Goal: Task Accomplishment & Management: Use online tool/utility

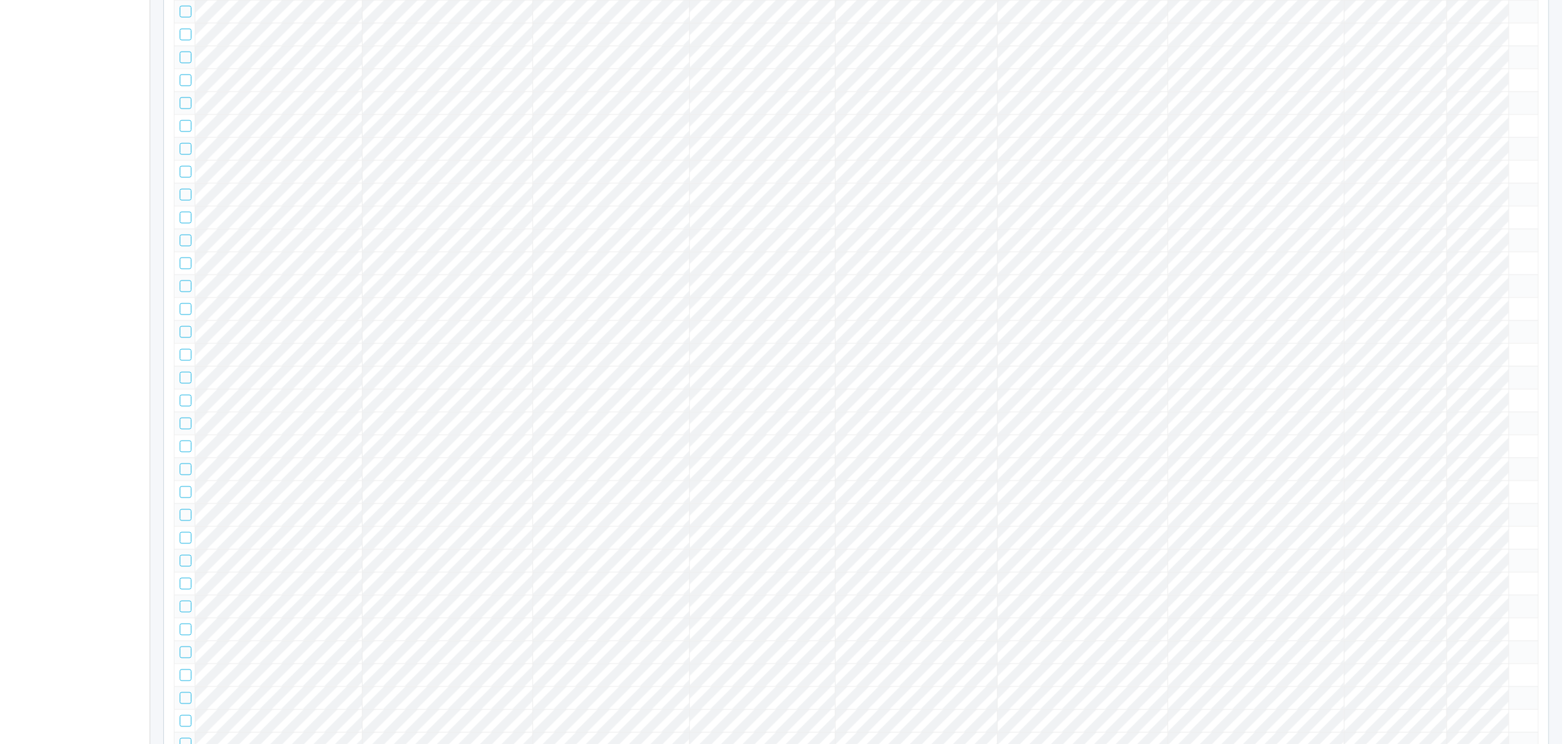
scroll to position [16332, 0]
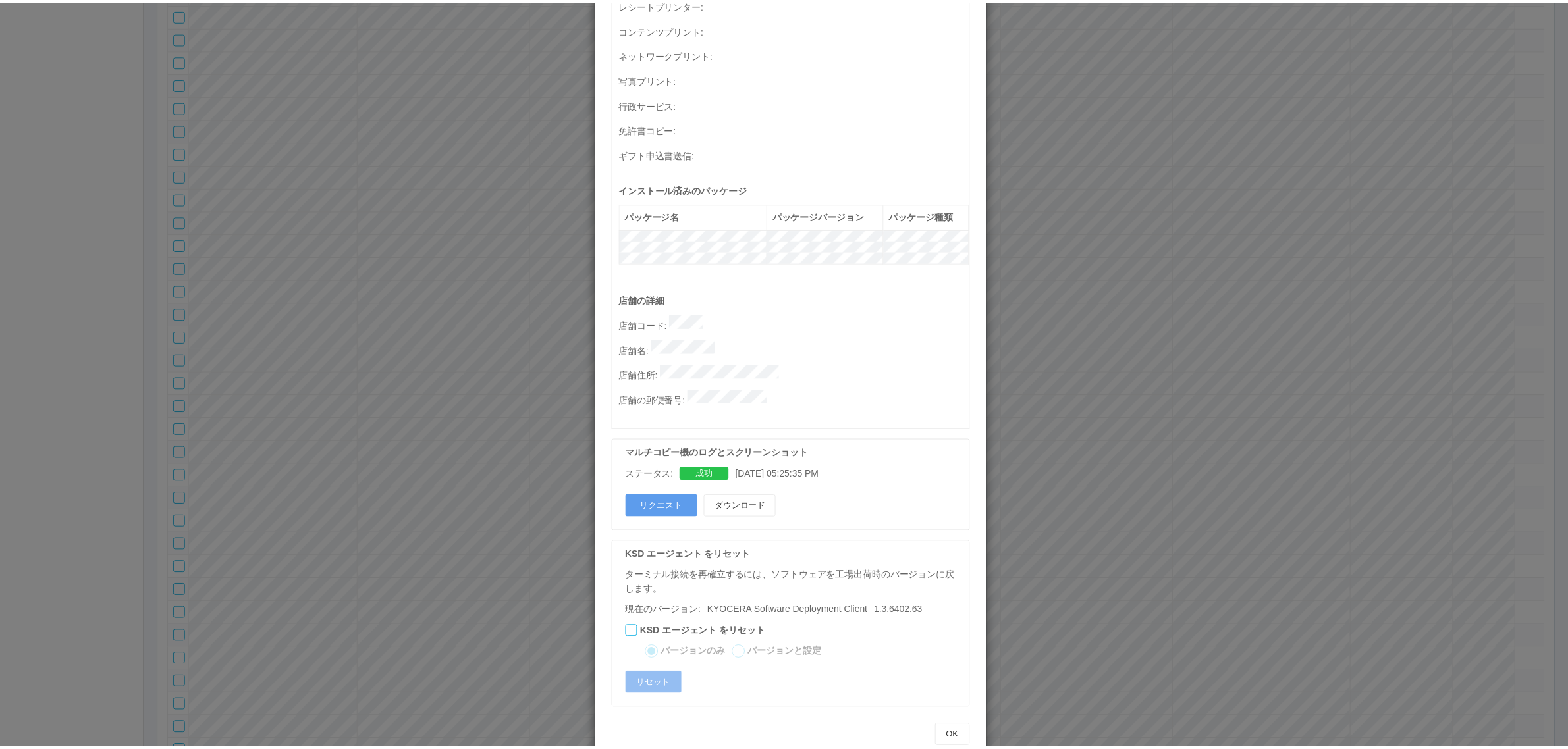
scroll to position [0, 0]
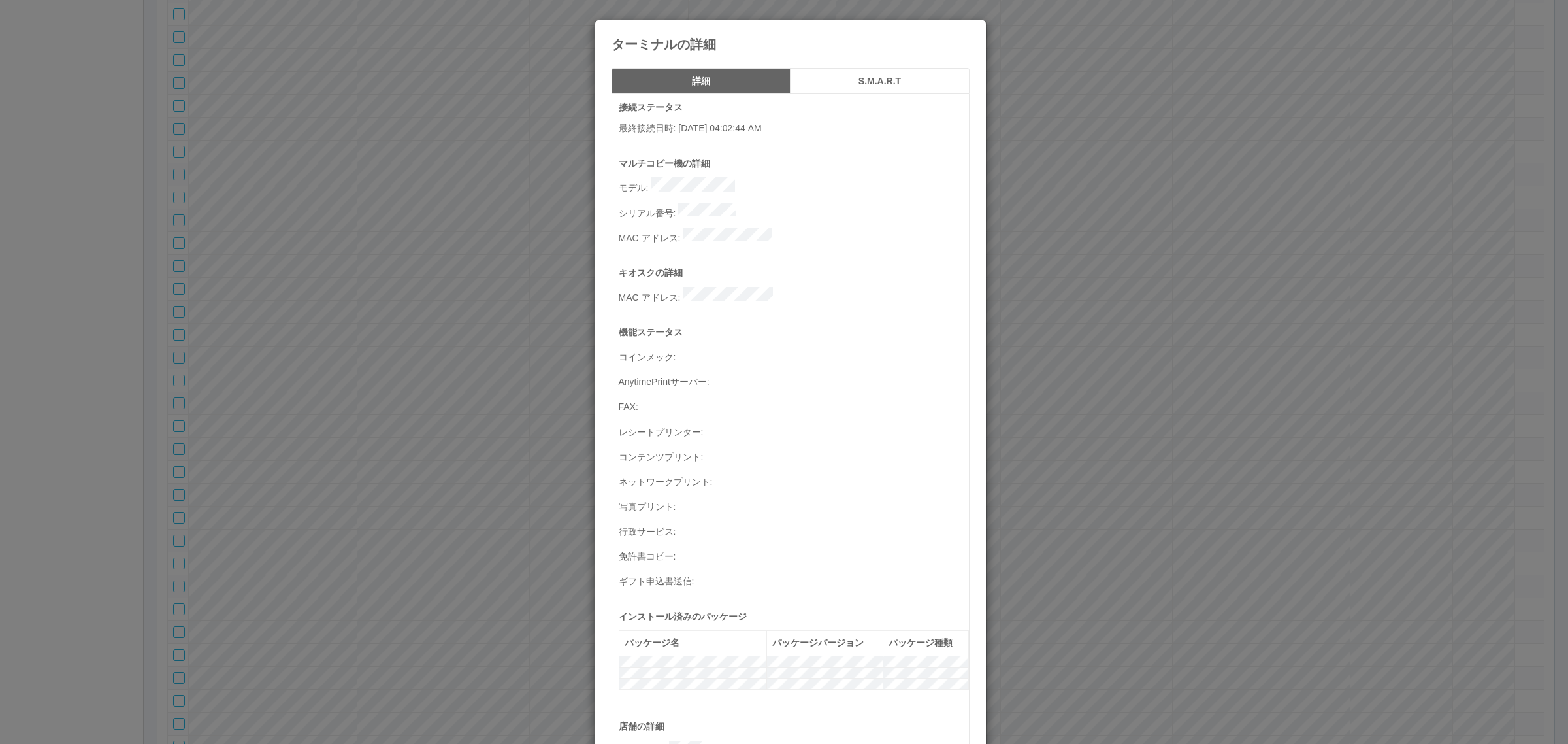
click at [1104, 276] on div "ターミナルの詳細 詳細 S.M.A.R.T 接続ステータス 最終接続日時 : 09/01/2025 04:02:44 AM マルチコピー機の詳細 モデル : …" at bounding box center [784, 372] width 1568 height 744
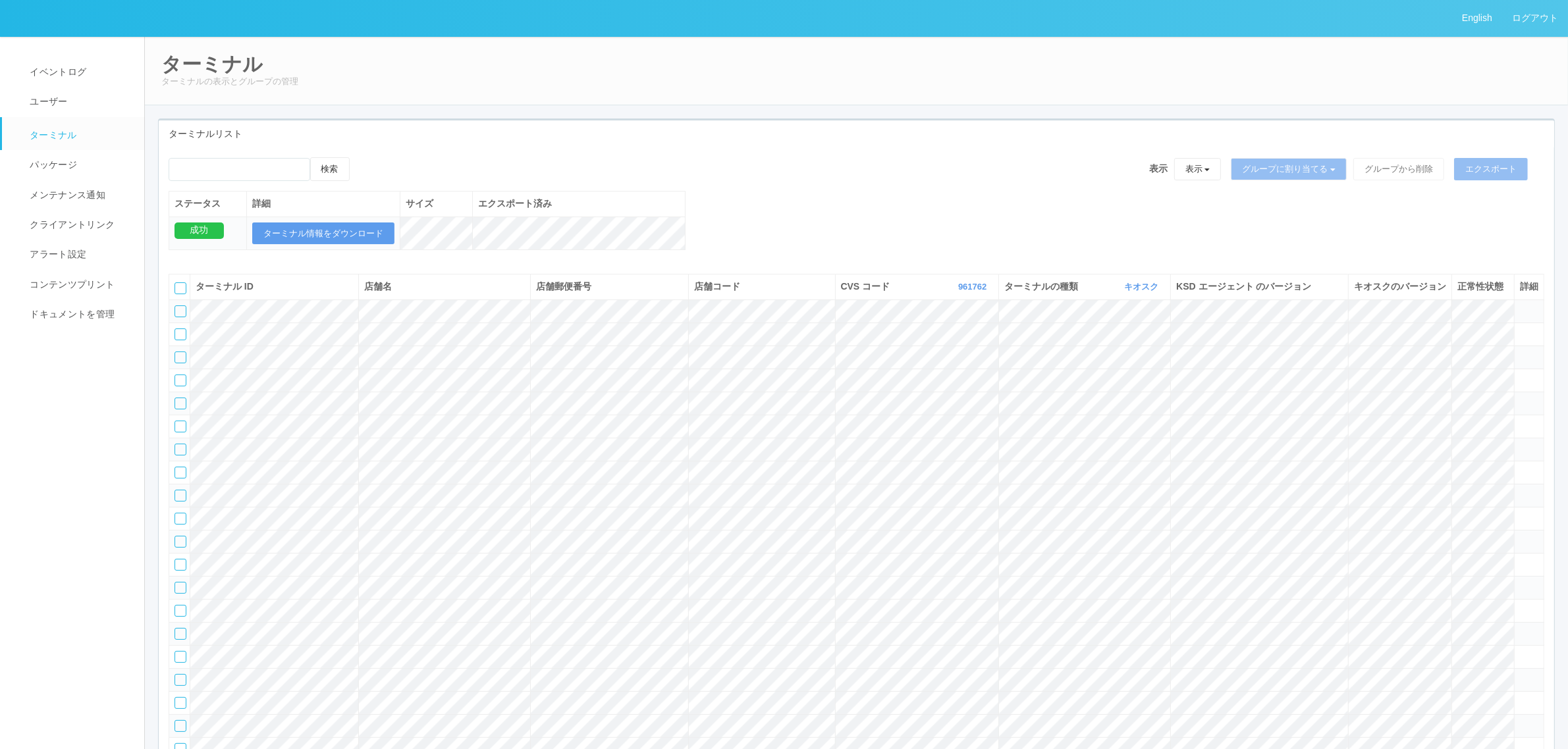
click at [970, 291] on link "961762" at bounding box center [974, 286] width 32 height 10
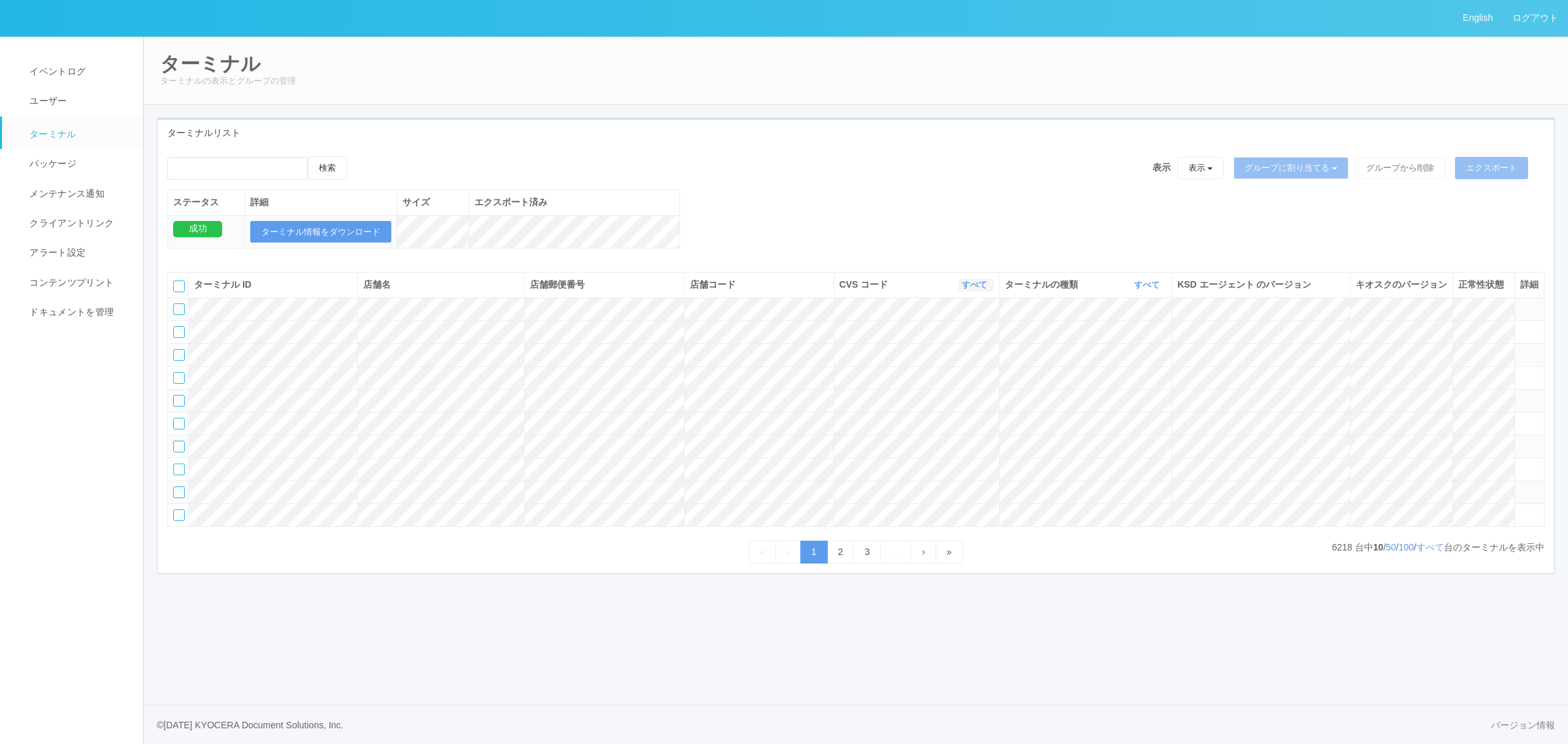
click at [972, 292] on button "すべて" at bounding box center [976, 285] width 35 height 13
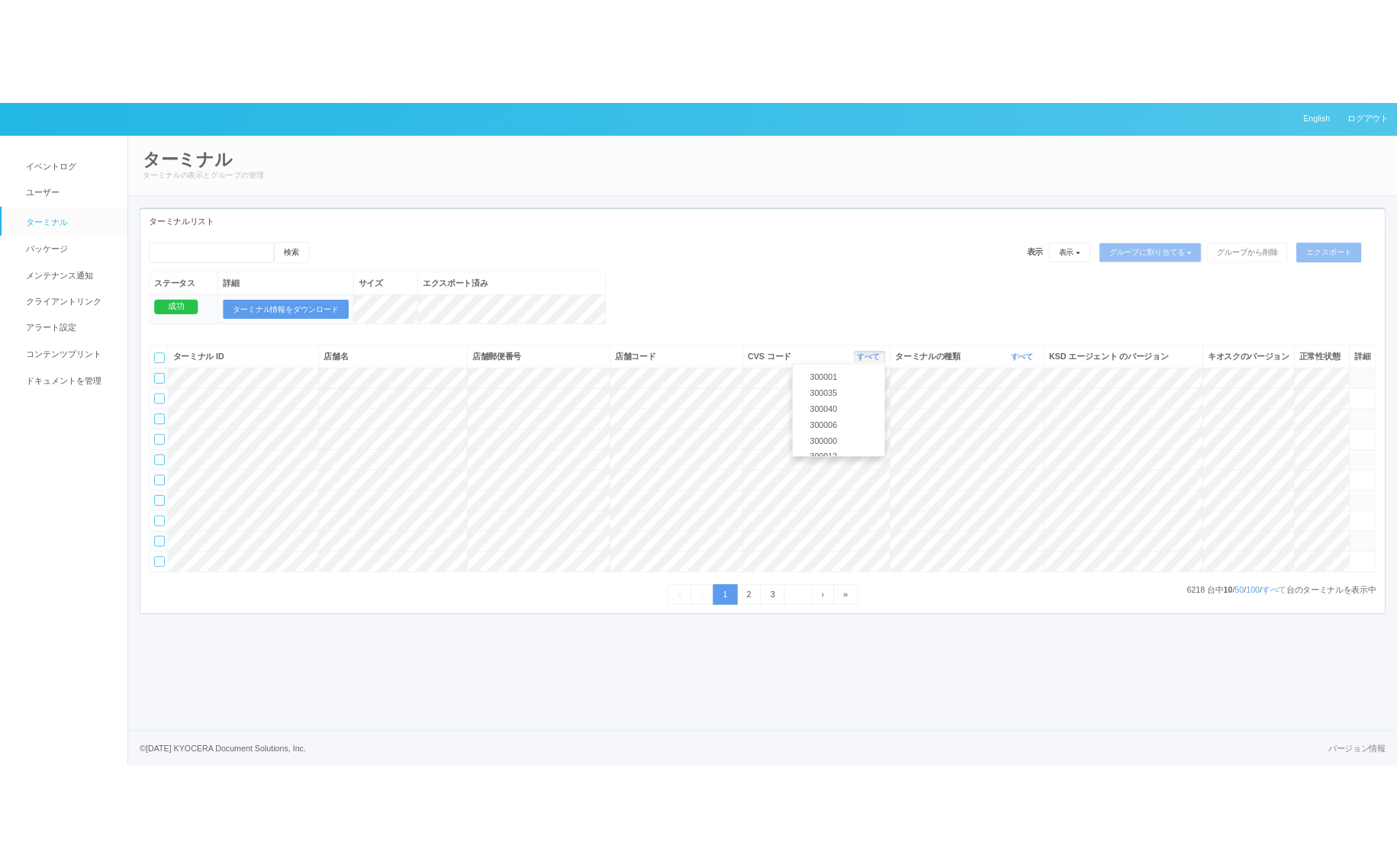
scroll to position [567, 0]
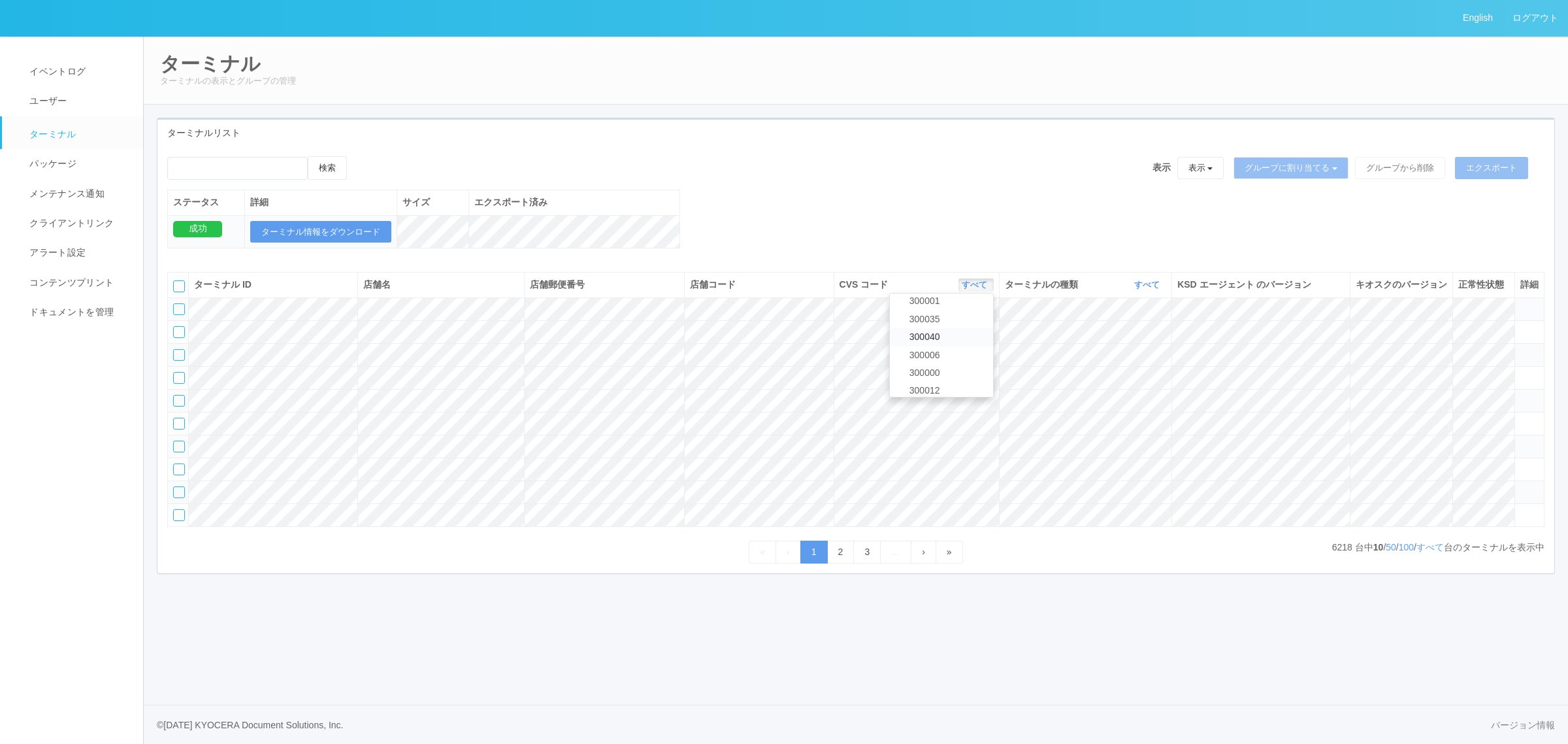
click at [958, 346] on link "300040" at bounding box center [942, 337] width 104 height 18
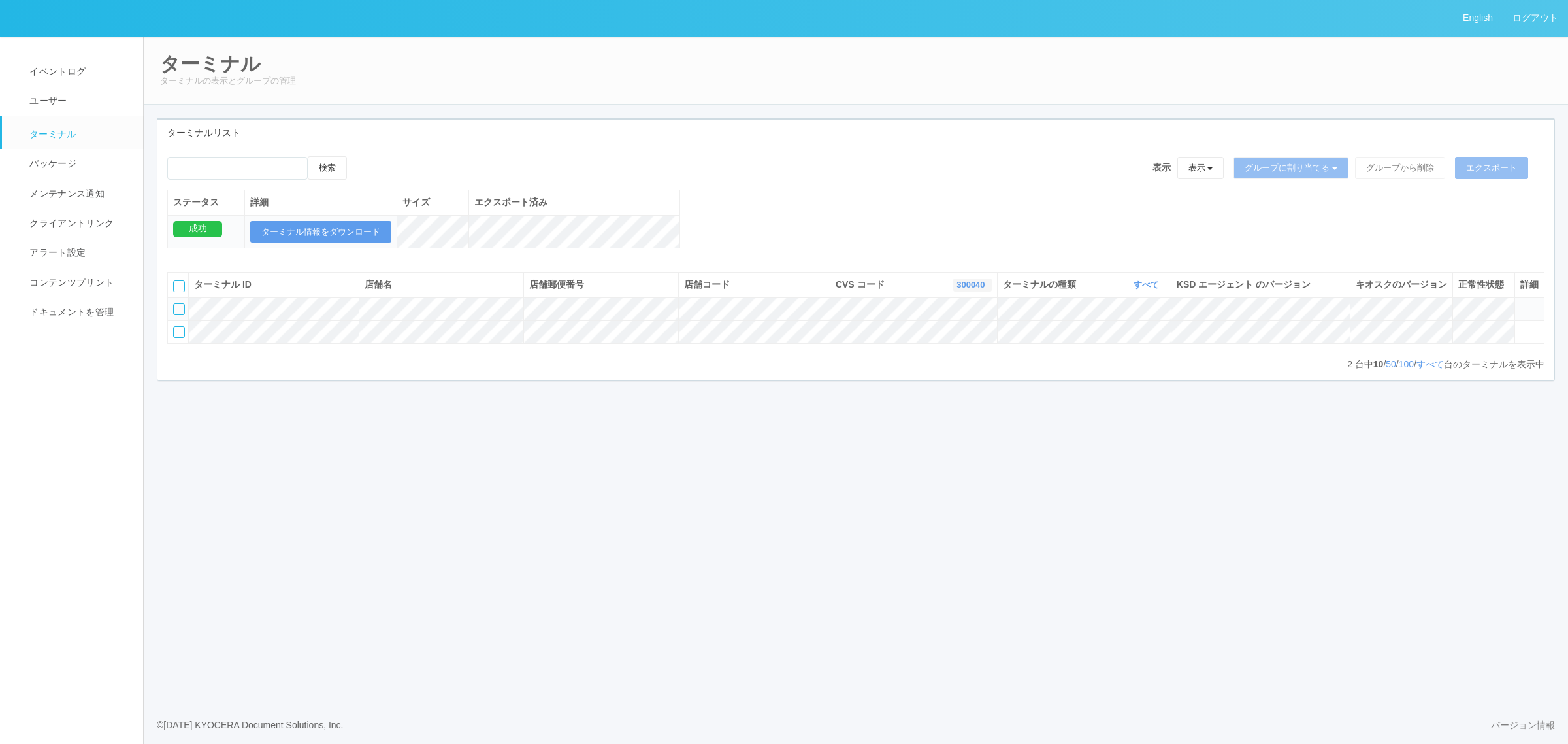
click at [987, 289] on link "300040" at bounding box center [972, 284] width 31 height 10
click at [964, 364] on link "300006" at bounding box center [940, 355] width 104 height 18
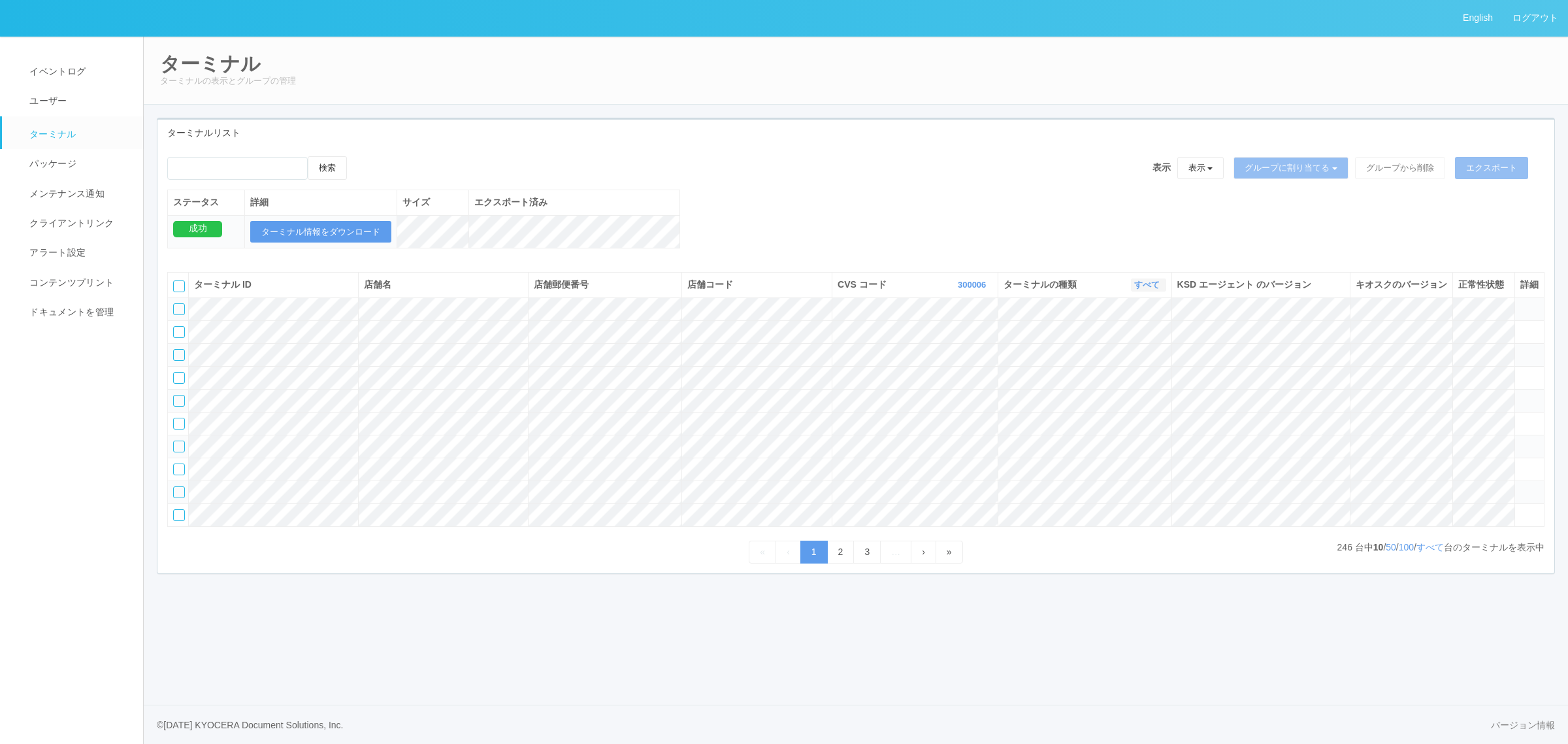
click at [1142, 289] on link "すべて" at bounding box center [1149, 284] width 29 height 10
click at [1132, 348] on link "キオスク" at bounding box center [1114, 339] width 104 height 18
click at [1436, 552] on link "すべて" at bounding box center [1430, 547] width 27 height 11
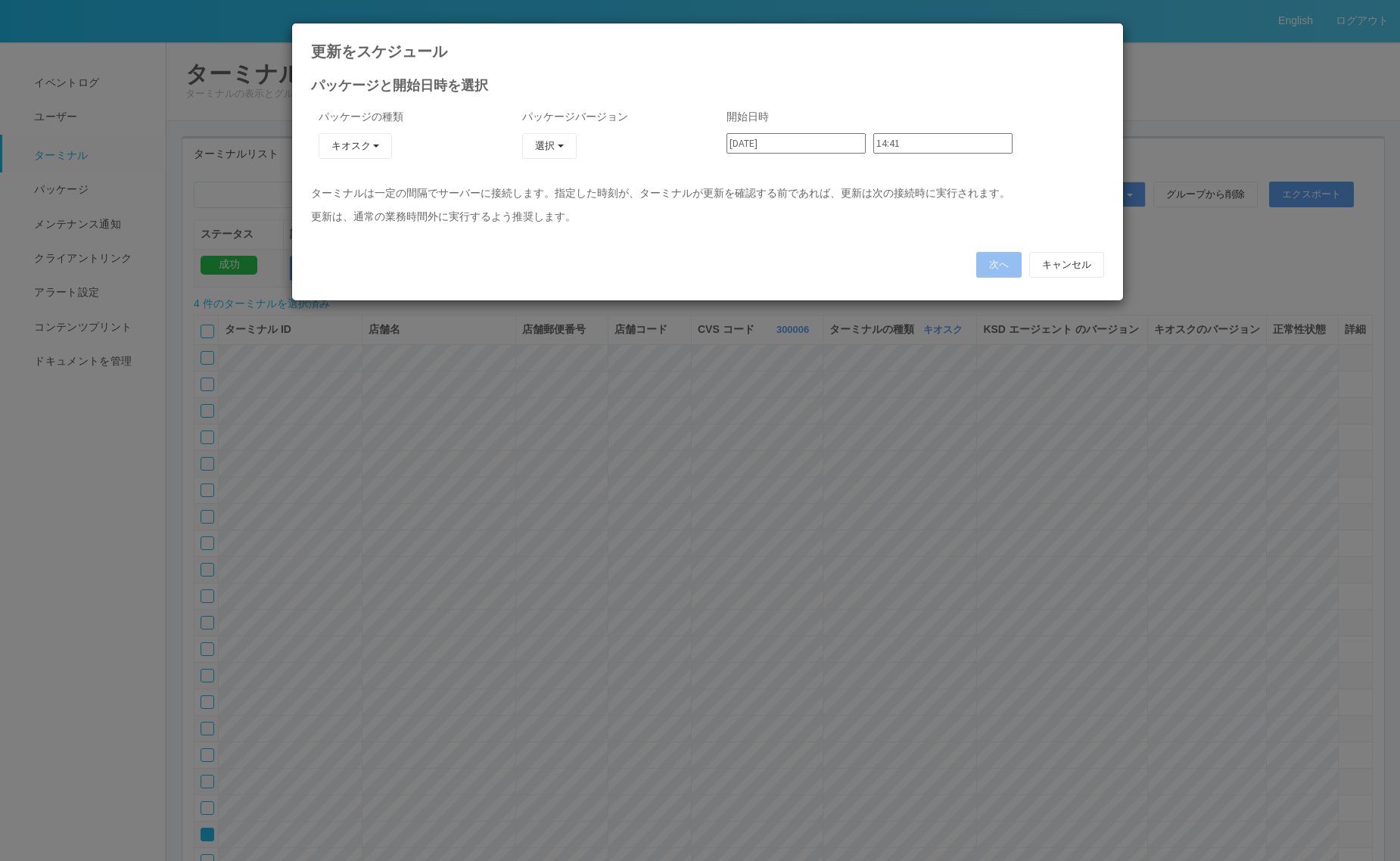
type input "23:30"
type input "23:36"
click at [1067, 277] on button "キャンセル" at bounding box center [1067, 265] width 75 height 26
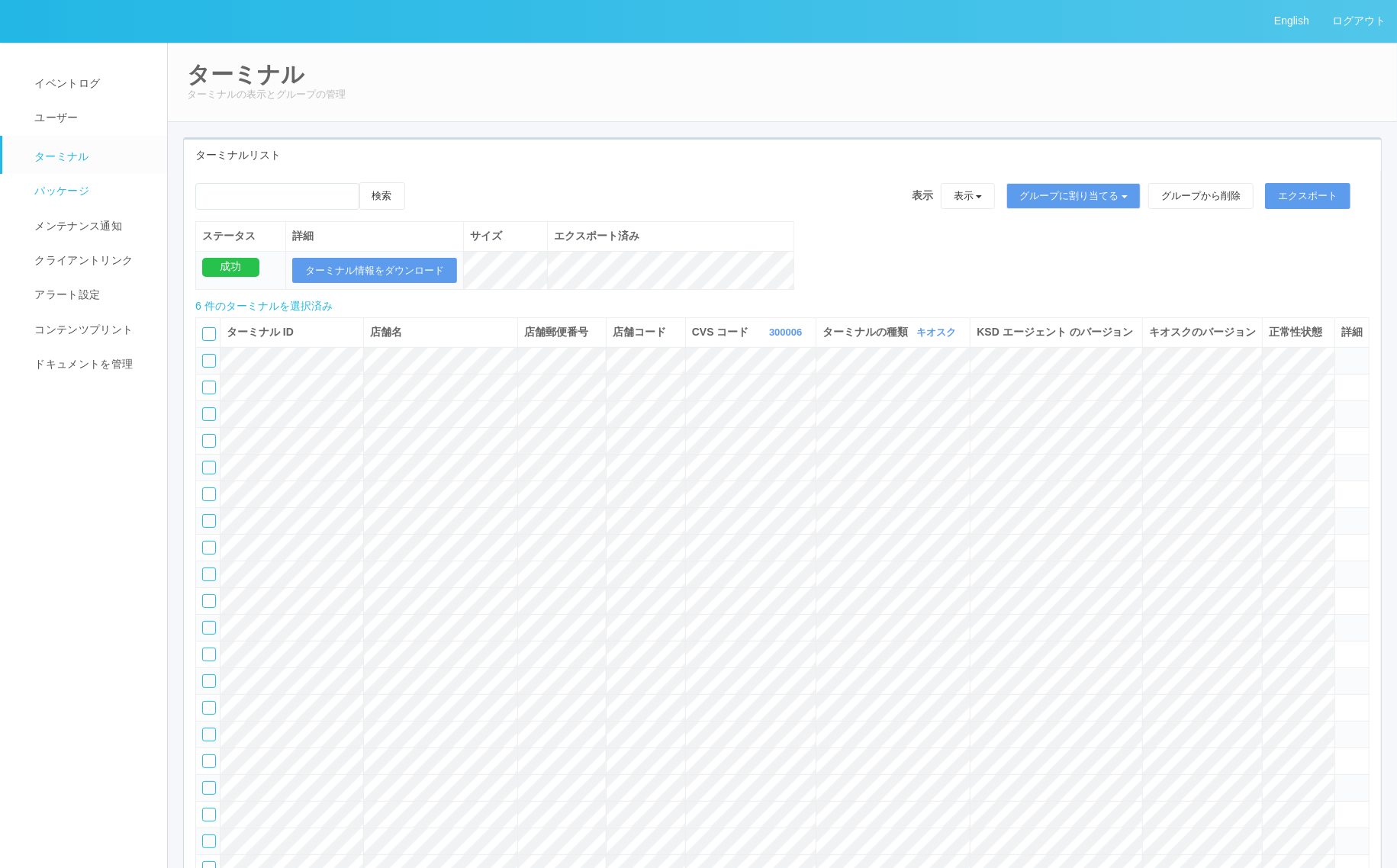
click at [69, 189] on span "パッケージ" at bounding box center [60, 190] width 58 height 13
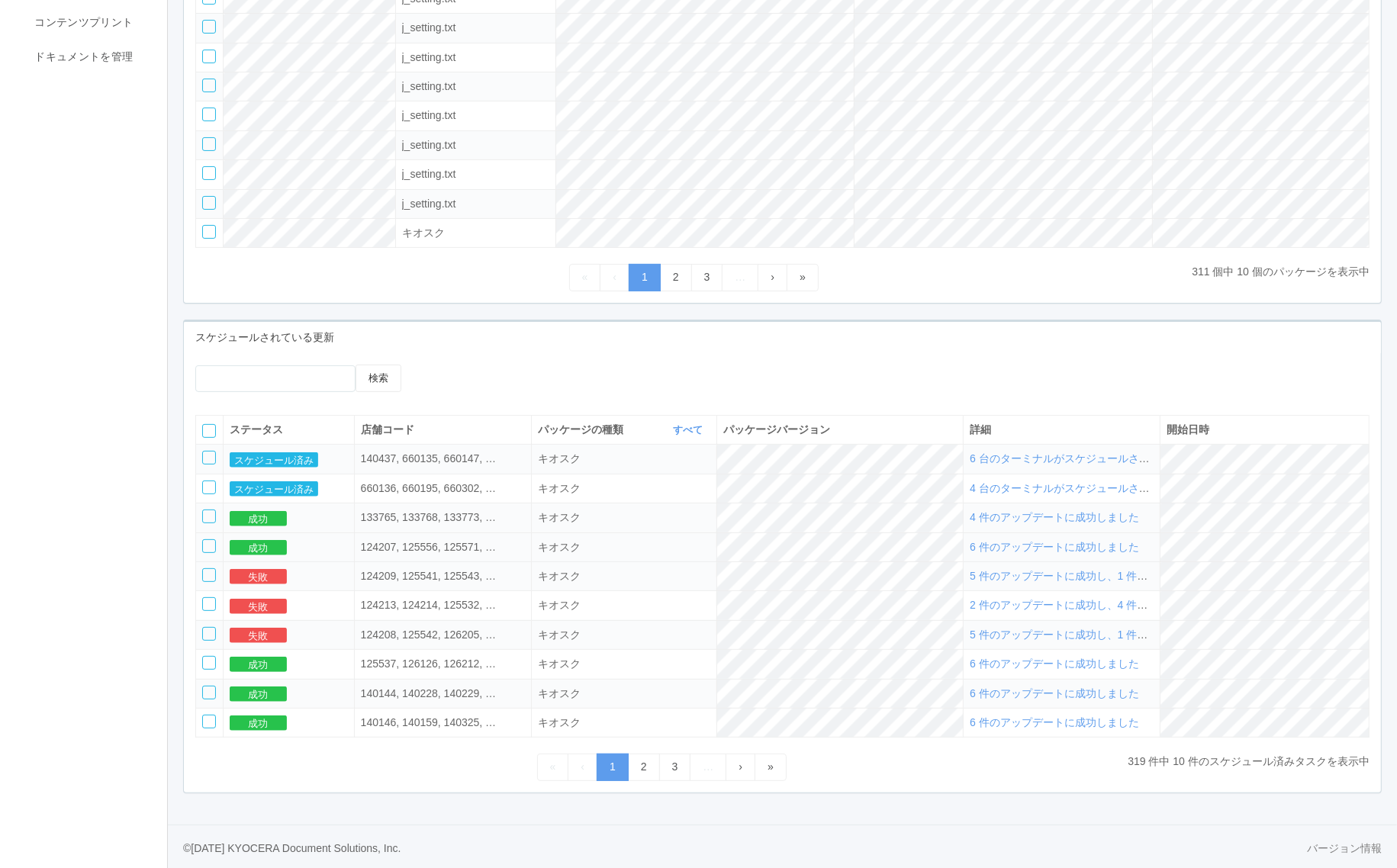
scroll to position [323, 0]
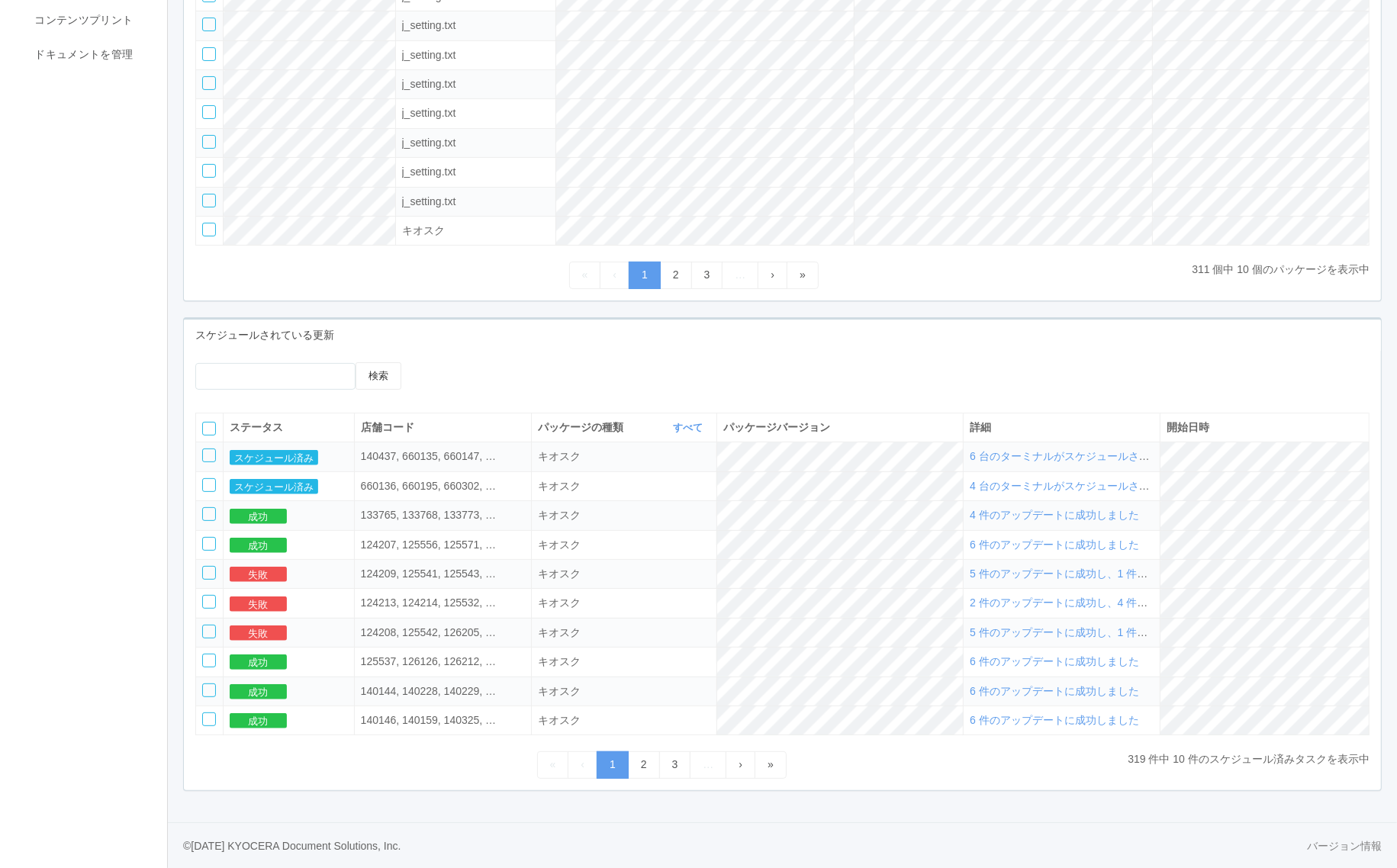
click at [1089, 451] on span "6 台のターミナルがスケジュールされました" at bounding box center [1075, 456] width 212 height 13
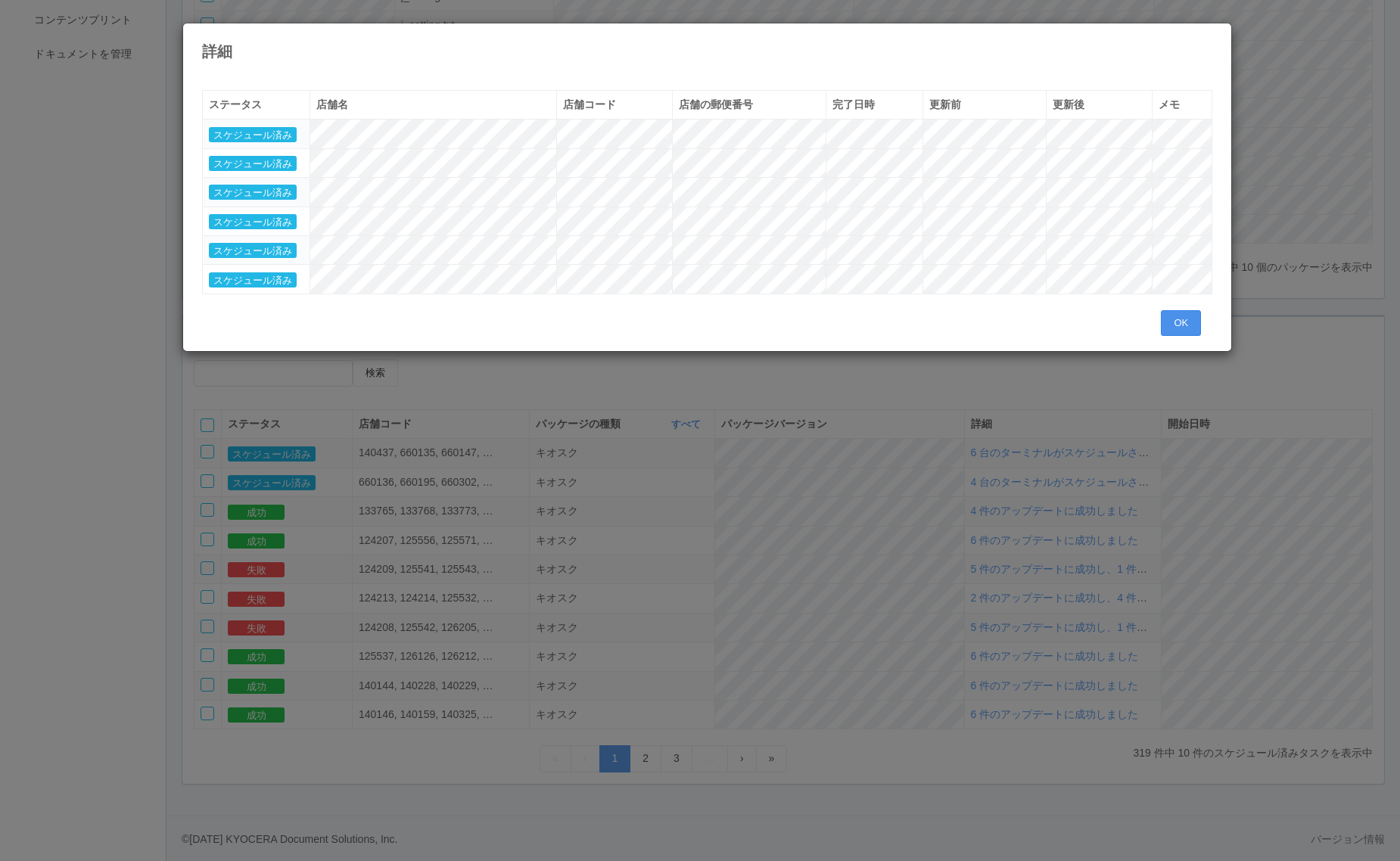
drag, startPoint x: 1177, startPoint y: 315, endPoint x: 1124, endPoint y: 331, distance: 55.4
click at [1177, 316] on button "OK" at bounding box center [1181, 323] width 40 height 26
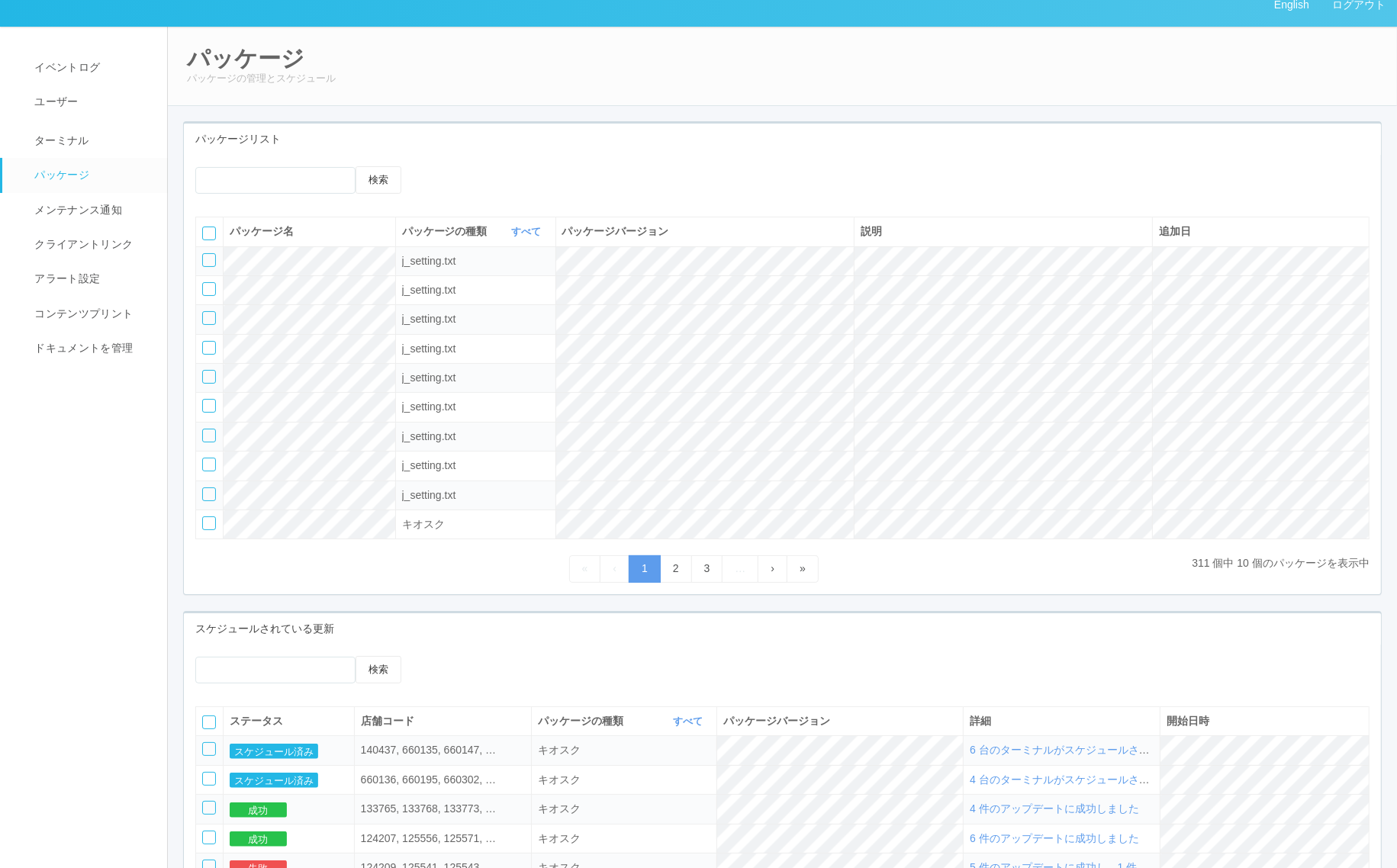
scroll to position [0, 0]
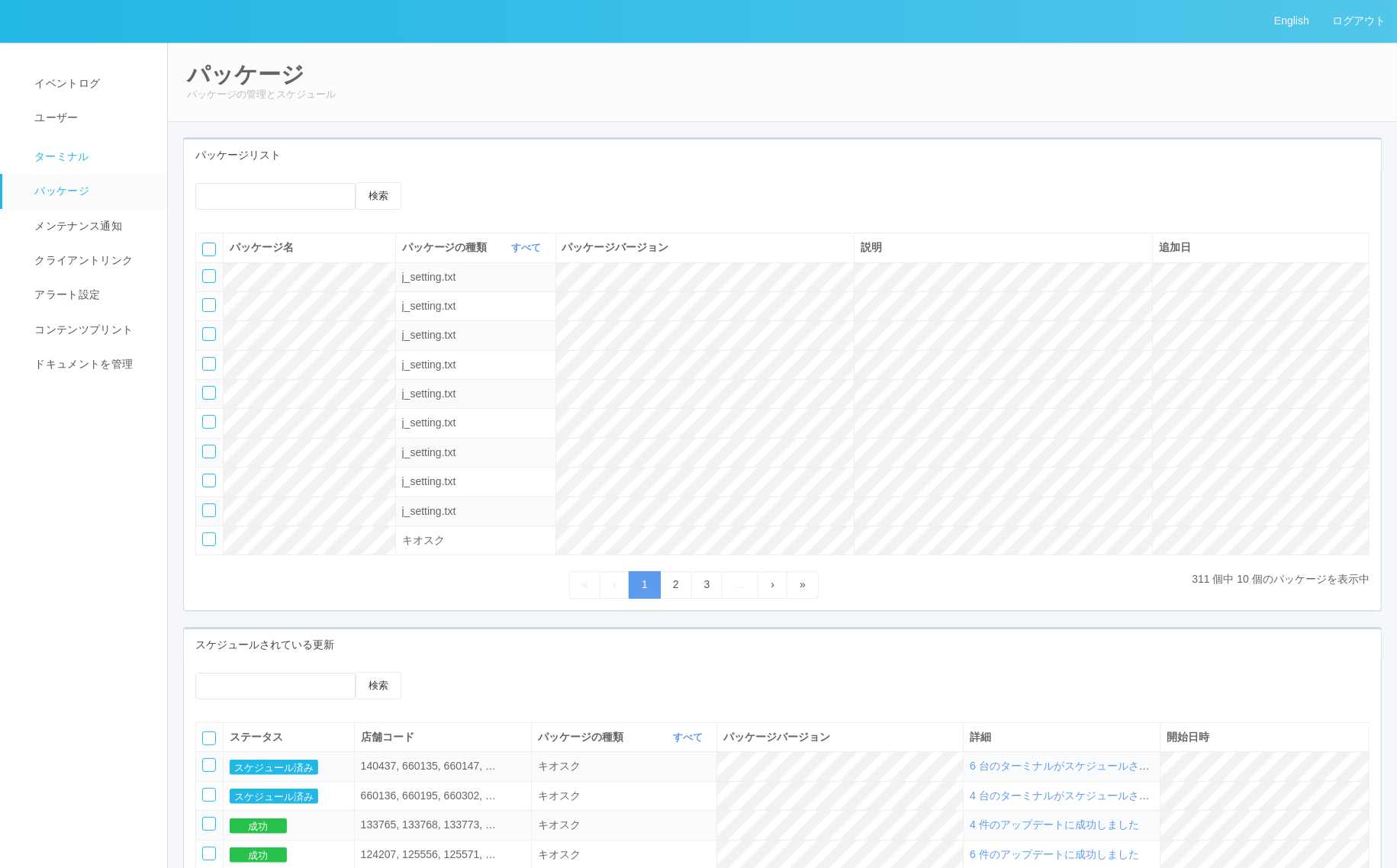
click at [126, 147] on link "ターミナル" at bounding box center [92, 155] width 178 height 38
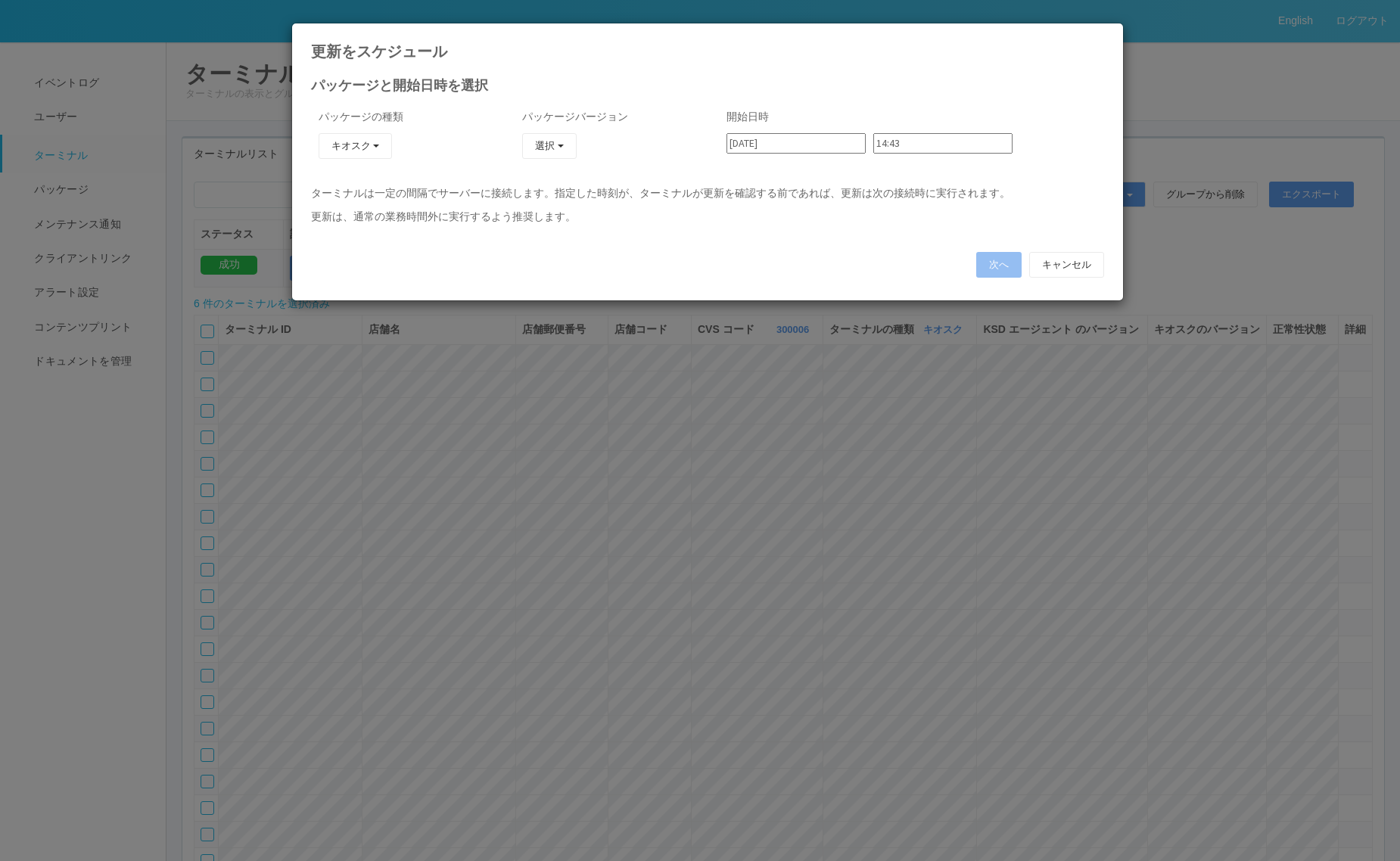
type input "23:42"
type input "23:48"
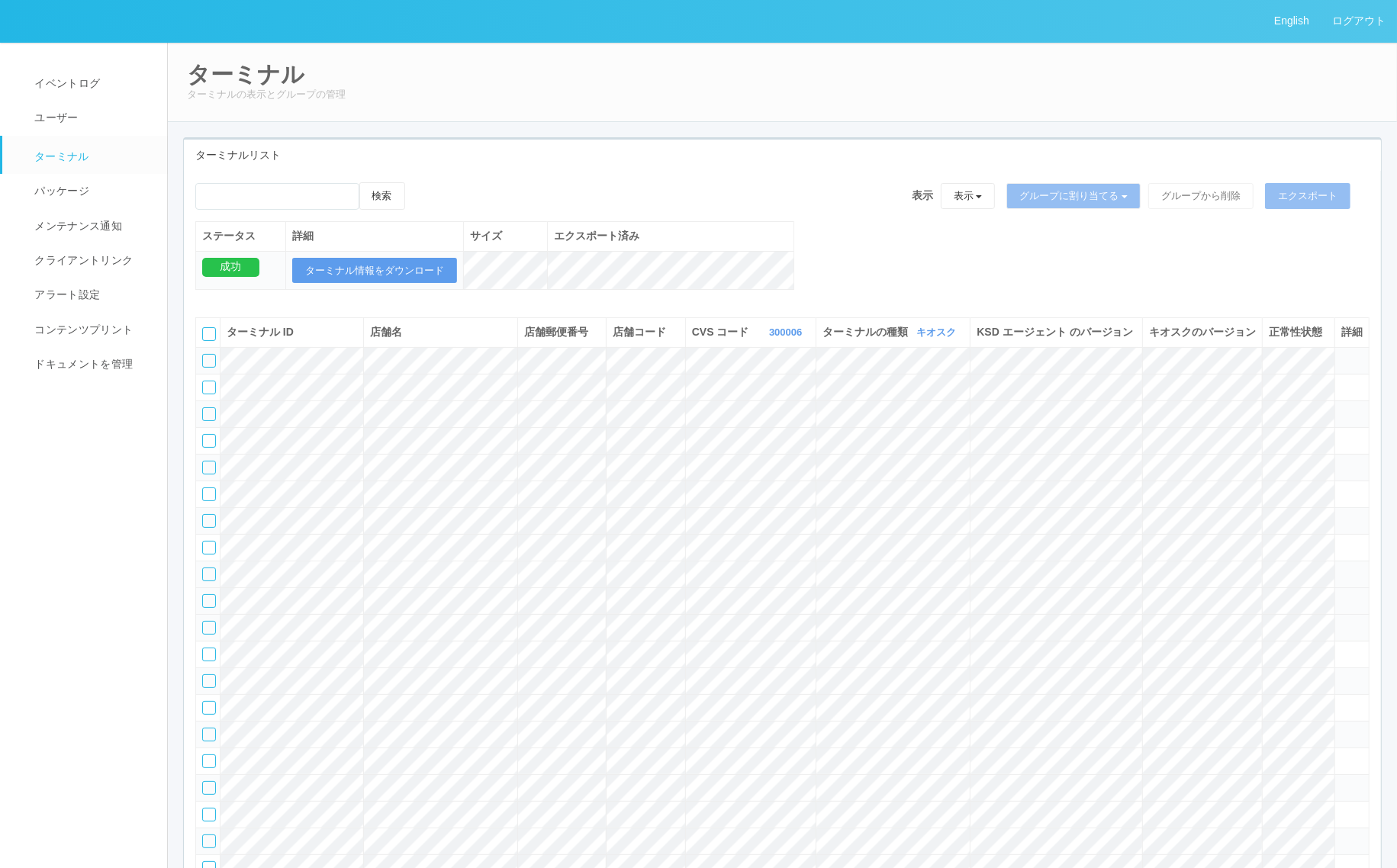
scroll to position [1515, 0]
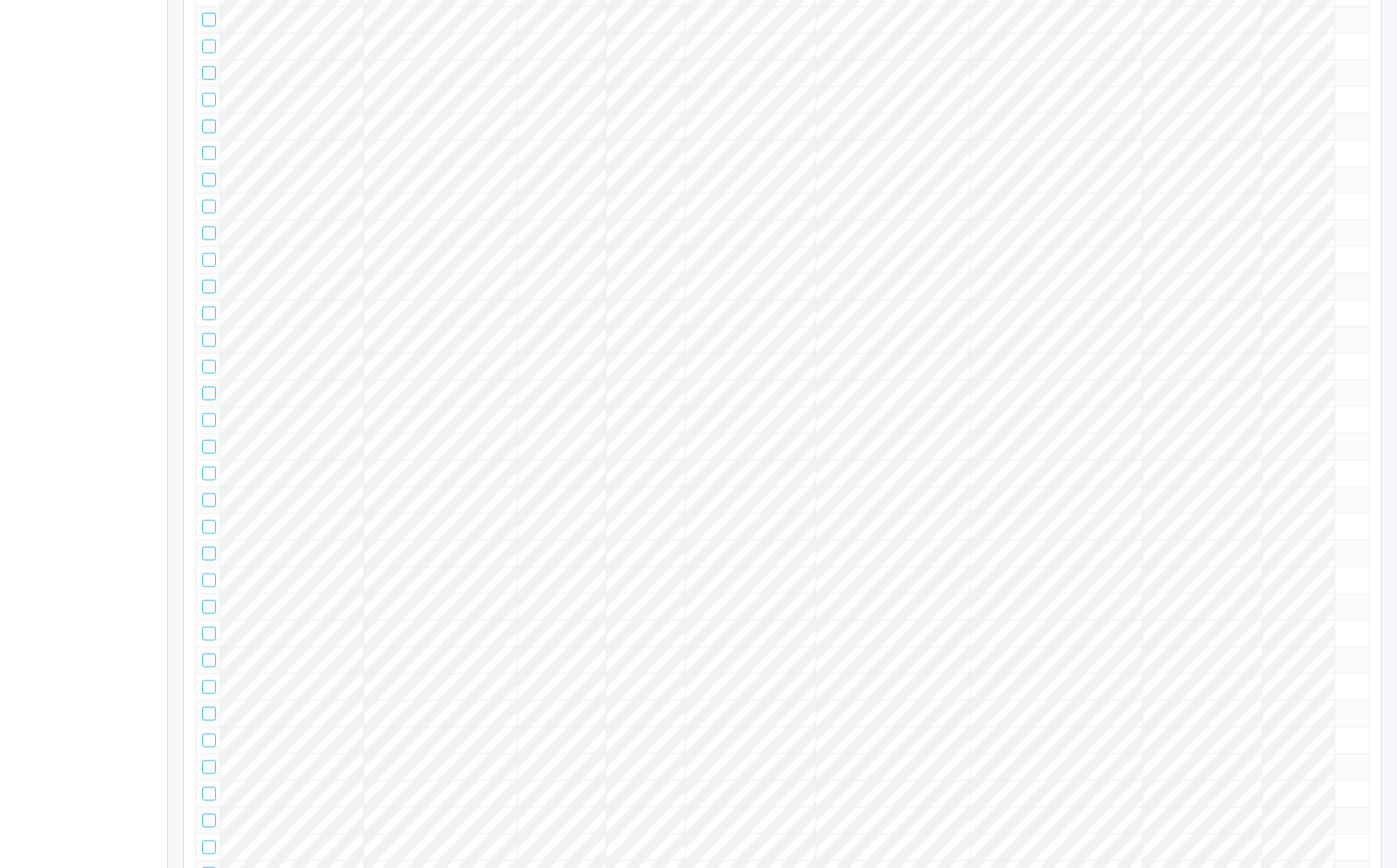
click at [1341, 67] on icon at bounding box center [1341, 67] width 0 height 0
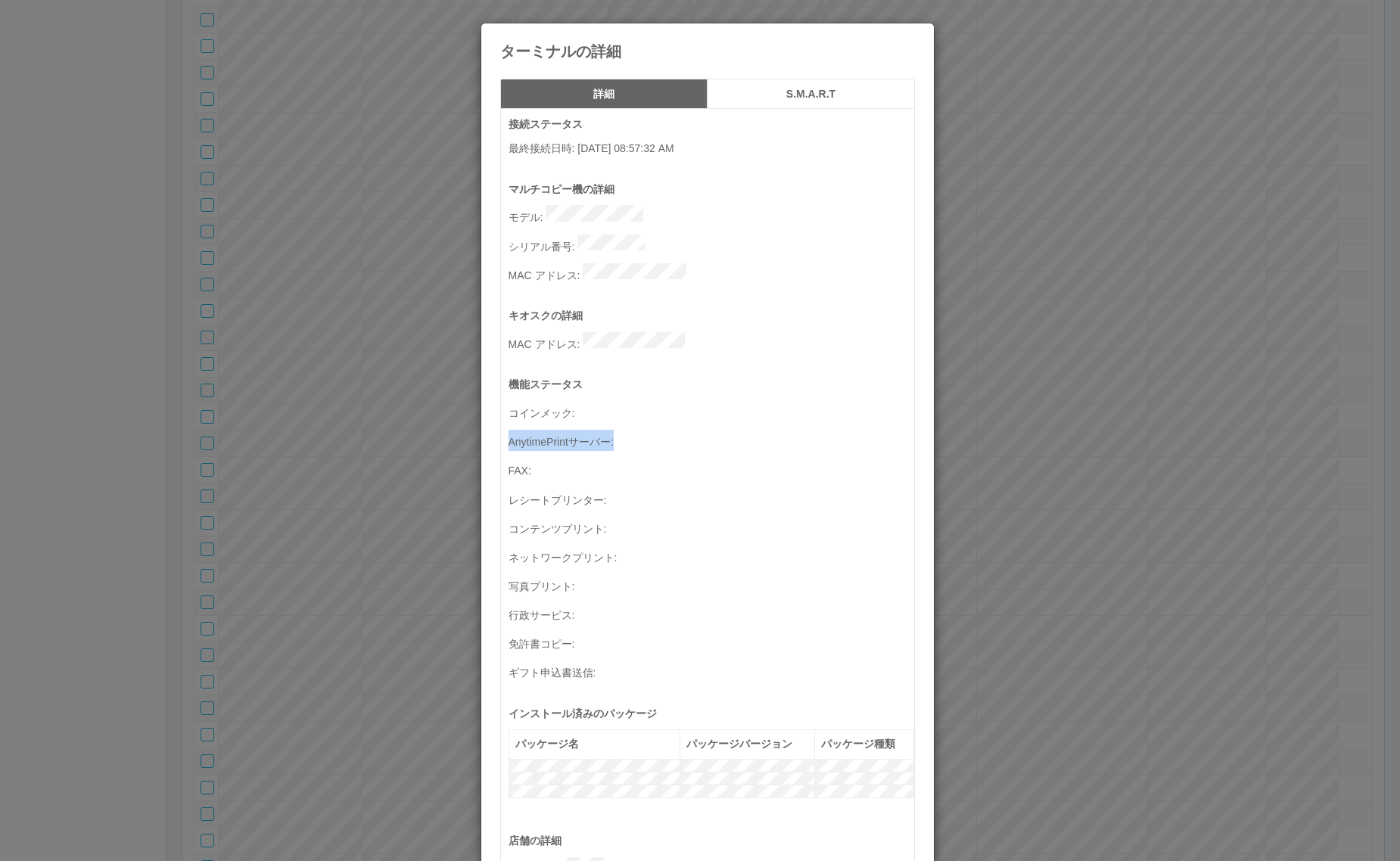
drag, startPoint x: 1058, startPoint y: 398, endPoint x: 1082, endPoint y: 409, distance: 26.4
click at [1058, 399] on div "ターミナルの詳細 詳細 S.M.A.R.T 接続ステータス 最終接続日時 : 09/01/2025 08:57:32 AM マルチコピー機の詳細 モデル : …" at bounding box center [700, 430] width 1400 height 861
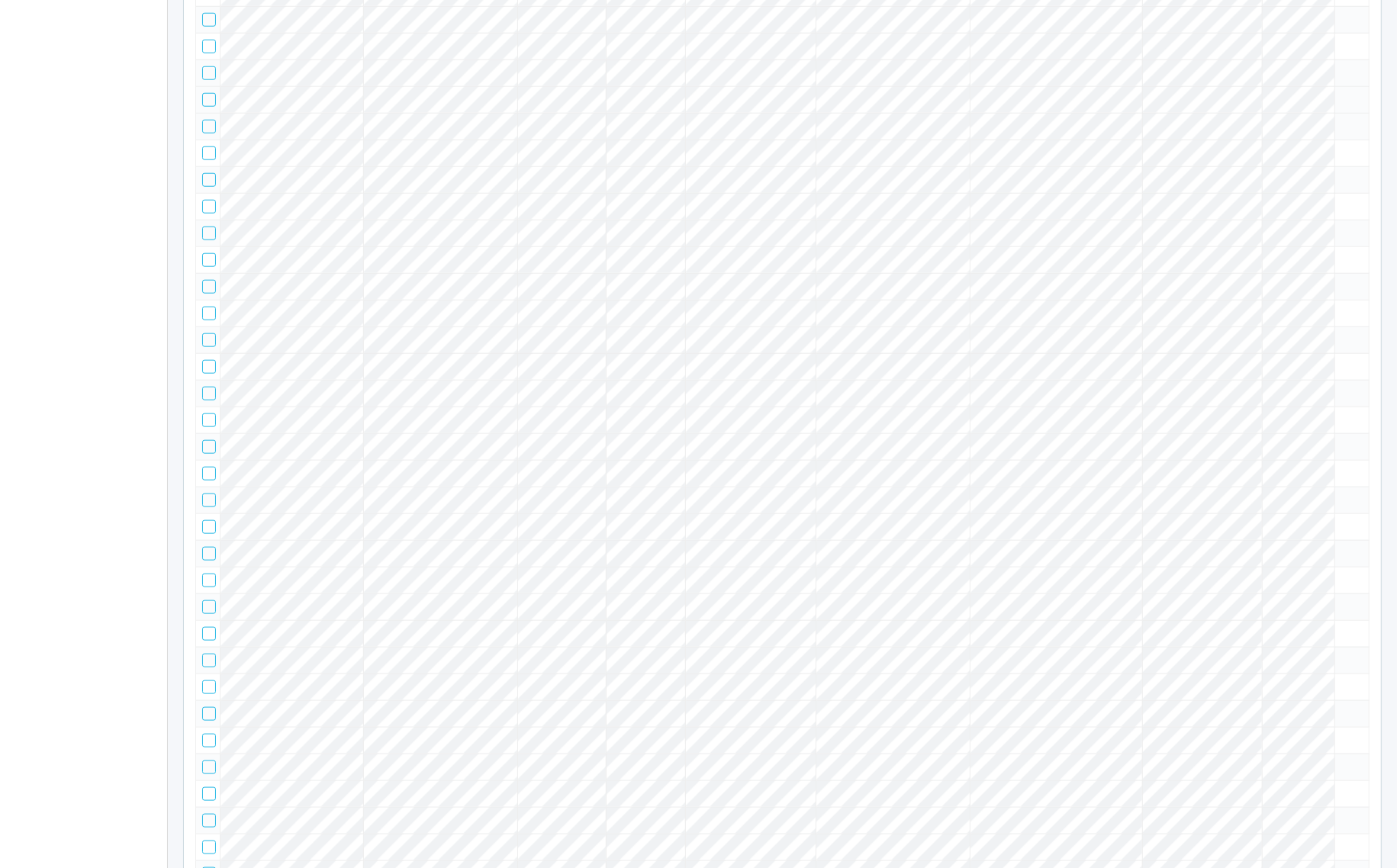
click at [1341, 93] on icon at bounding box center [1341, 93] width 0 height 0
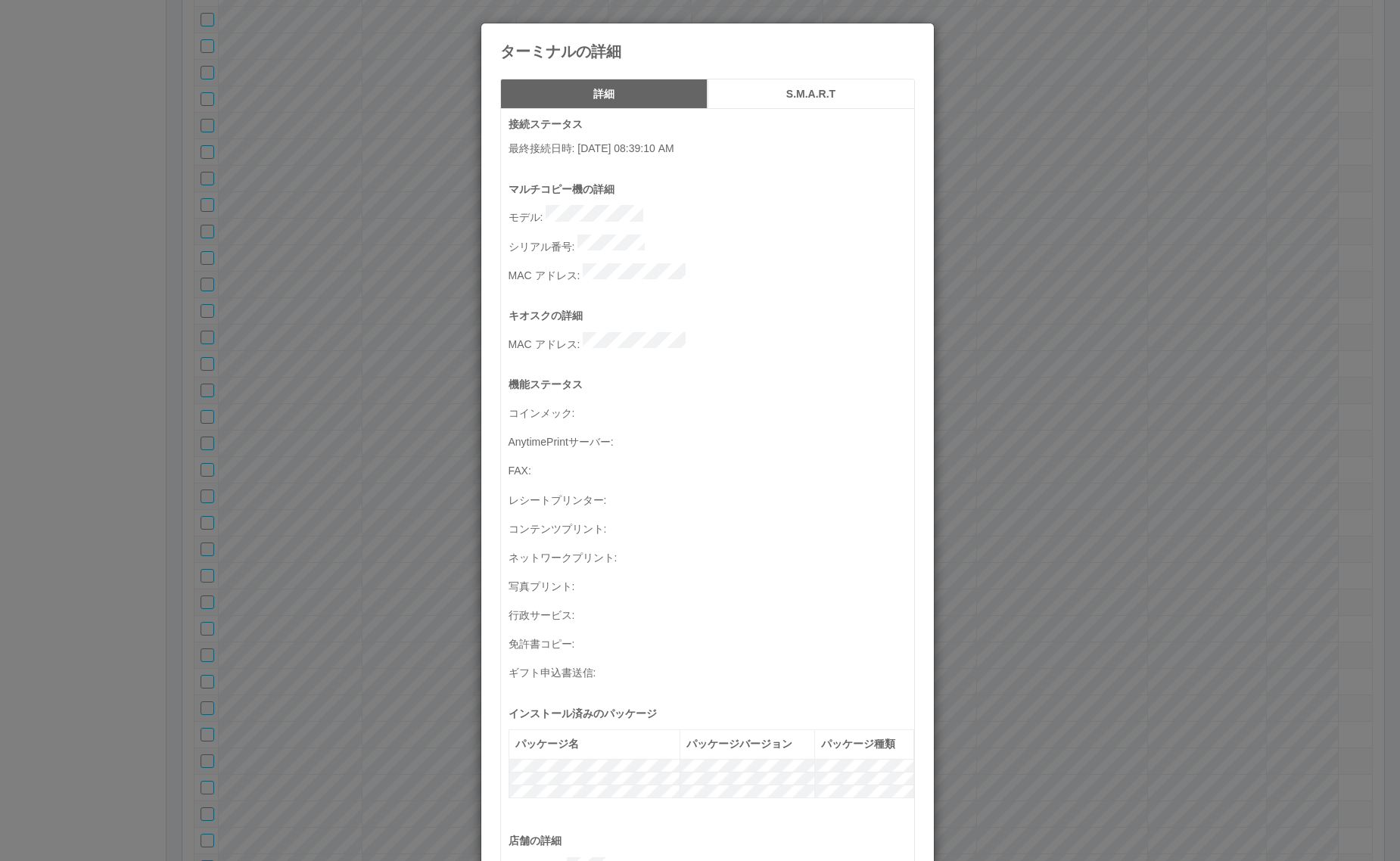
click at [1239, 450] on div "ターミナルの詳細 詳細 S.M.A.R.T 接続ステータス 最終接続日時 : 09/01/2025 08:39:10 AM マルチコピー機の詳細 モデル : …" at bounding box center [700, 430] width 1400 height 861
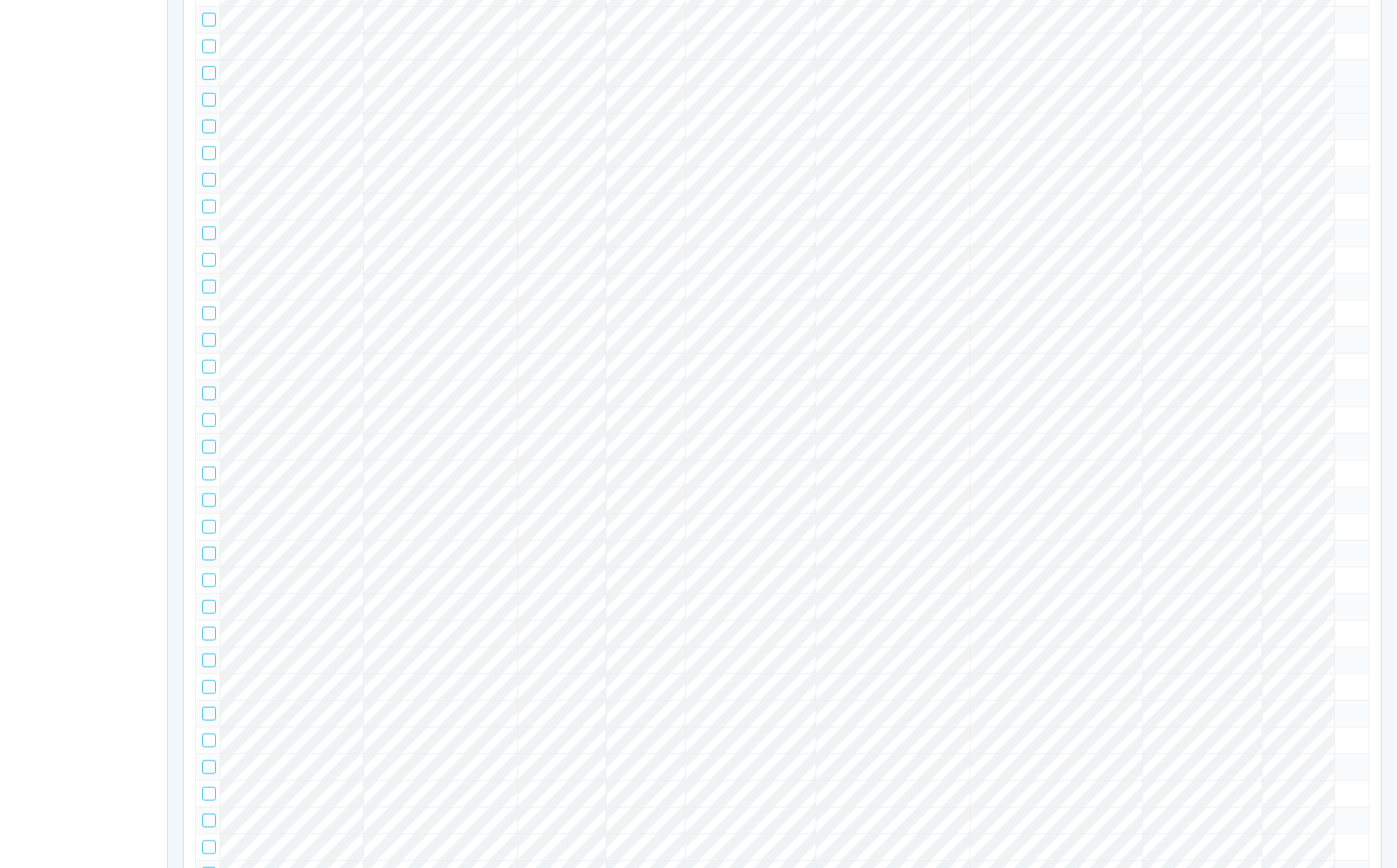
click at [206, 107] on div at bounding box center [209, 100] width 13 height 13
drag, startPoint x: 210, startPoint y: 429, endPoint x: 219, endPoint y: 434, distance: 10.3
click at [214, 80] on div at bounding box center [209, 73] width 13 height 13
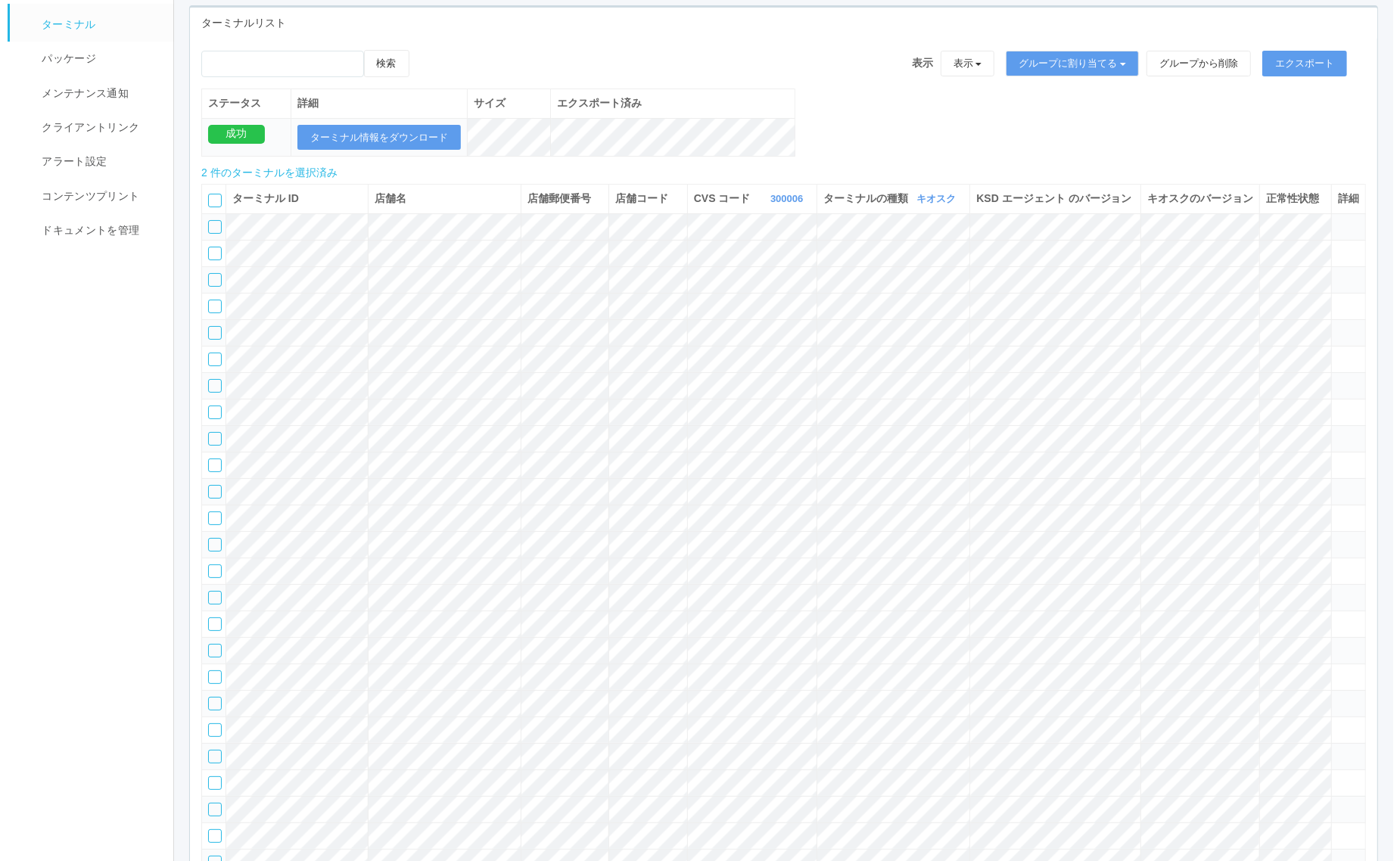
scroll to position [0, 0]
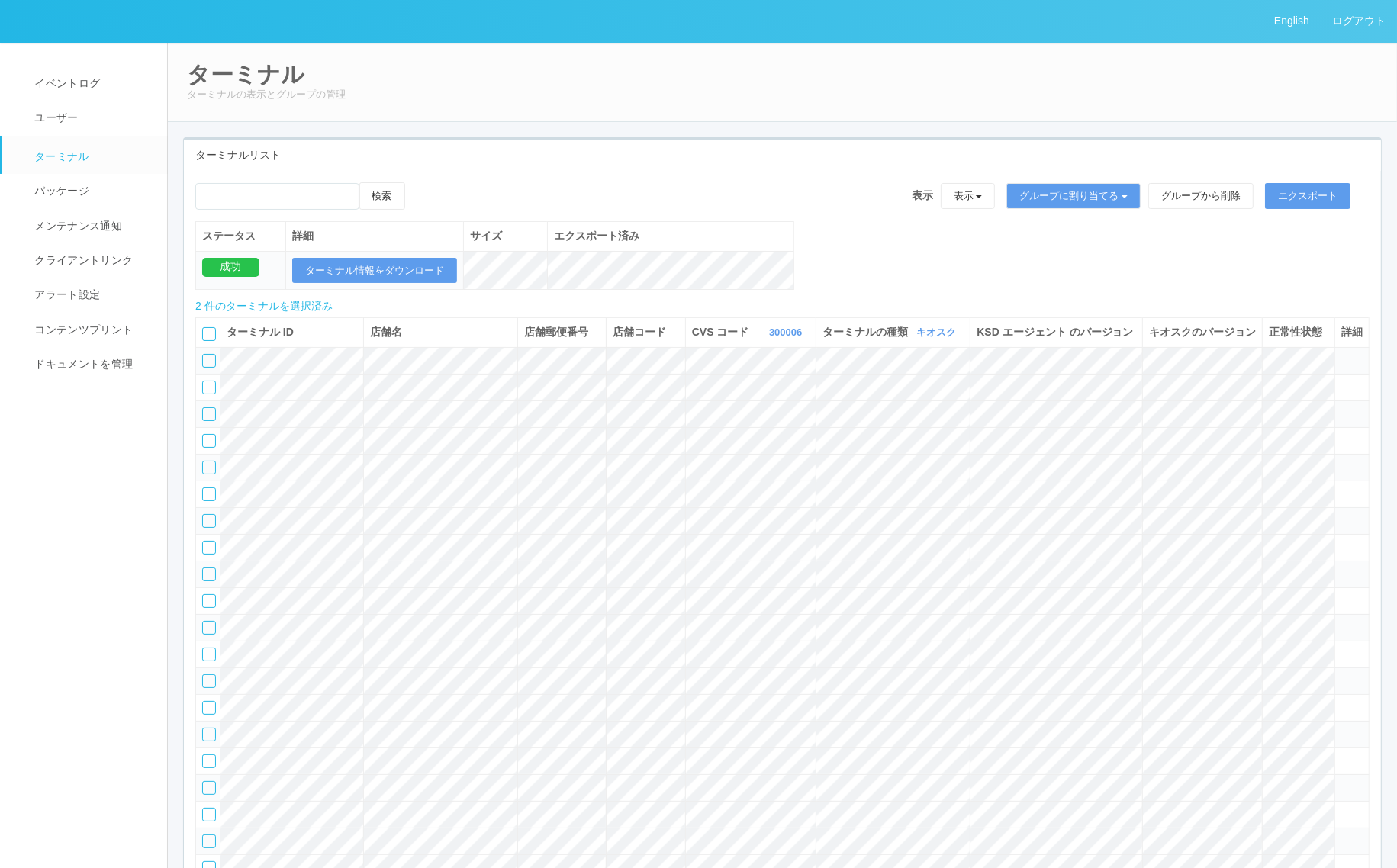
click at [420, 183] on icon at bounding box center [420, 183] width 0 height 0
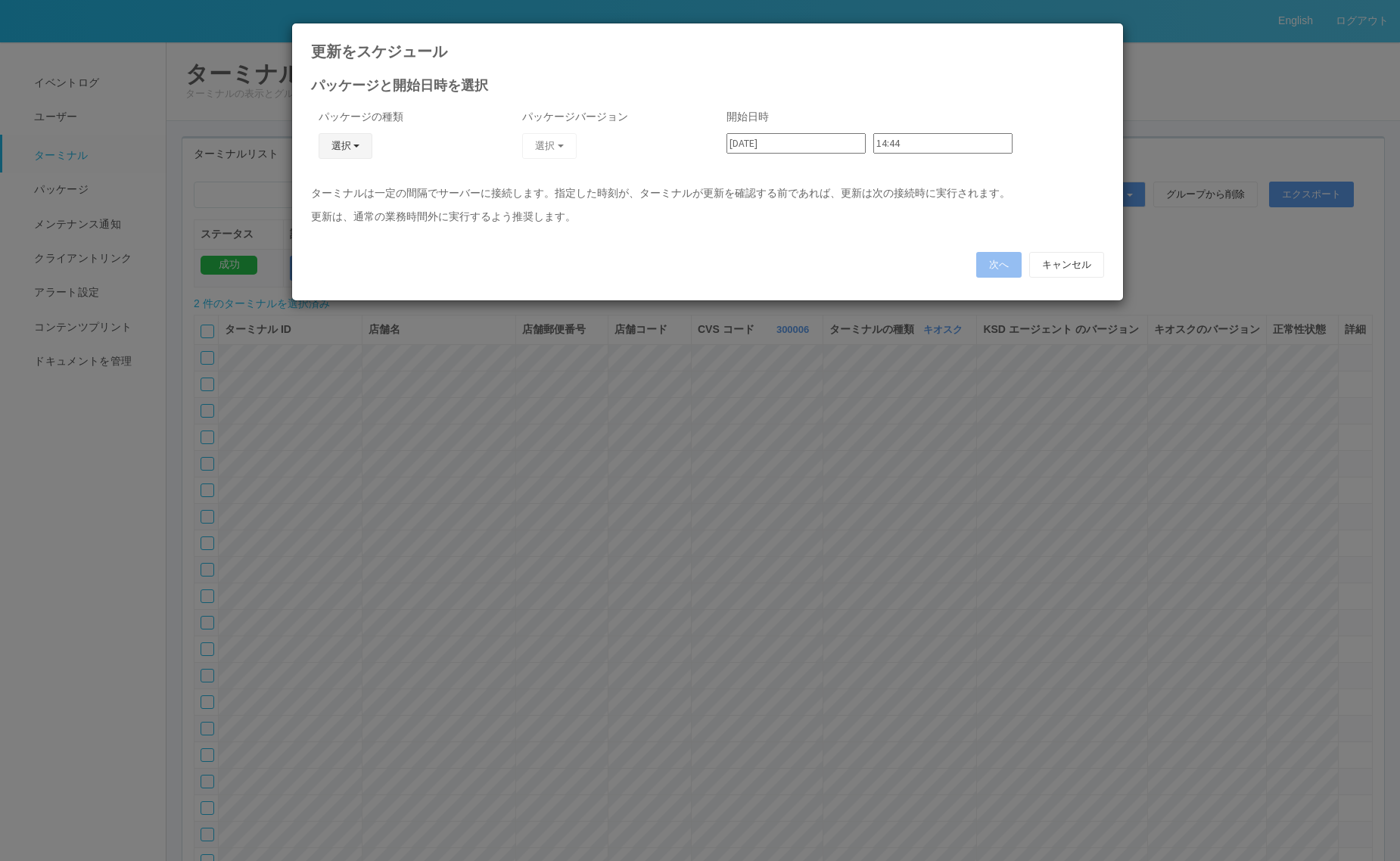
click at [345, 155] on button "選択" at bounding box center [346, 146] width 55 height 26
drag, startPoint x: 341, startPoint y: 212, endPoint x: 424, endPoint y: 176, distance: 90.5
click at [341, 212] on link "キオスク" at bounding box center [323, 211] width 120 height 23
click at [539, 142] on button "選択" at bounding box center [549, 146] width 55 height 26
click at [519, 186] on link "2.1.5218" at bounding box center [512, 188] width 149 height 23
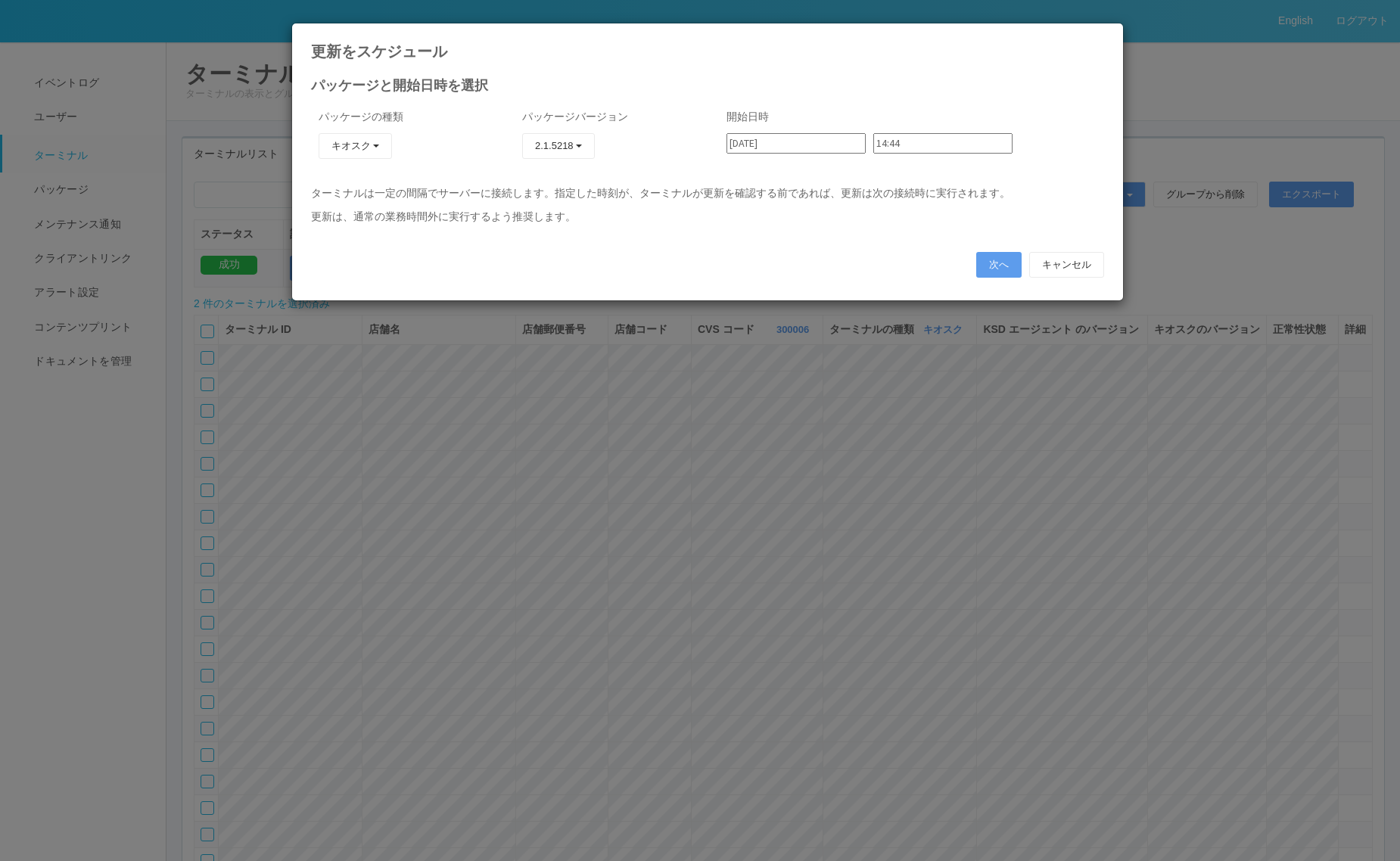
click at [801, 151] on input "2025/09/01" at bounding box center [796, 143] width 139 height 21
click at [903, 137] on input "14:44" at bounding box center [942, 143] width 139 height 21
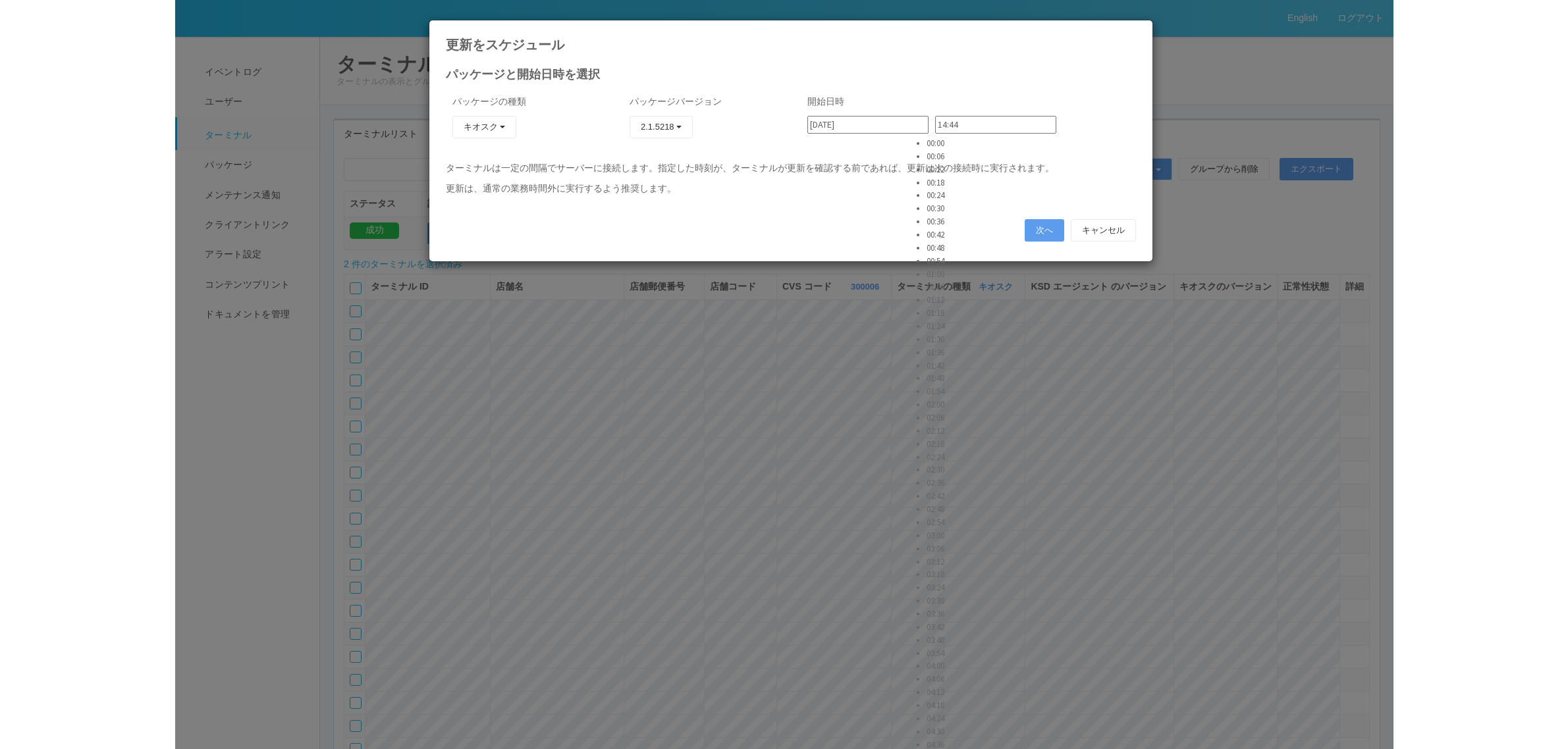
scroll to position [4585, 0]
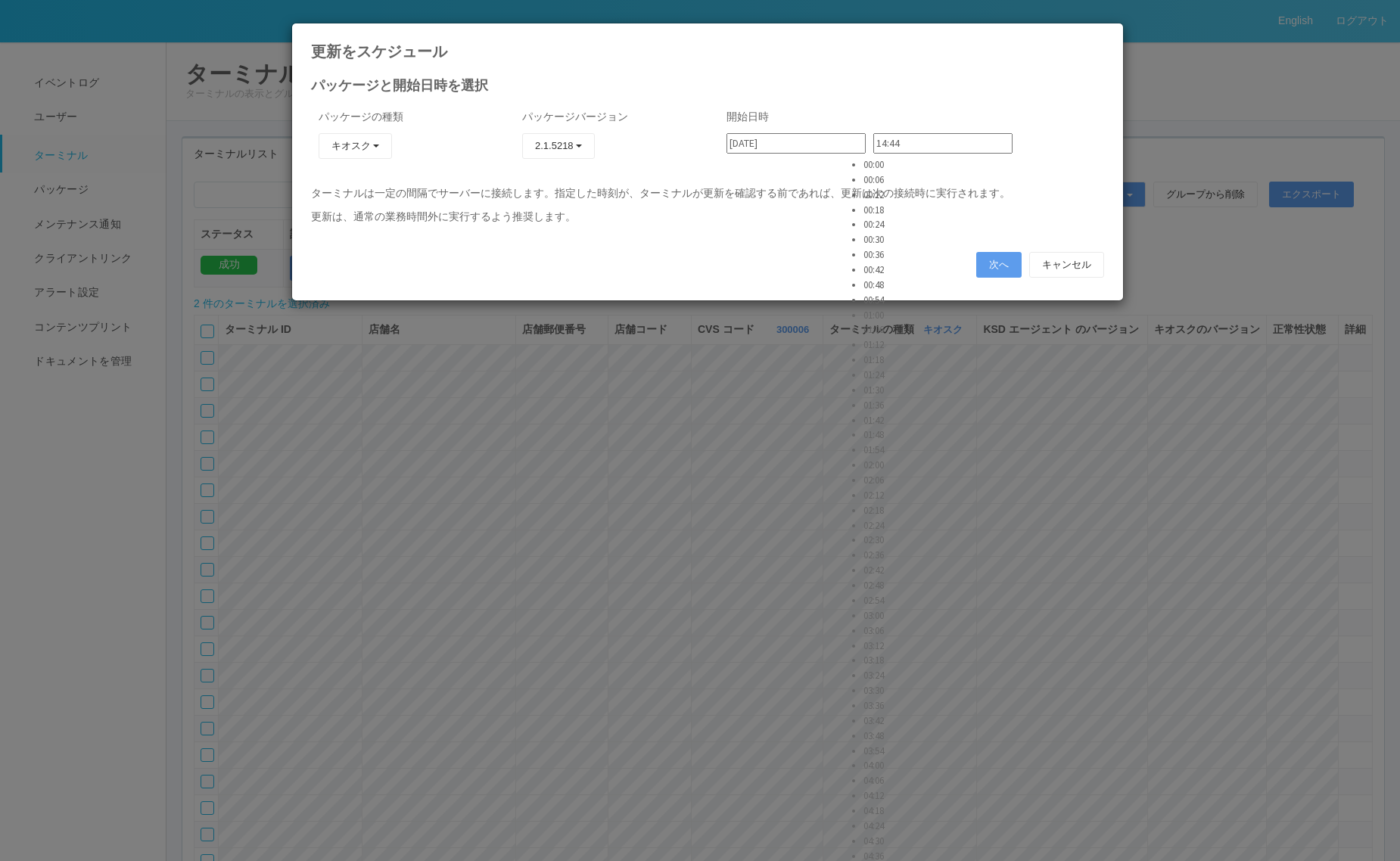
type input "23:54"
click at [992, 261] on button "次へ" at bounding box center [999, 265] width 46 height 26
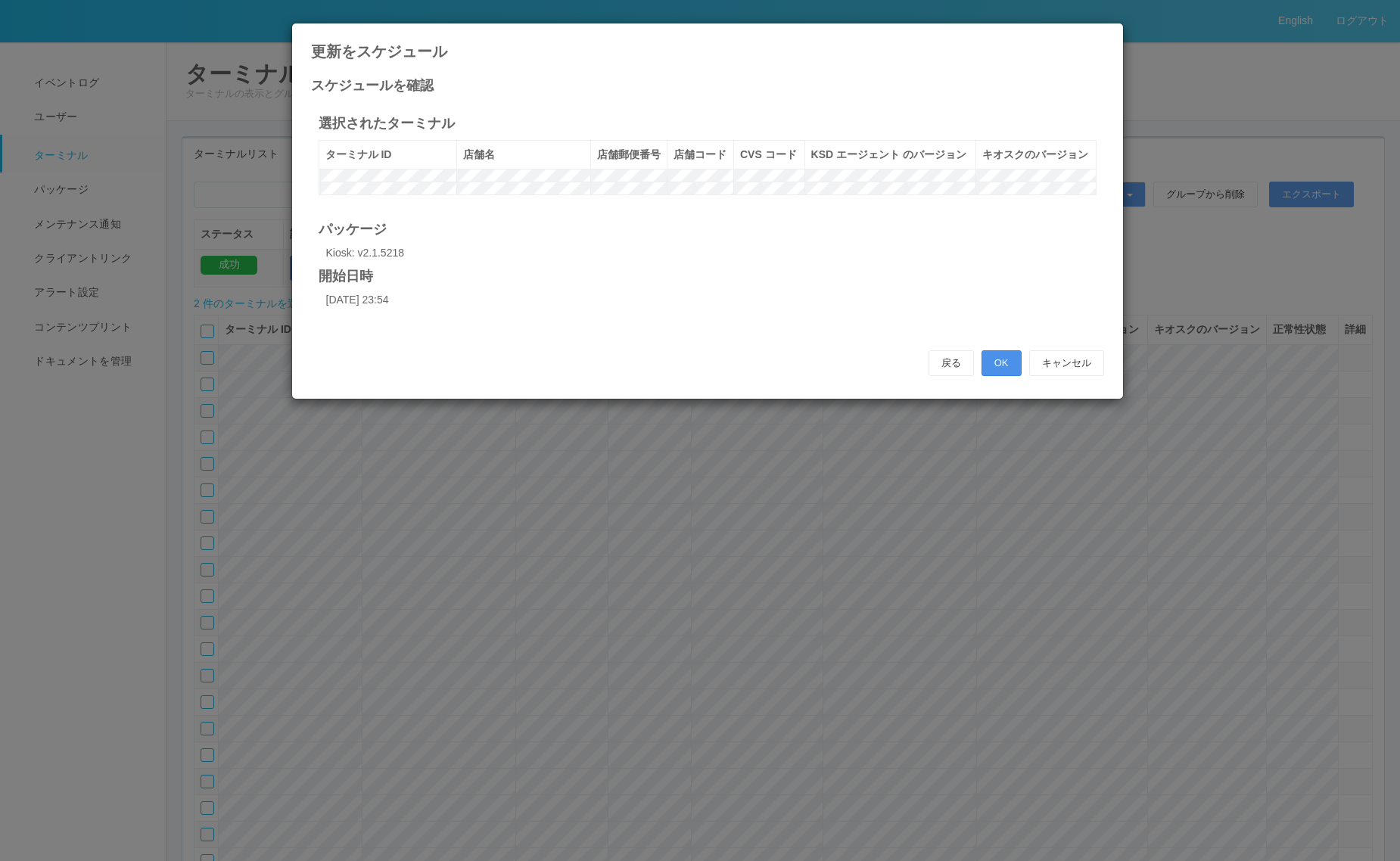
click at [1007, 376] on button "OK" at bounding box center [1001, 362] width 40 height 26
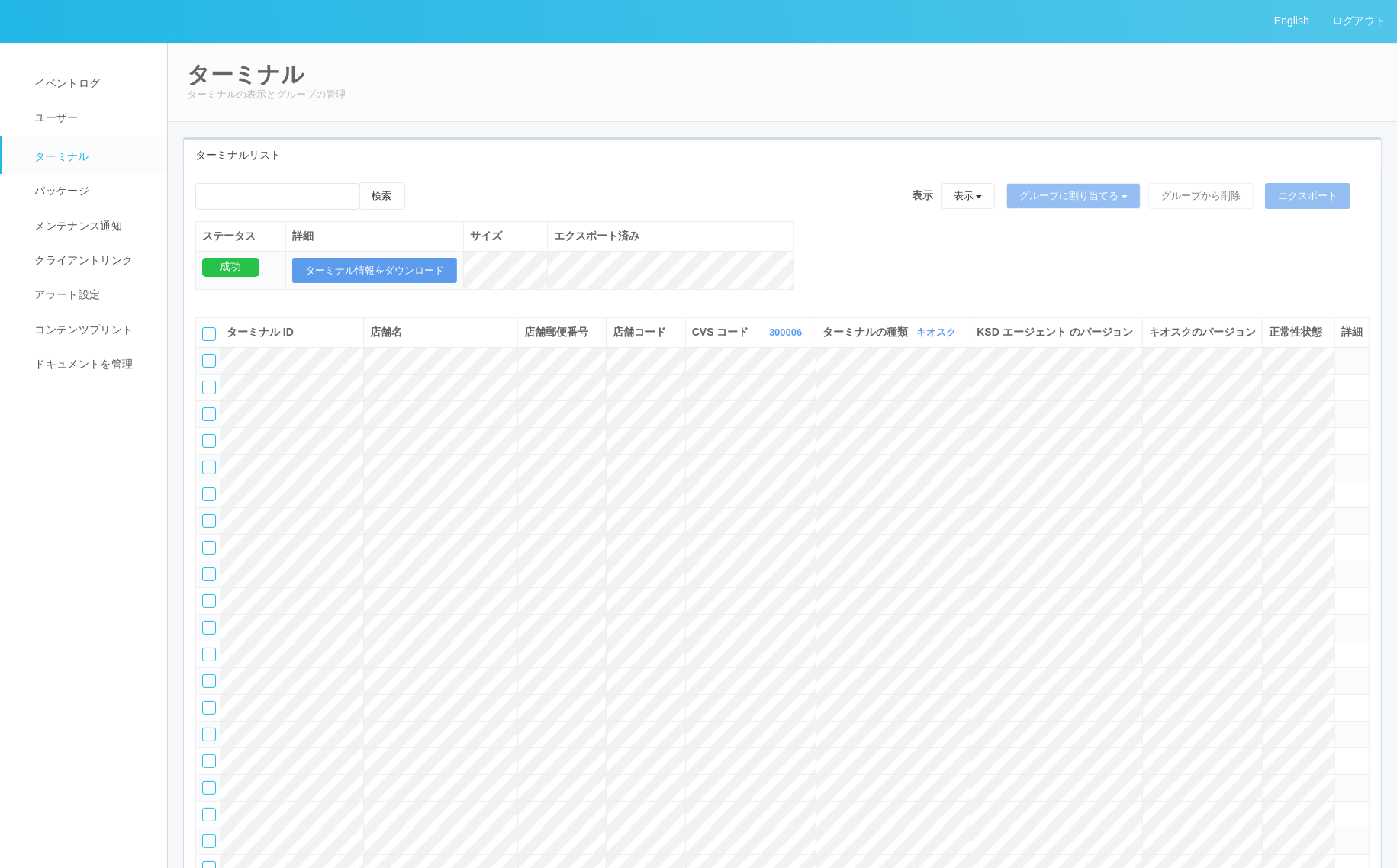
click at [716, 183] on div "検索 表示 表示 すべてのターミナル 未割り当てのターミナル グループを追加 グループ名を編集 アーカイブ済みのターミナル グループに割り当てる グループを追…" at bounding box center [782, 202] width 1174 height 39
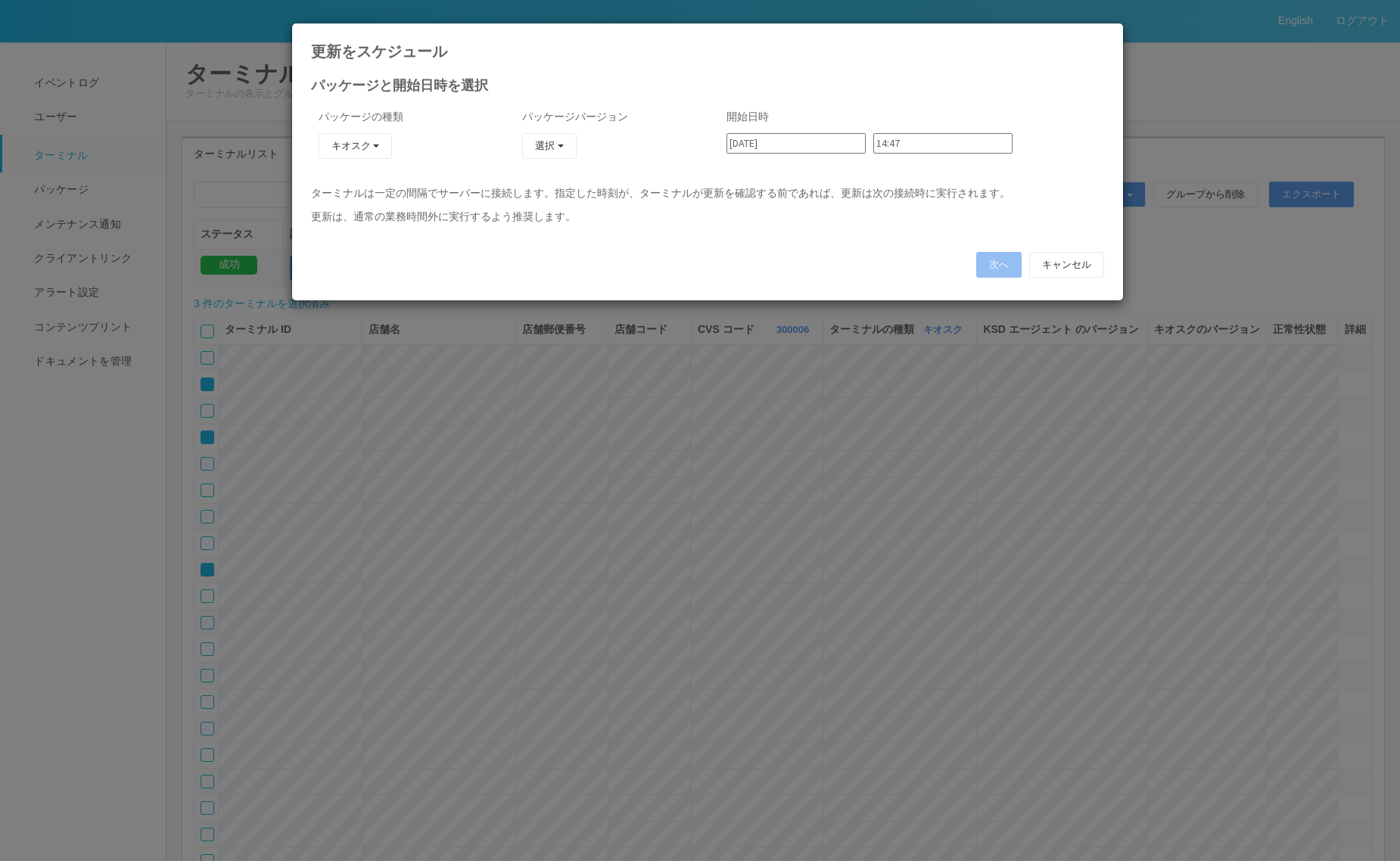
type input "2025/09/02"
type input "00:00"
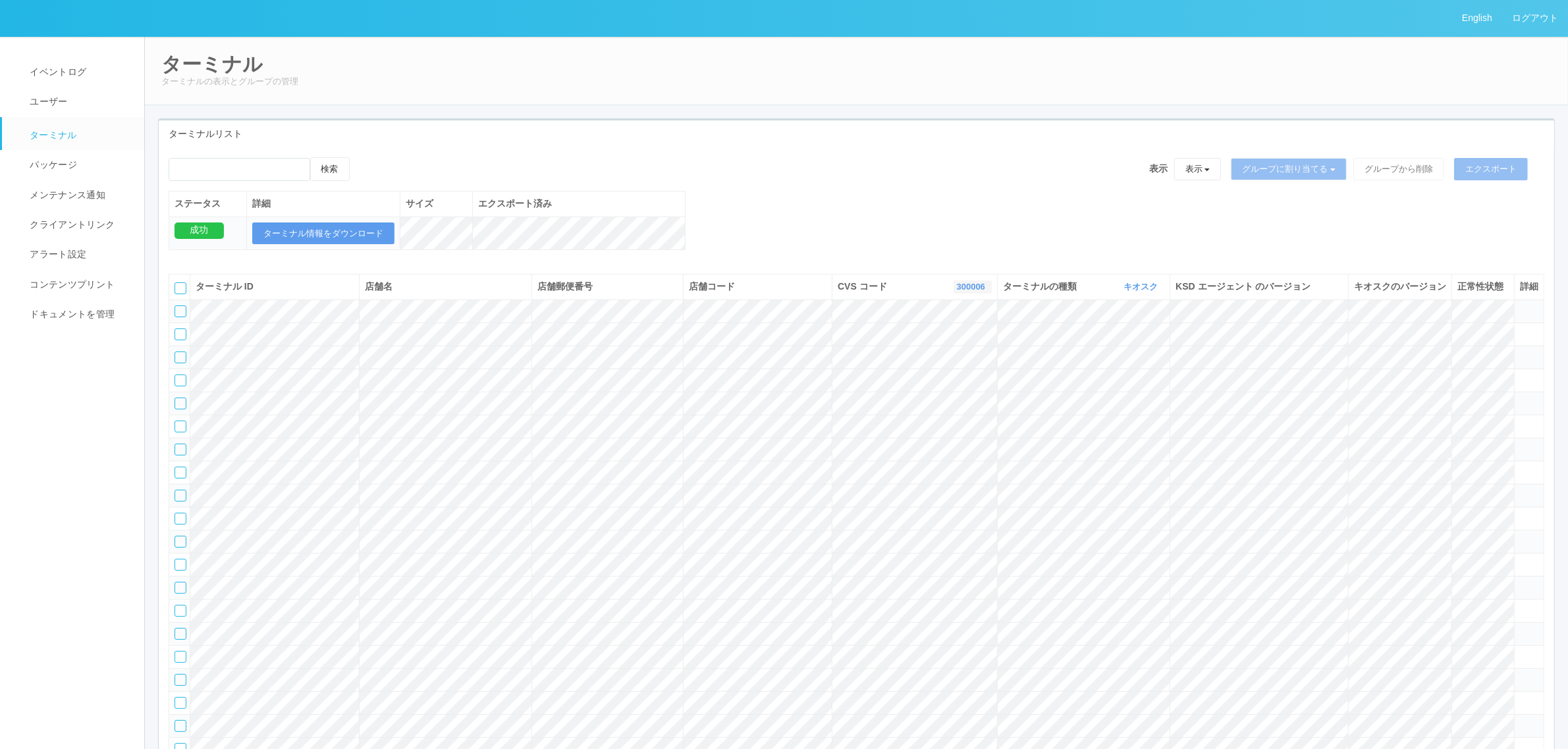
click at [957, 291] on link "300006" at bounding box center [973, 286] width 32 height 10
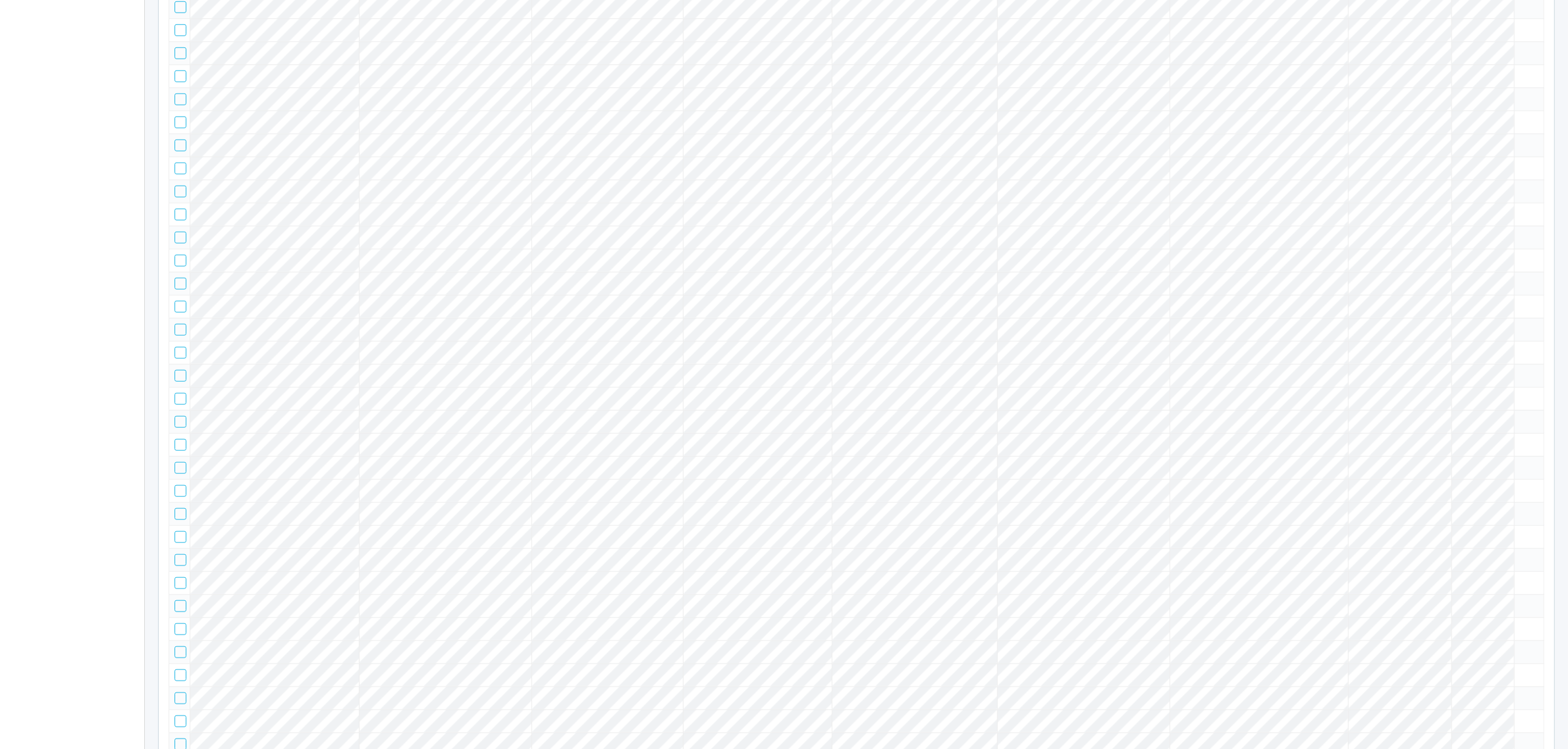
scroll to position [0, 0]
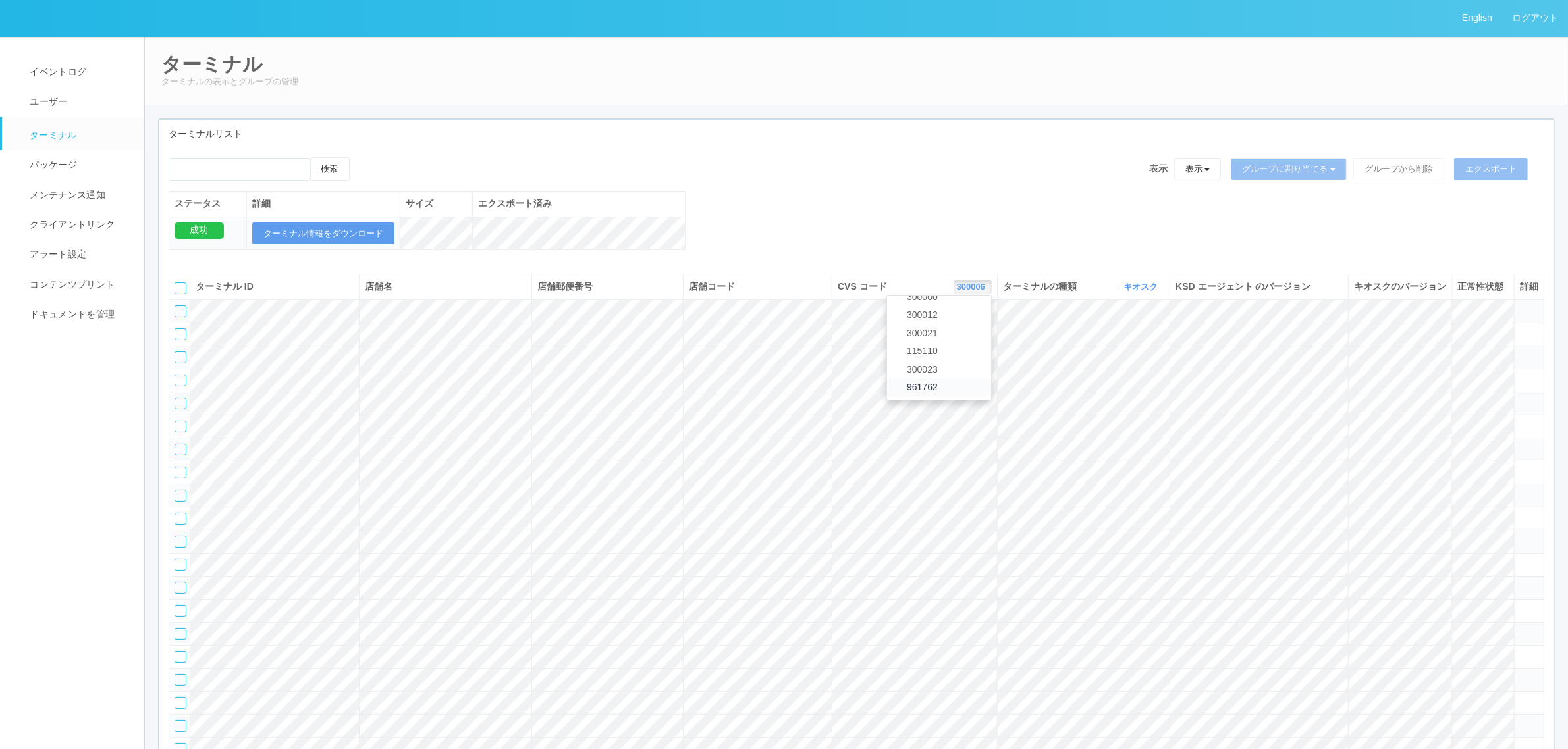
click at [940, 396] on link "961762" at bounding box center [939, 387] width 104 height 18
click at [96, 158] on link "パッケージ" at bounding box center [79, 165] width 154 height 29
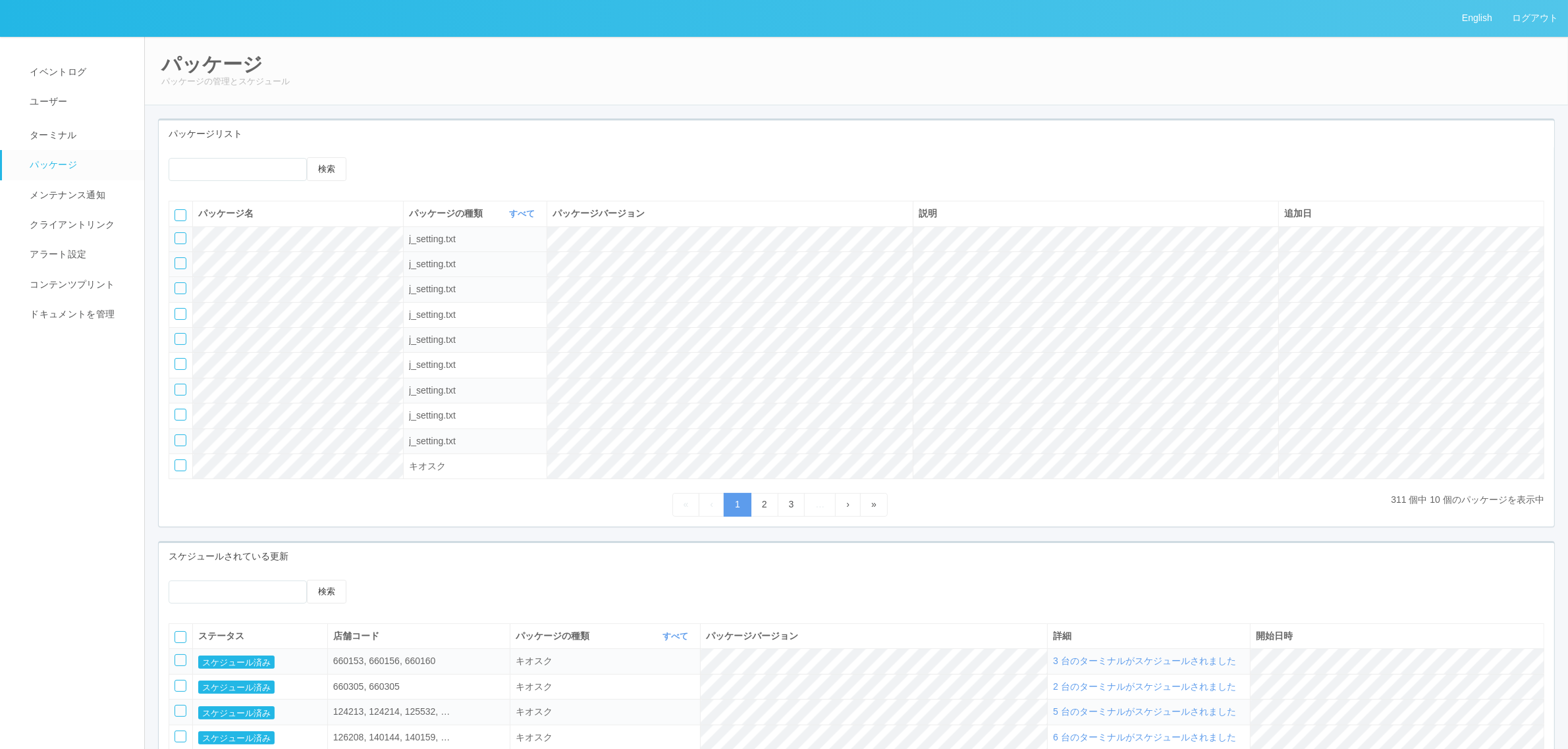
click at [181, 263] on div at bounding box center [180, 263] width 12 height 12
click at [175, 291] on div at bounding box center [180, 288] width 12 height 12
drag, startPoint x: 176, startPoint y: 312, endPoint x: 188, endPoint y: 312, distance: 12.0
click at [178, 312] on div at bounding box center [180, 314] width 12 height 12
click at [454, 158] on div at bounding box center [448, 158] width 145 height 0
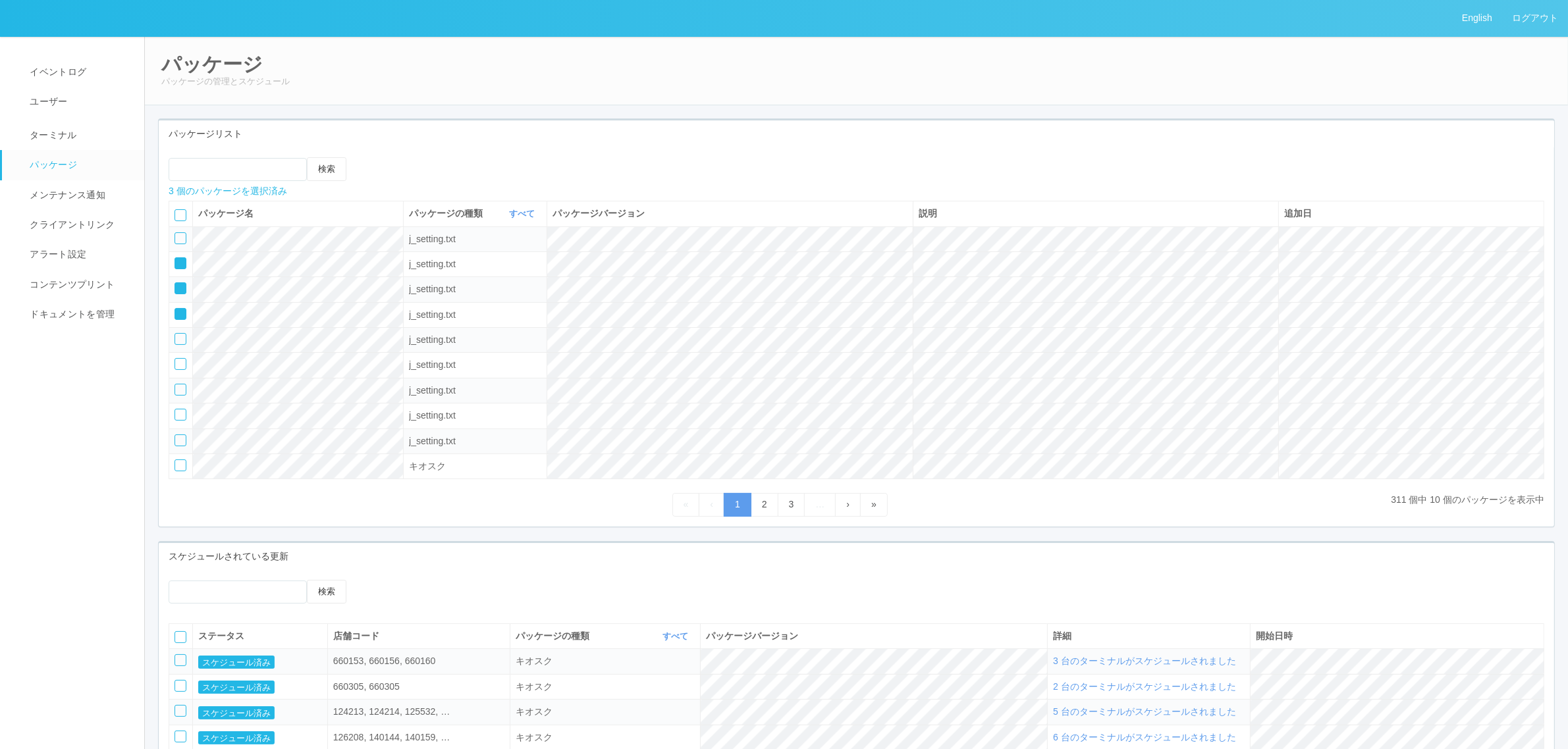
click at [396, 158] on icon at bounding box center [396, 158] width 0 height 0
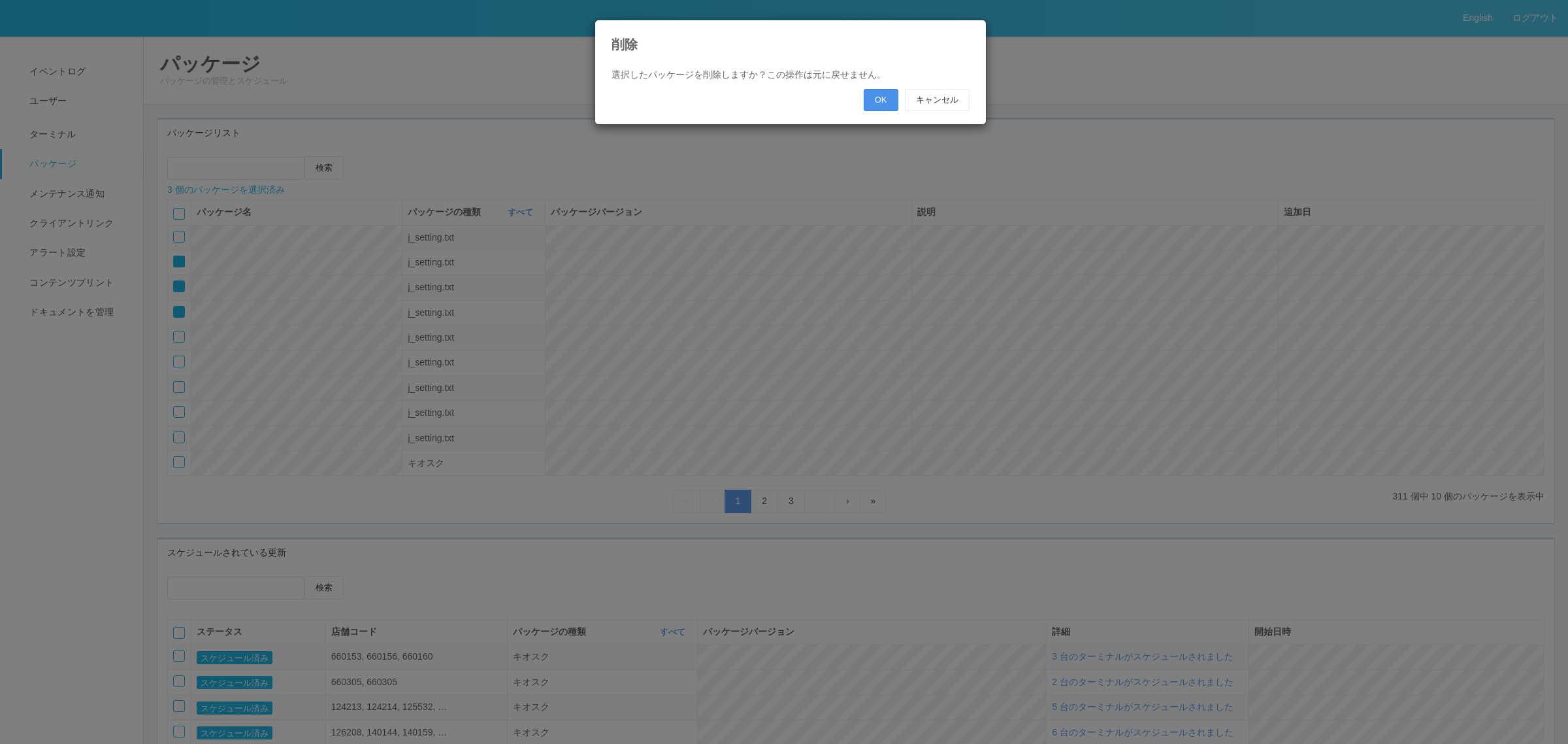
click at [870, 96] on button "OK" at bounding box center [881, 99] width 34 height 22
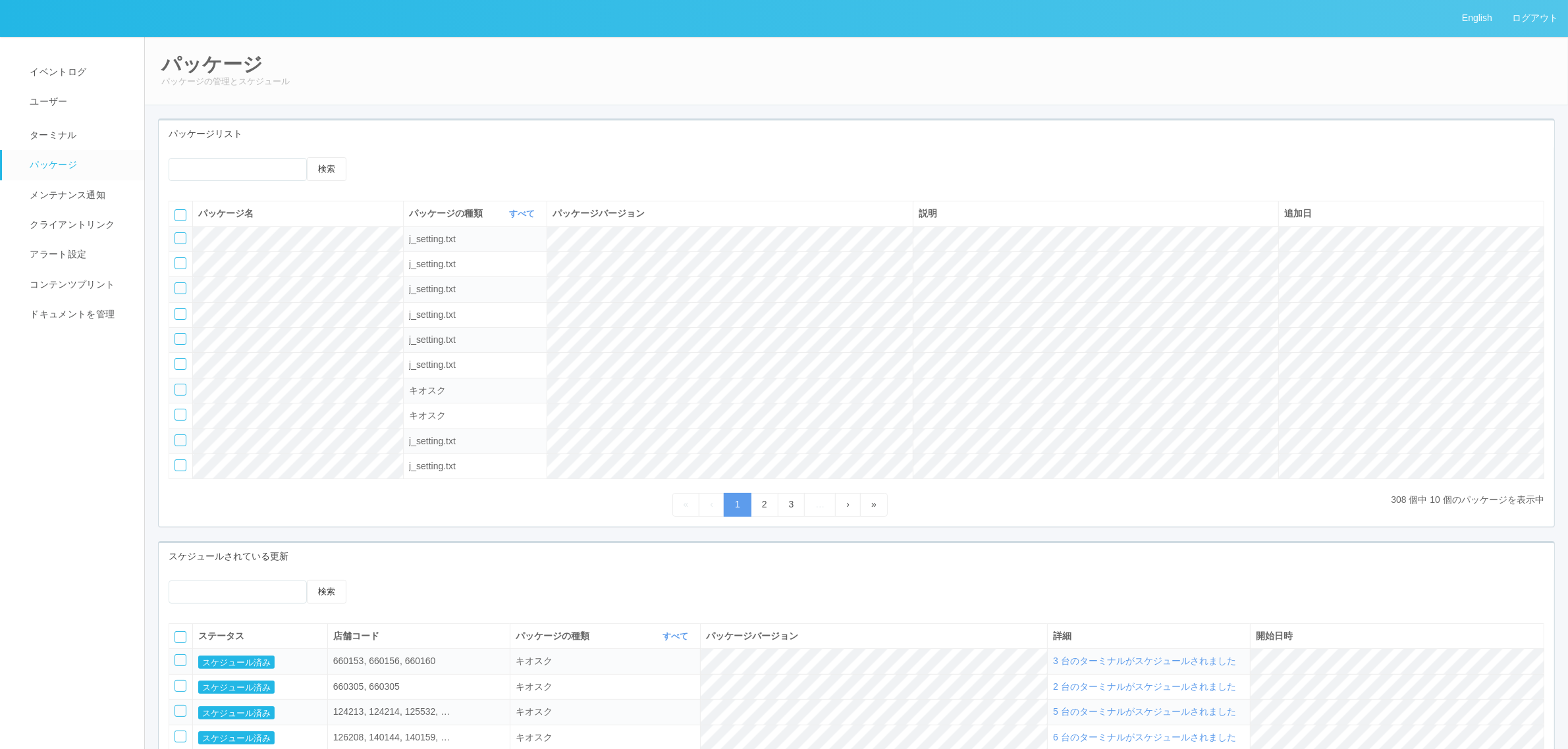
click at [376, 158] on icon at bounding box center [376, 158] width 0 height 0
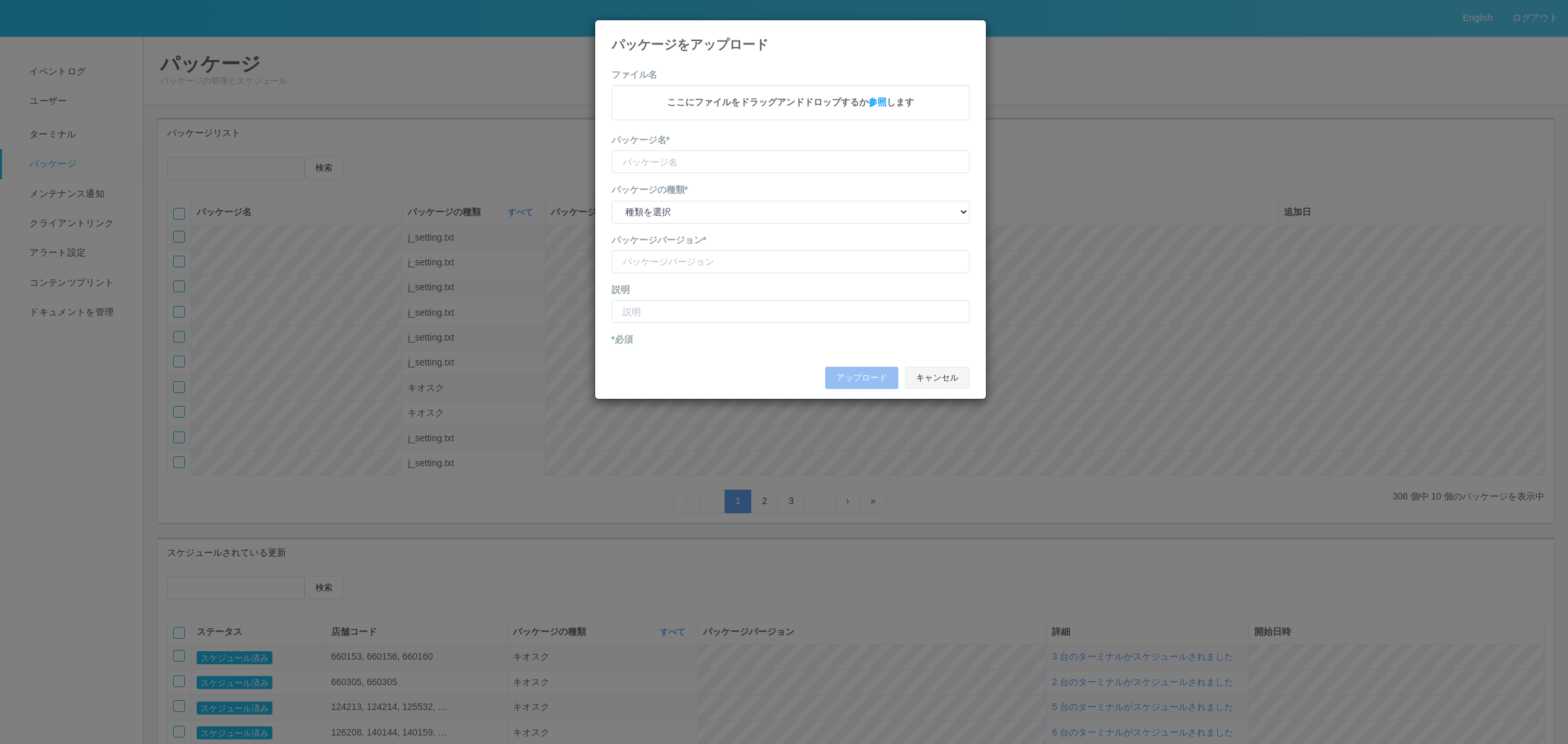
click at [959, 376] on button "キャンセル" at bounding box center [937, 377] width 65 height 22
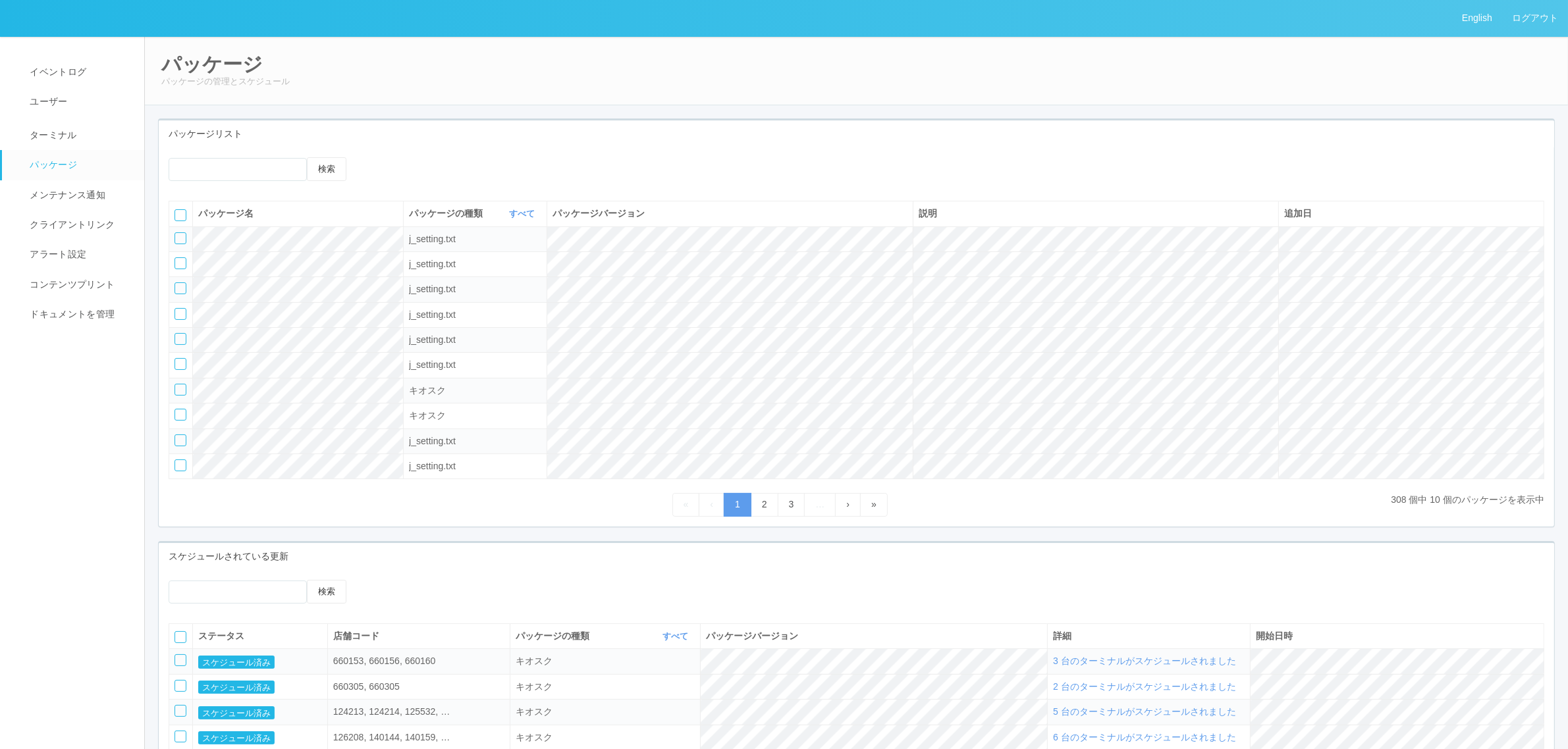
click at [376, 158] on icon at bounding box center [376, 158] width 0 height 0
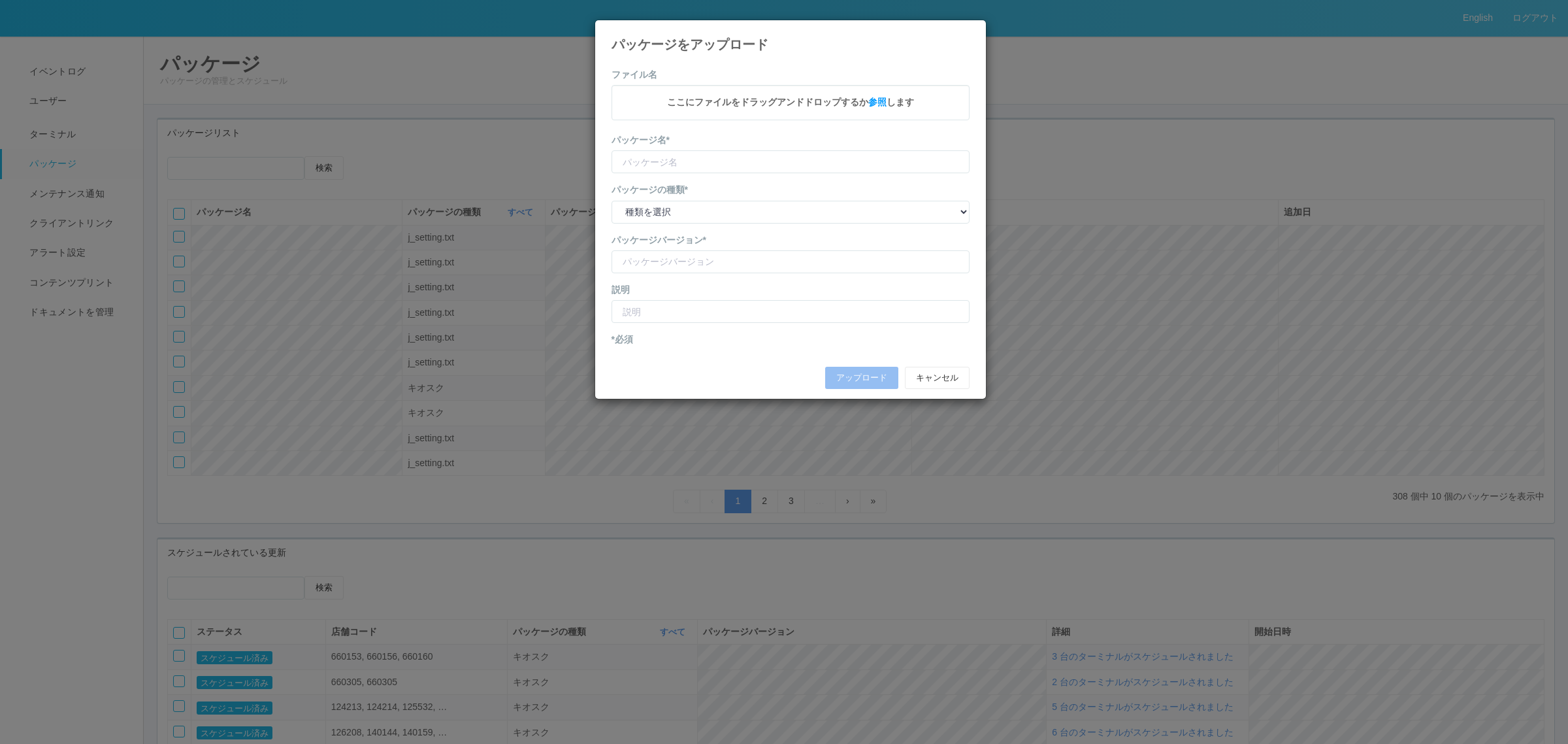
type input "KioskSettings"
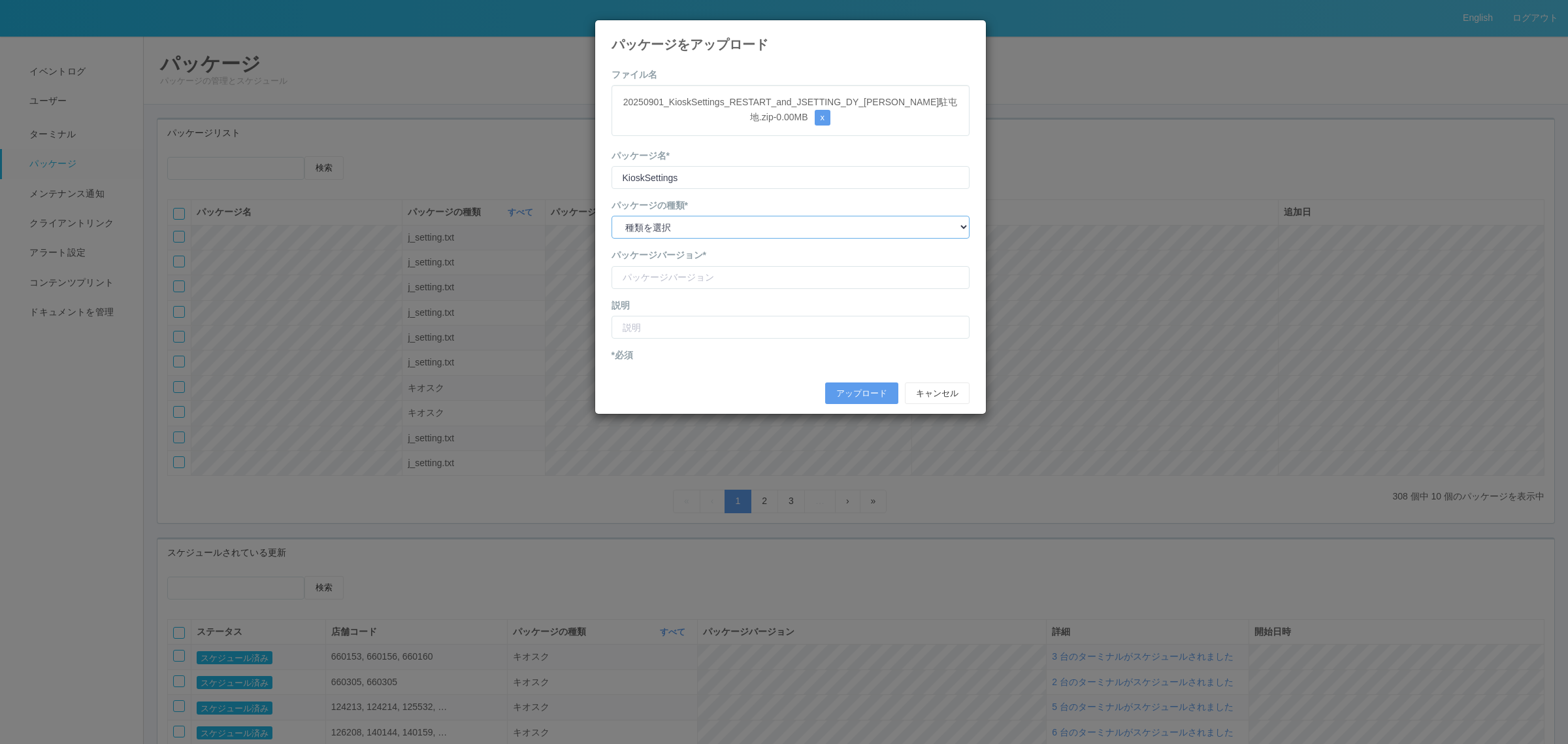
click at [661, 227] on select "種類を選択 キオスク KSD エージェント j_setting.txt" at bounding box center [790, 227] width 358 height 23
select select "j_setting.txt"
click at [611, 217] on select "種類を選択 キオスク KSD エージェント j_setting.txt" at bounding box center [790, 227] width 358 height 23
click at [669, 282] on input "version" at bounding box center [790, 277] width 358 height 23
type input "S"
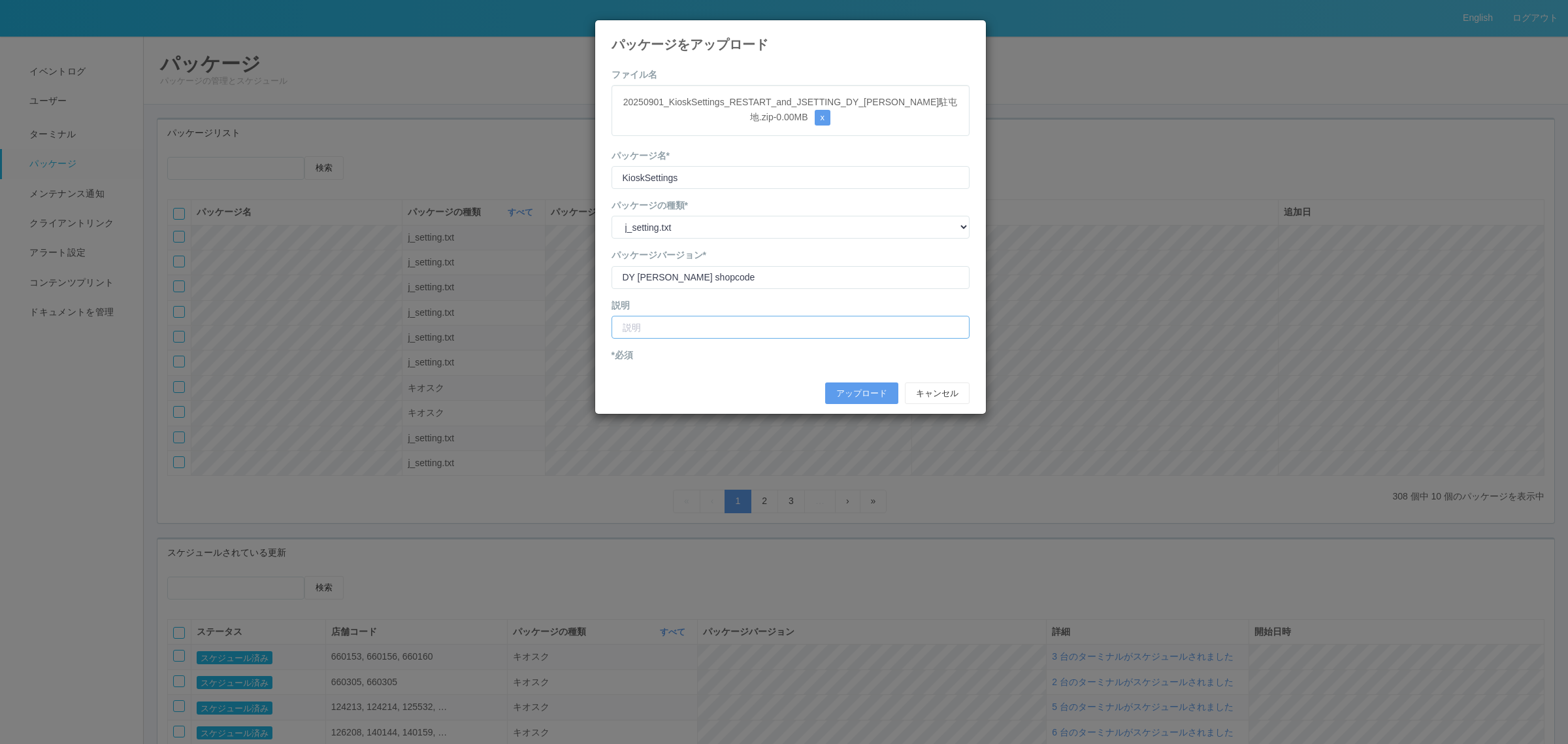
click at [663, 337] on input "text" at bounding box center [790, 327] width 358 height 23
drag, startPoint x: 646, startPoint y: 275, endPoint x: 648, endPoint y: 285, distance: 10.2
click at [646, 275] on input "version" at bounding box center [790, 277] width 358 height 23
type input "DY izuka shopcode"
click at [675, 340] on form "ファイル名 20250901_KioskSettings_RESTART_and_JSETTING_DY_飯塚駐屯地.zip - 0.00 MB x パッケー…" at bounding box center [790, 239] width 358 height 342
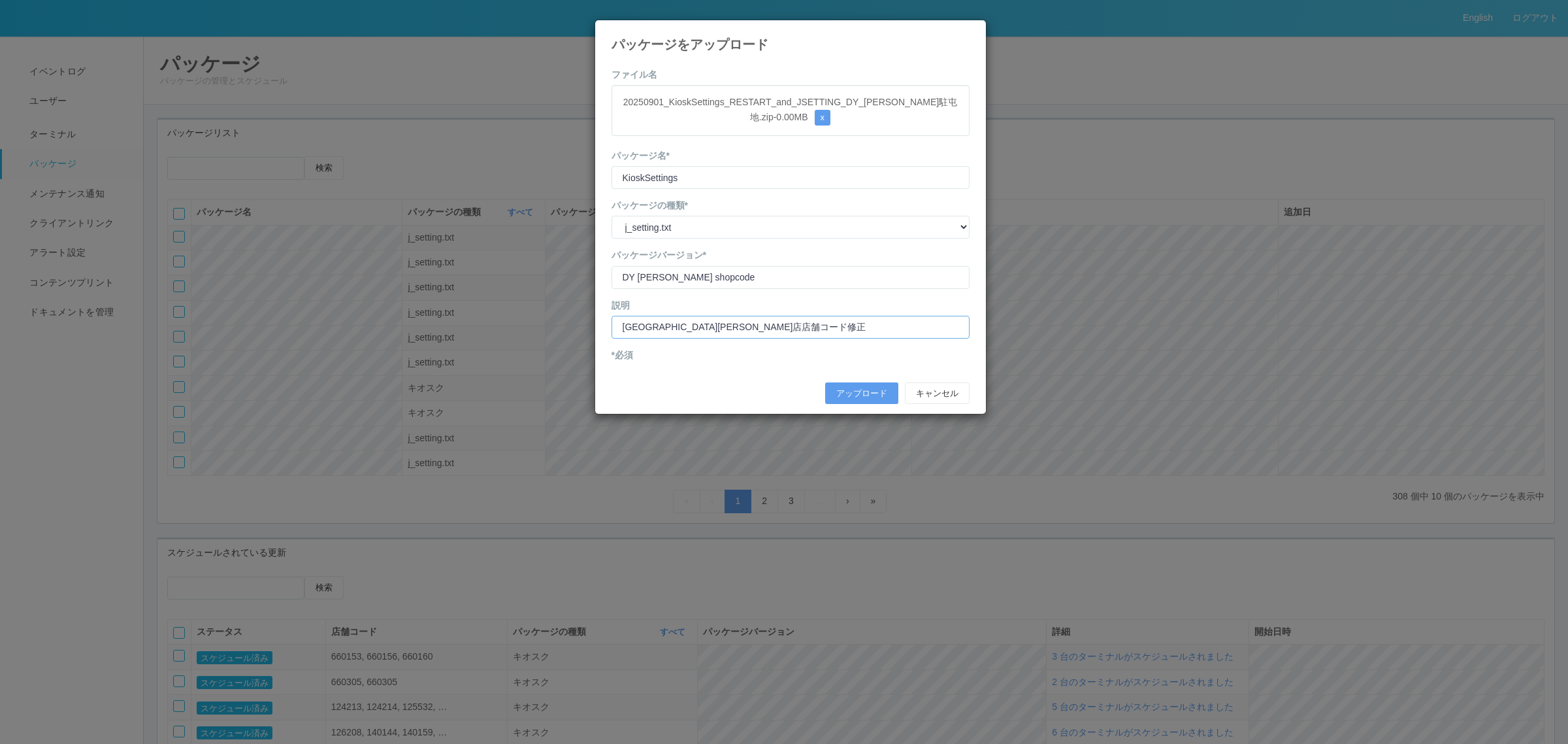
click at [688, 327] on input "DY飯塚駐屯地店店舗コード修正" at bounding box center [790, 327] width 358 height 23
type input "DY飯塚駐屯地店 店舗コード修正"
click at [851, 394] on button "アップロード" at bounding box center [862, 393] width 73 height 22
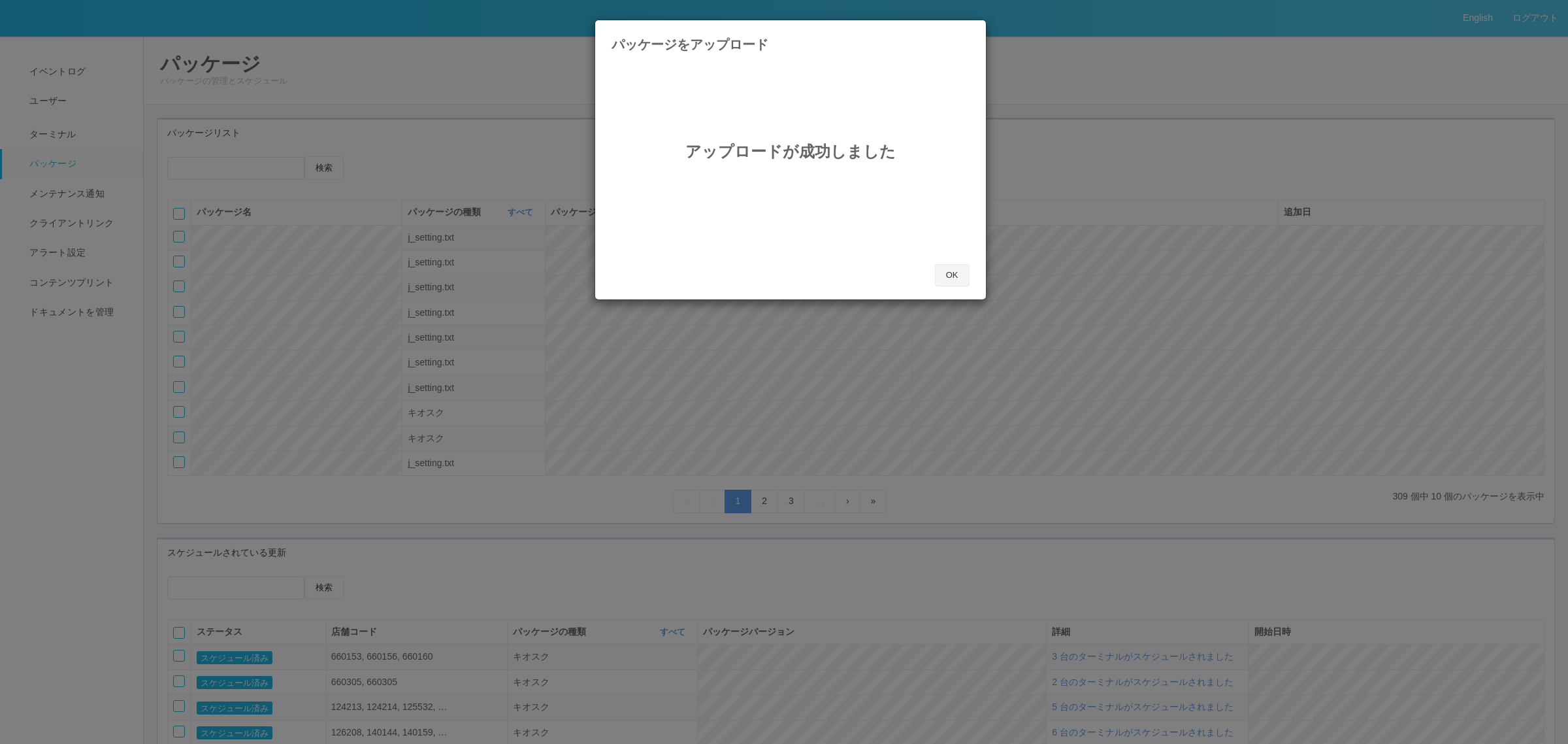
click at [964, 269] on button "OK" at bounding box center [952, 274] width 34 height 22
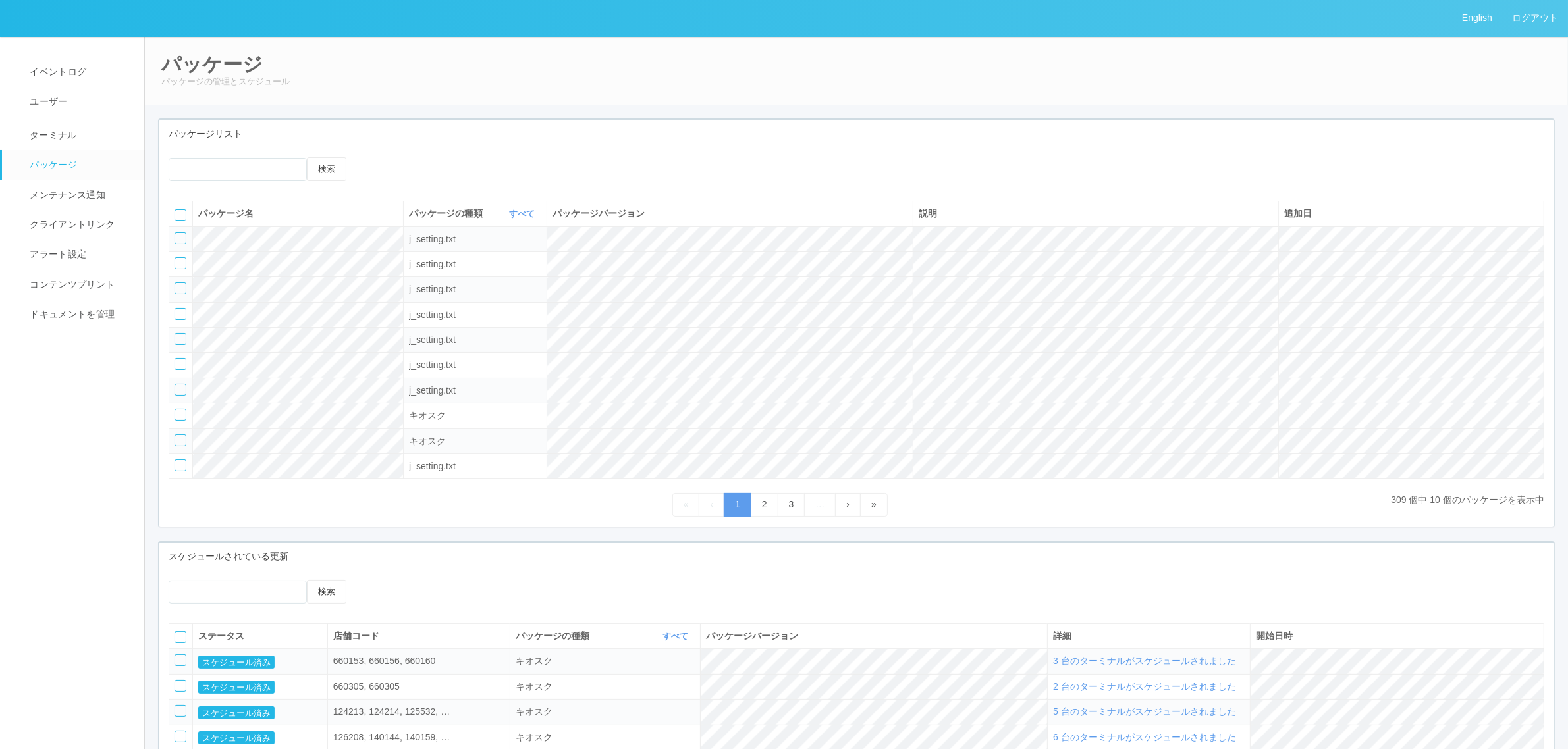
drag, startPoint x: 463, startPoint y: 533, endPoint x: 442, endPoint y: 509, distance: 31.9
click at [463, 532] on div "パッケージリスト 検索 パッケージ名 パッケージの種類 すべて 表示 すべて キオスク KSD エージェント j_setting.txt パッケージバージョン…" at bounding box center [856, 330] width 1416 height 422
click at [376, 158] on icon at bounding box center [376, 158] width 0 height 0
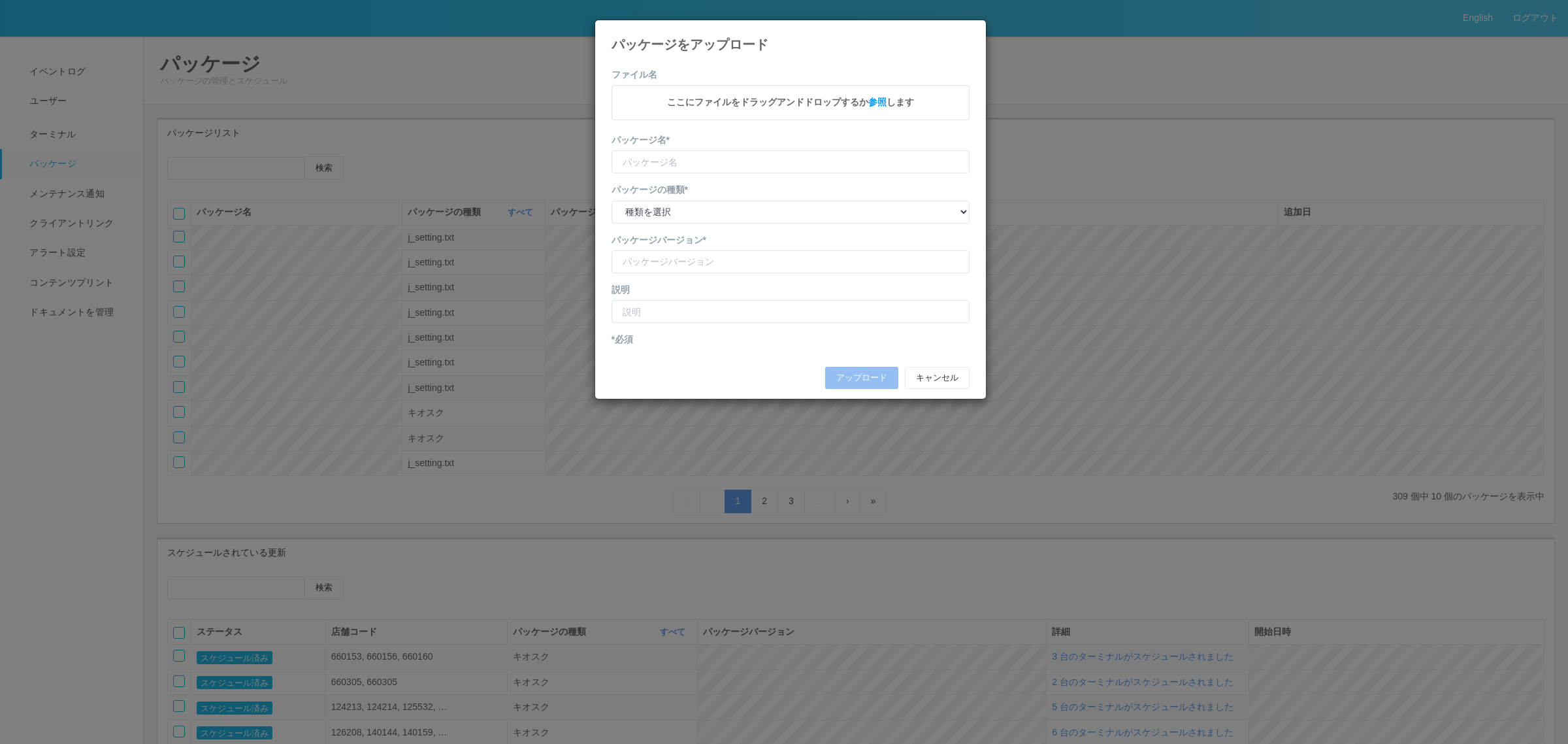
type input "KioskSettings"
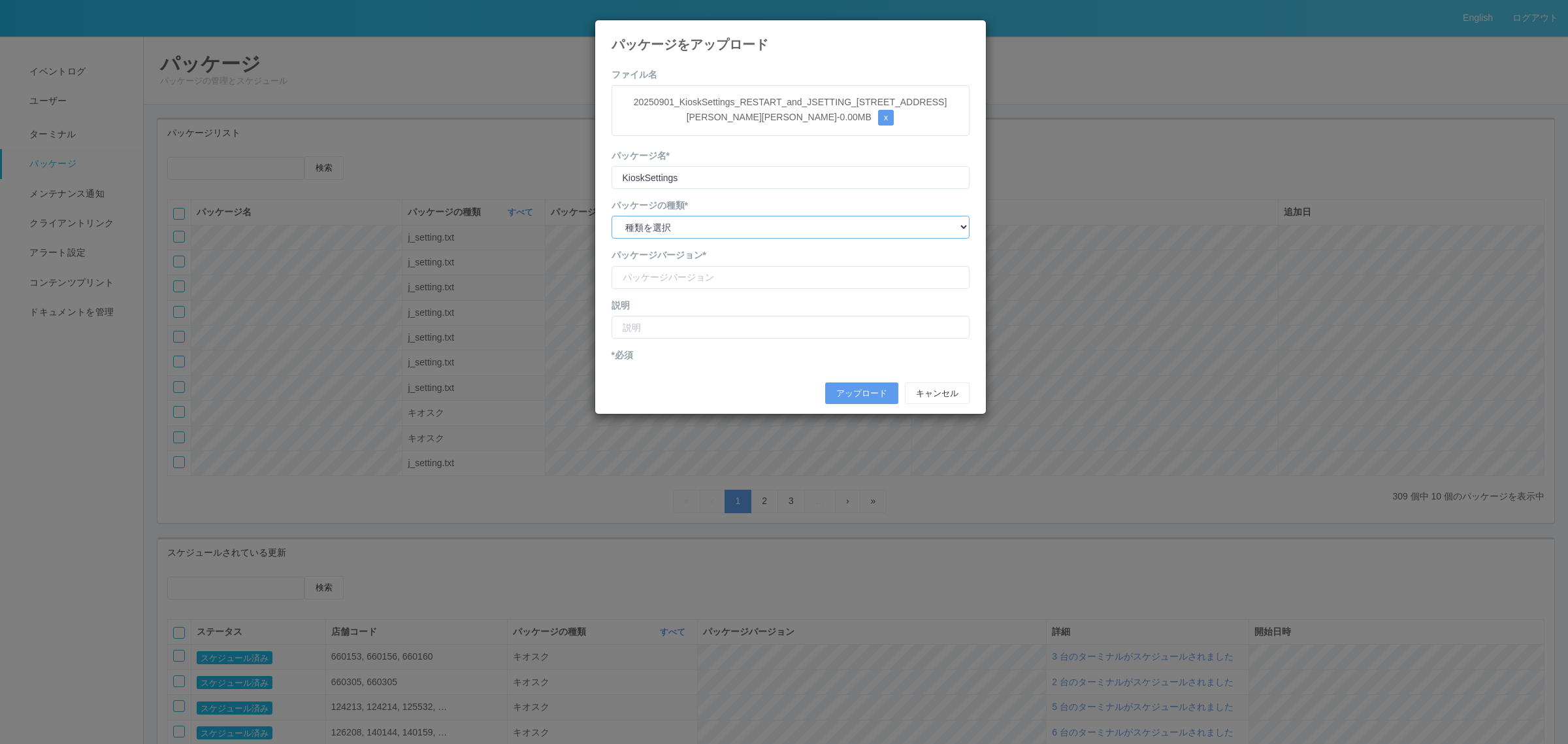
click at [681, 229] on select "種類を選択 キオスク KSD エージェント j_setting.txt" at bounding box center [790, 227] width 358 height 23
select select "j_setting.txt"
click at [611, 217] on select "種類を選択 キオスク KSD エージェント j_setting.txt" at bounding box center [790, 227] width 358 height 23
click at [667, 279] on input "version" at bounding box center [790, 277] width 358 height 23
type input "DY shimokaizuka3 shopcode"
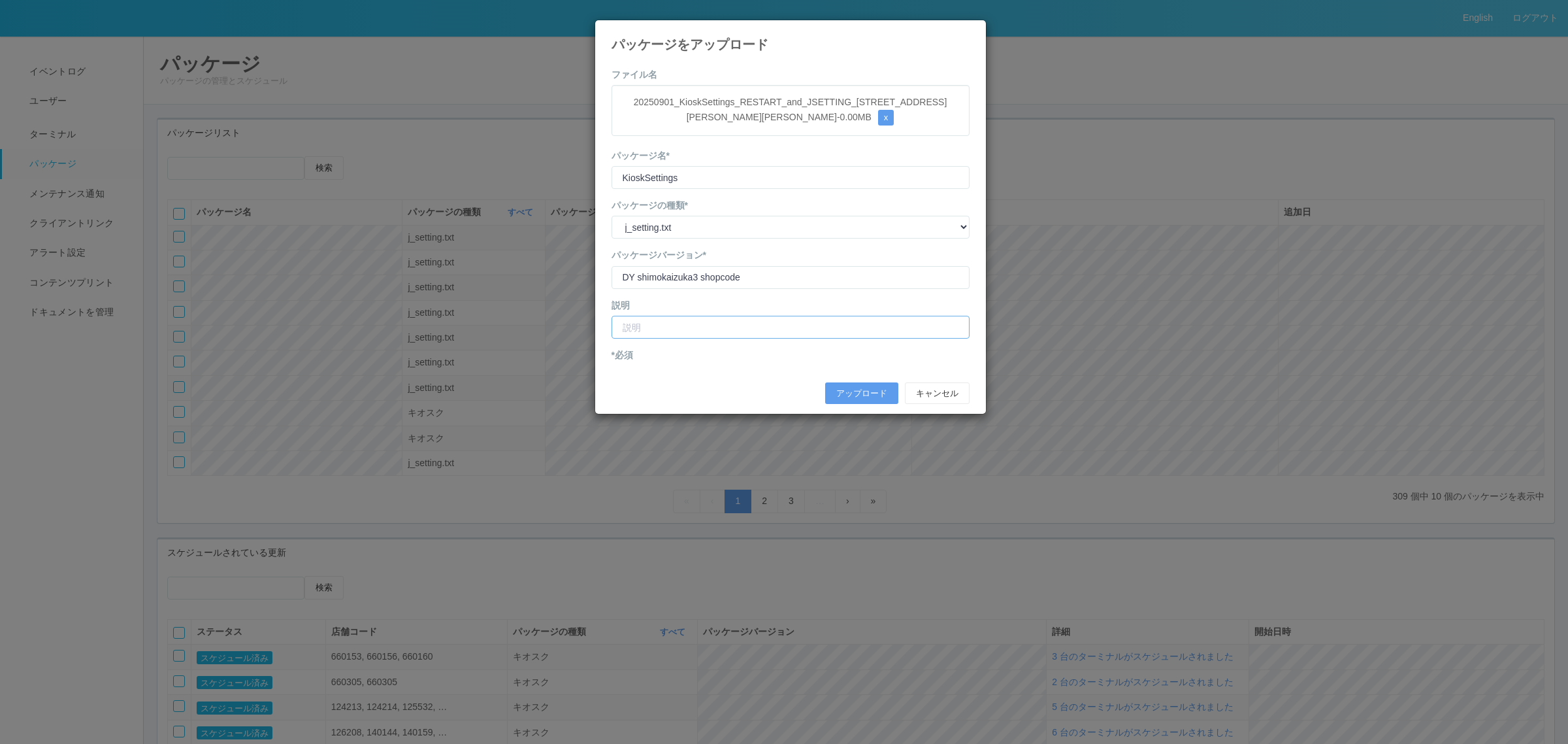
click at [671, 324] on input "text" at bounding box center [790, 327] width 358 height 23
type input "S"
type input "DY市川下貝塚３丁目店 店舗コード修正"
click at [857, 395] on button "アップロード" at bounding box center [862, 393] width 73 height 22
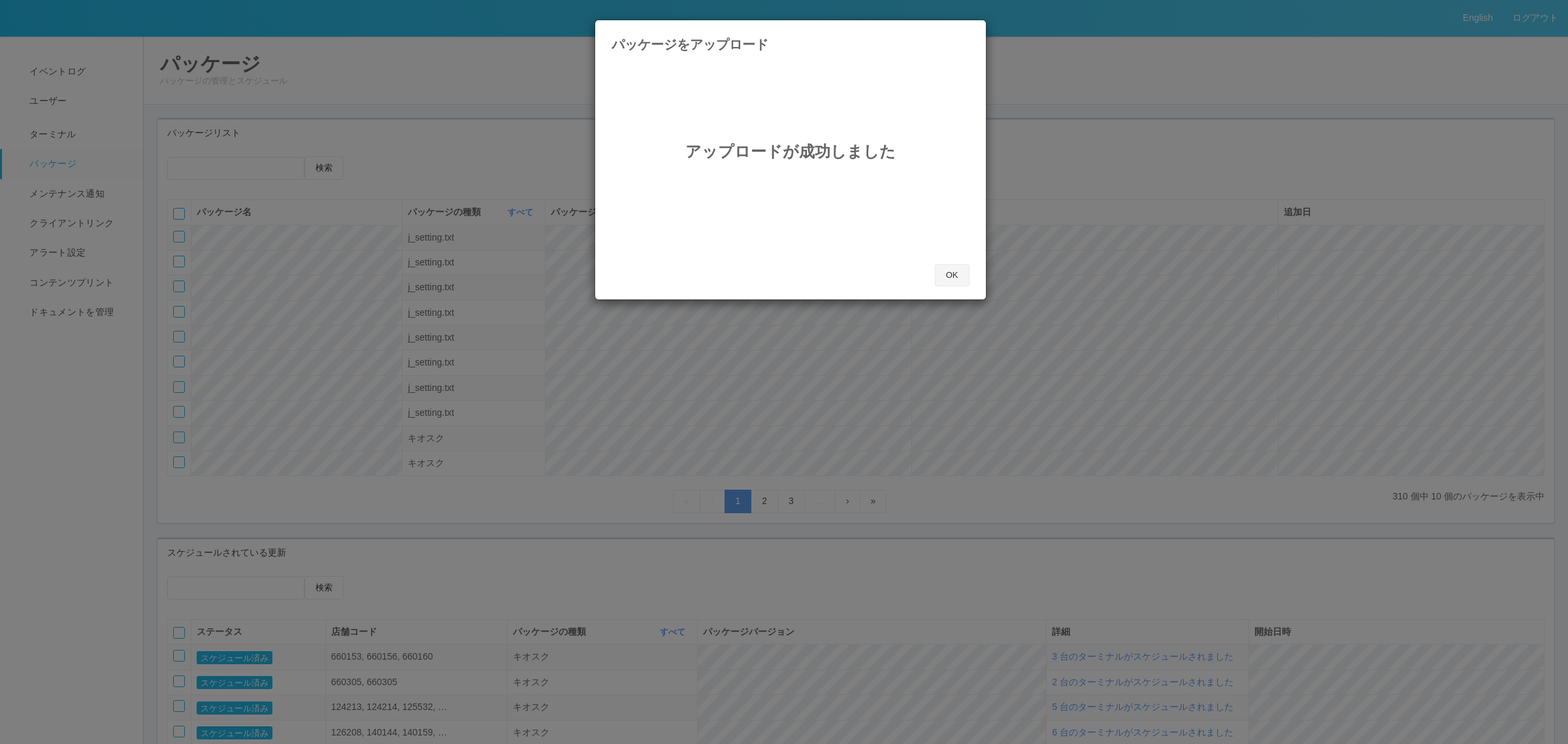
click at [957, 272] on button "OK" at bounding box center [952, 274] width 34 height 22
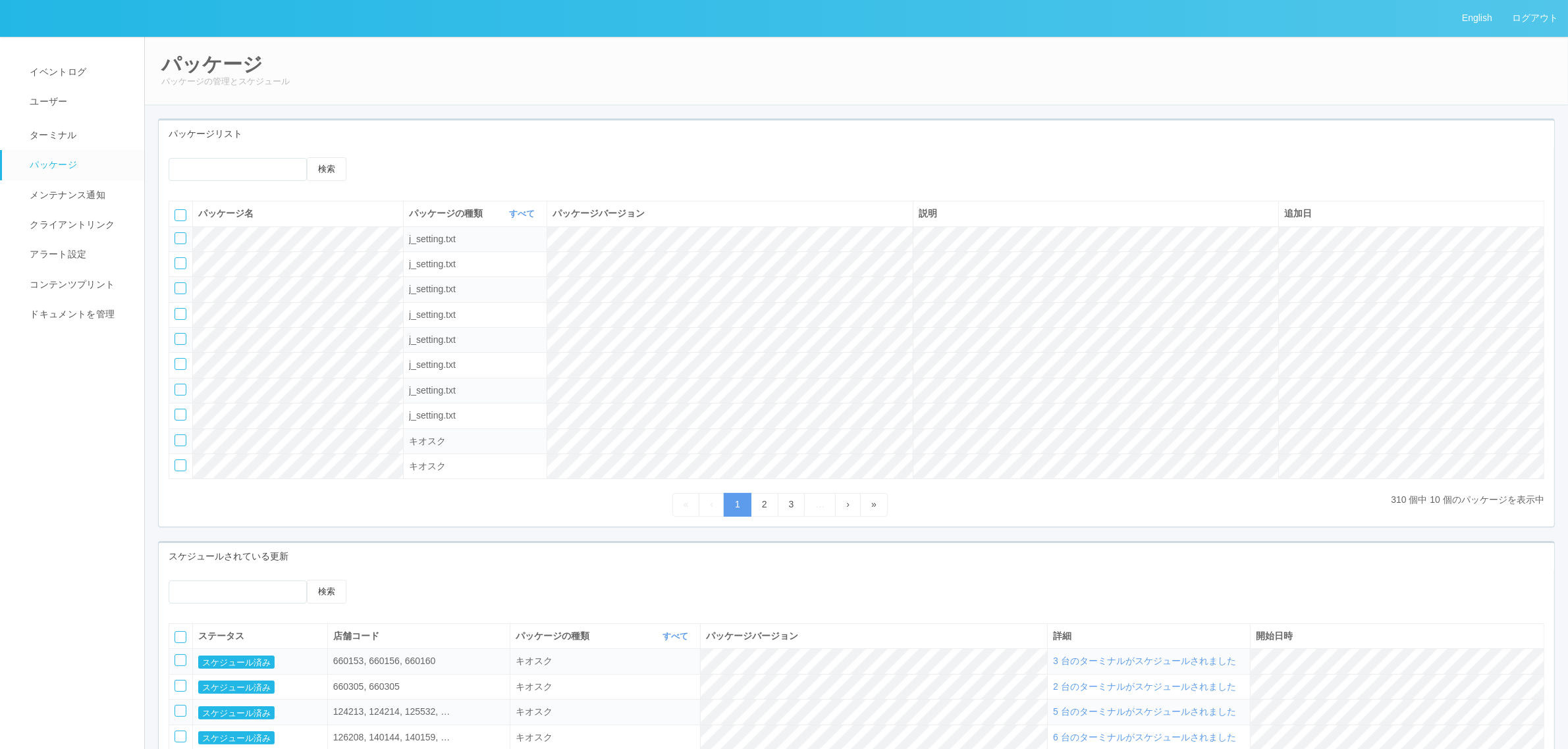
click at [374, 163] on div at bounding box center [531, 163] width 349 height 10
click at [376, 158] on icon at bounding box center [376, 158] width 0 height 0
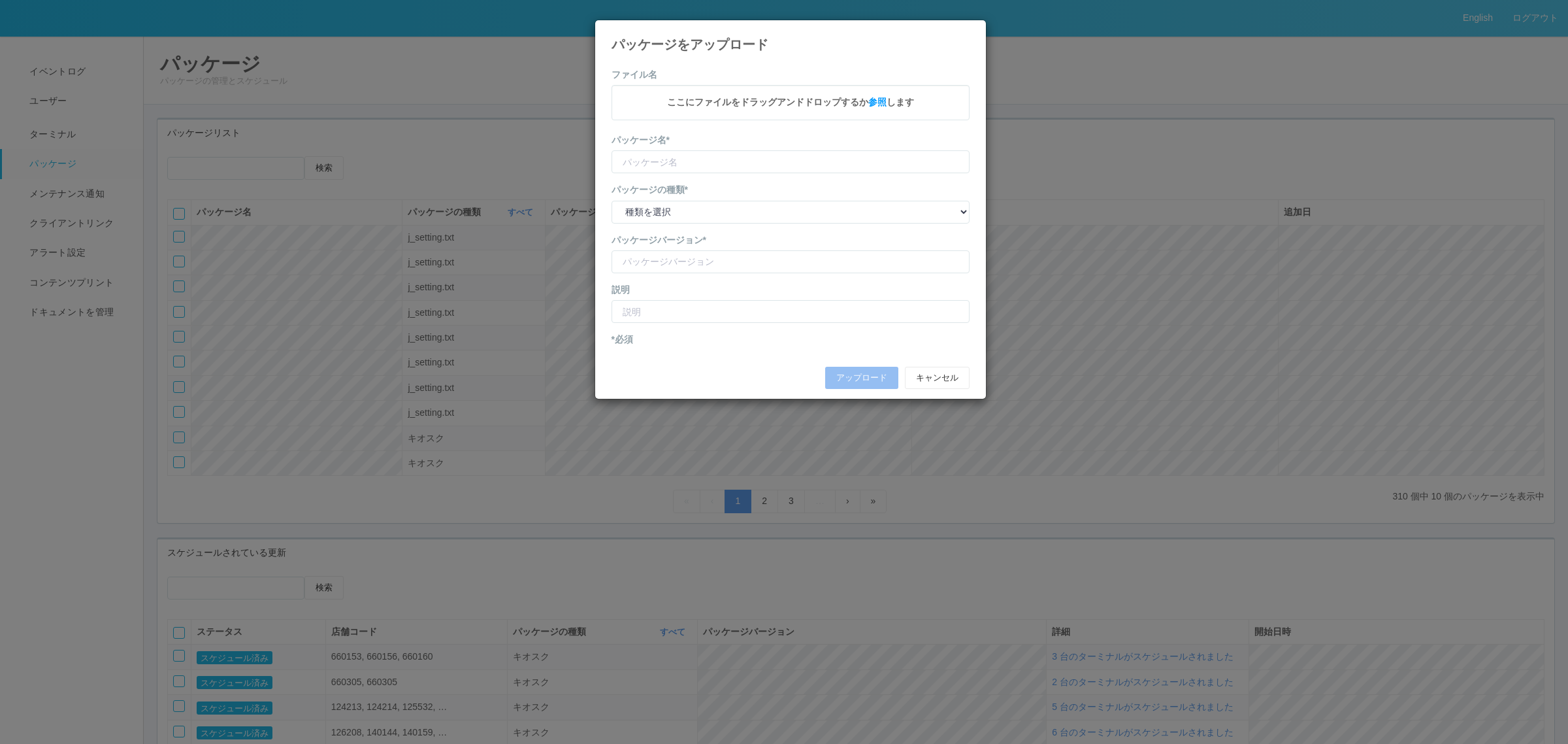
drag, startPoint x: 307, startPoint y: 272, endPoint x: 305, endPoint y: 260, distance: 12.2
click at [307, 272] on div "パッケージをアップロード ファイル名 ここにファイルをドラッグアンドドロップするか 参照 します パッケージ名* パッケージの種類* 種類を選択 キオスク K…" at bounding box center [784, 372] width 1568 height 744
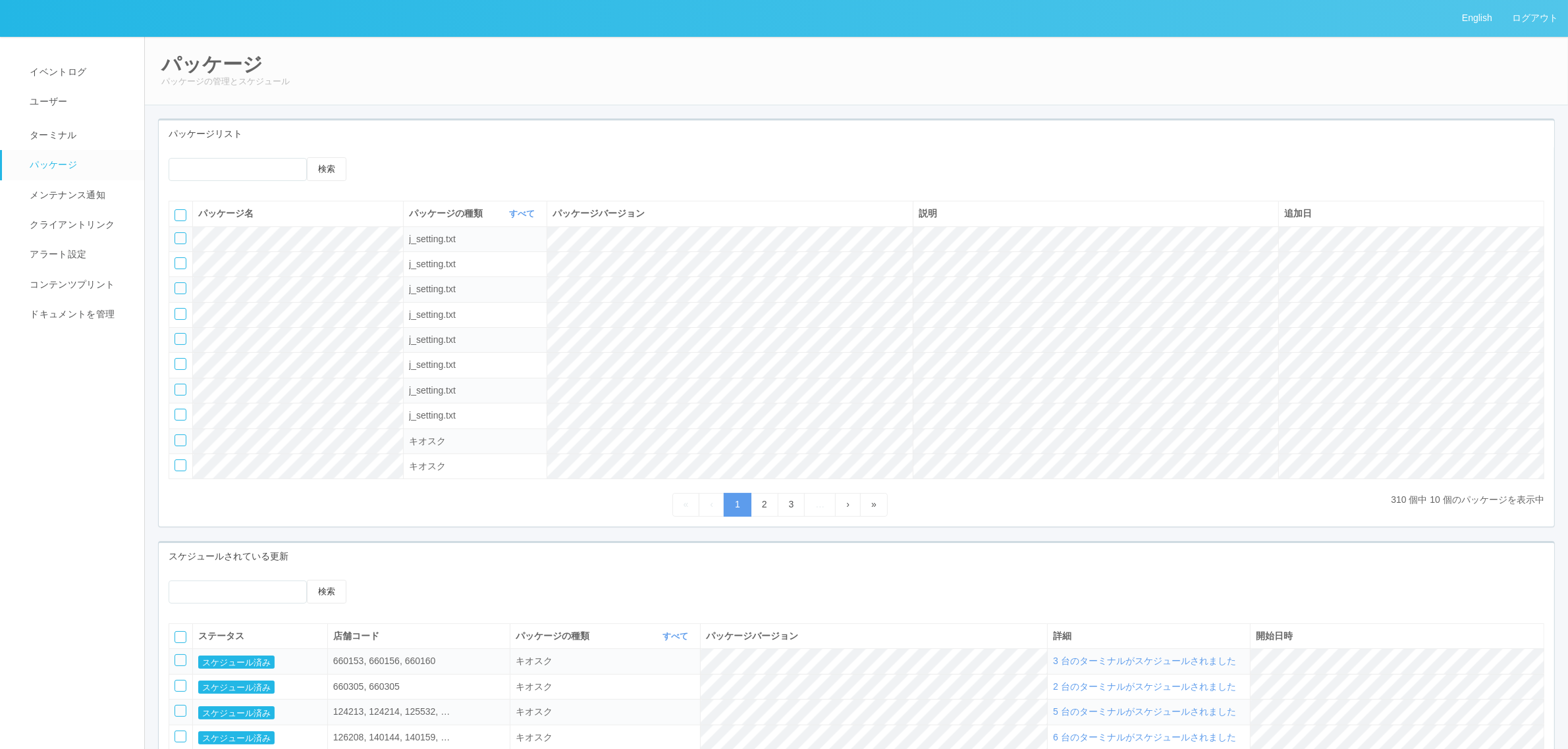
click at [376, 158] on icon at bounding box center [376, 158] width 0 height 0
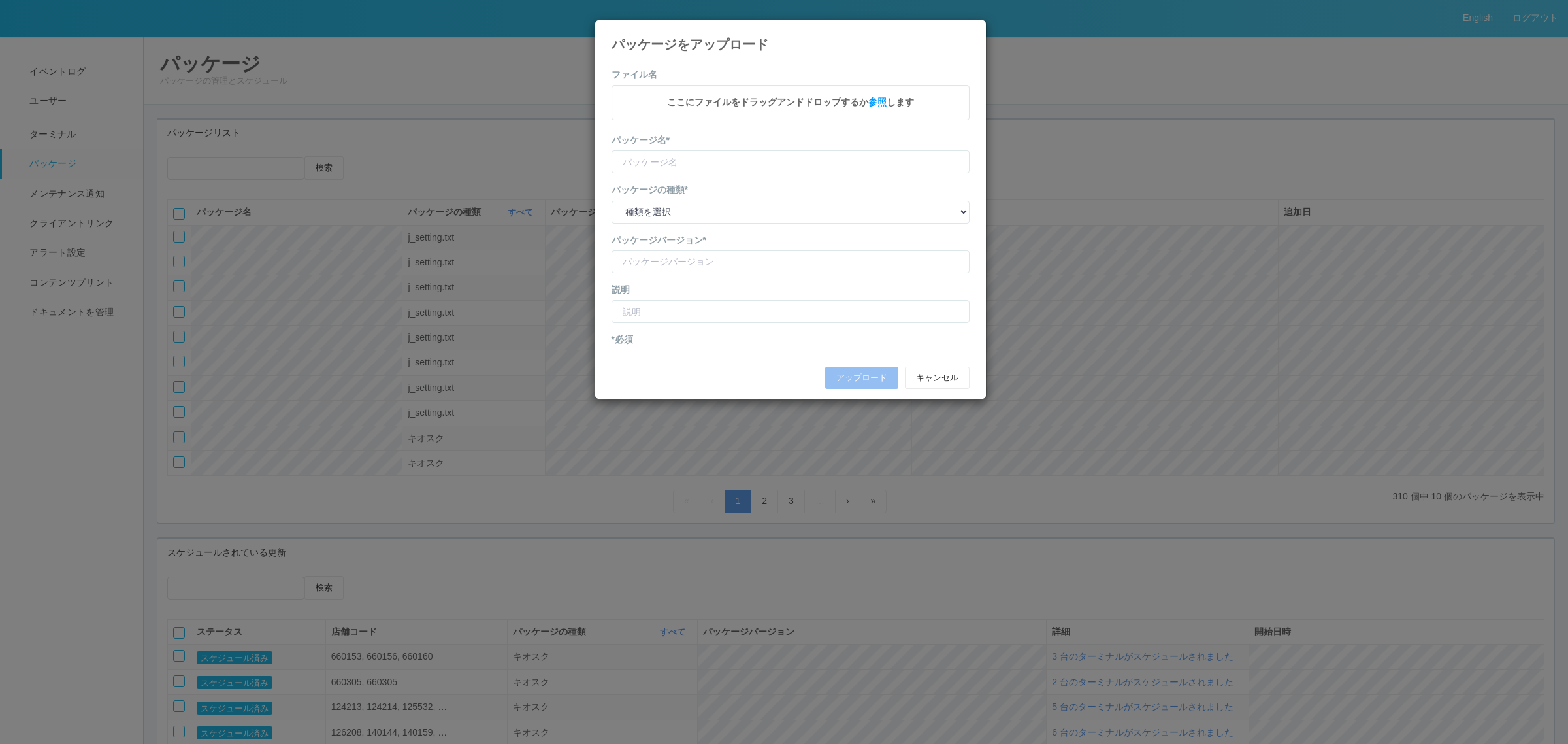
type input "KioskSettings"
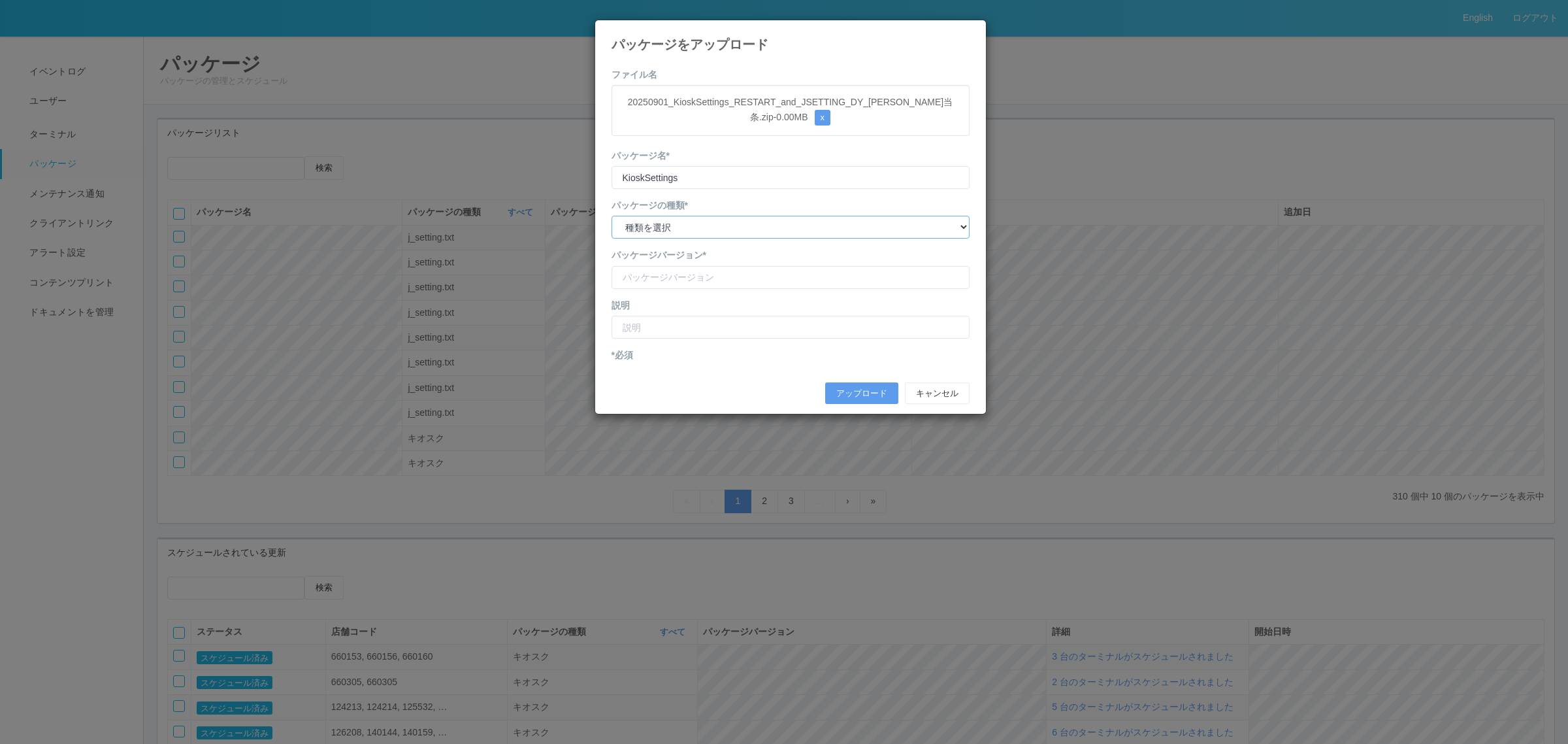
click at [719, 235] on select "種類を選択 キオスク KSD エージェント j_setting.txt" at bounding box center [790, 227] width 358 height 23
select select "j_setting.txt"
click at [611, 217] on select "種類を選択 キオスク KSD エージェント j_setting.txt" at bounding box center [790, 227] width 358 height 23
click at [708, 281] on input "version" at bounding box center [790, 277] width 358 height 23
paste input "広川当条店"
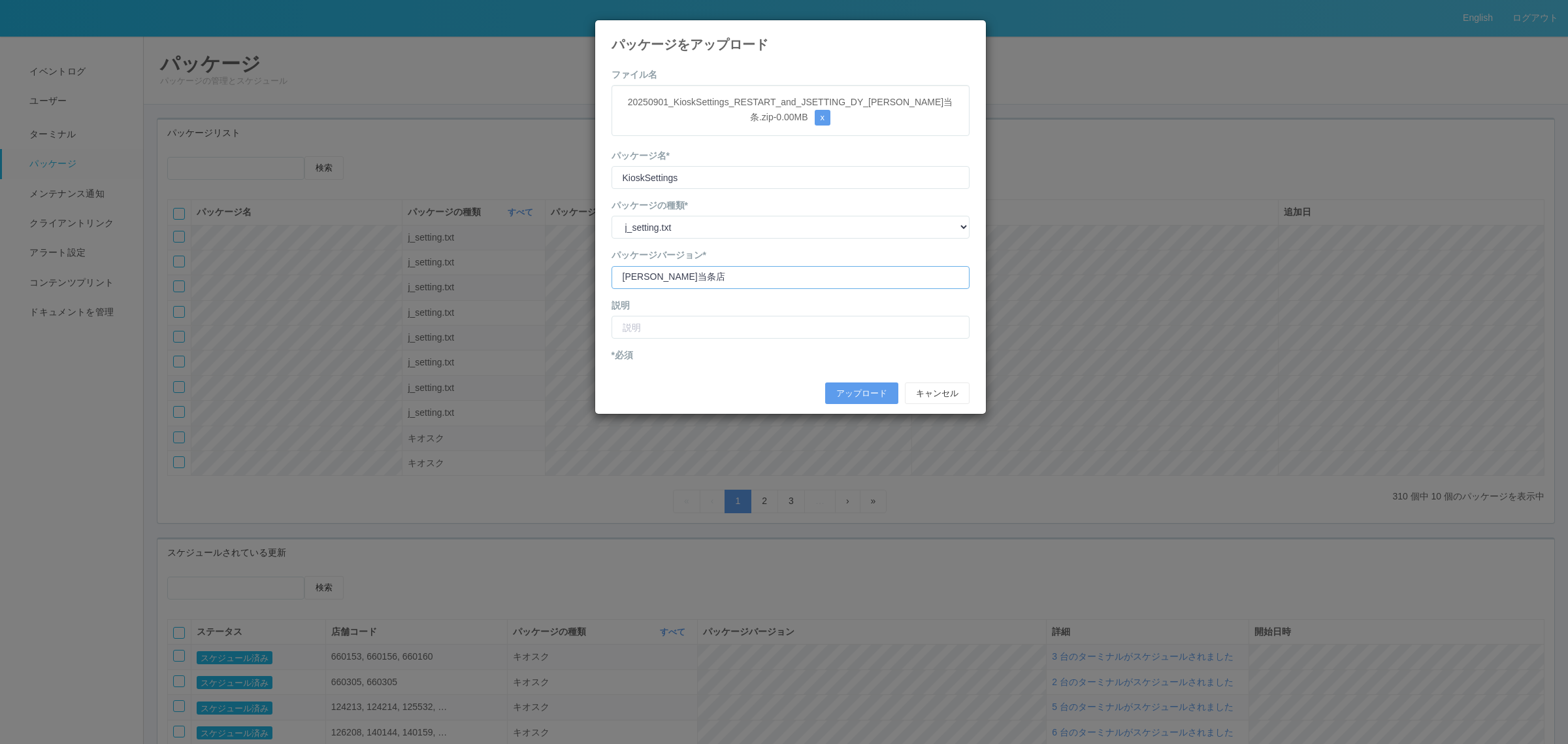
type input "広川当条店"
click at [687, 325] on input "text" at bounding box center [790, 327] width 358 height 23
paste input "広川当条店"
type input "広川当条店"
drag, startPoint x: 694, startPoint y: 274, endPoint x: 474, endPoint y: 272, distance: 220.0
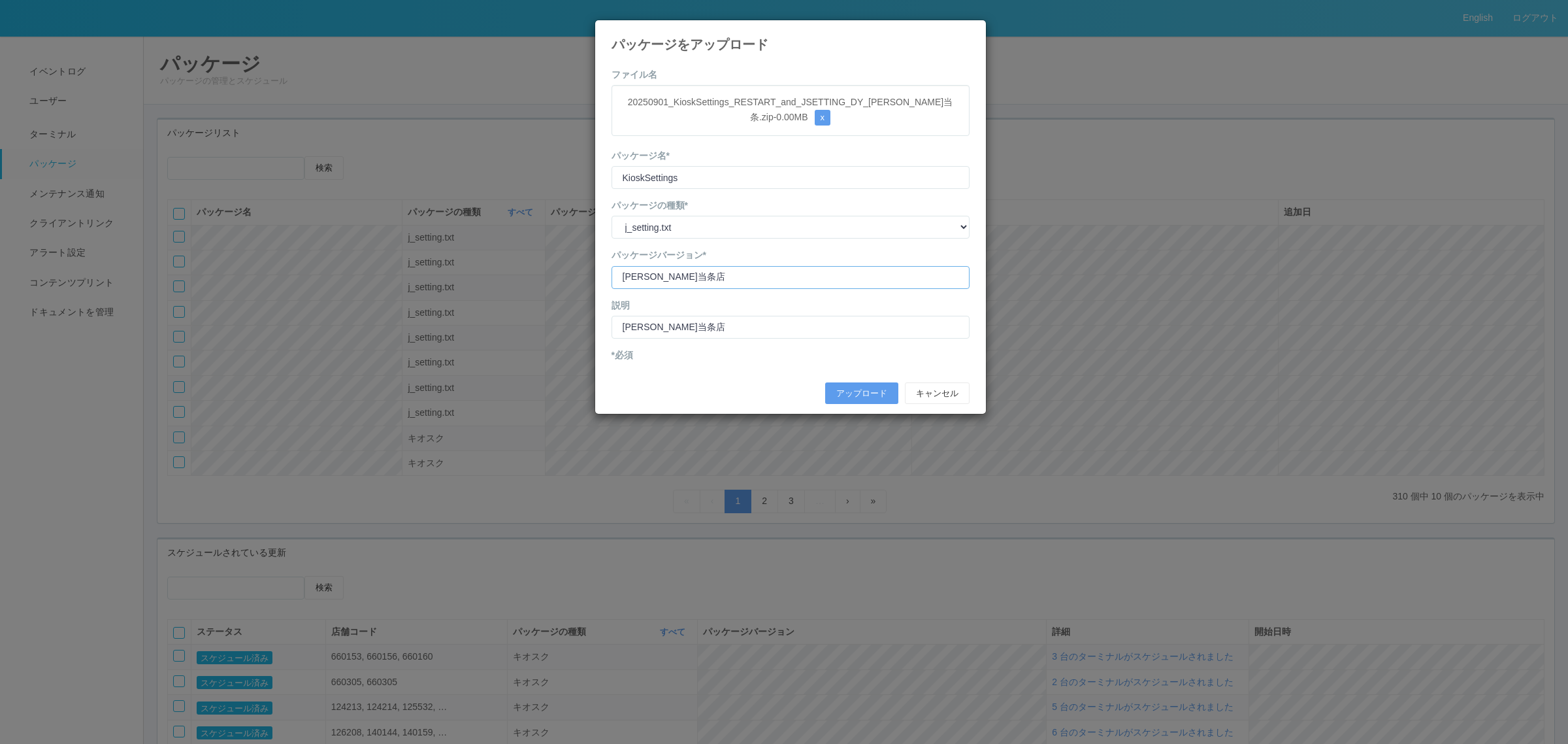
click at [501, 279] on div "パッケージをアップロード ファイル名 20250901_KioskSettings_RESTART_and_JSETTING_DY_広川当条.zip - 0.…" at bounding box center [784, 372] width 1568 height 744
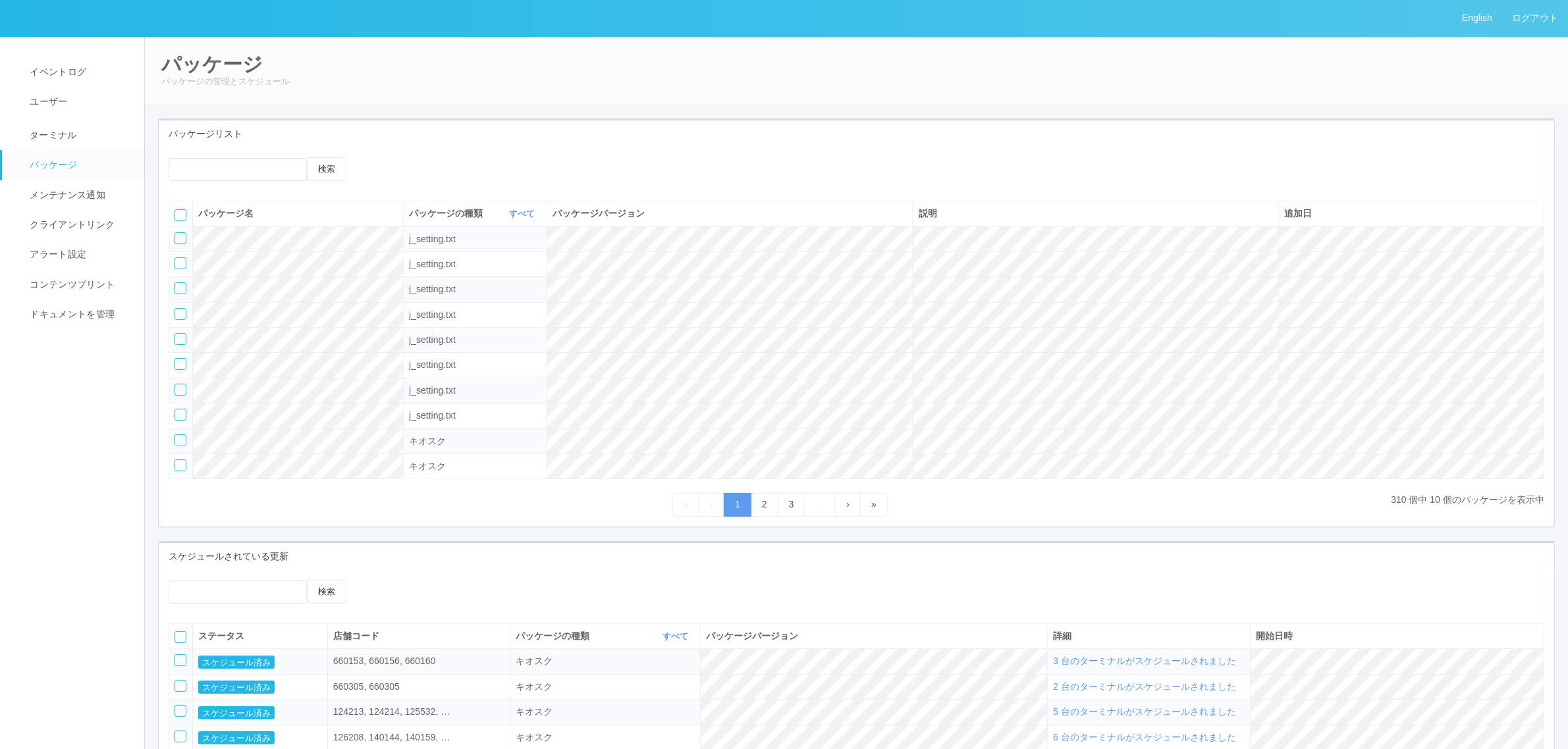
click at [379, 167] on div at bounding box center [531, 163] width 349 height 10
click at [376, 158] on icon at bounding box center [376, 158] width 0 height 0
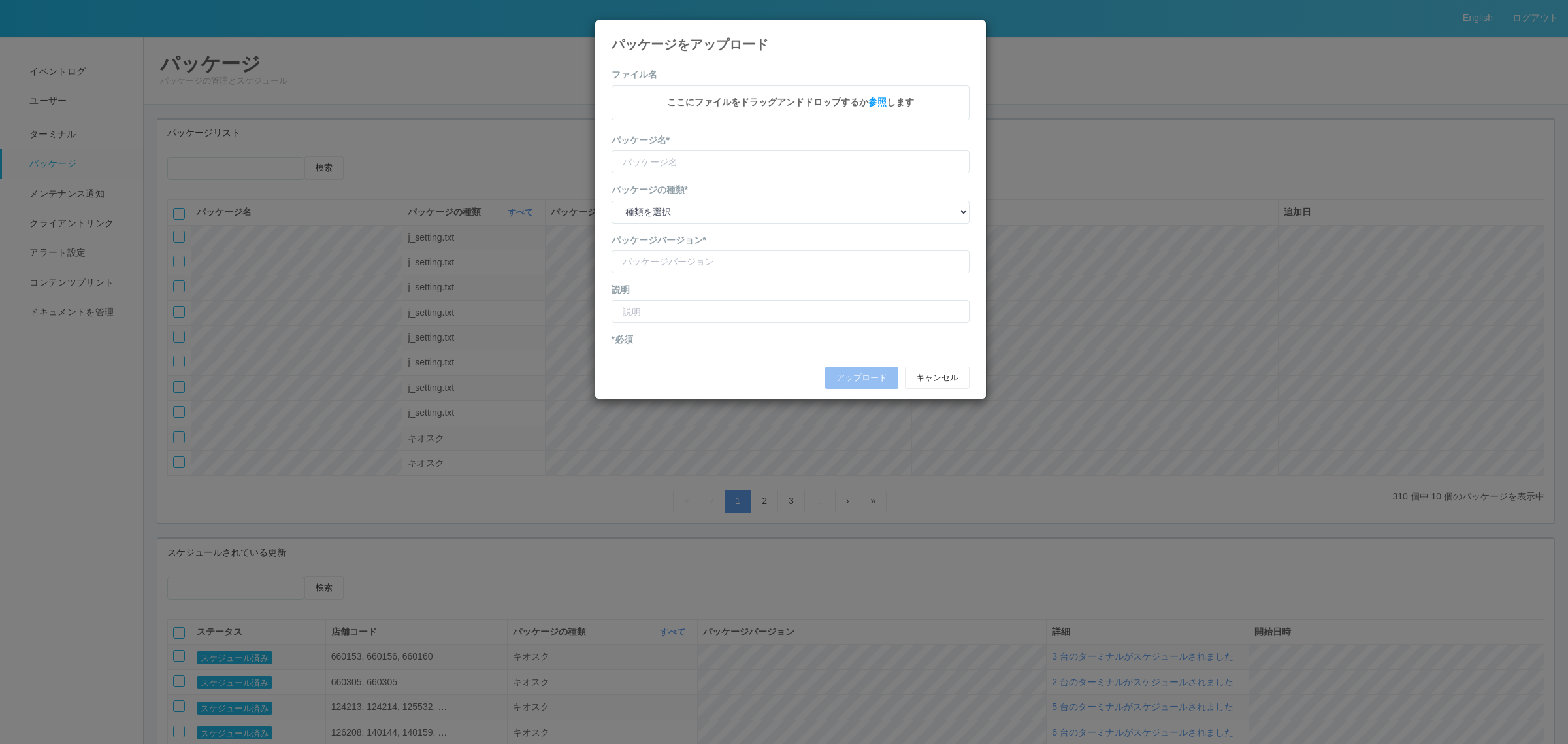
type input "KioskSettings"
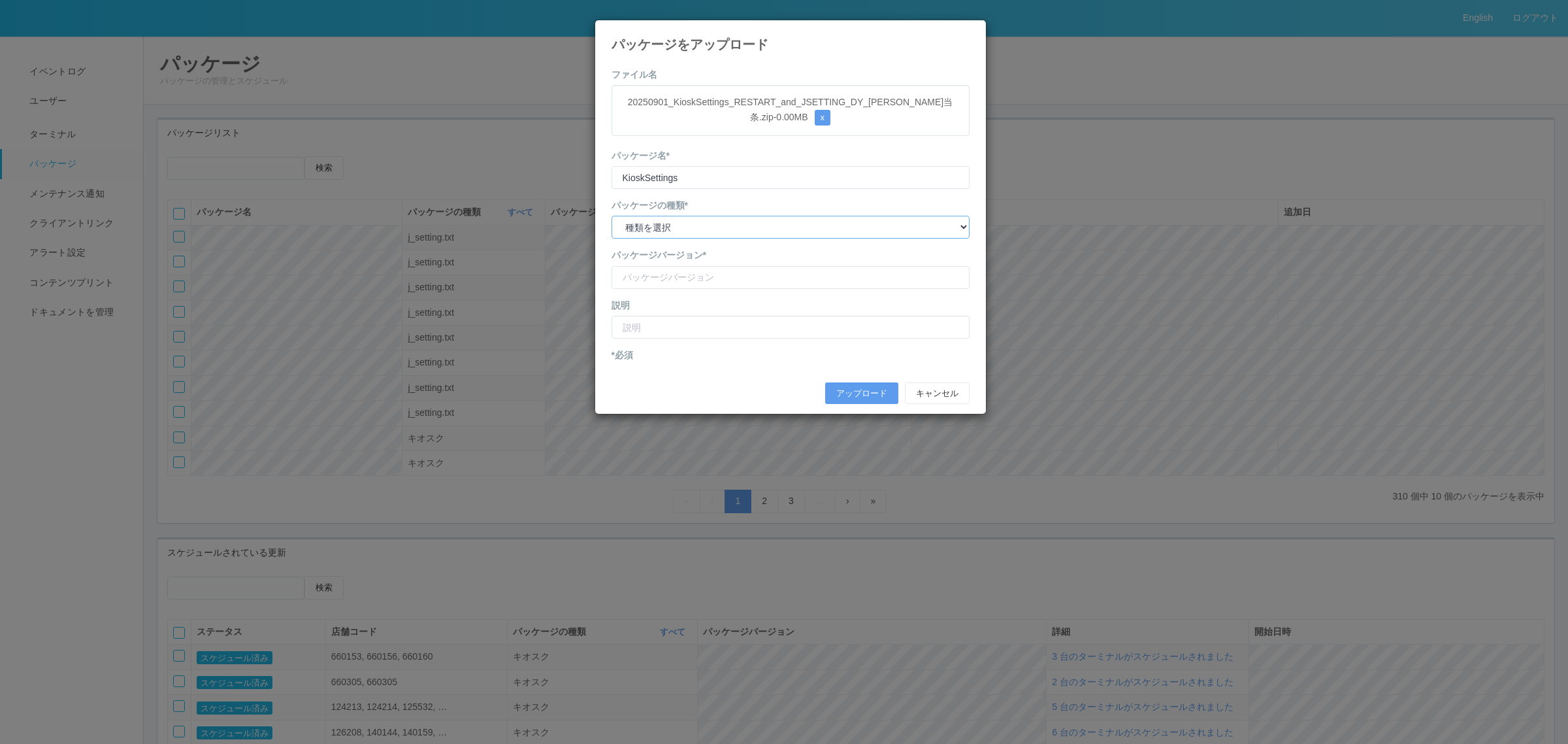
click at [735, 226] on select "種類を選択 キオスク KSD エージェント j_setting.txt" at bounding box center [790, 227] width 358 height 23
select select "j_setting.txt"
click at [611, 217] on select "種類を選択 キオスク KSD エージェント j_setting.txt" at bounding box center [790, 227] width 358 height 23
click at [720, 279] on input "version" at bounding box center [790, 277] width 358 height 23
type input "DY hirokawatoujo"
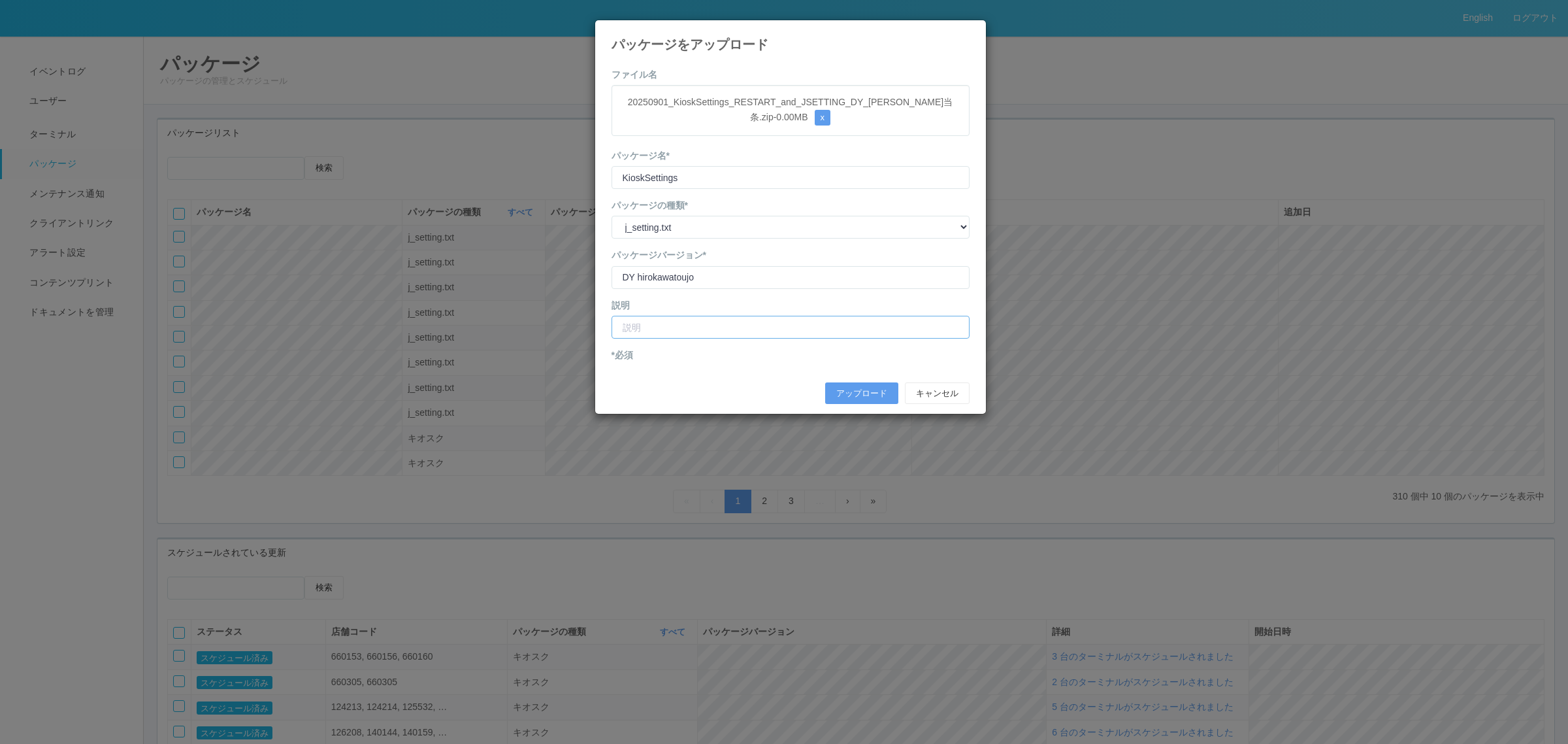
click at [654, 327] on input "text" at bounding box center [790, 327] width 358 height 23
type input "DY広川当条店 店舗コード修正"
click at [838, 395] on button "アップロード" at bounding box center [862, 393] width 73 height 22
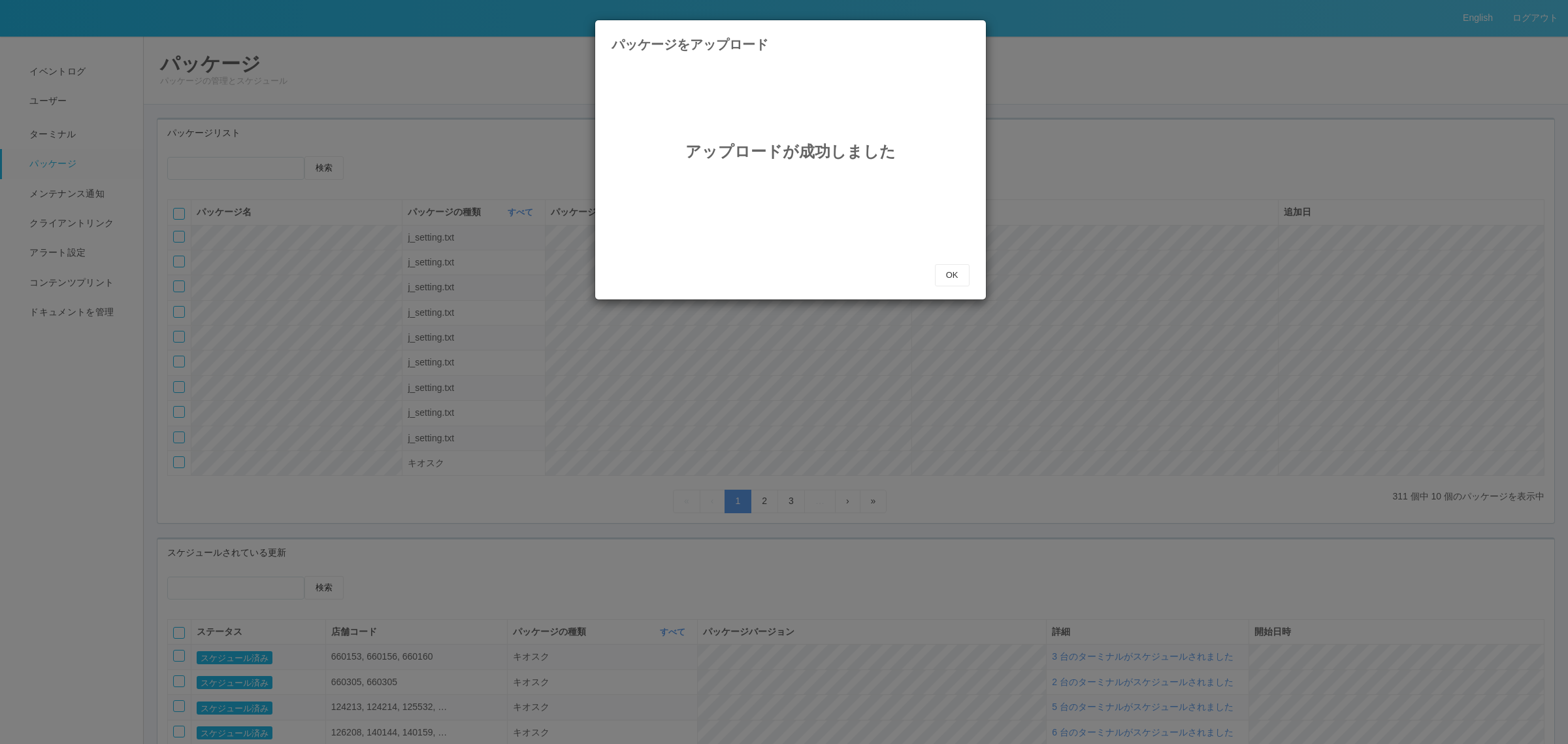
click at [969, 269] on div "アップロードが成功しました OK" at bounding box center [790, 177] width 378 height 218
click at [984, 265] on div "アップロードが成功しました OK" at bounding box center [790, 178] width 391 height 241
click at [970, 272] on div "アップロードが成功しました OK" at bounding box center [790, 177] width 378 height 218
click at [957, 262] on div "アップロードが成功しました" at bounding box center [790, 166] width 358 height 196
click at [952, 269] on button "OK" at bounding box center [952, 274] width 34 height 22
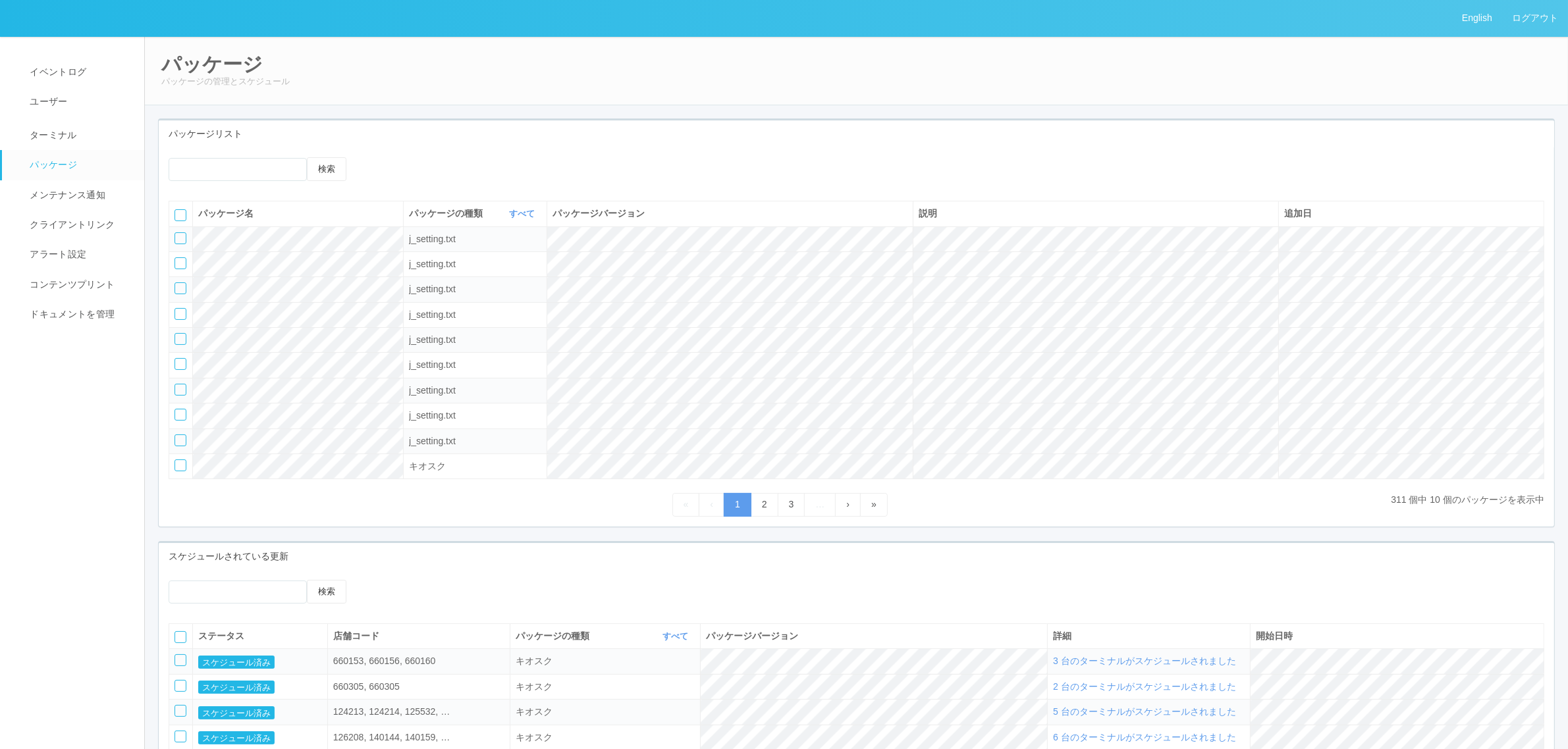
click at [376, 158] on icon at bounding box center [376, 158] width 0 height 0
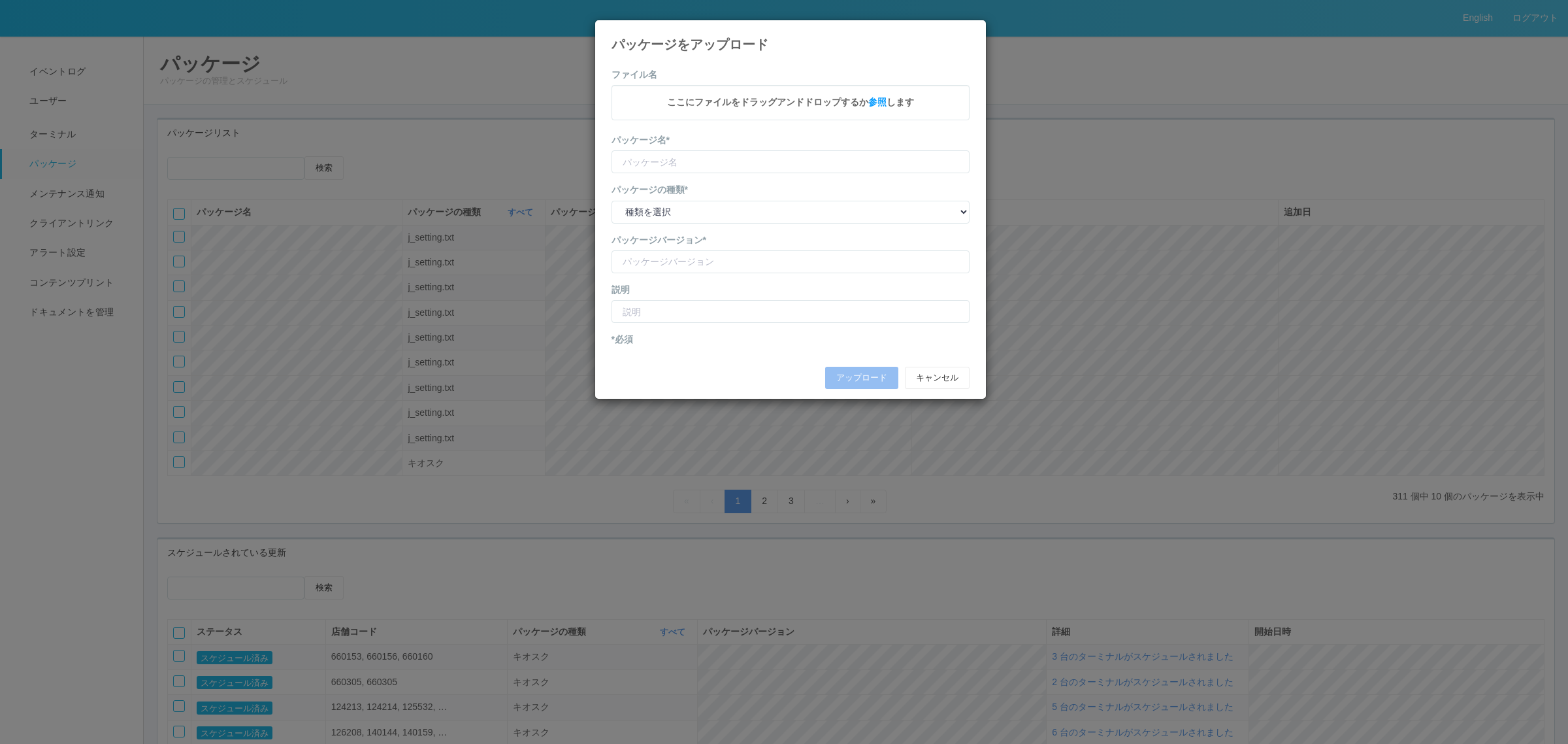
type input "KioskSettings"
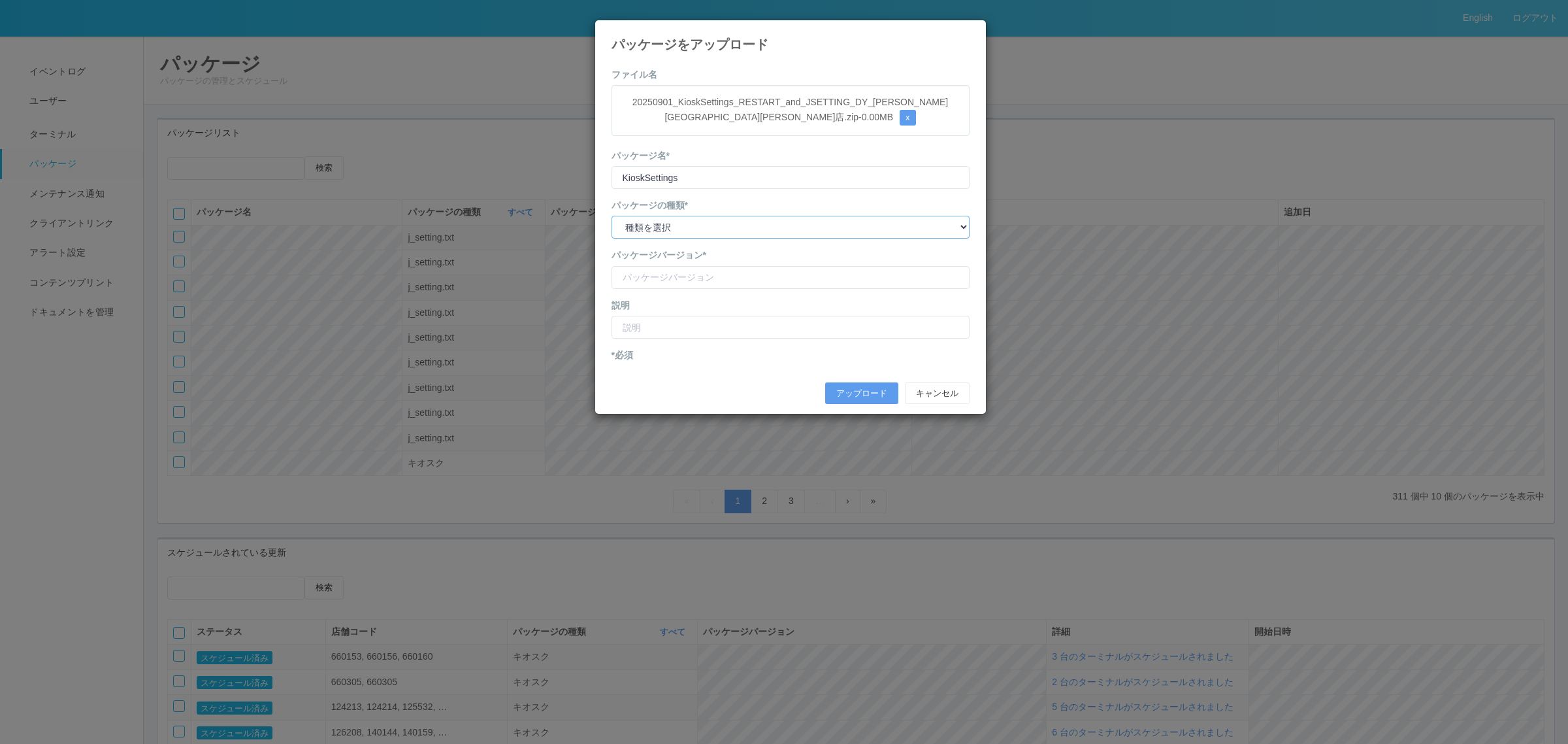
click at [733, 224] on select "種類を選択 キオスク KSD エージェント j_setting.txt" at bounding box center [790, 227] width 358 height 23
select select "j_setting.txt"
click at [611, 217] on select "種類を選択 キオスク KSD エージェント j_setting.txt" at bounding box center [790, 227] width 358 height 23
click at [716, 277] on input "version" at bounding box center [790, 277] width 358 height 23
click at [693, 281] on input "version" at bounding box center [790, 277] width 358 height 23
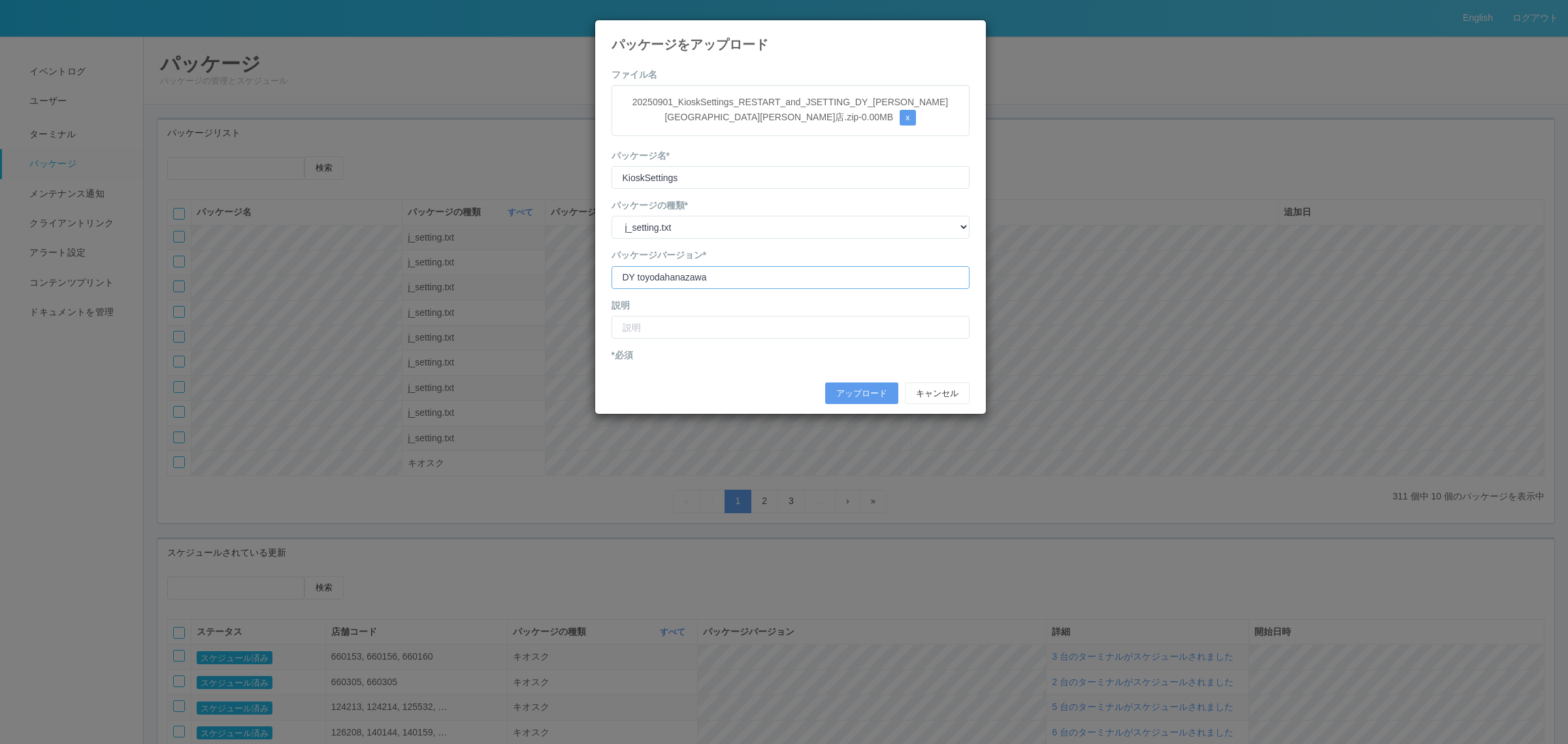
type input "DY toyodahanazawa"
click at [690, 325] on input "text" at bounding box center [790, 327] width 358 height 23
type input "S"
type input "DY豊田花沢町店 店舗コード修正"
click at [844, 387] on button "アップロード" at bounding box center [862, 393] width 73 height 22
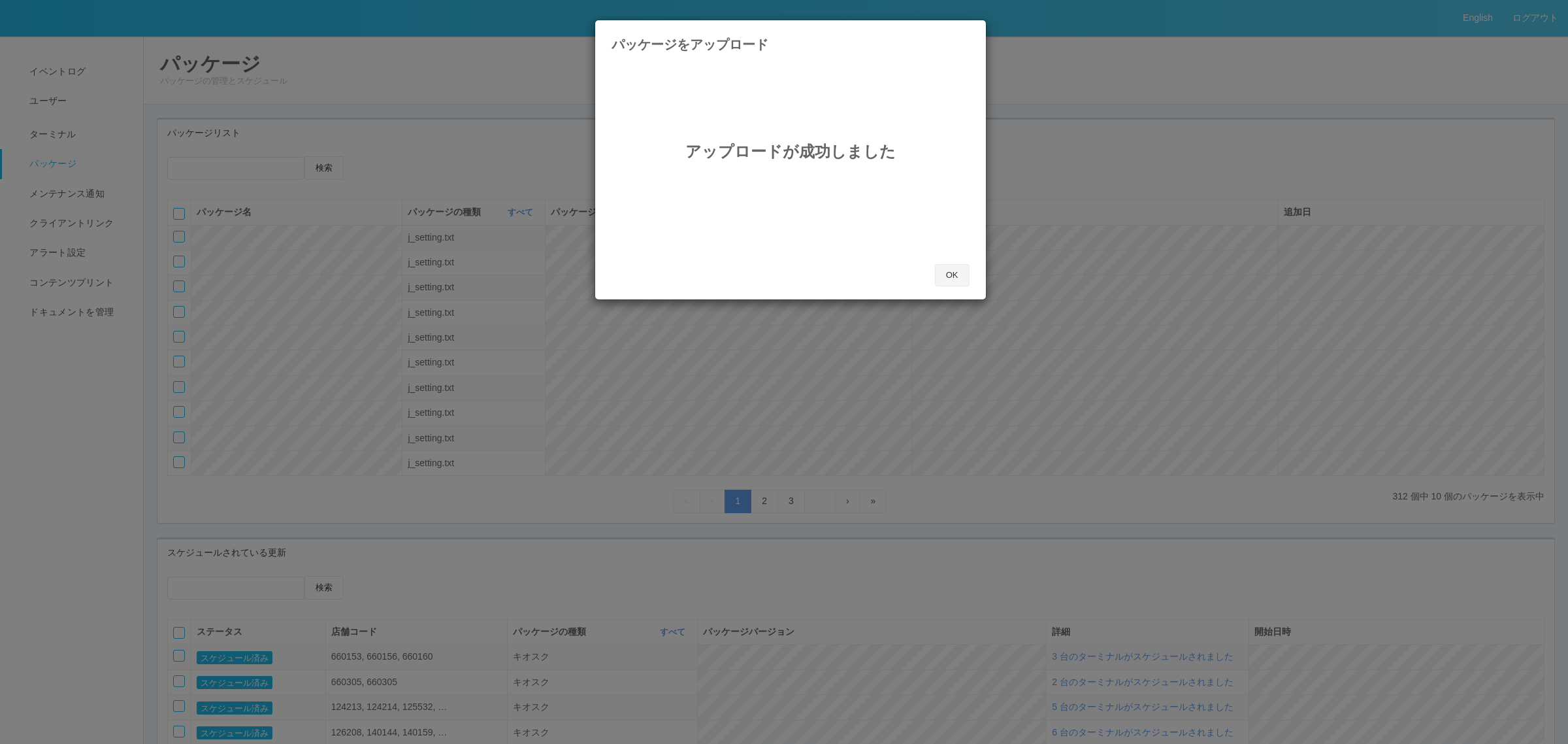
click at [936, 269] on button "OK" at bounding box center [952, 274] width 34 height 22
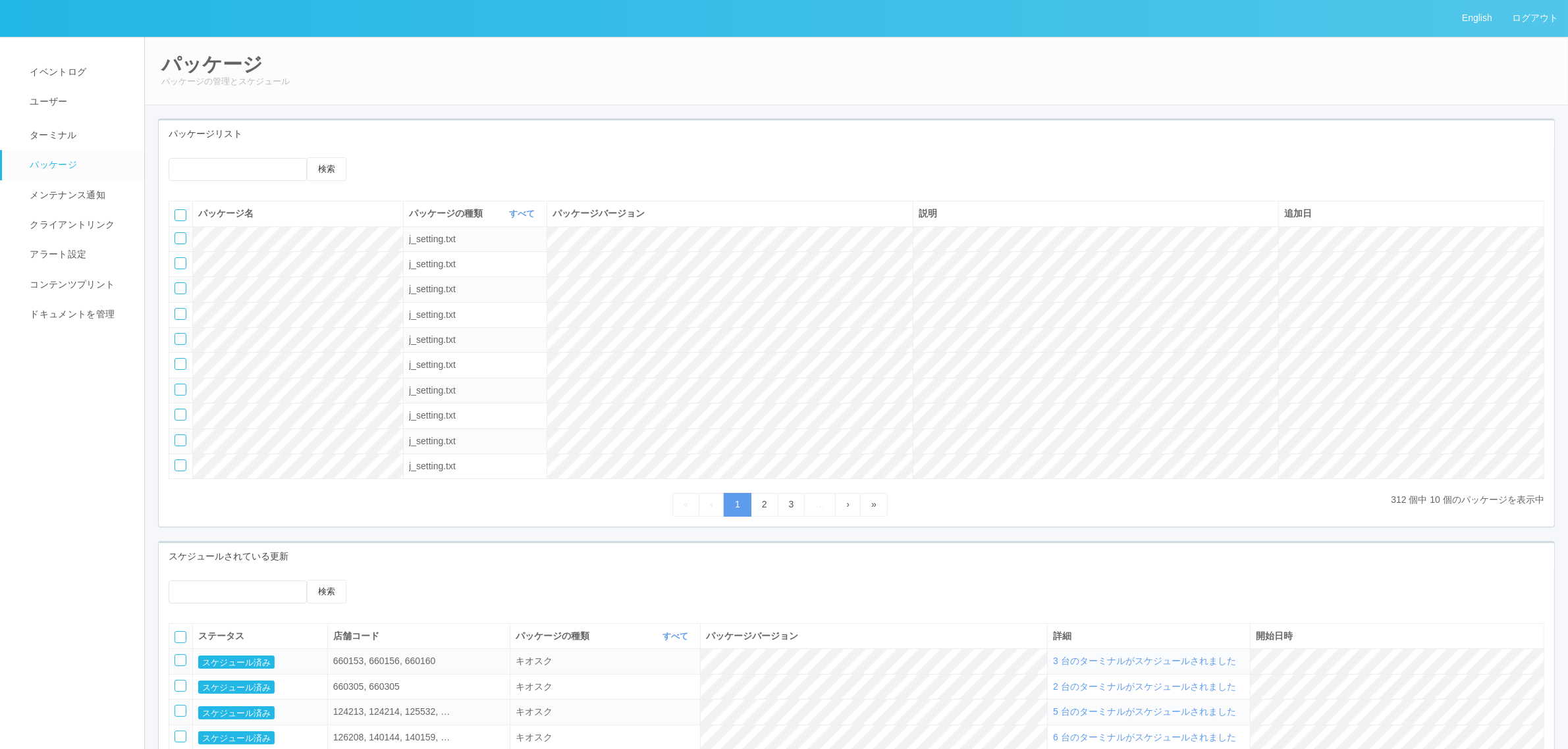
click at [376, 158] on icon at bounding box center [376, 158] width 0 height 0
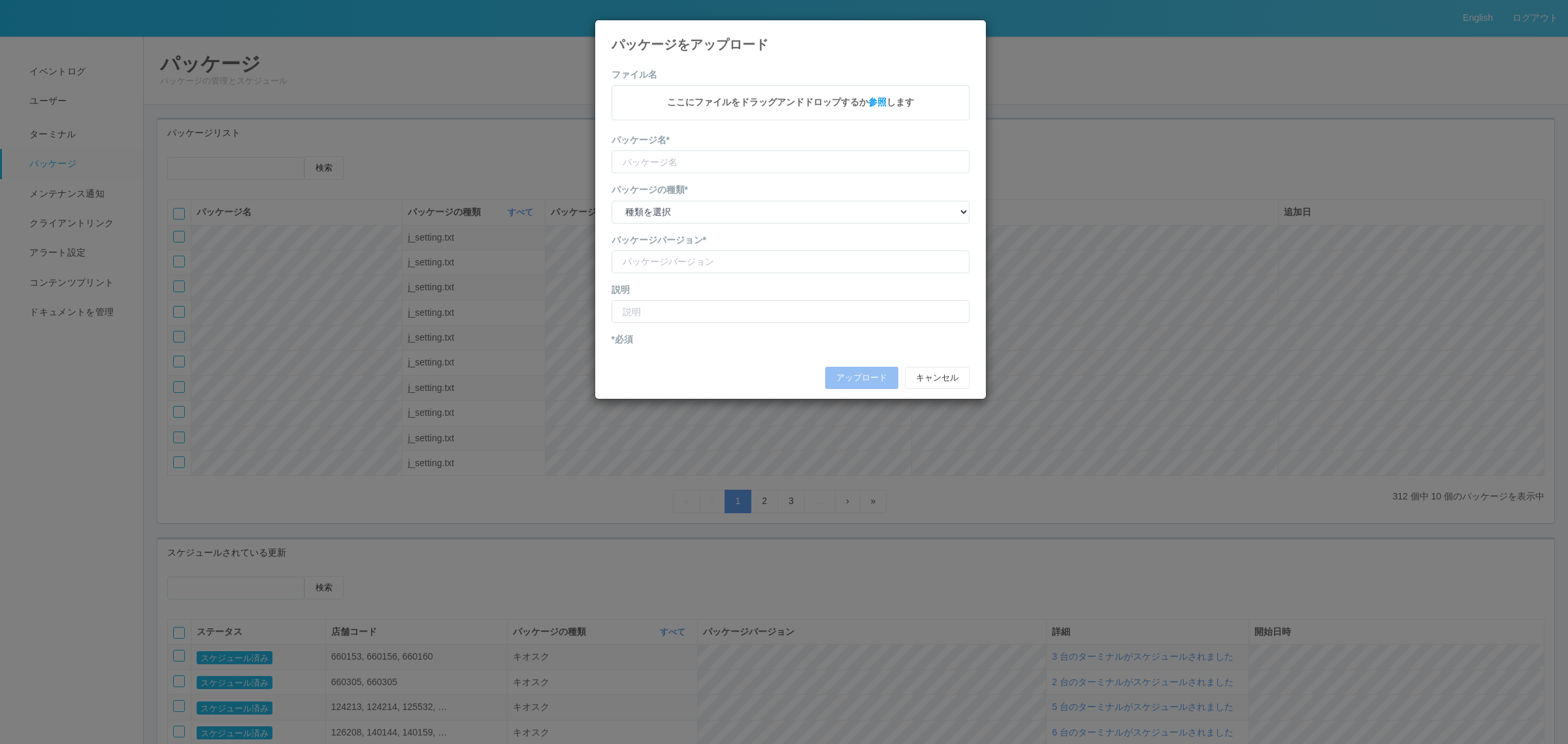
type input "KioskSettings"
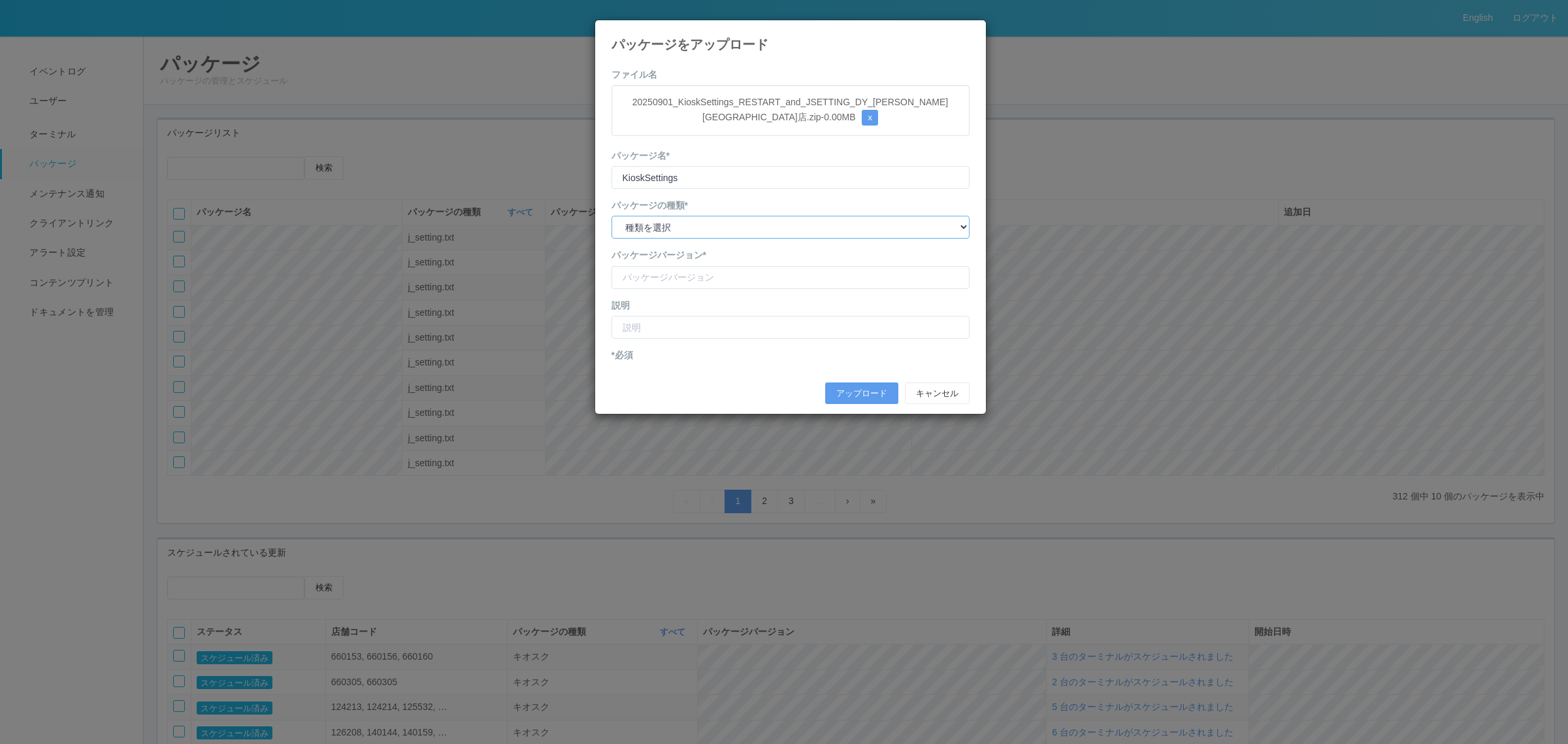
drag, startPoint x: 721, startPoint y: 229, endPoint x: 716, endPoint y: 239, distance: 11.2
click at [720, 227] on select "種類を選択 キオスク KSD エージェント j_setting.txt" at bounding box center [790, 227] width 358 height 23
select select "j_setting.txt"
click at [611, 217] on select "種類を選択 キオスク KSD エージェント j_setting.txt" at bounding box center [790, 227] width 358 height 23
click at [696, 279] on input "version" at bounding box center [790, 277] width 358 height 23
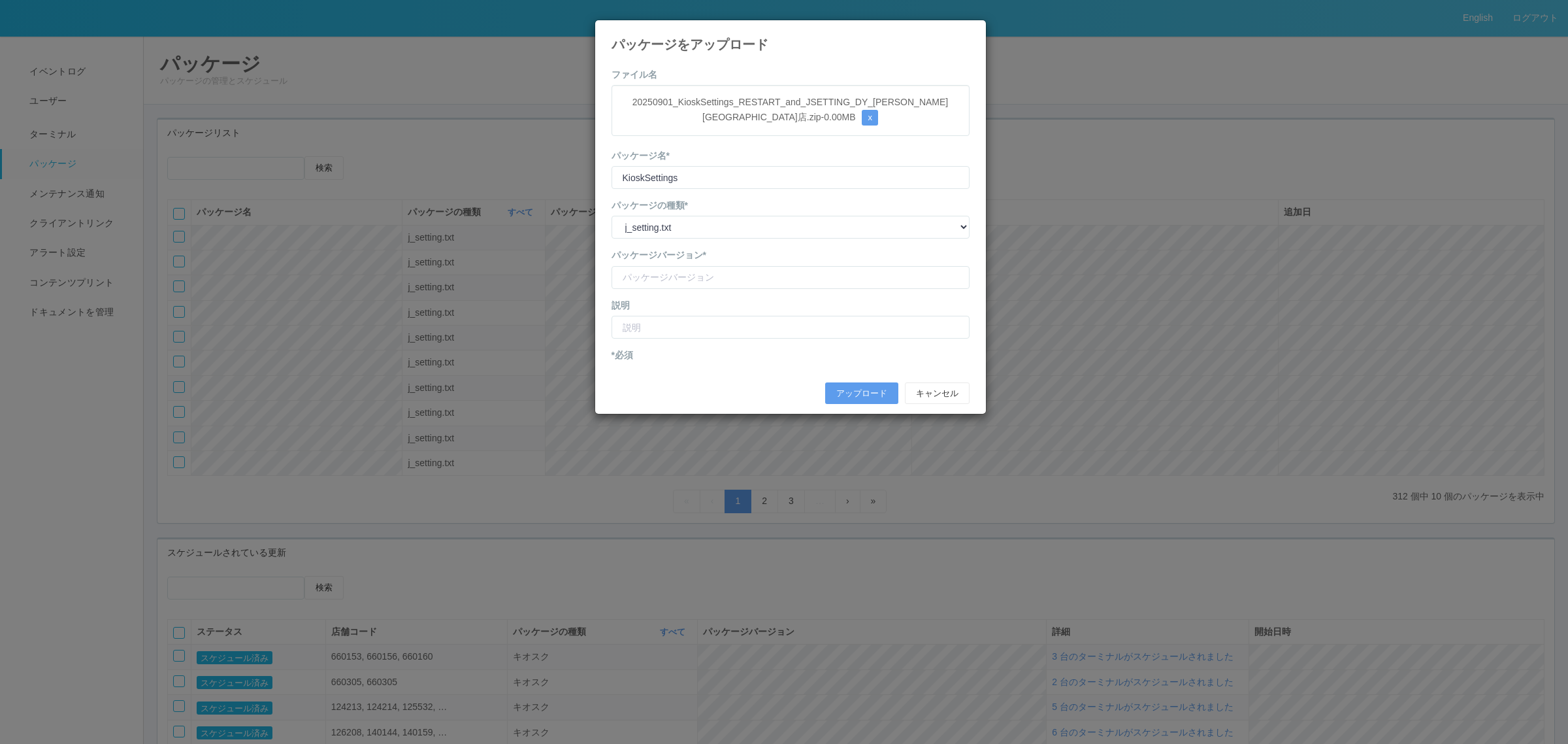
click at [377, 226] on div "パッケージをアップロード ファイル名 20250901_KioskSettings_RESTART_and_JSETTING_DY_七里駅前店.zip - 0…" at bounding box center [784, 372] width 1568 height 744
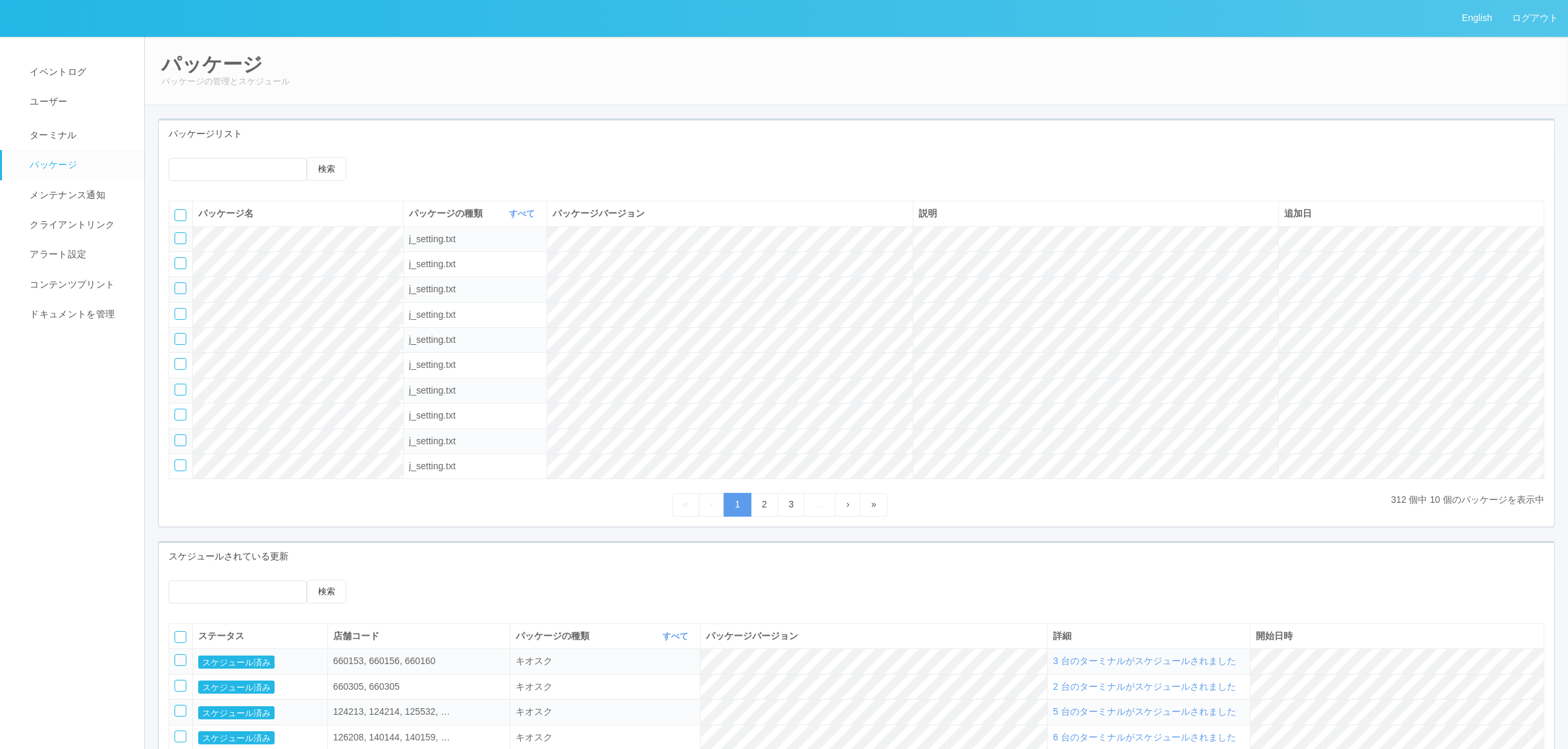
click at [376, 158] on icon at bounding box center [376, 158] width 0 height 0
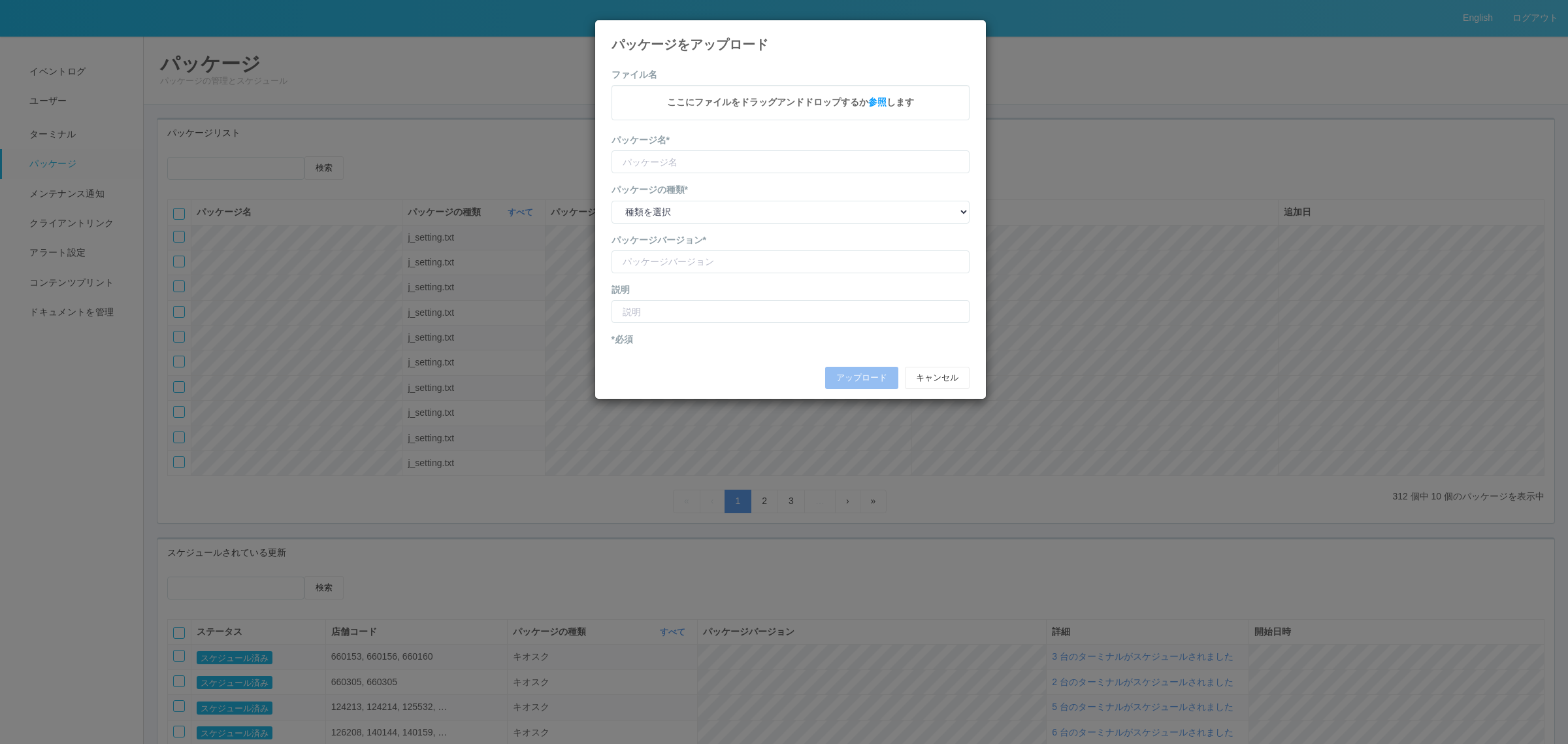
type input "KioskSettings"
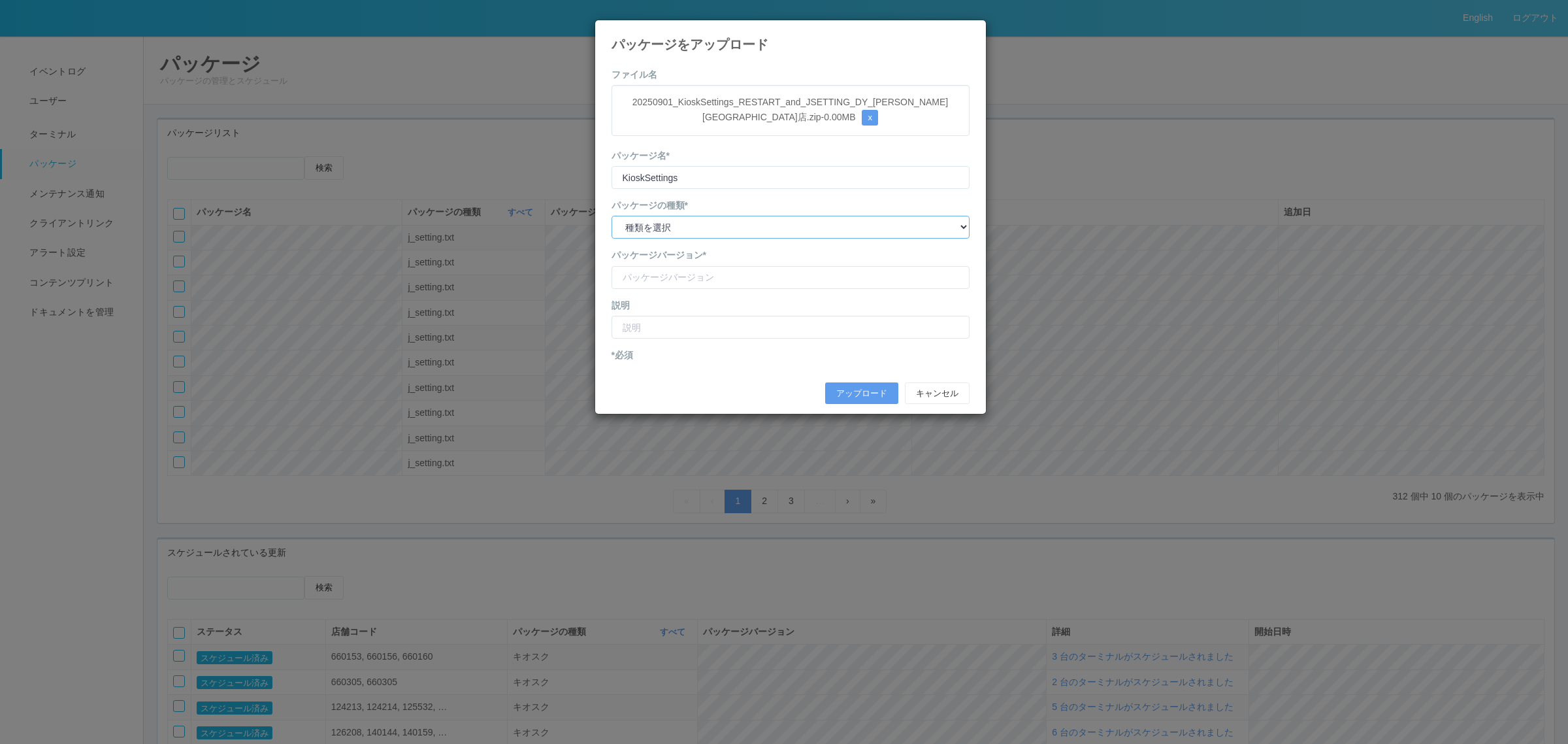
click at [719, 226] on select "種類を選択 キオスク KSD エージェント j_setting.txt" at bounding box center [790, 227] width 358 height 23
select select "j_setting.txt"
click at [611, 217] on select "種類を選択 キオスク KSD エージェント j_setting.txt" at bounding box center [790, 227] width 358 height 23
click at [712, 282] on input "version" at bounding box center [790, 277] width 358 height 23
type input "DY shichiriekimae"
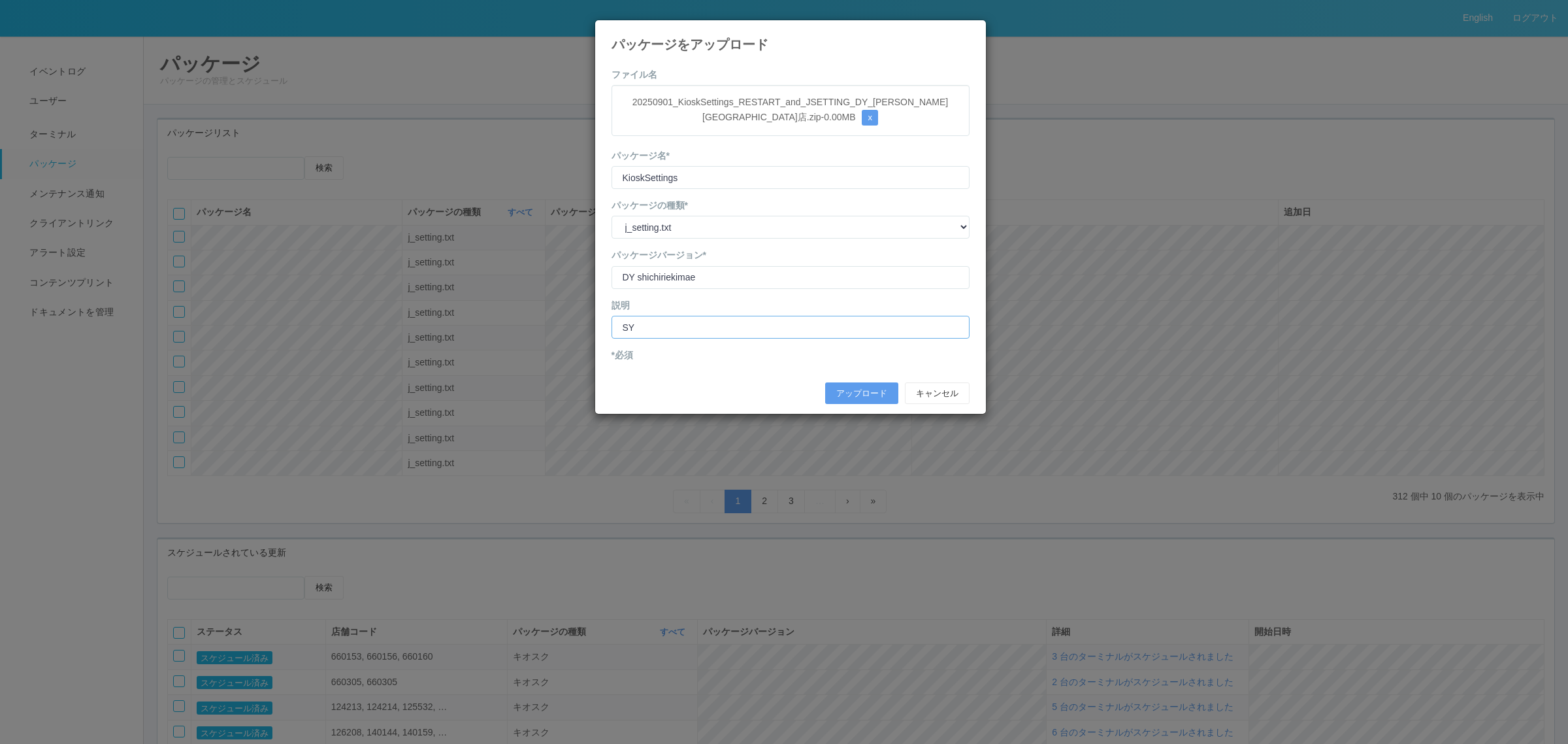
type input "S"
type input "DY七里駅前店 店舗コード修正"
click at [887, 395] on button "アップロード" at bounding box center [862, 393] width 73 height 22
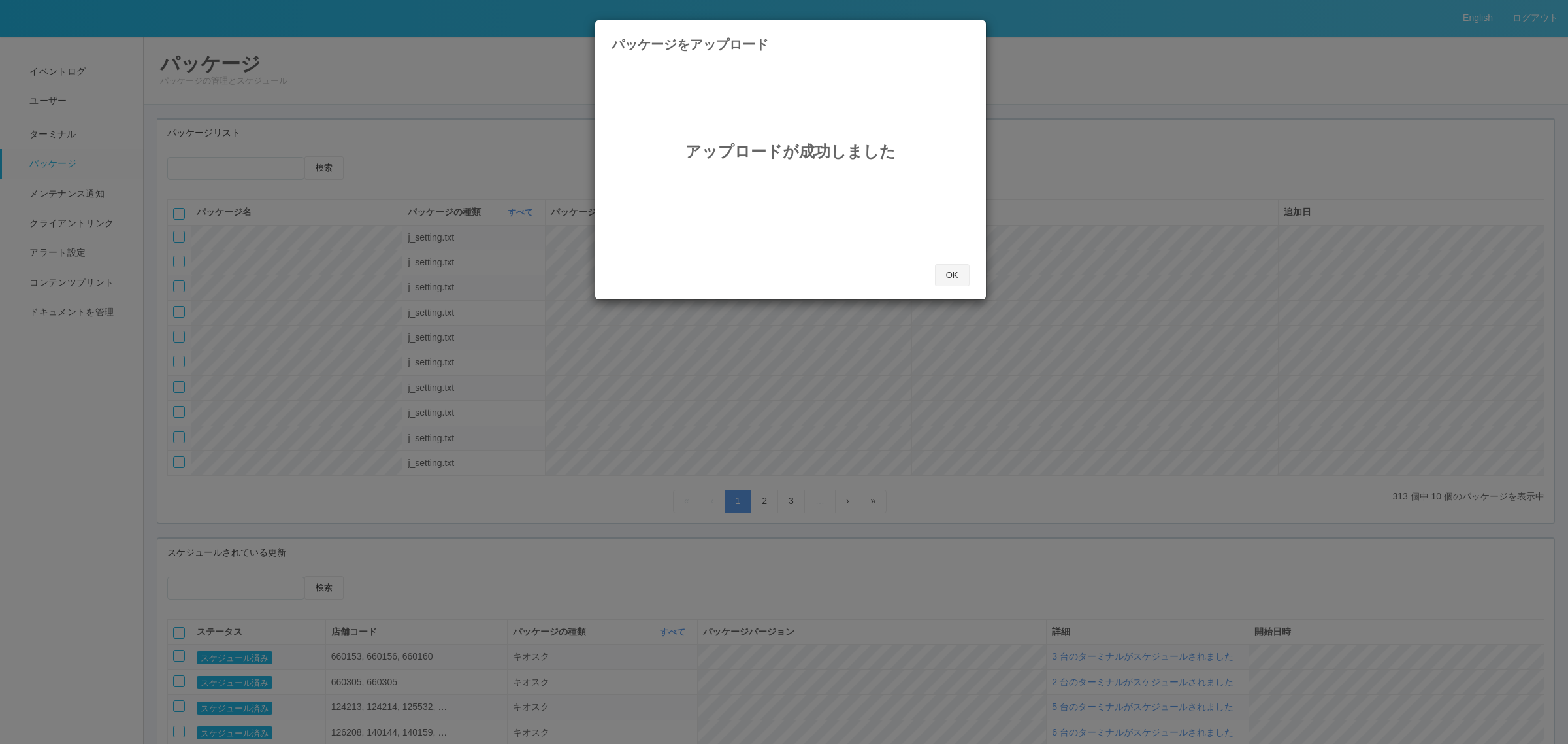
click at [951, 277] on button "OK" at bounding box center [952, 274] width 34 height 22
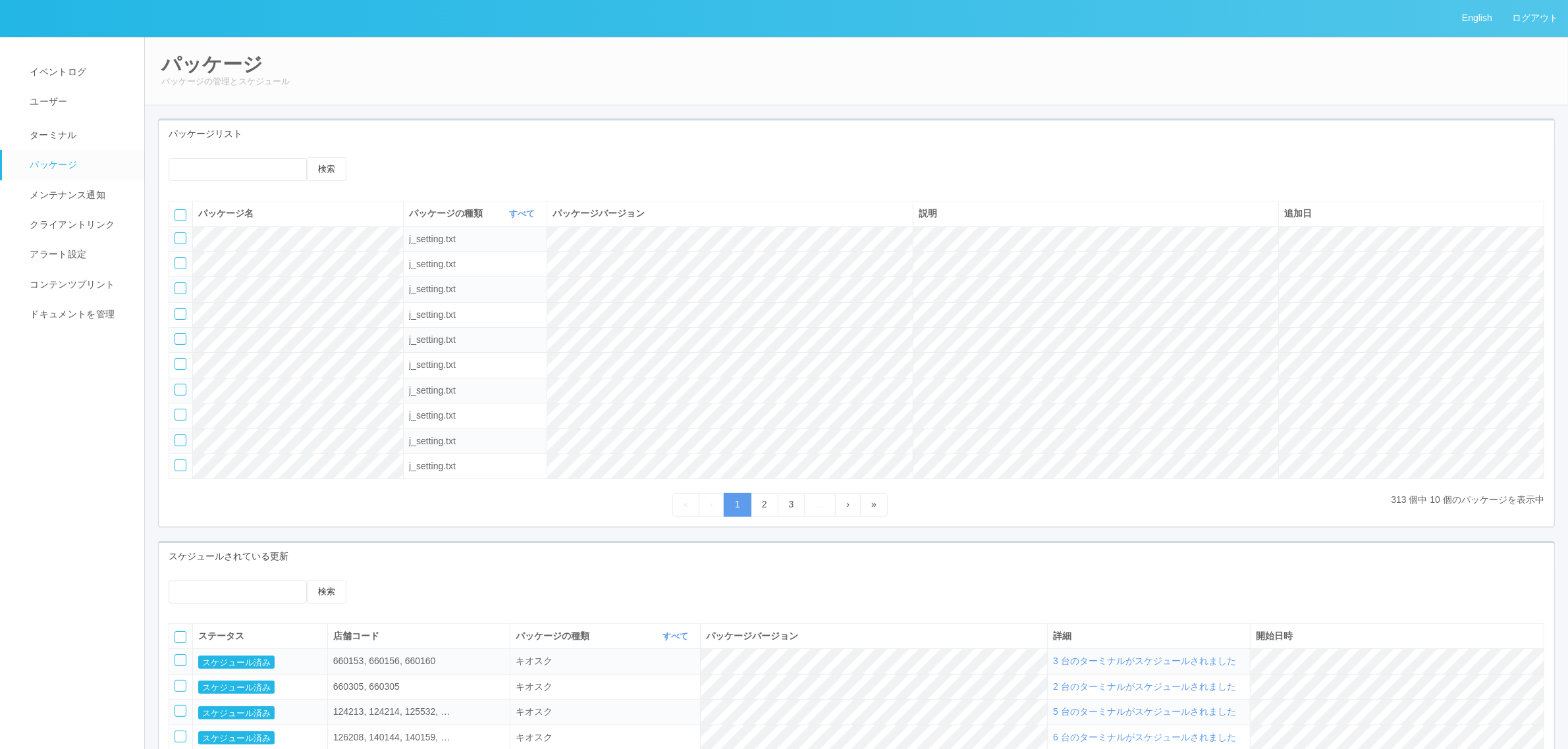
click at [362, 152] on div "検索 パッケージ名 パッケージの種類 すべて 表示 すべて キオスク KSD エージェント j_setting.txt パッケージバージョン 説明 追加日 j…" at bounding box center [856, 337] width 1395 height 379
click at [376, 158] on icon at bounding box center [376, 158] width 0 height 0
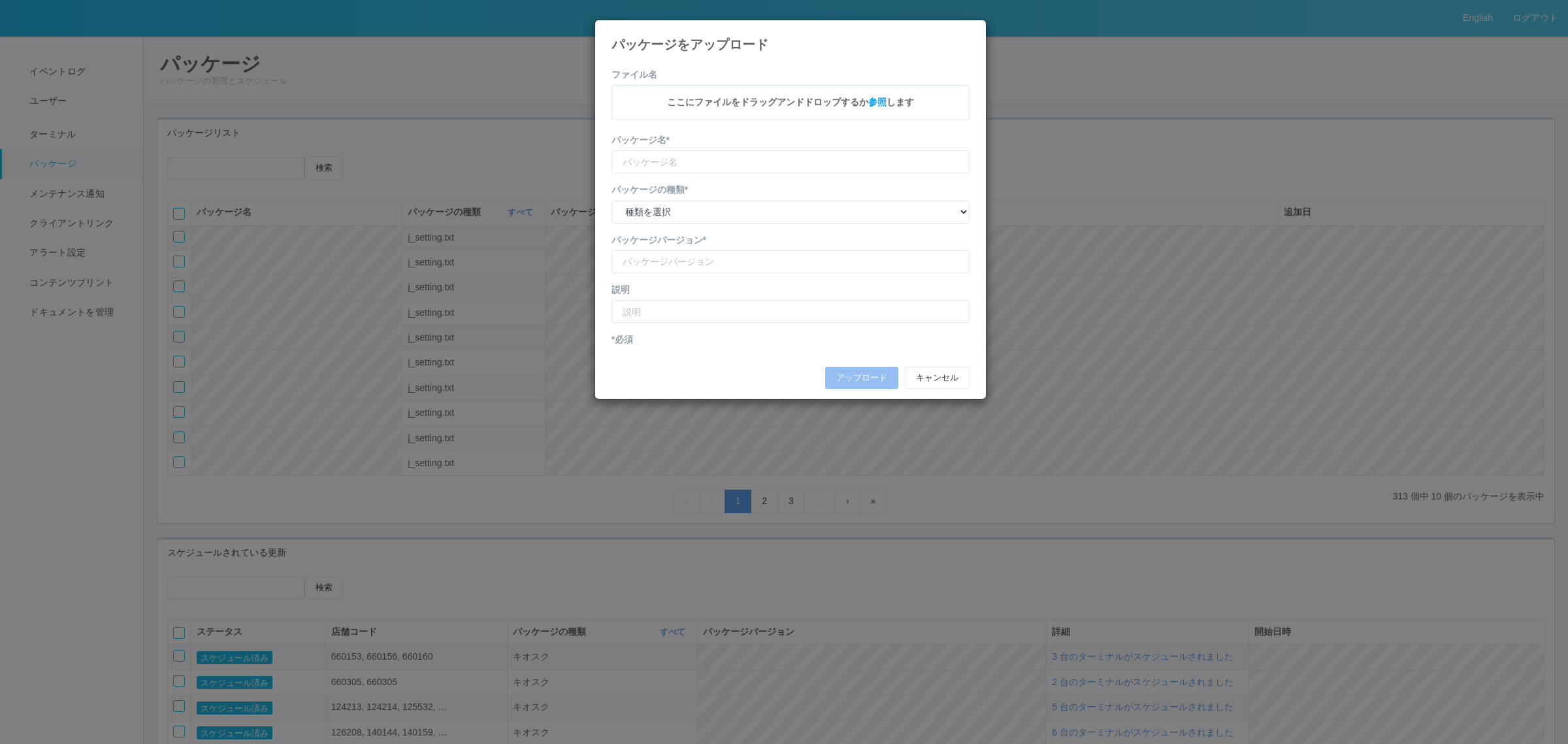
type input "KioskSettings"
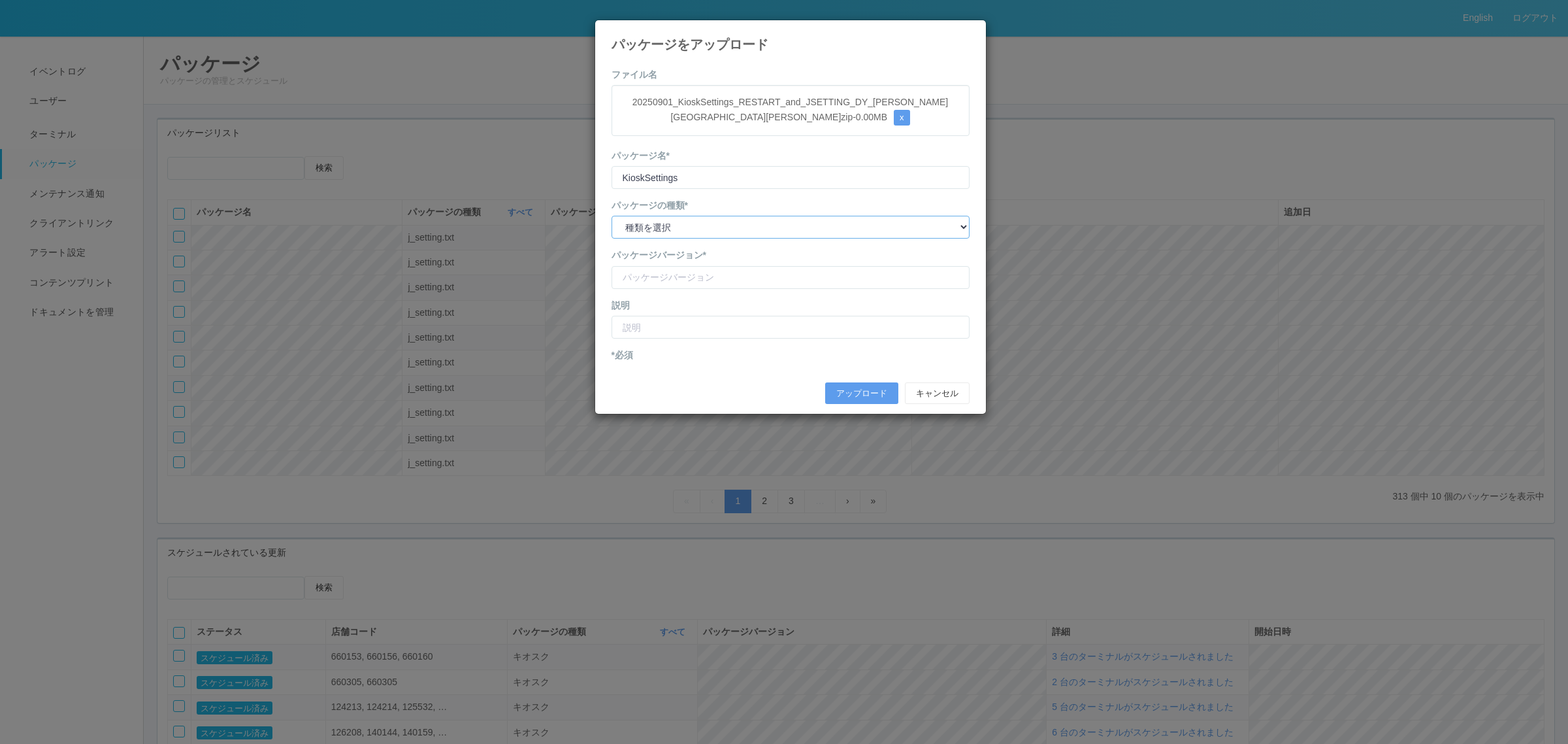
drag, startPoint x: 729, startPoint y: 229, endPoint x: 731, endPoint y: 237, distance: 8.2
click at [731, 229] on select "種類を選択 キオスク KSD エージェント j_setting.txt" at bounding box center [790, 227] width 358 height 23
select select "j_setting.txt"
click at [611, 217] on select "種類を選択 キオスク KSD エージェント j_setting.txt" at bounding box center [790, 227] width 358 height 23
click at [729, 272] on input "version" at bounding box center [790, 277] width 358 height 23
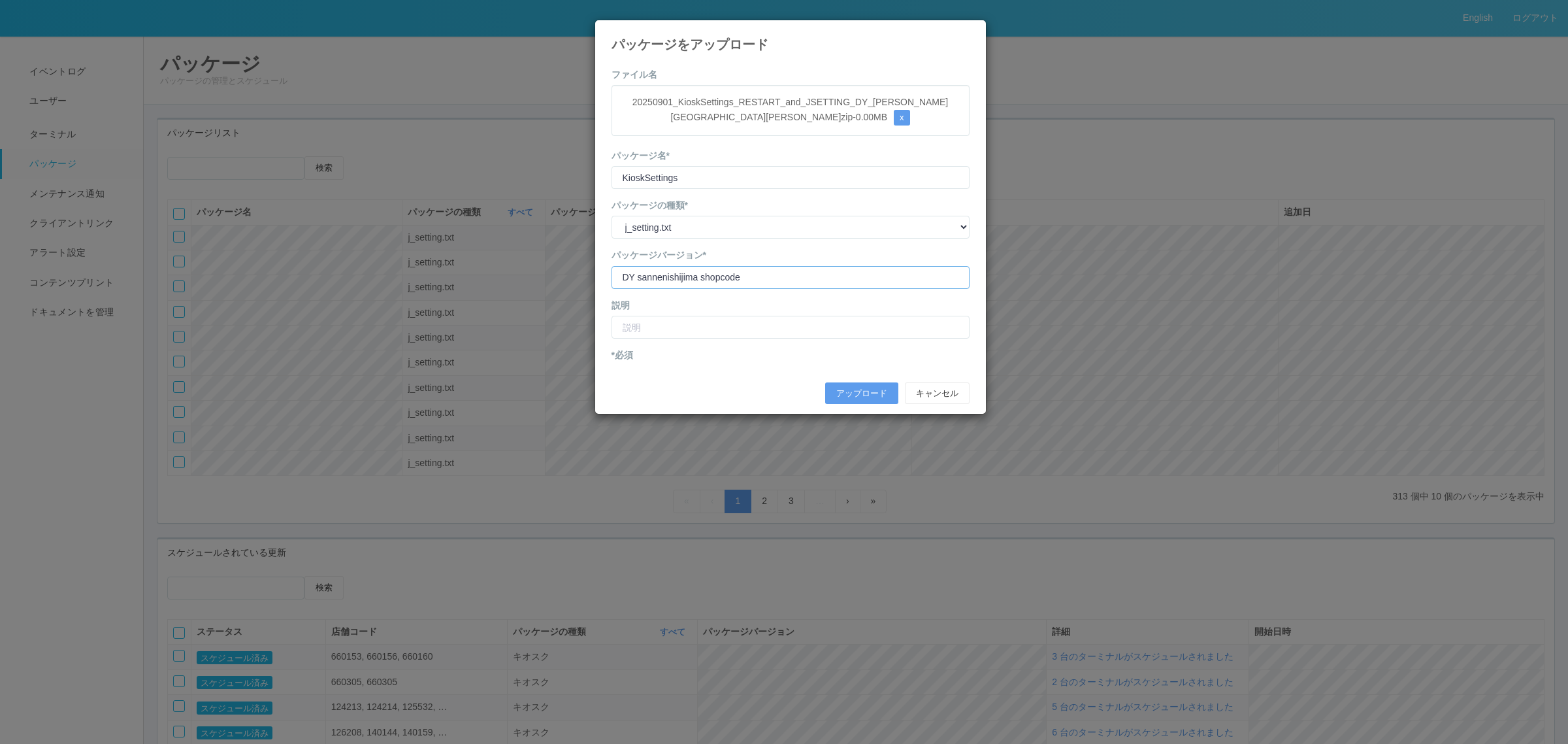
type input "DY sannenishijima shopcode"
click at [752, 327] on input "text" at bounding box center [790, 327] width 358 height 23
type input "S"
type input "DY三根西島店 店舗コード修正"
click at [844, 389] on button "アップロード" at bounding box center [862, 393] width 73 height 22
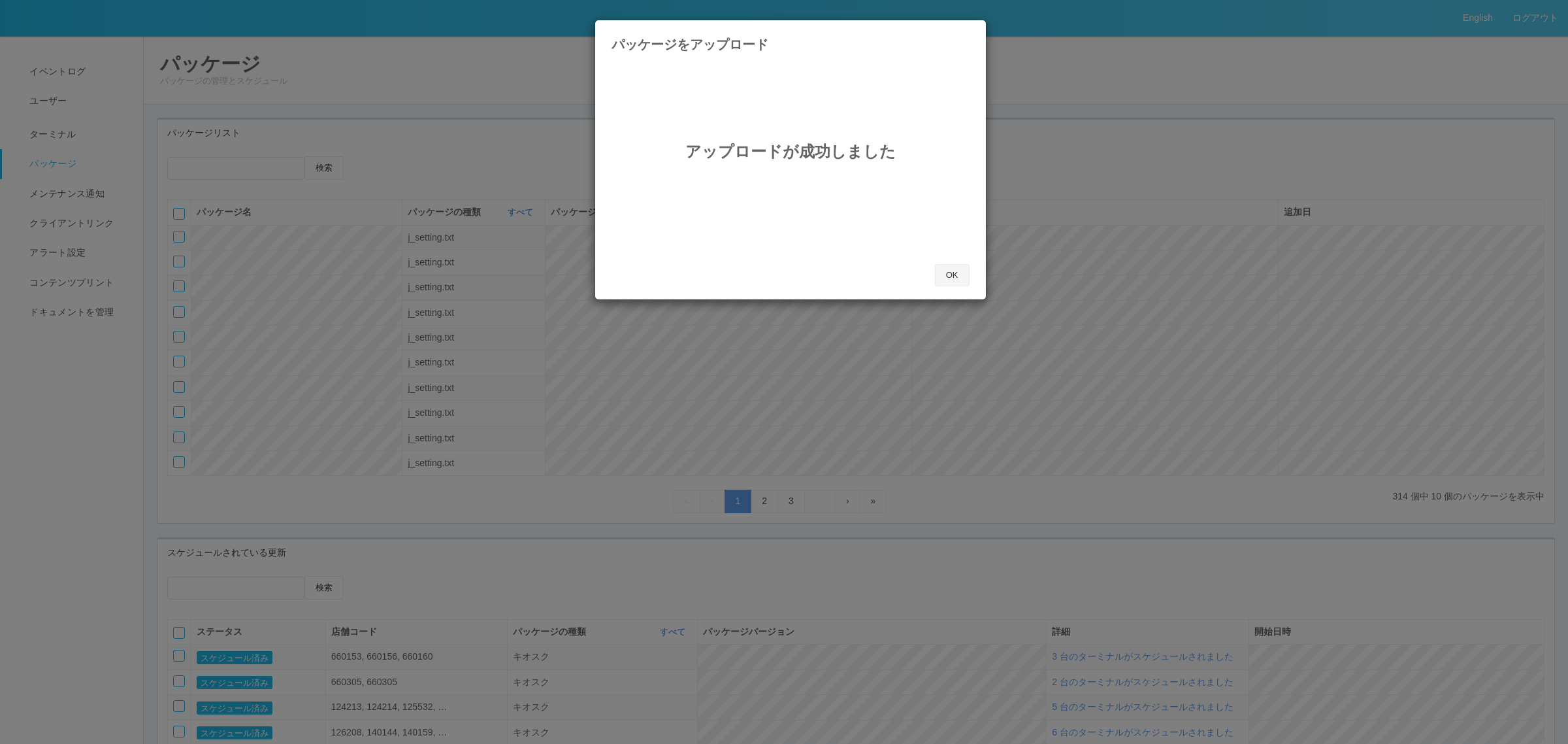
click at [952, 281] on button "OK" at bounding box center [952, 274] width 34 height 22
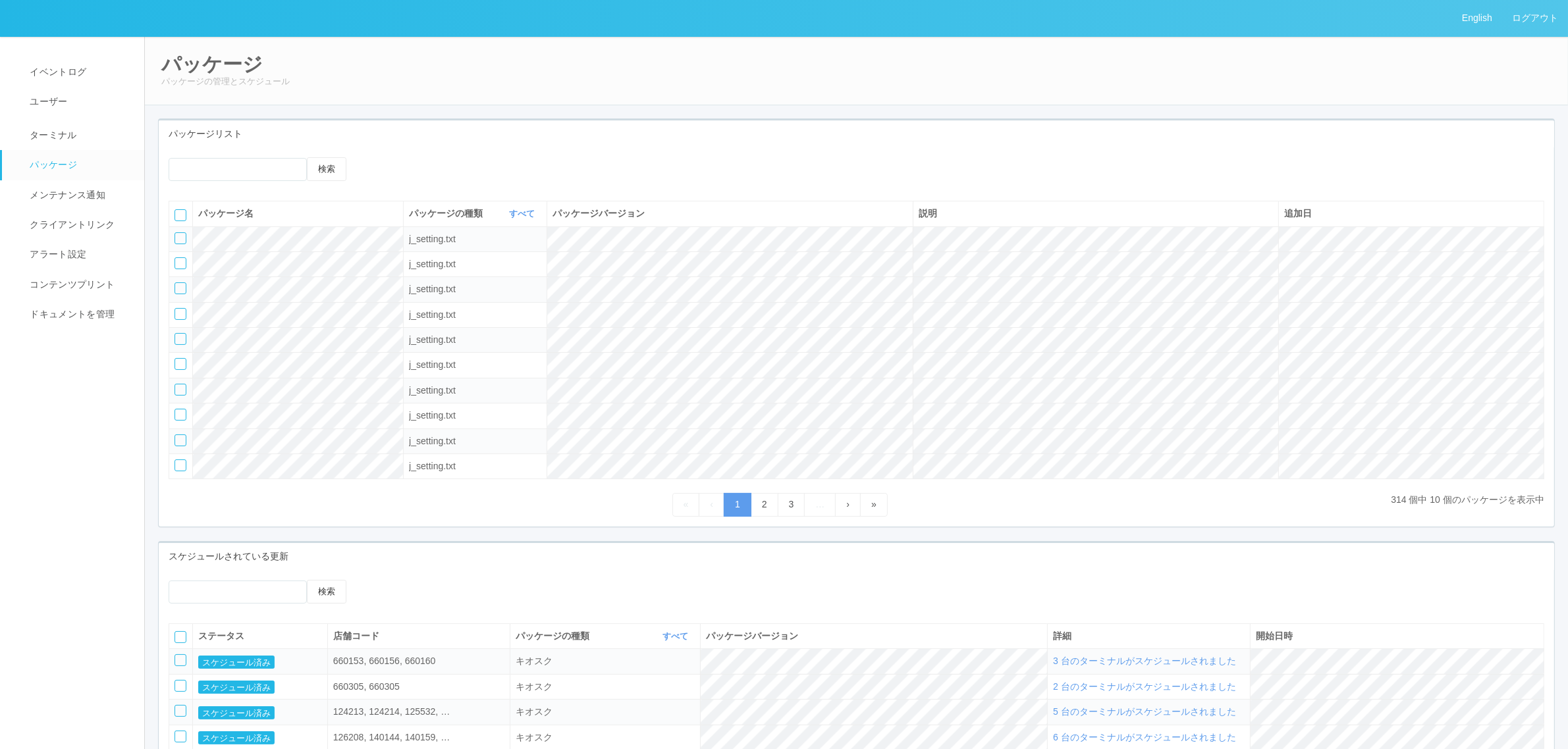
click at [376, 158] on icon at bounding box center [376, 158] width 0 height 0
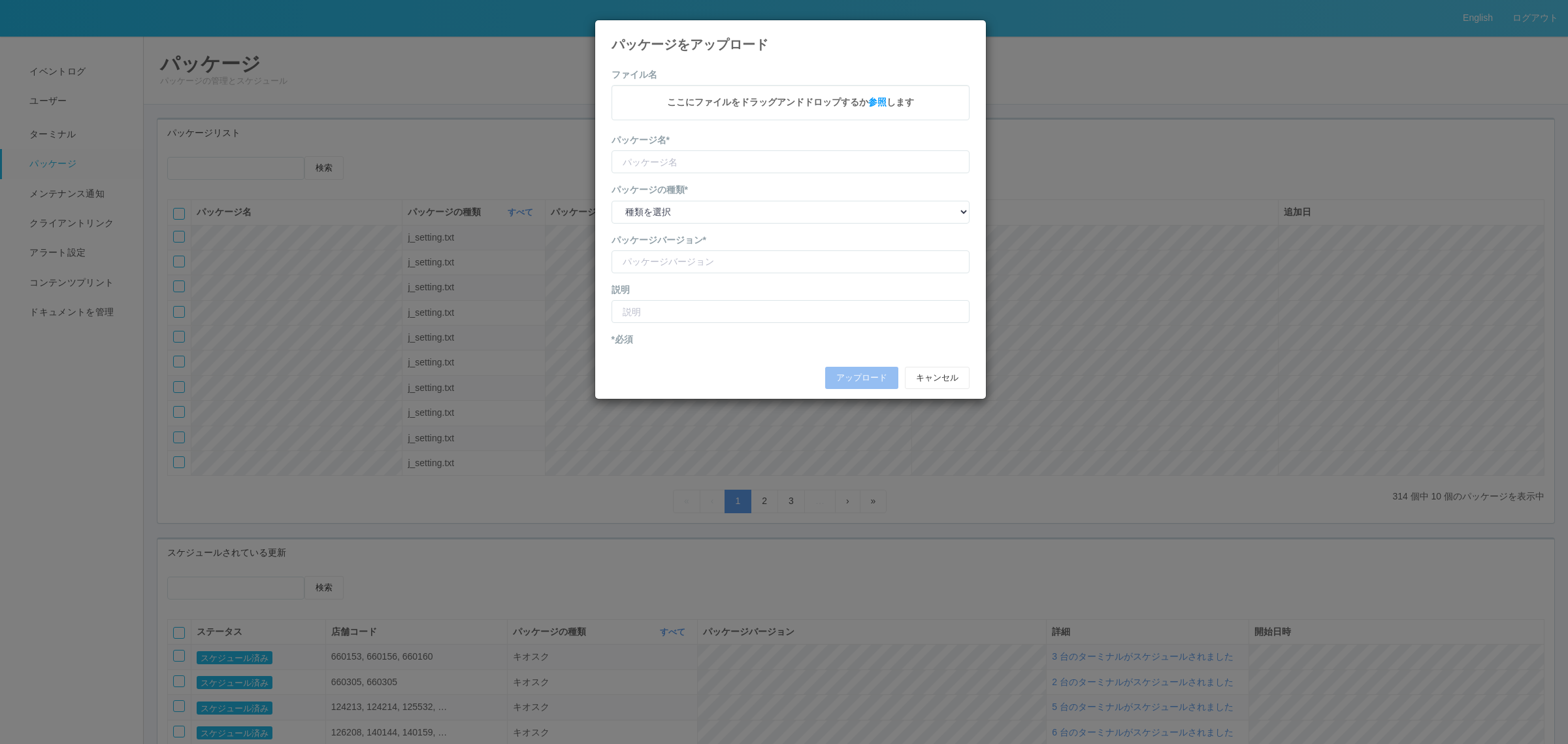
type input "KioskSettings"
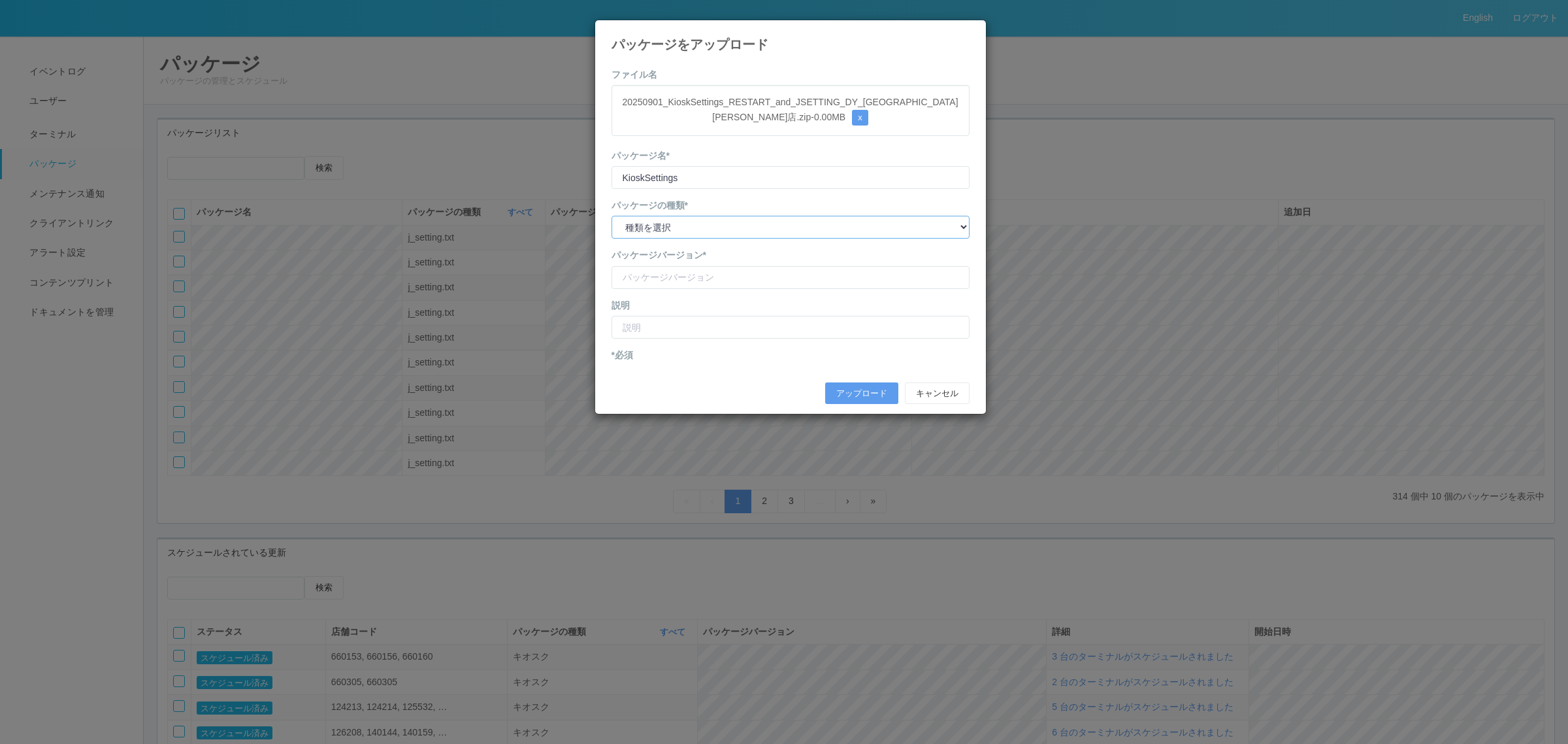
click at [709, 224] on select "種類を選択 キオスク KSD エージェント j_setting.txt" at bounding box center [790, 227] width 358 height 23
select select "j_setting.txt"
click at [611, 217] on select "種類を選択 キオスク KSD エージェント j_setting.txt" at bounding box center [790, 227] width 358 height 23
click at [692, 282] on input "version" at bounding box center [790, 277] width 358 height 23
paste input "安城箕輪町北店"
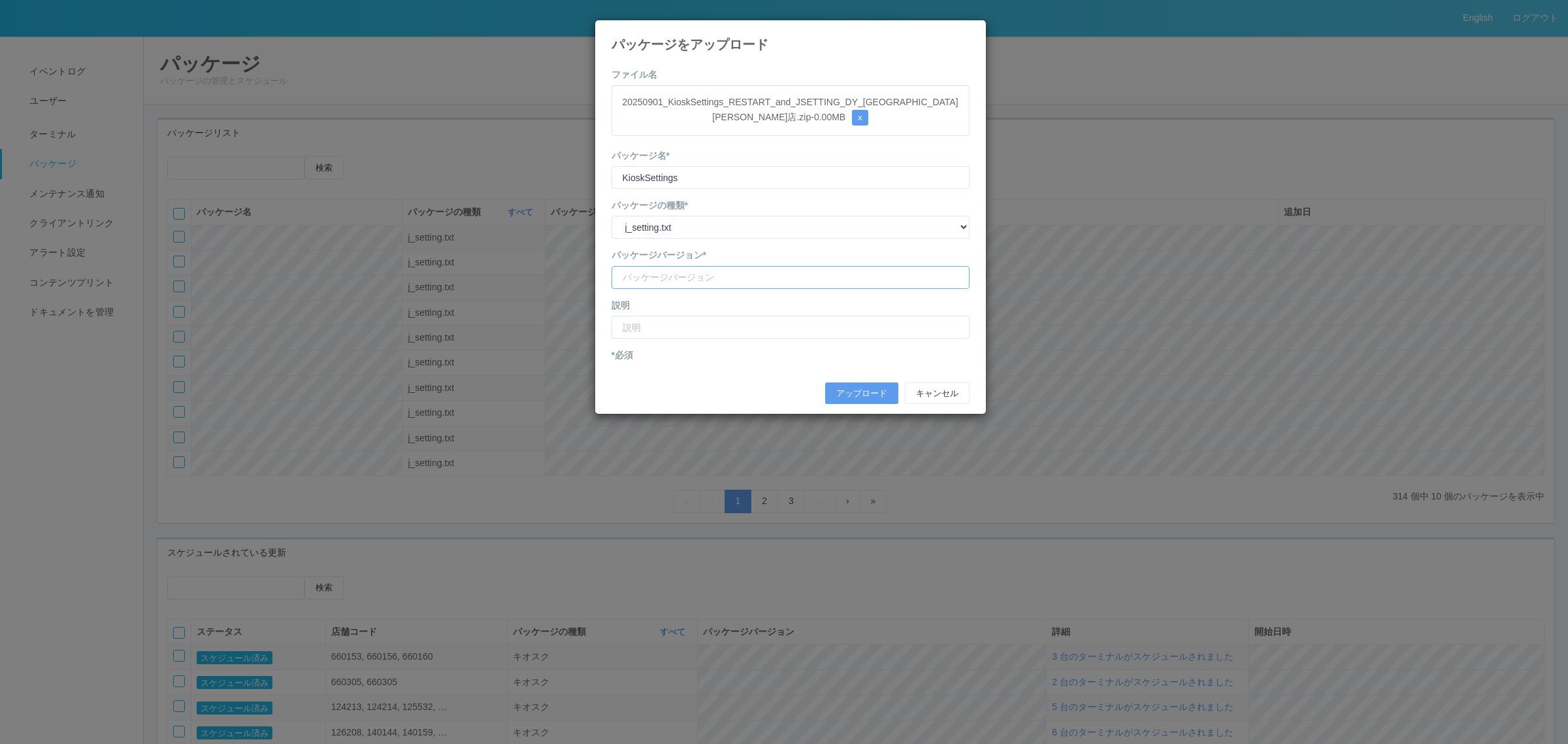
type input "安城箕輪町北店"
drag, startPoint x: 562, startPoint y: 264, endPoint x: 509, endPoint y: 264, distance: 53.0
click at [511, 264] on div "パッケージをアップロード ファイル名 20250901_KioskSettings_RESTART_and_JSETTING_DY_安城蓑輪町北店.zip -…" at bounding box center [784, 372] width 1568 height 744
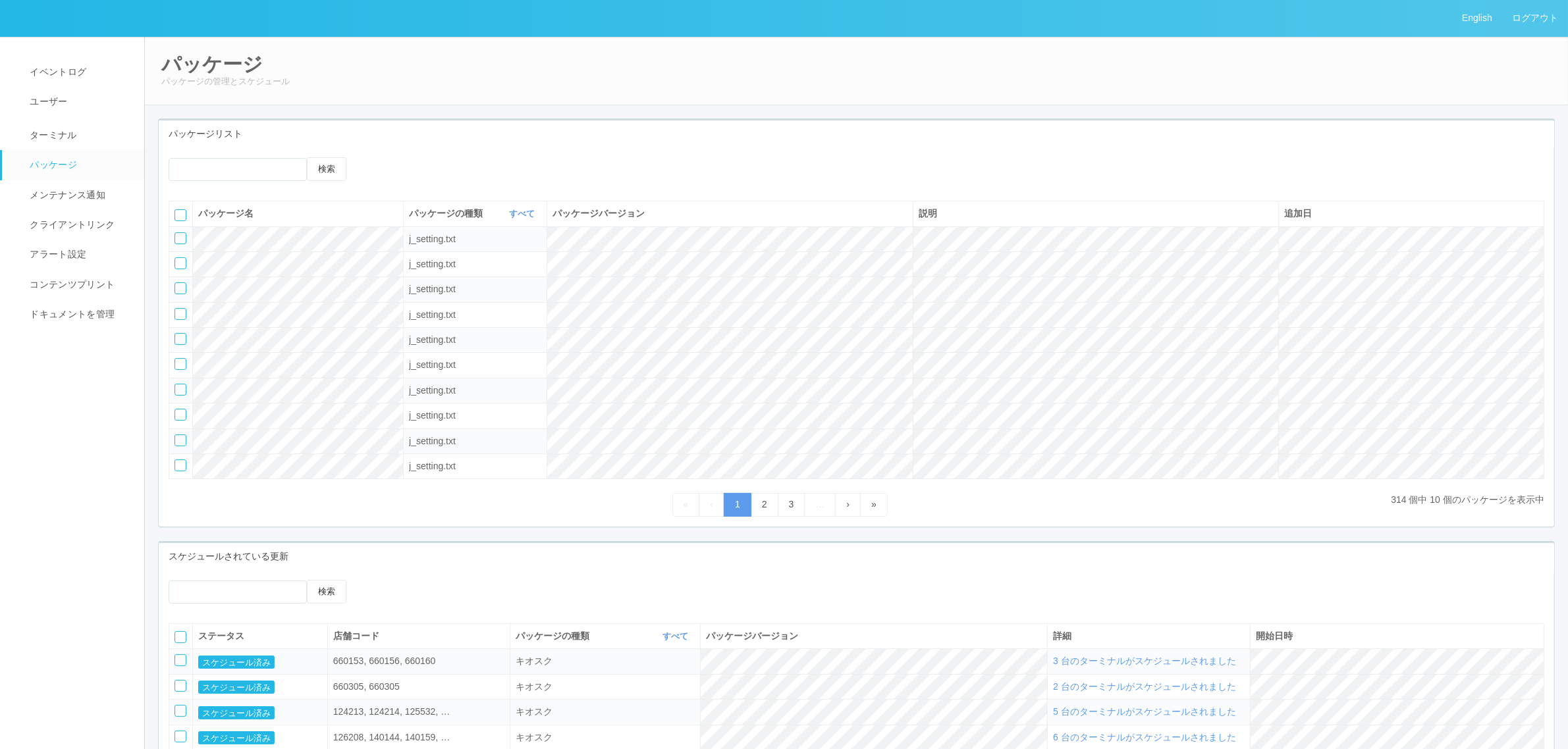
click at [376, 158] on icon at bounding box center [376, 158] width 0 height 0
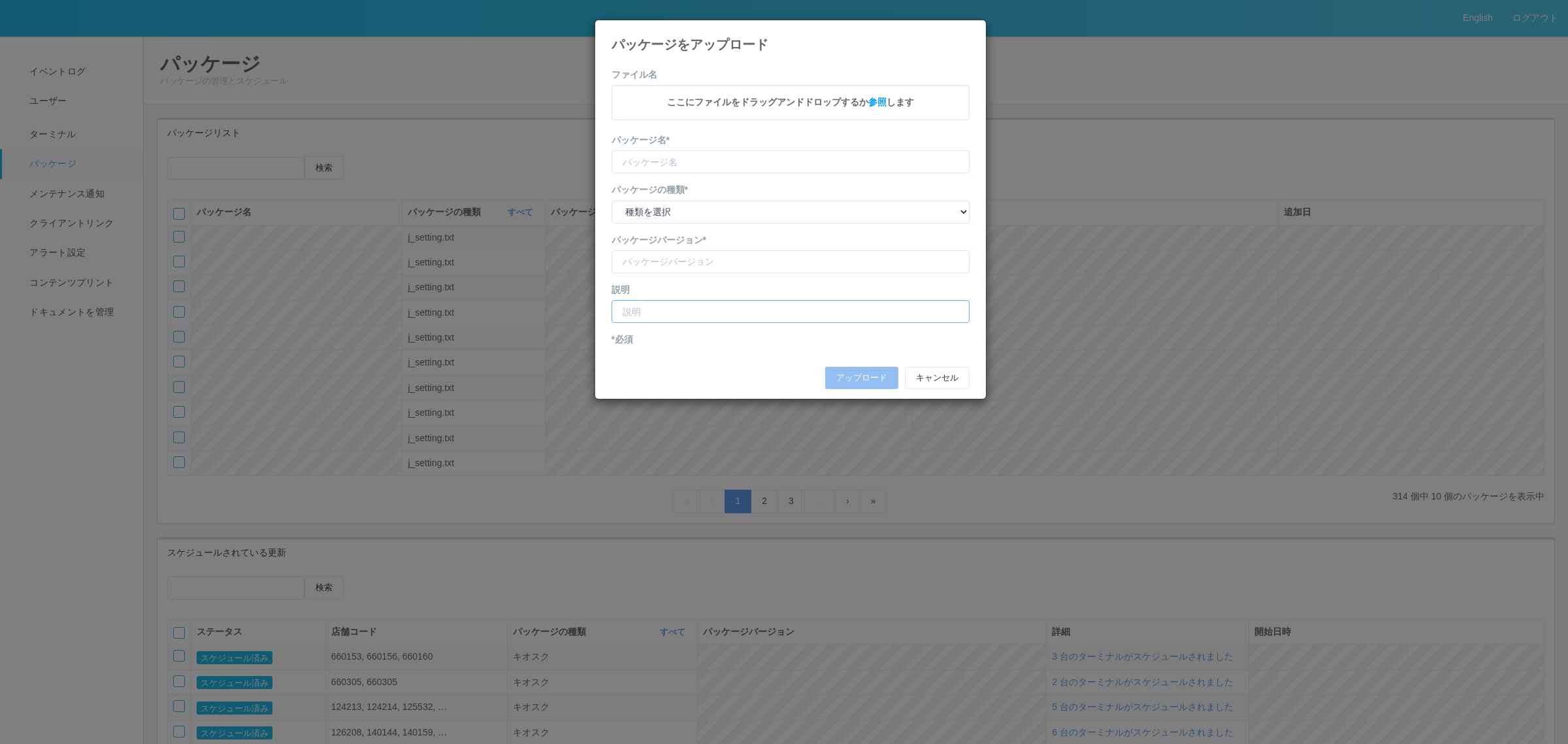
click at [716, 308] on input "text" at bounding box center [790, 312] width 358 height 23
paste input "安城箕輪町北店"
type input "安城箕輪町北店"
type input "KioskSettings"
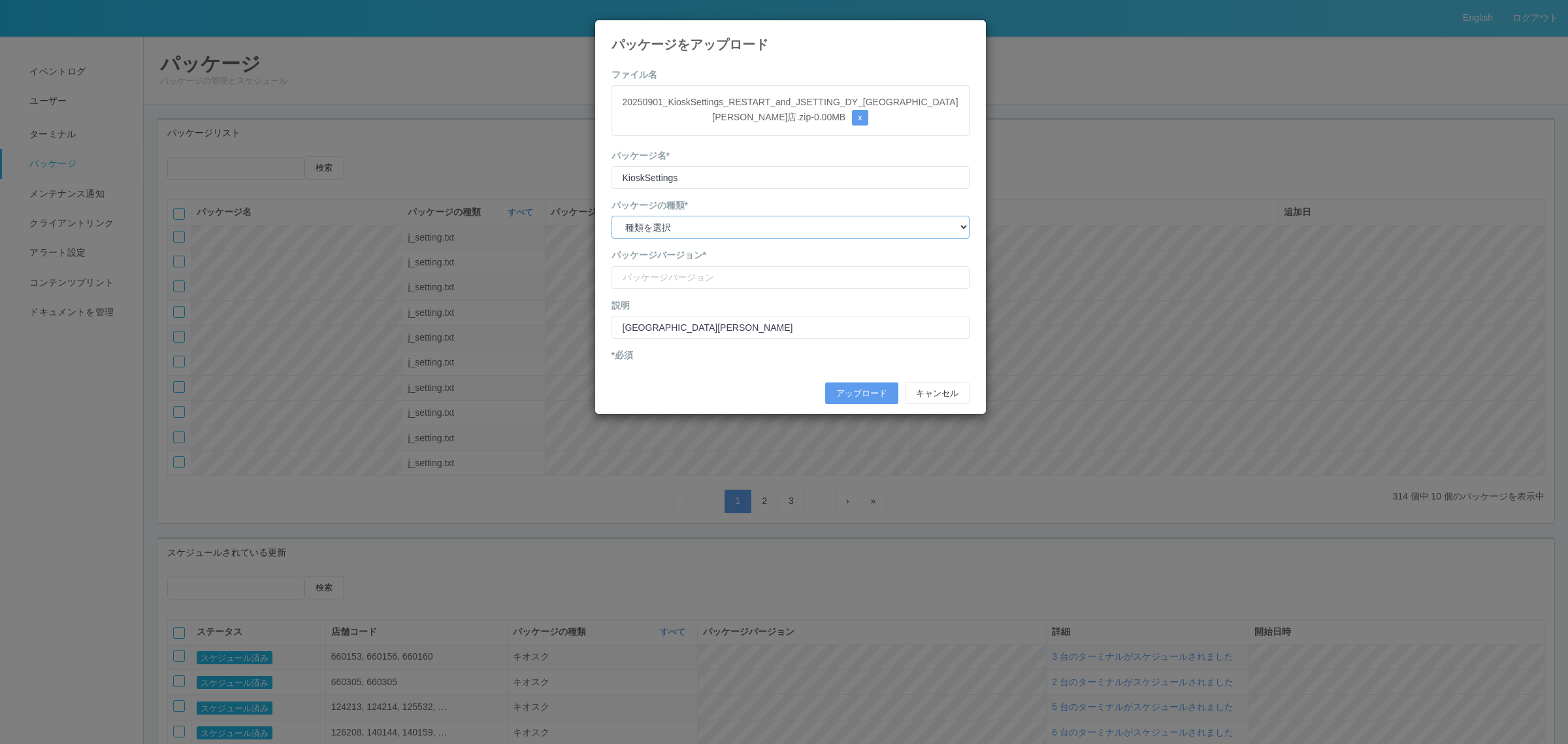
click at [675, 231] on select "種類を選択 キオスク KSD エージェント j_setting.txt" at bounding box center [790, 227] width 358 height 23
select select "j_setting.txt"
click at [611, 217] on select "種類を選択 キオスク KSD エージェント j_setting.txt" at bounding box center [790, 227] width 358 height 23
click at [686, 275] on input "version" at bounding box center [790, 277] width 358 height 23
type input "DY ajirominowa shopcode"
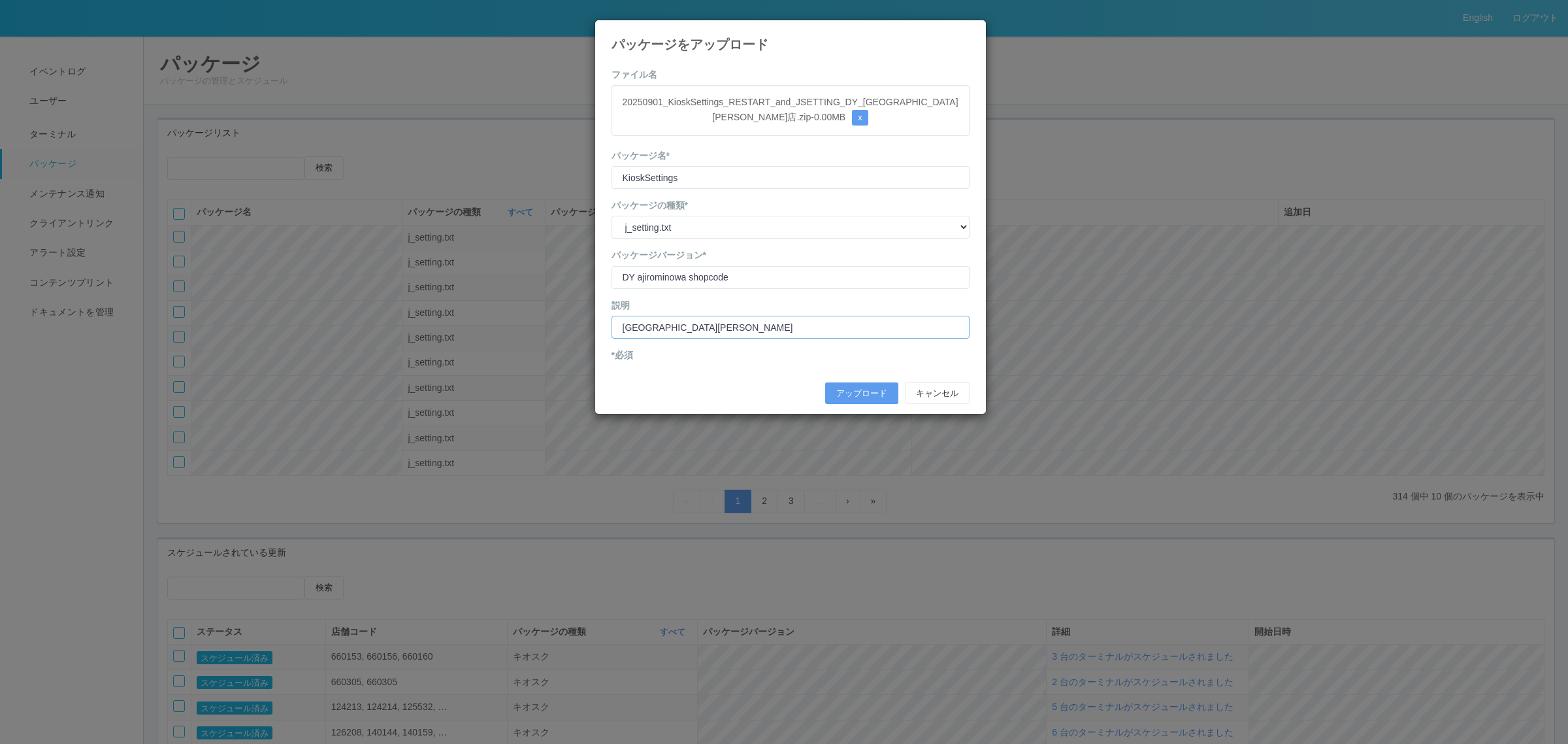
click at [626, 327] on input "安城箕輪町北店" at bounding box center [790, 327] width 358 height 23
type input "DY安城箕輪町北店 店舗コード修正"
click at [842, 387] on button "アップロード" at bounding box center [862, 393] width 73 height 22
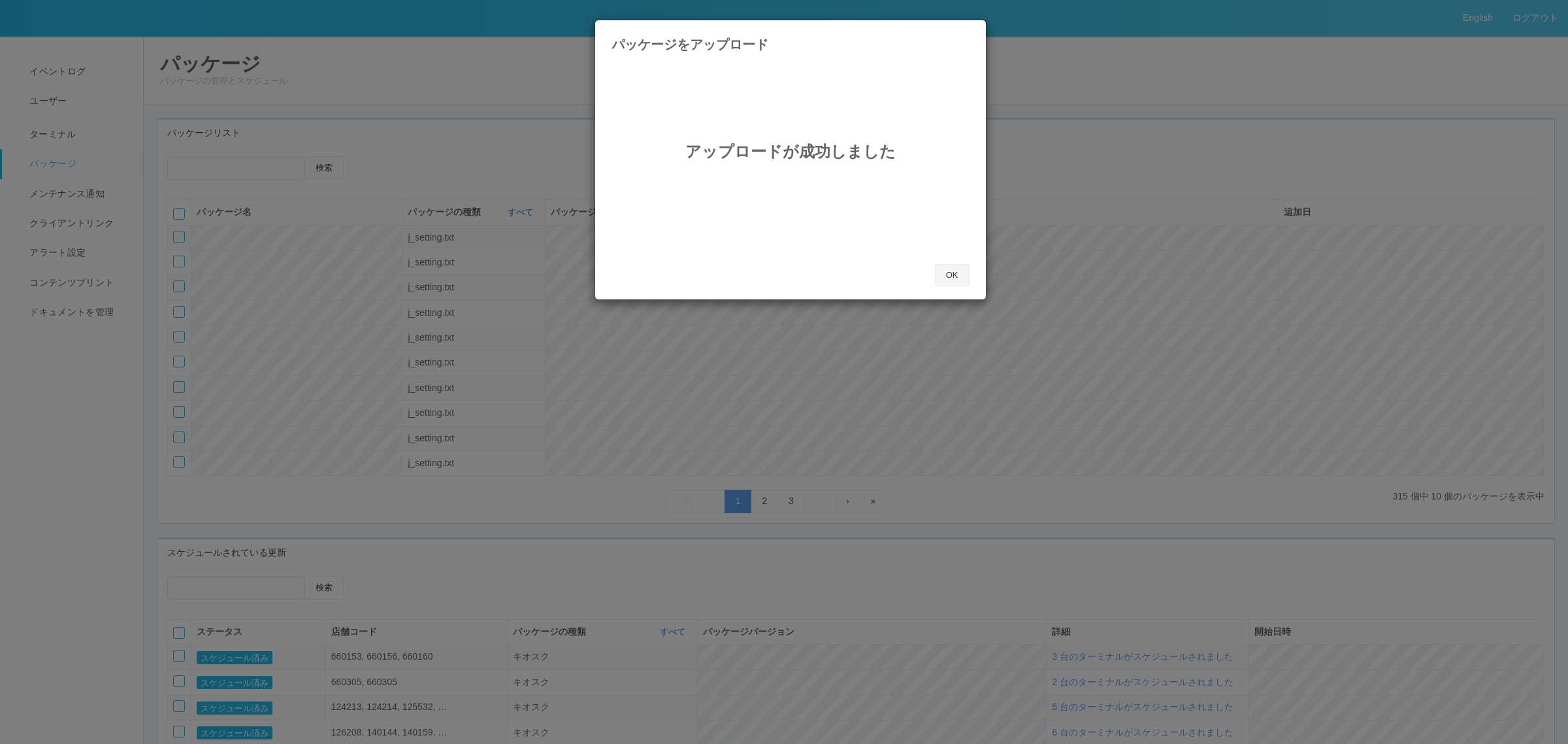
click at [935, 279] on button "OK" at bounding box center [952, 274] width 34 height 22
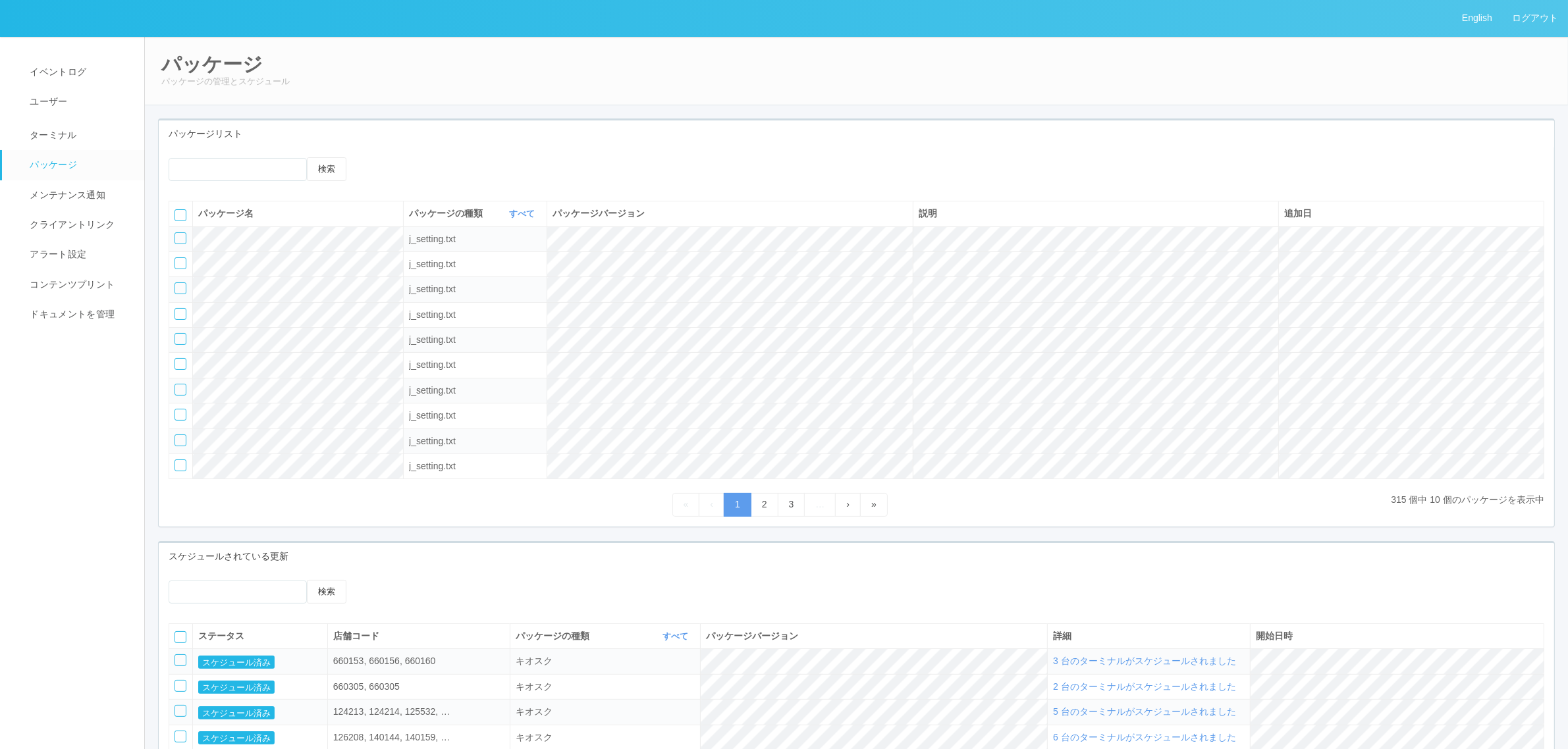
click at [376, 158] on icon at bounding box center [376, 158] width 0 height 0
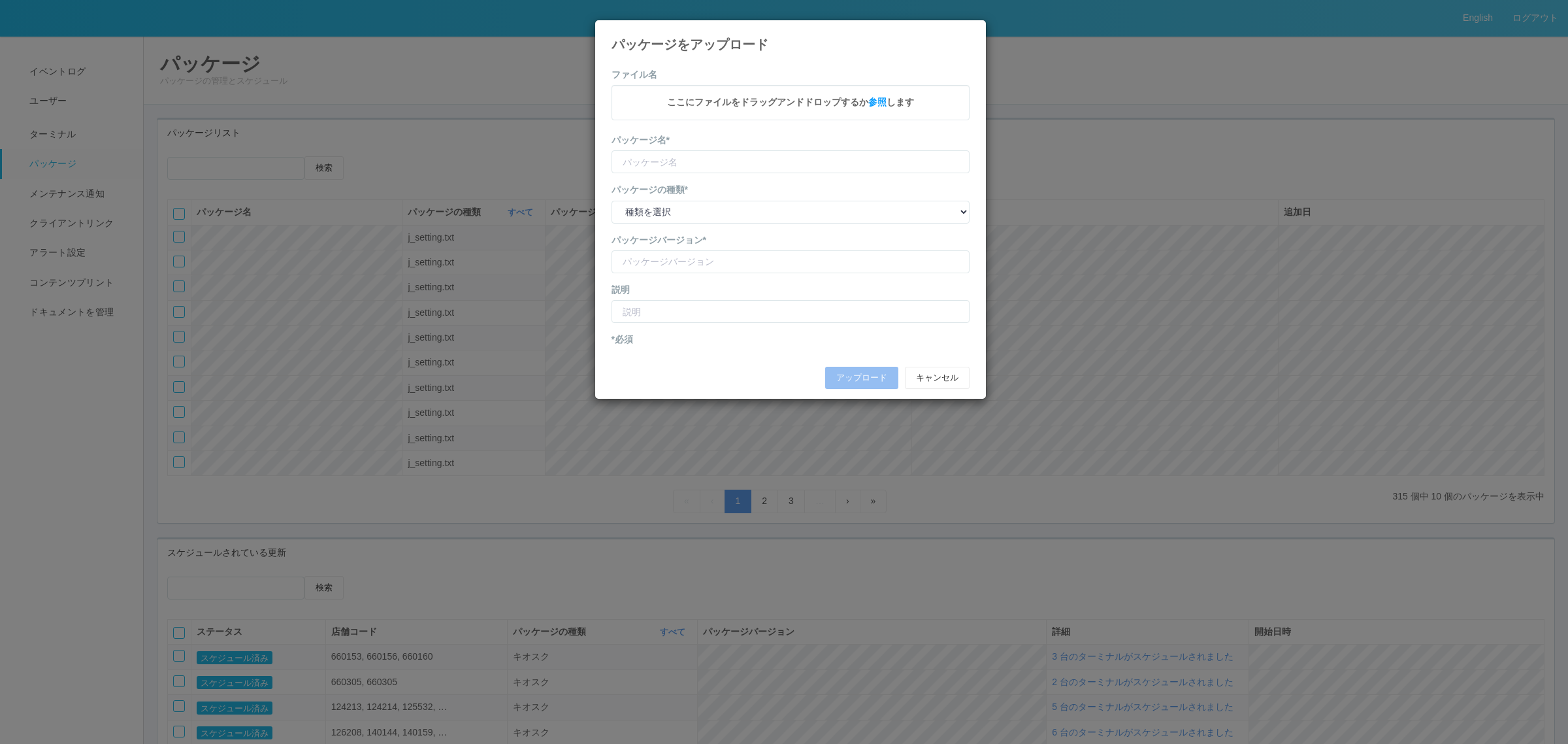
click at [593, 498] on div "パッケージをアップロード ファイル名 ここにファイルをドラッグアンドドロップするか 参照 します パッケージ名* パッケージの種類* 種類を選択 キオスク K…" at bounding box center [784, 372] width 1568 height 744
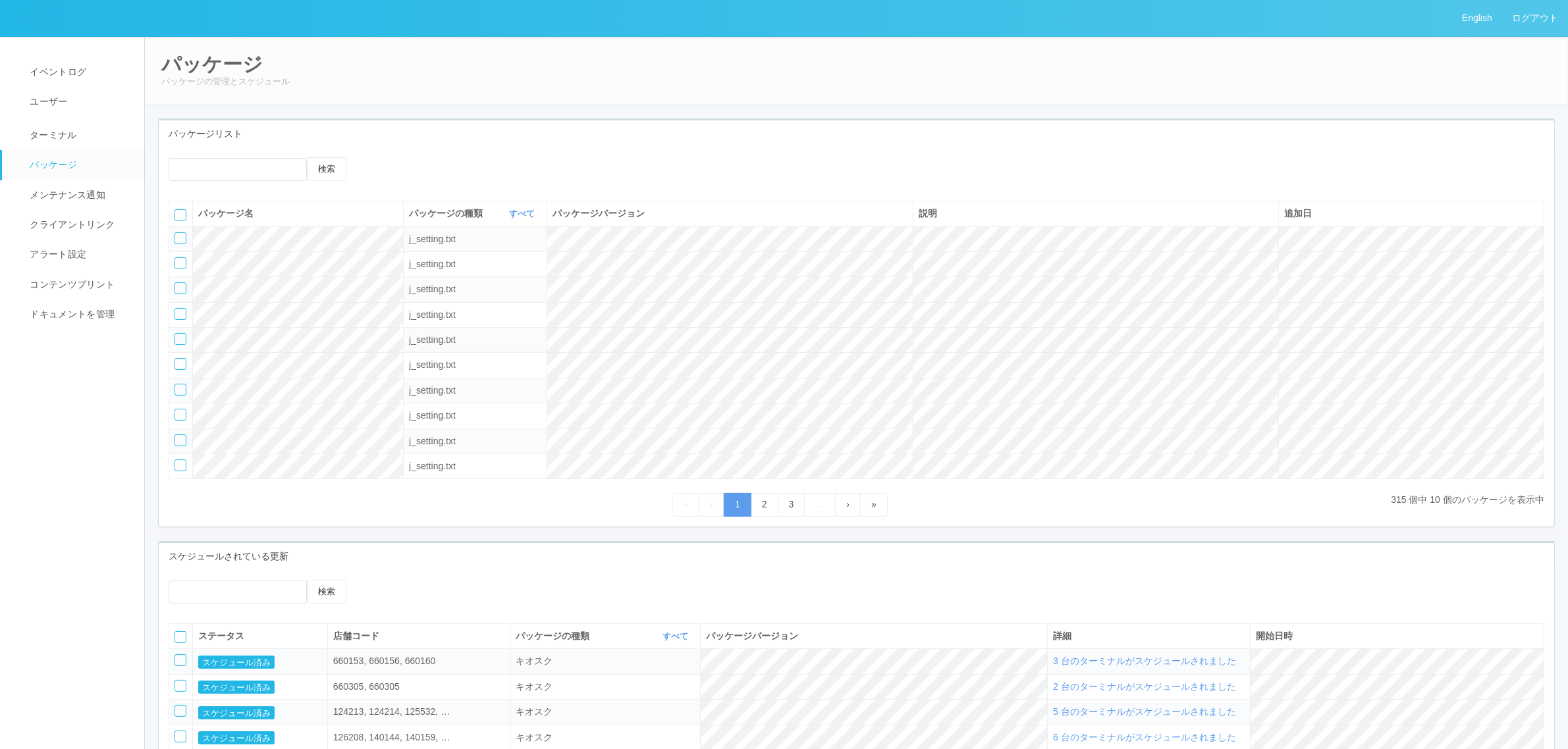
click at [376, 158] on icon at bounding box center [376, 158] width 0 height 0
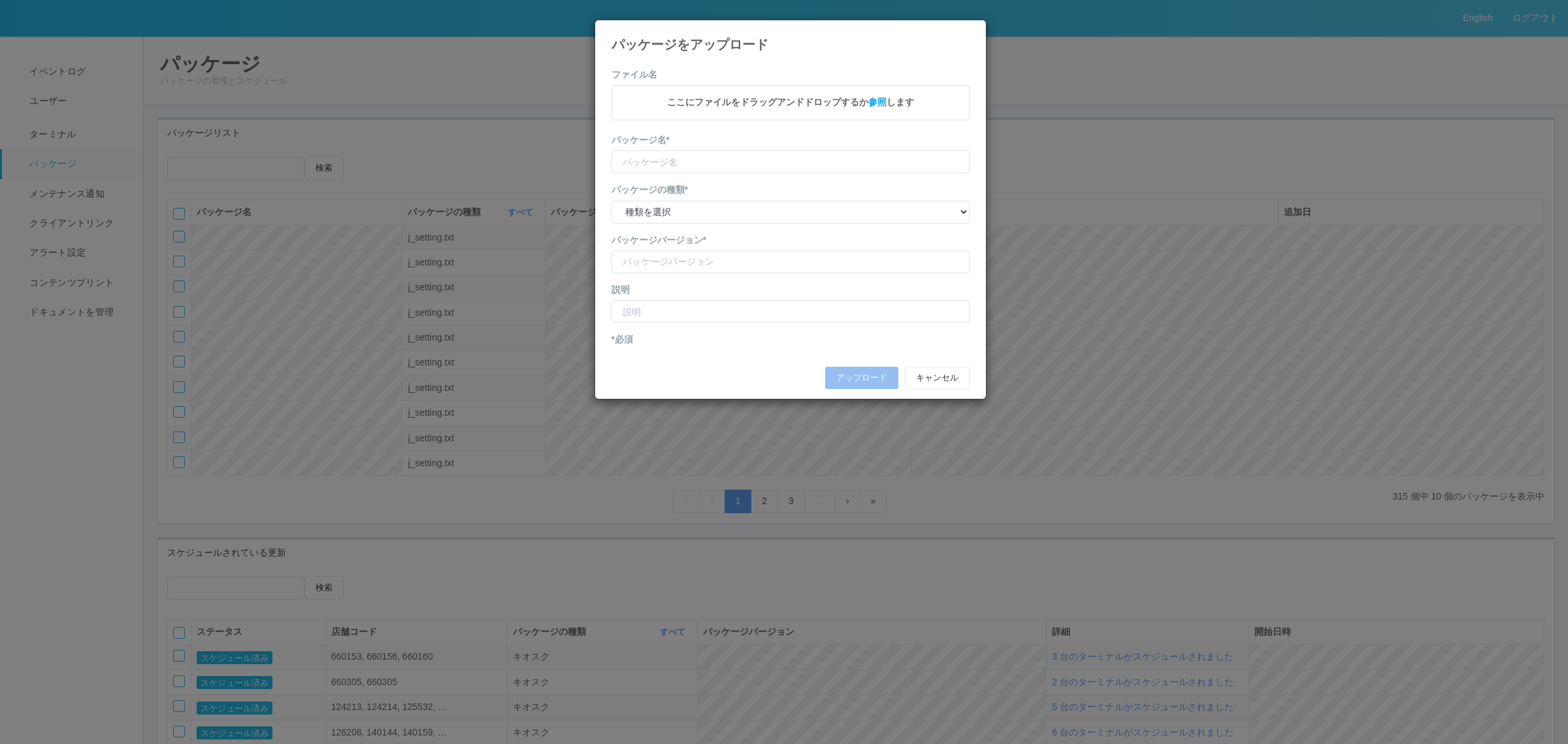
type input "KioskSettings"
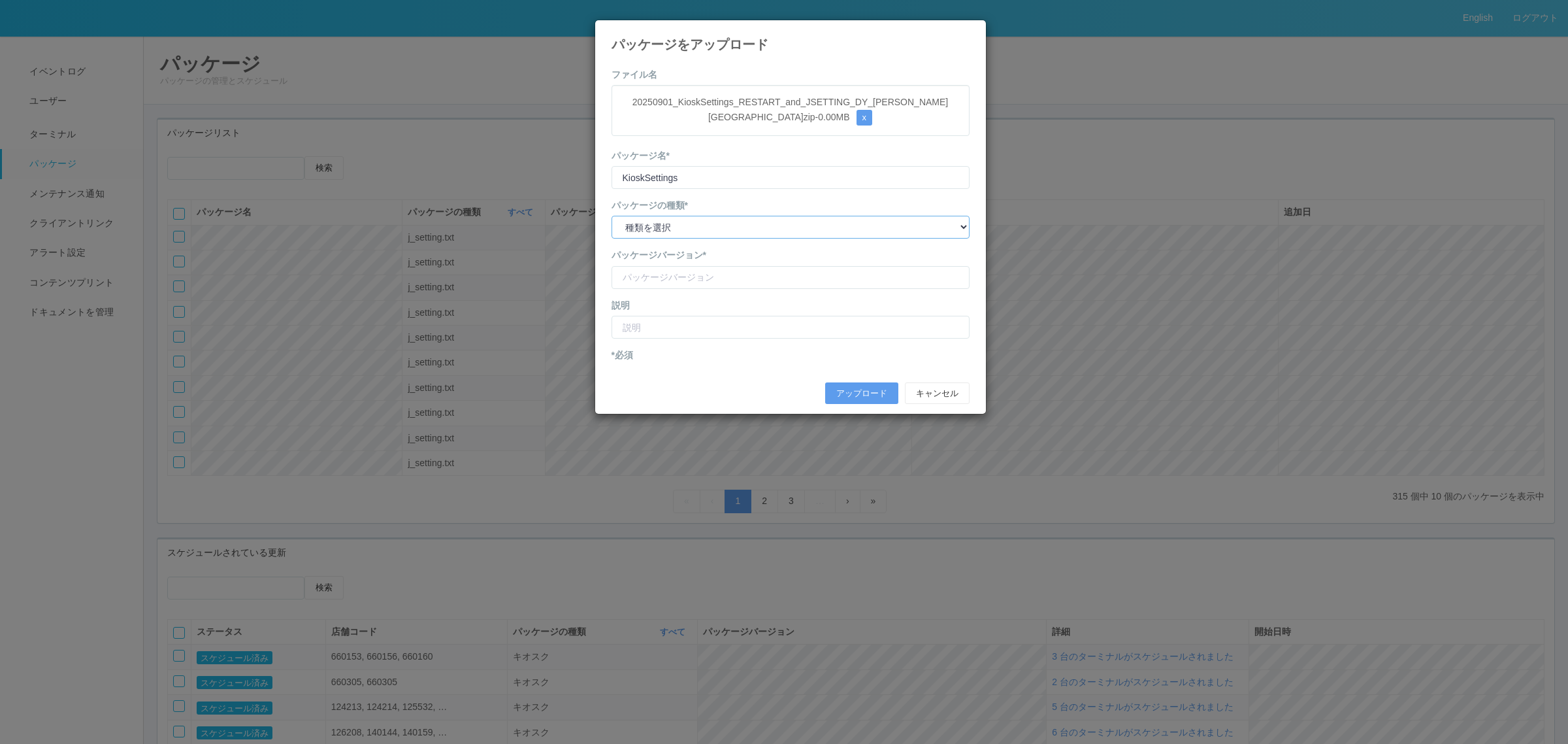
click at [701, 224] on select "種類を選択 キオスク KSD エージェント j_setting.txt" at bounding box center [790, 227] width 358 height 23
select select "j_setting.txt"
click at [611, 217] on select "種類を選択 キオスク KSD エージェント j_setting.txt" at bounding box center [790, 227] width 358 height 23
click at [686, 272] on input "version" at bounding box center [790, 277] width 358 height 23
type input "DY kitanoshonishimachi shopcode"
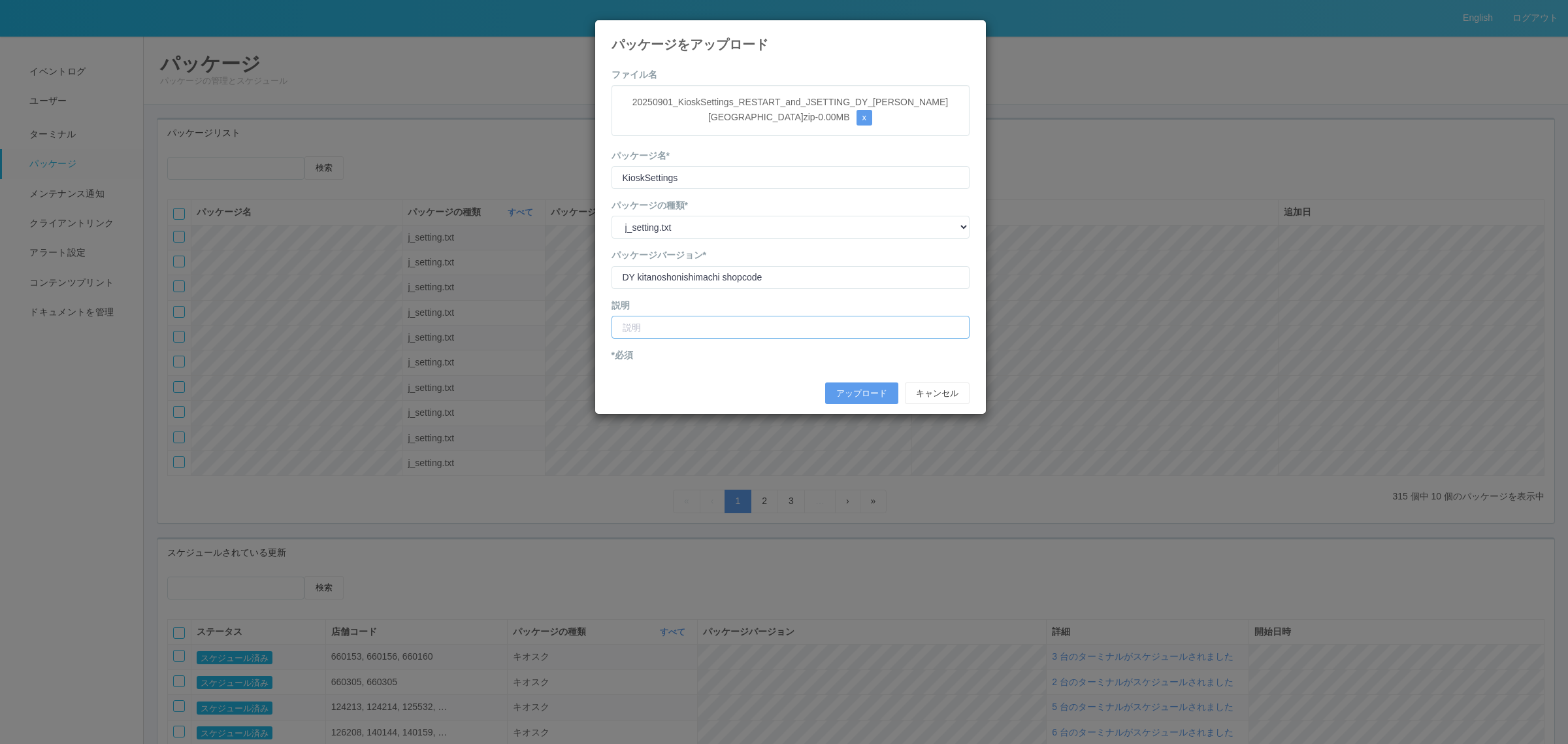
click at [708, 325] on input "text" at bounding box center [790, 327] width 358 height 23
type input "DY北之庄西町店 店舗コード修正"
click at [857, 393] on button "アップロード" at bounding box center [862, 393] width 73 height 22
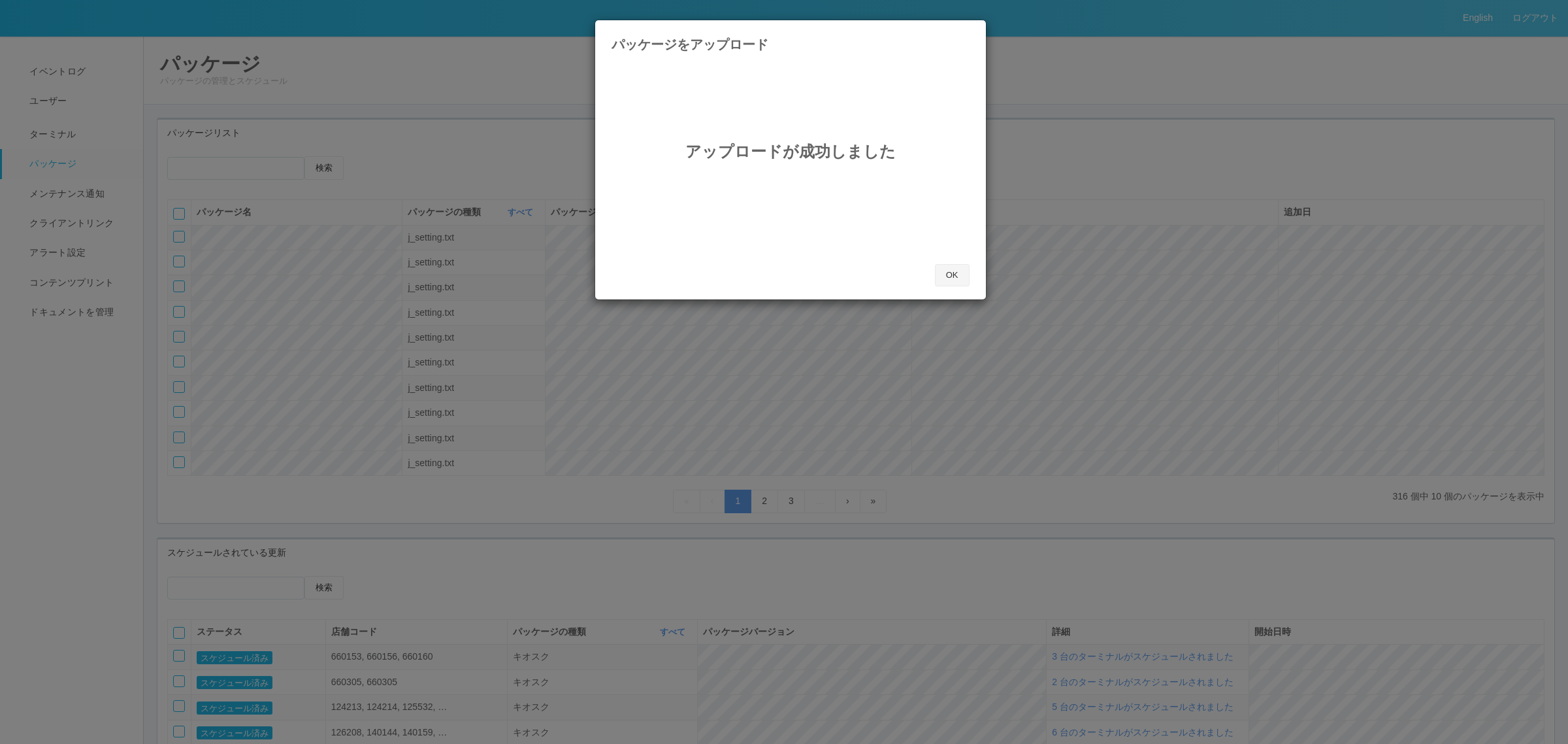
click at [955, 272] on button "OK" at bounding box center [952, 274] width 34 height 22
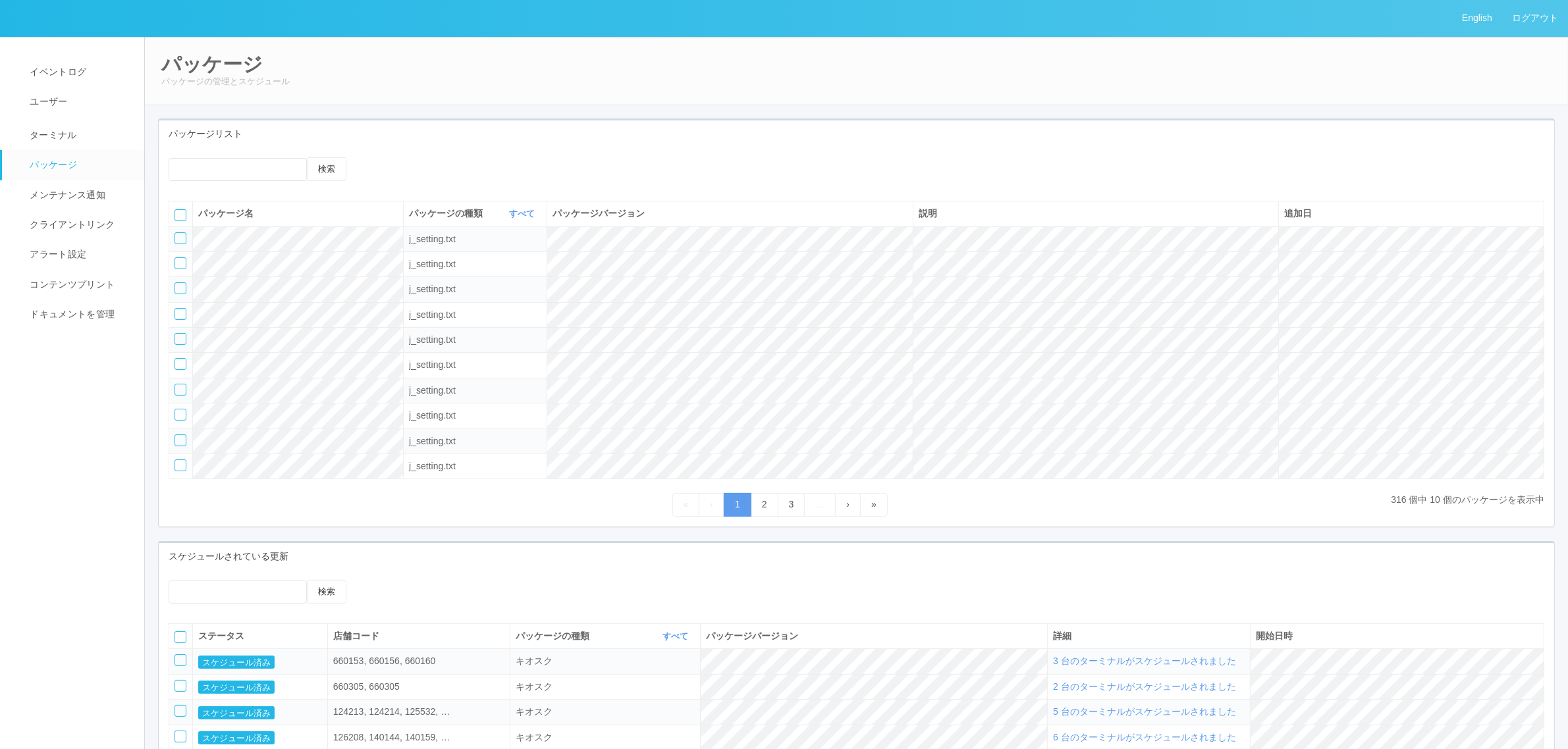
click at [376, 158] on icon at bounding box center [376, 158] width 0 height 0
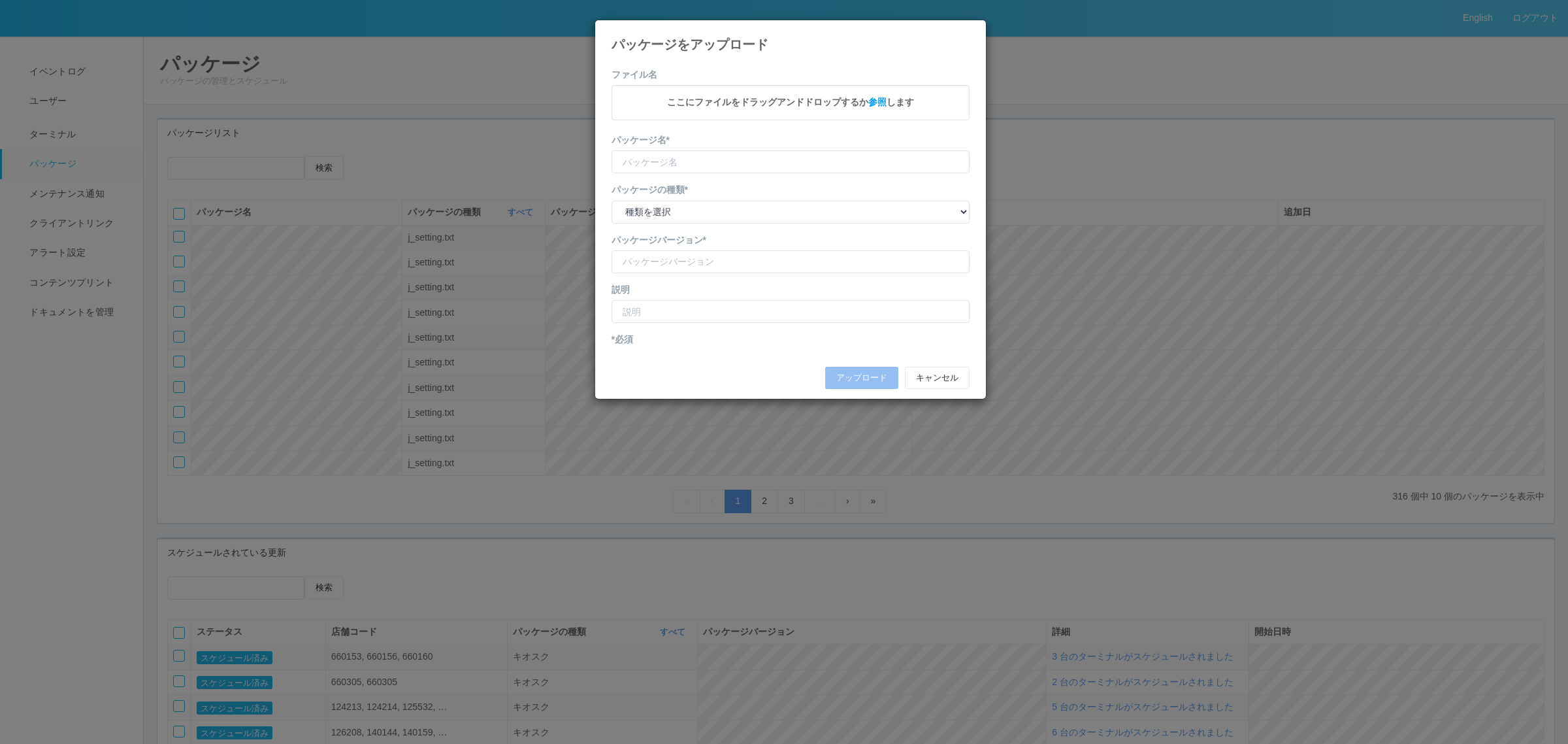
type input "KioskSettings"
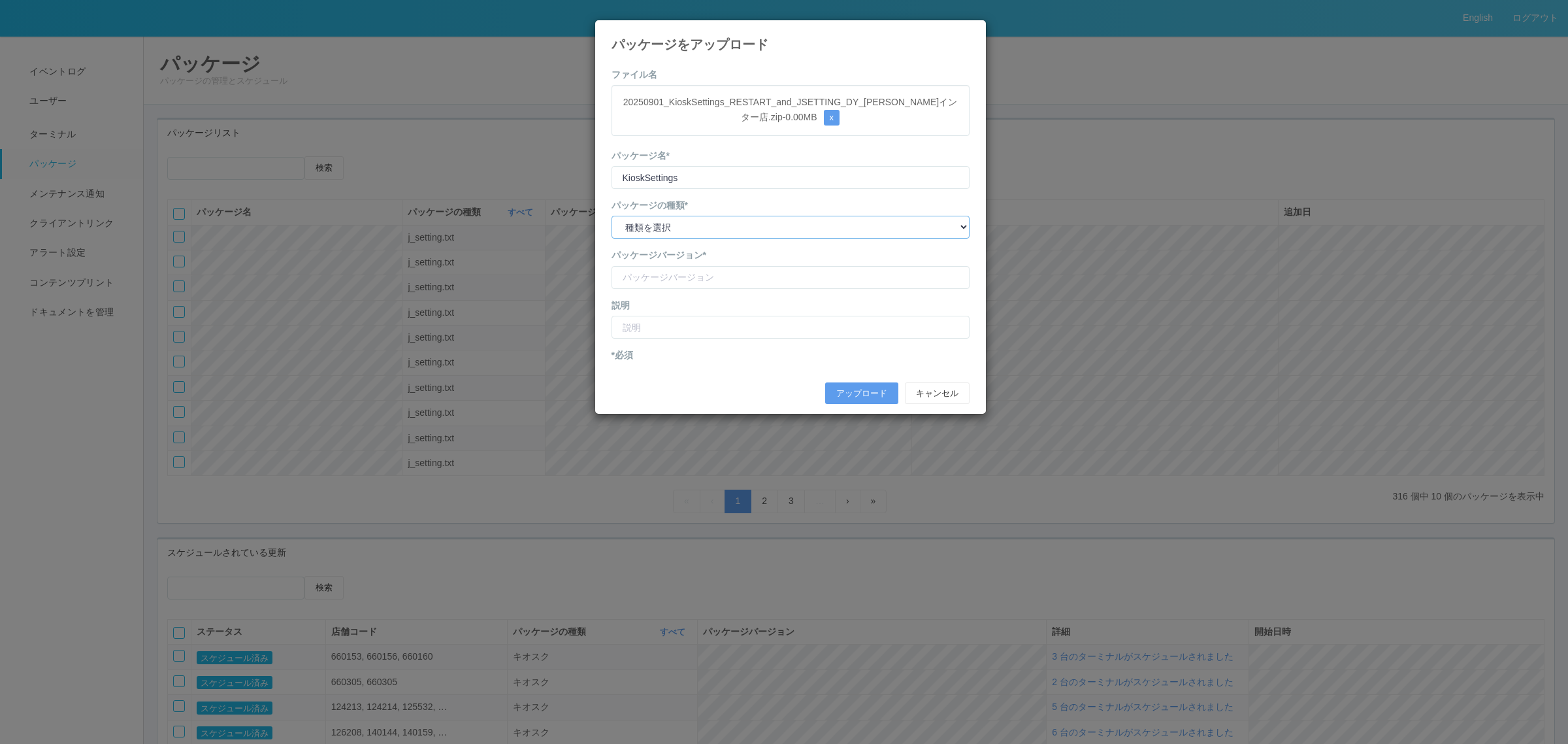
drag, startPoint x: 696, startPoint y: 221, endPoint x: 698, endPoint y: 229, distance: 8.2
click at [697, 221] on select "種類を選択 キオスク KSD エージェント j_setting.txt" at bounding box center [790, 227] width 358 height 23
select select "j_setting.txt"
click at [611, 217] on select "種類を選択 キオスク KSD エージェント j_setting.txt" at bounding box center [790, 227] width 358 height 23
click at [706, 284] on input "version" at bounding box center [790, 277] width 358 height 23
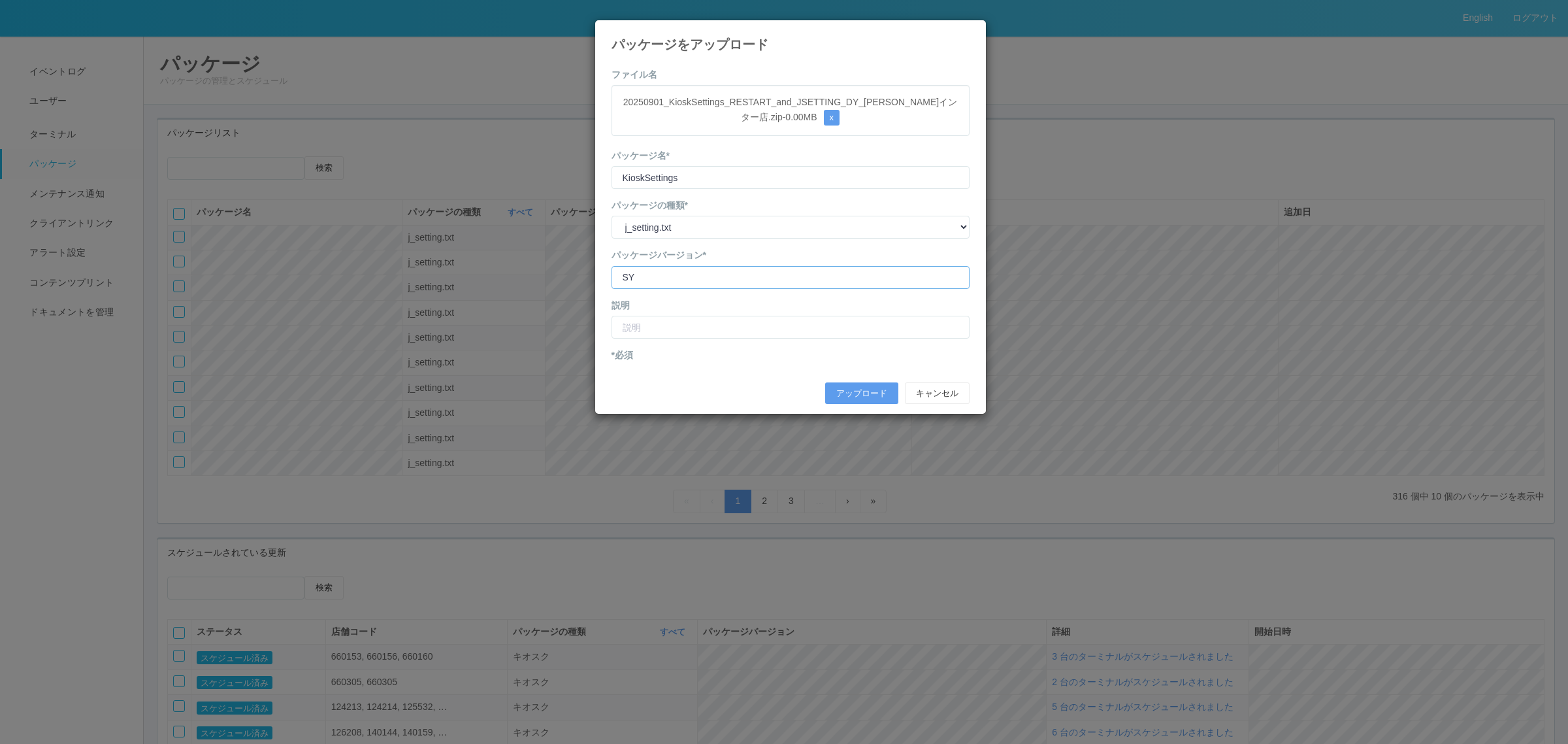
type input "S"
type input "DY mminamiinter"
click at [698, 334] on input "text" at bounding box center [790, 327] width 358 height 23
type input "DY美波インター店 店舗コード修正"
click at [872, 395] on button "アップロード" at bounding box center [862, 393] width 73 height 22
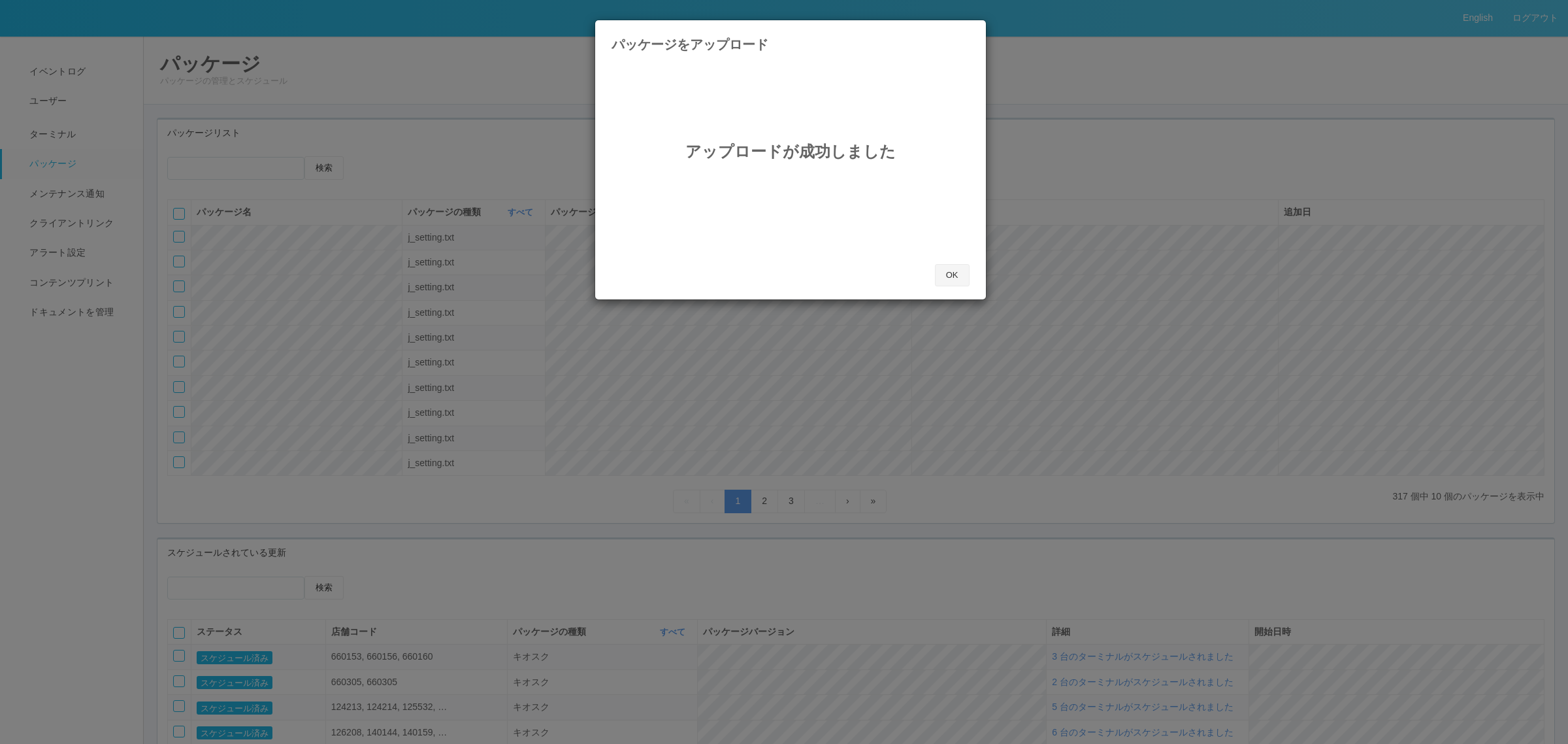
click at [951, 265] on button "OK" at bounding box center [952, 274] width 34 height 22
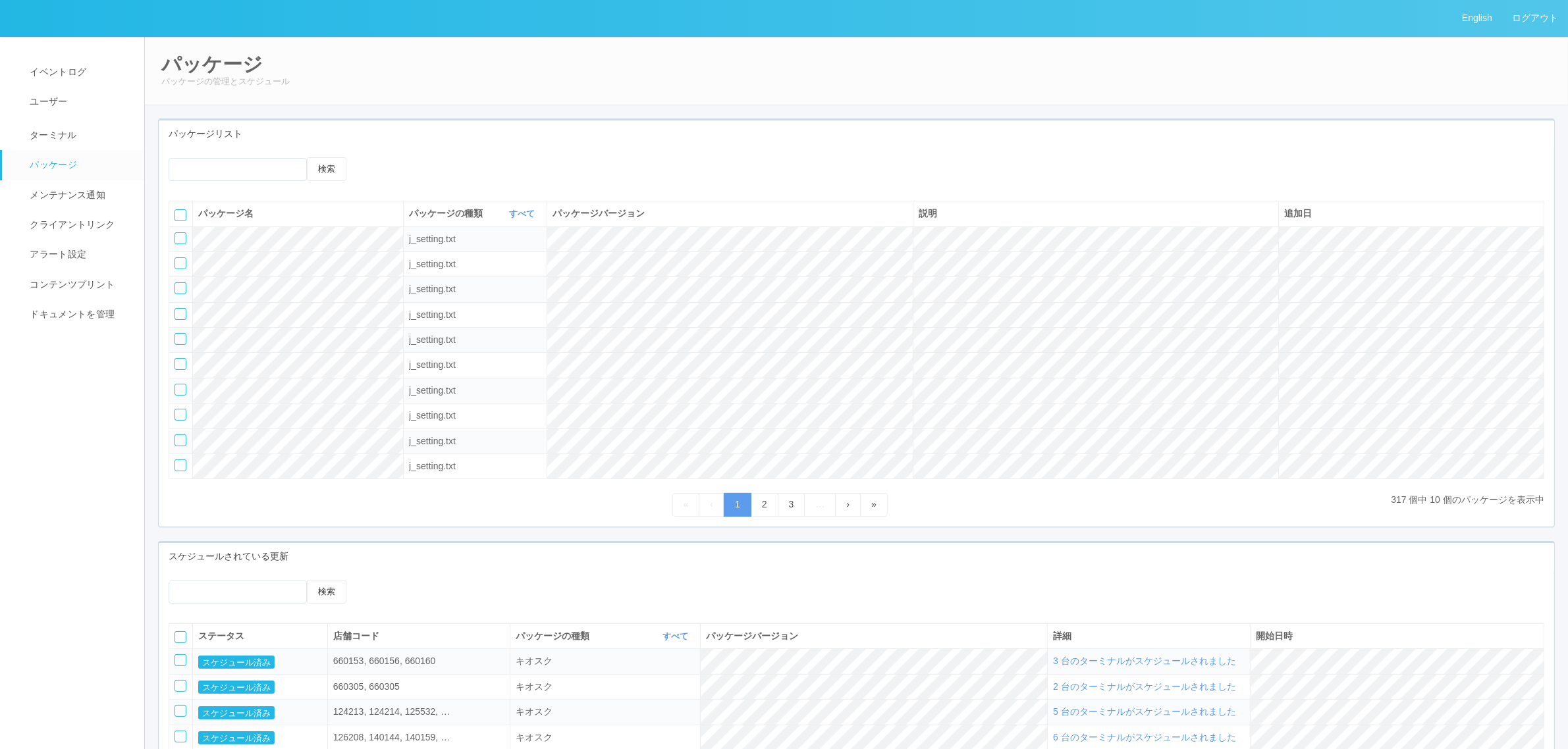
click at [377, 160] on div at bounding box center [531, 163] width 349 height 10
click at [376, 158] on icon at bounding box center [376, 158] width 0 height 0
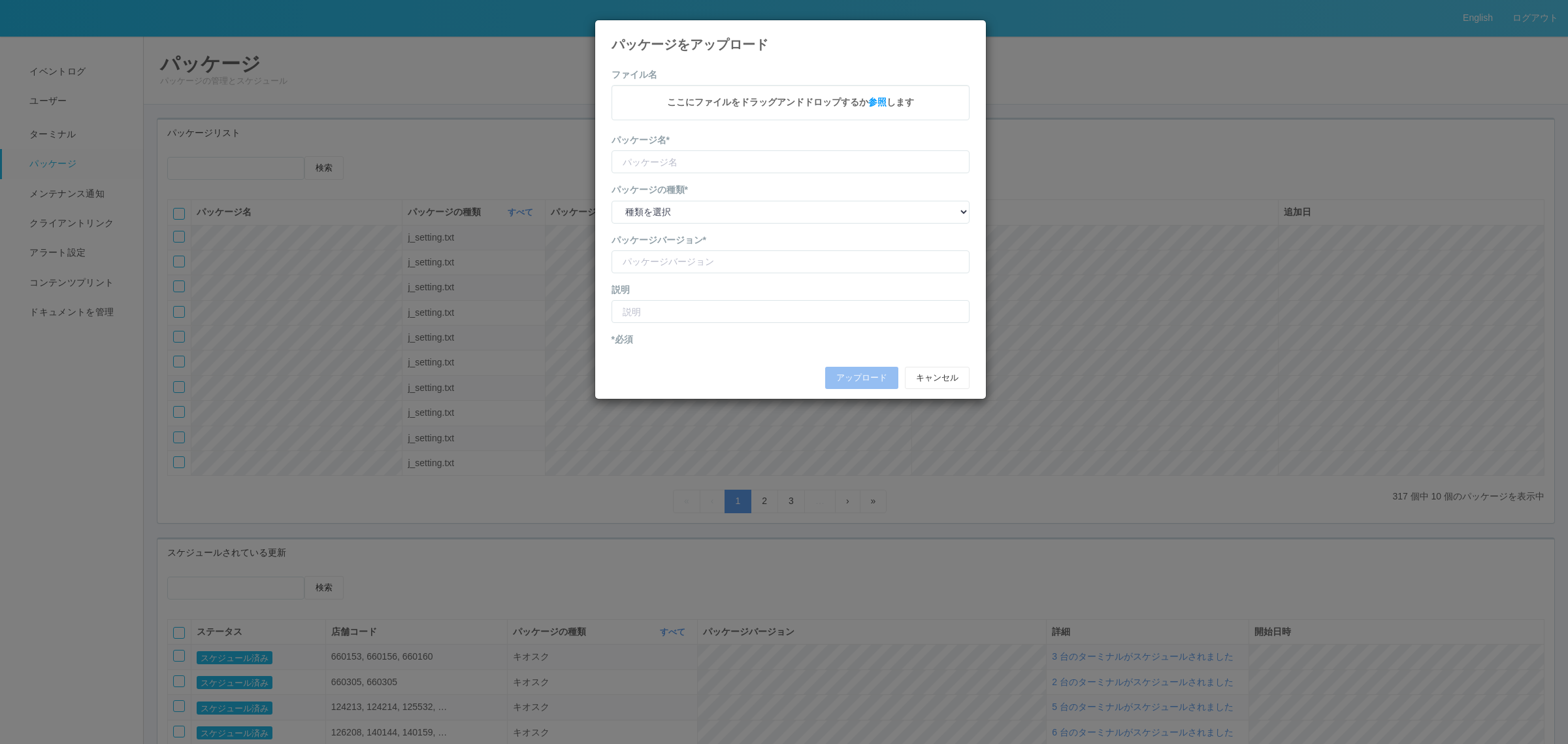
type input "KioskSettings"
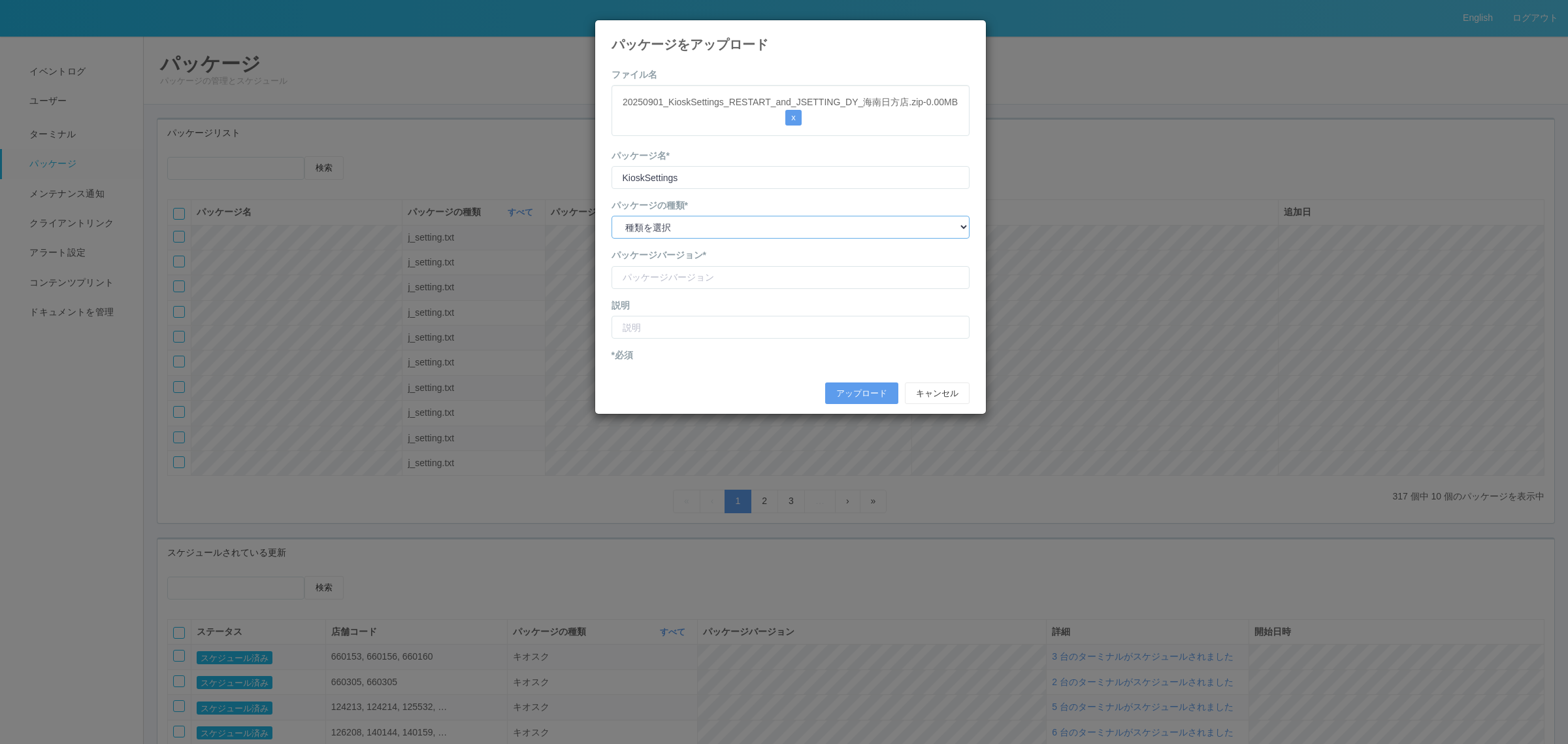
click at [740, 232] on select "種類を選択 キオスク KSD エージェント j_setting.txt" at bounding box center [790, 227] width 358 height 23
select select "j_setting.txt"
click at [611, 217] on select "種類を選択 キオスク KSD エージェント j_setting.txt" at bounding box center [790, 227] width 358 height 23
click at [693, 284] on input "version" at bounding box center [790, 277] width 358 height 23
type input "DY kainanhikata shopcode"
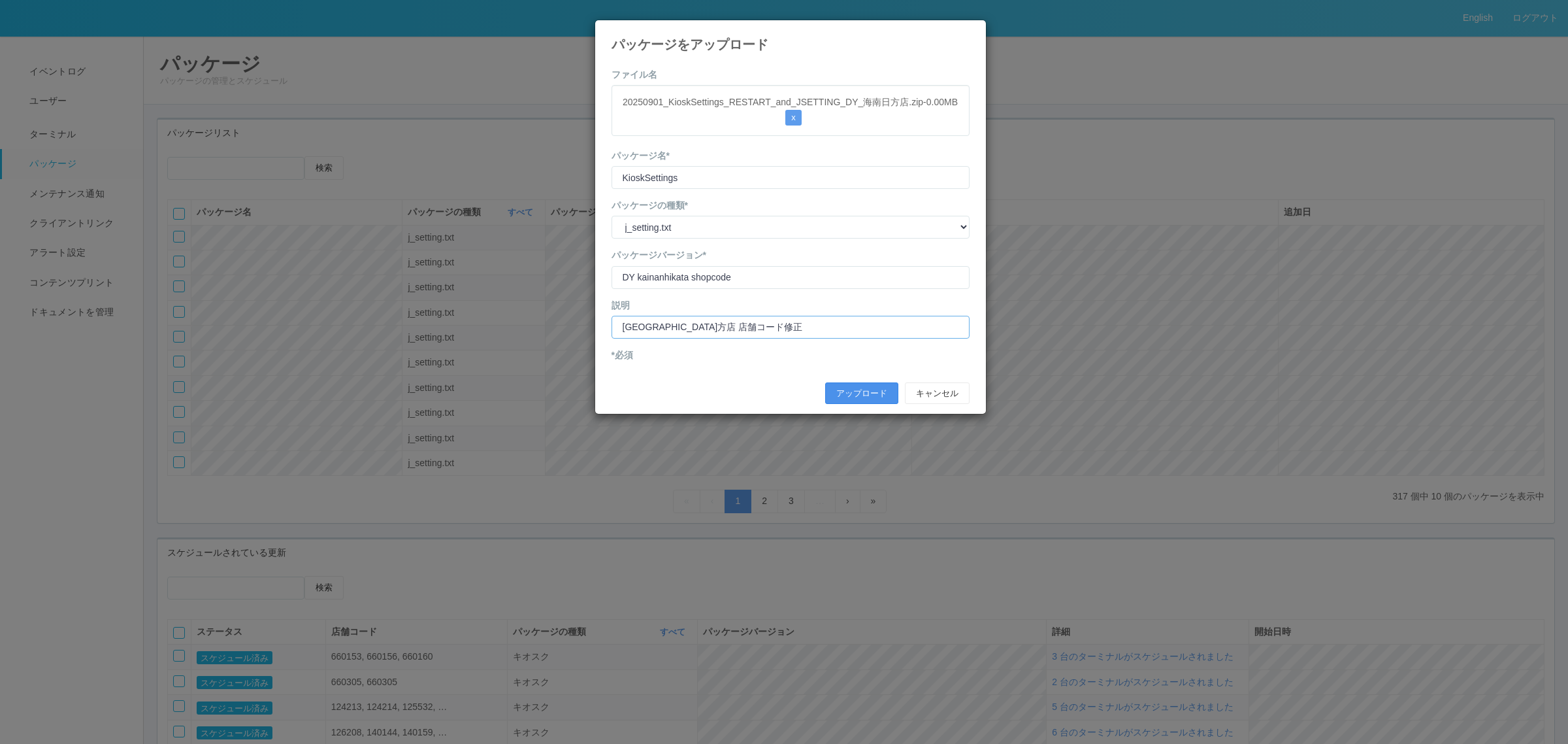
type input "DY海南日方店 店舗コード修正"
click at [862, 391] on button "アップロード" at bounding box center [862, 393] width 73 height 22
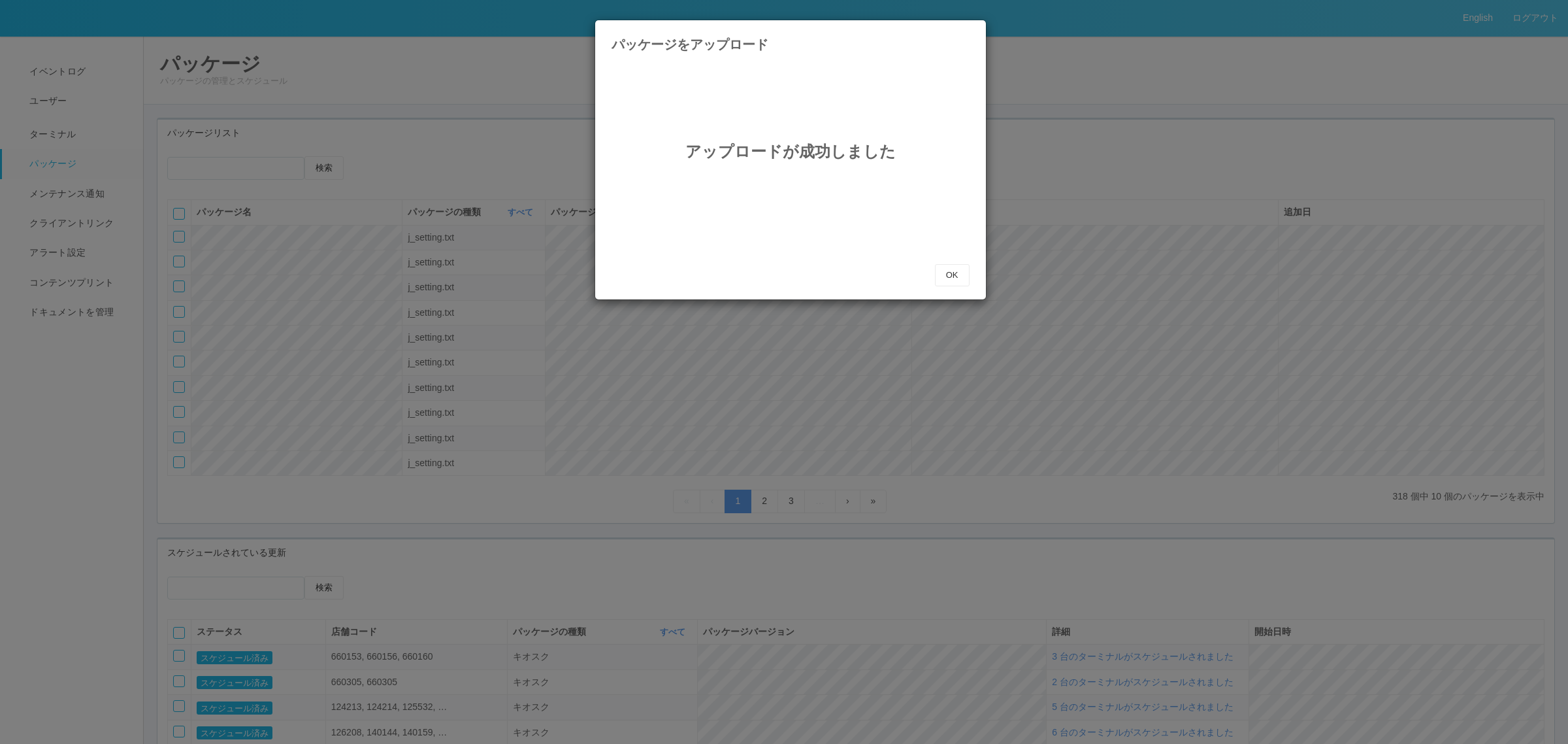
click at [971, 266] on div "アップロードが成功しました OK" at bounding box center [790, 177] width 378 height 218
click at [954, 267] on button "OK" at bounding box center [952, 274] width 34 height 22
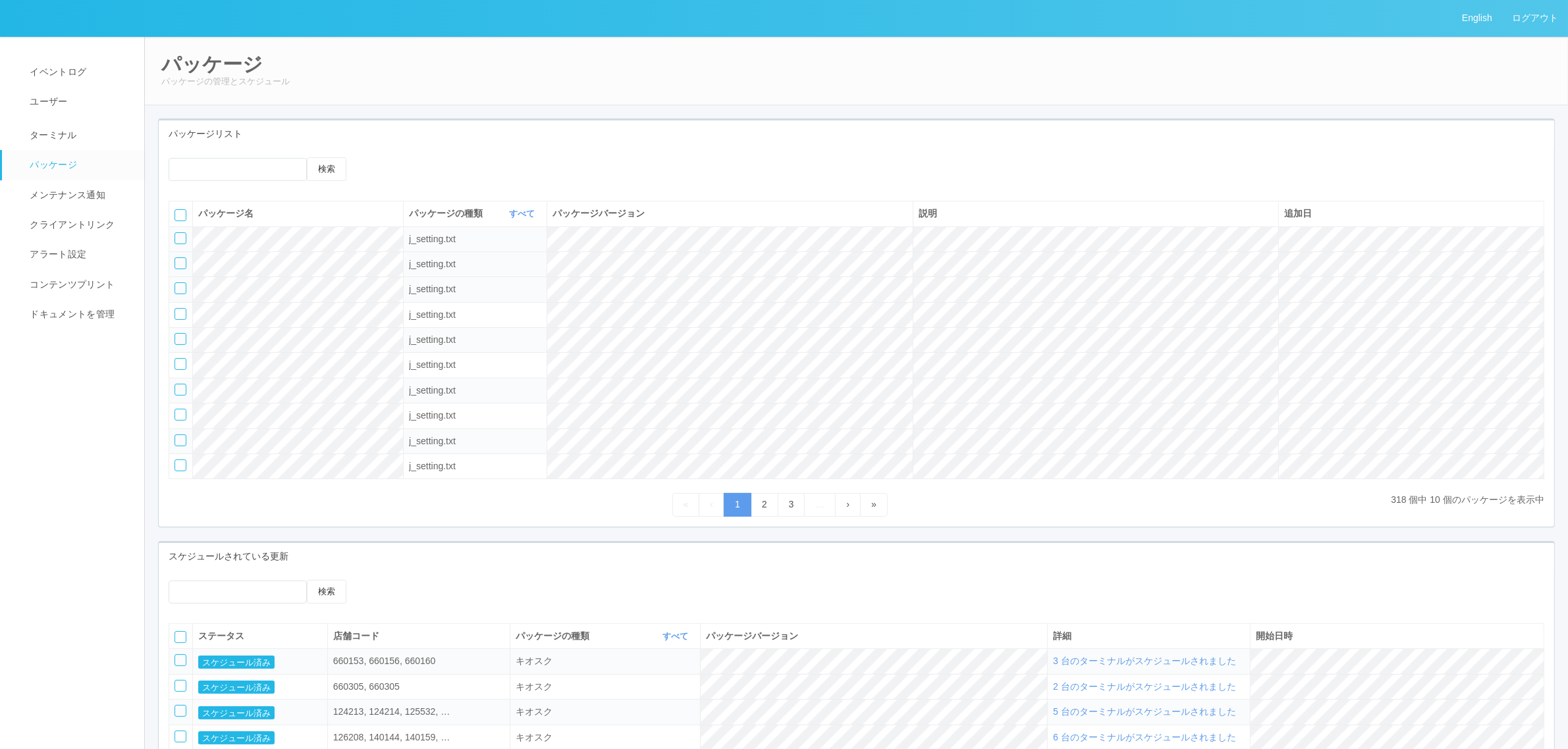
drag, startPoint x: 180, startPoint y: 267, endPoint x: 189, endPoint y: 265, distance: 9.2
click at [186, 266] on div at bounding box center [180, 263] width 12 height 12
click at [386, 158] on icon at bounding box center [386, 158] width 0 height 0
select select "j_setting.txt"
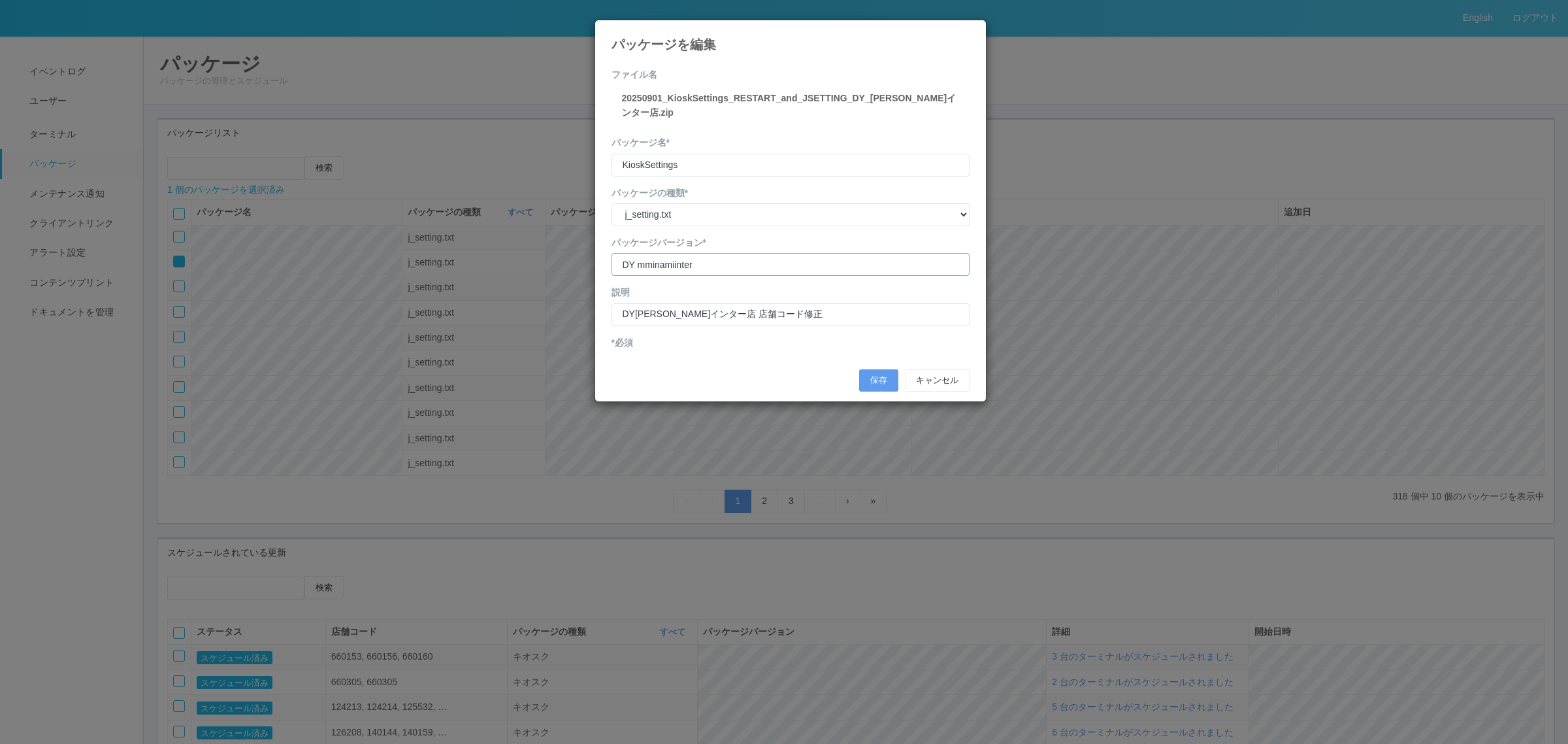
click at [645, 263] on input "version" at bounding box center [790, 264] width 358 height 23
type input "DY minamiinter"
click at [881, 378] on button "保存" at bounding box center [879, 380] width 39 height 22
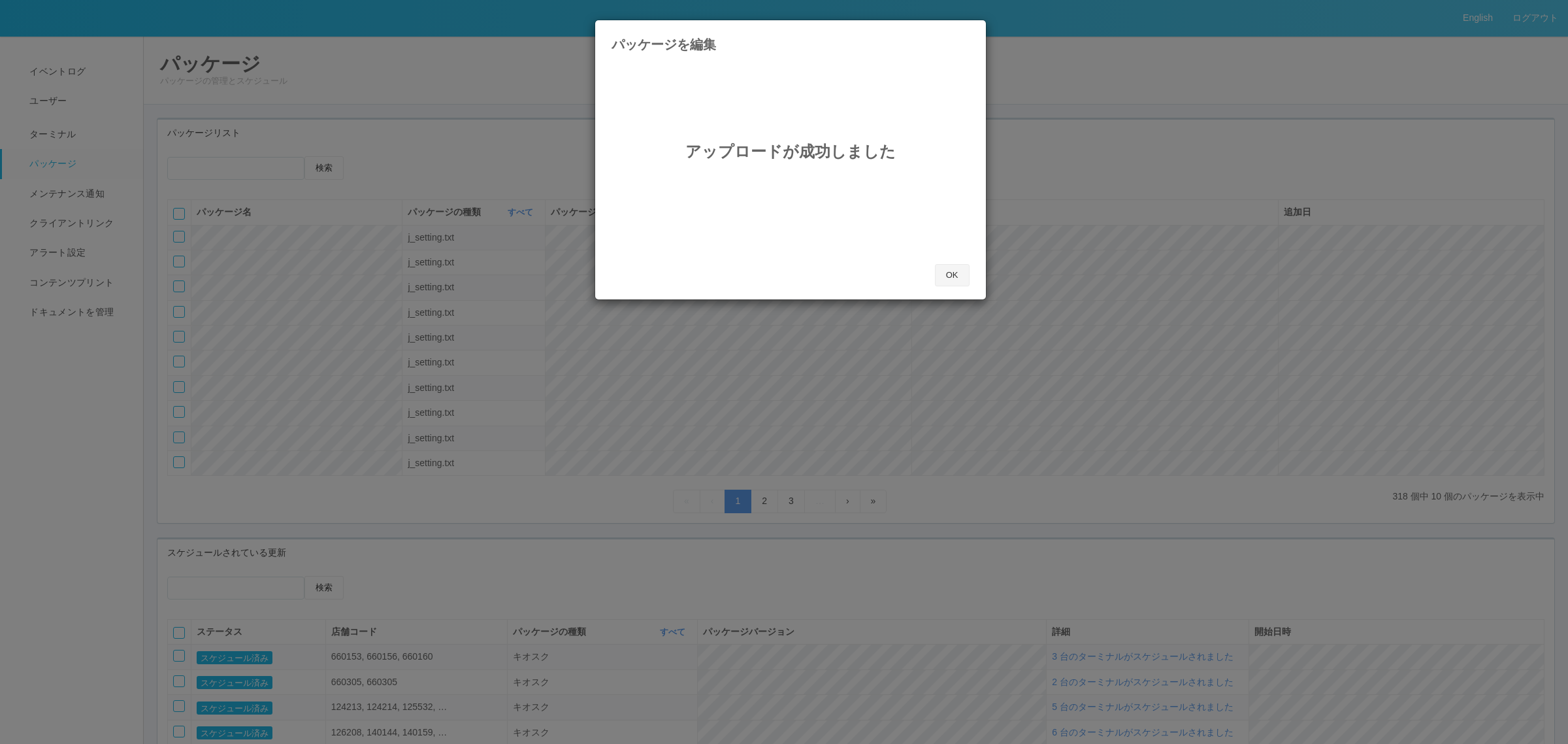
click at [952, 272] on button "OK" at bounding box center [952, 274] width 34 height 22
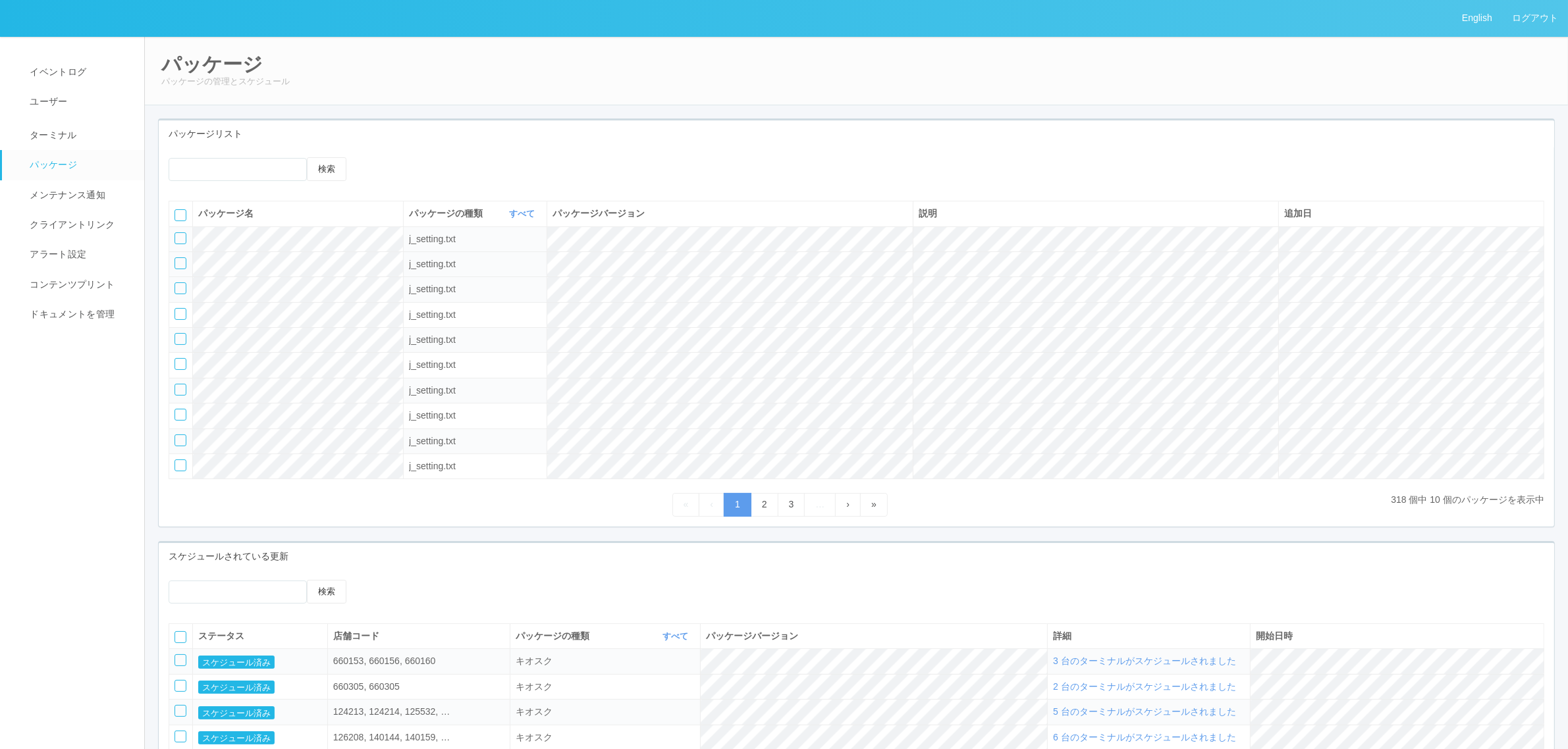
click at [181, 262] on div at bounding box center [180, 263] width 12 height 12
click at [386, 158] on icon at bounding box center [386, 158] width 0 height 0
select select "j_setting.txt"
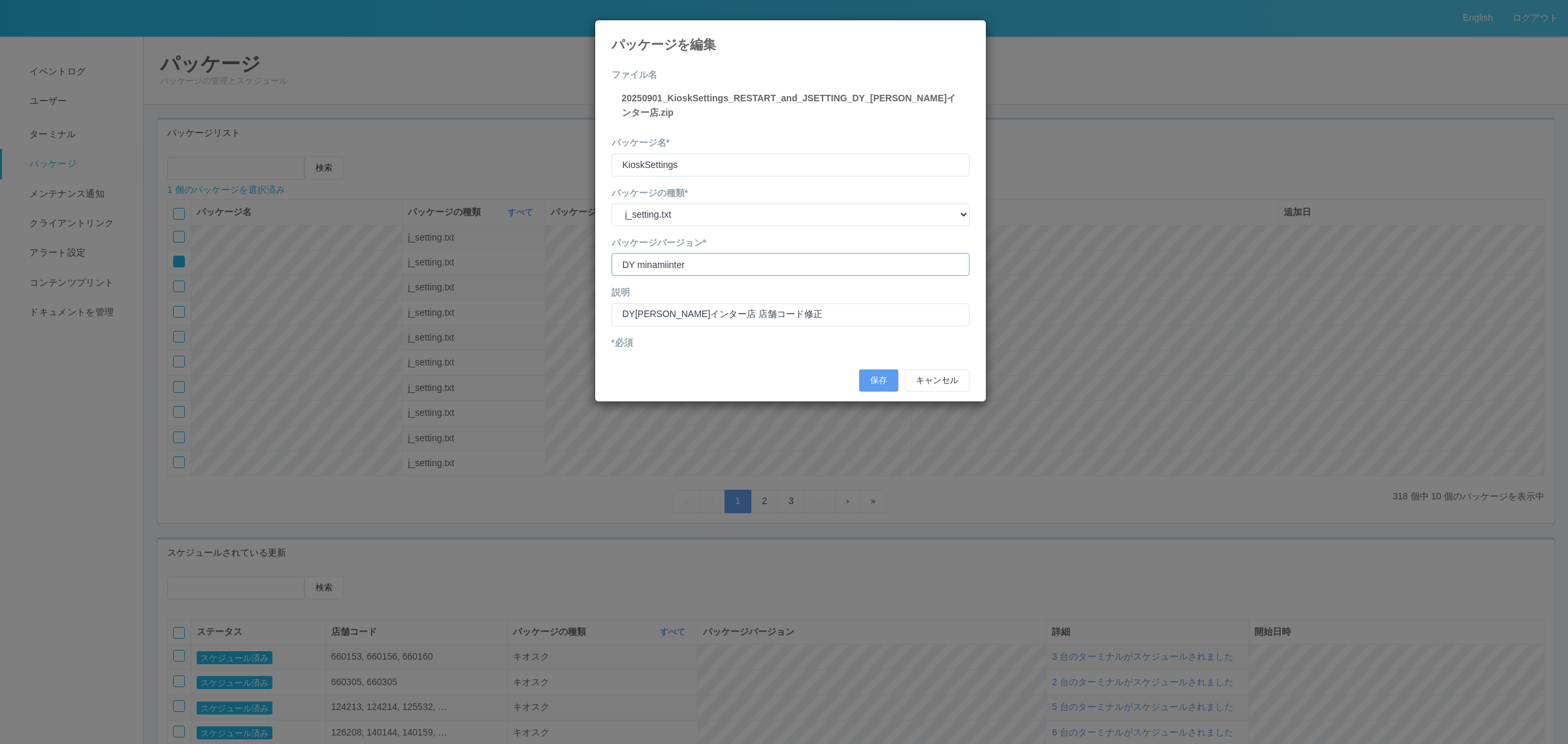
click at [769, 268] on input "version" at bounding box center [790, 264] width 358 height 23
type input "DY minamiinter shopcode"
click at [877, 371] on button "保存" at bounding box center [879, 380] width 39 height 22
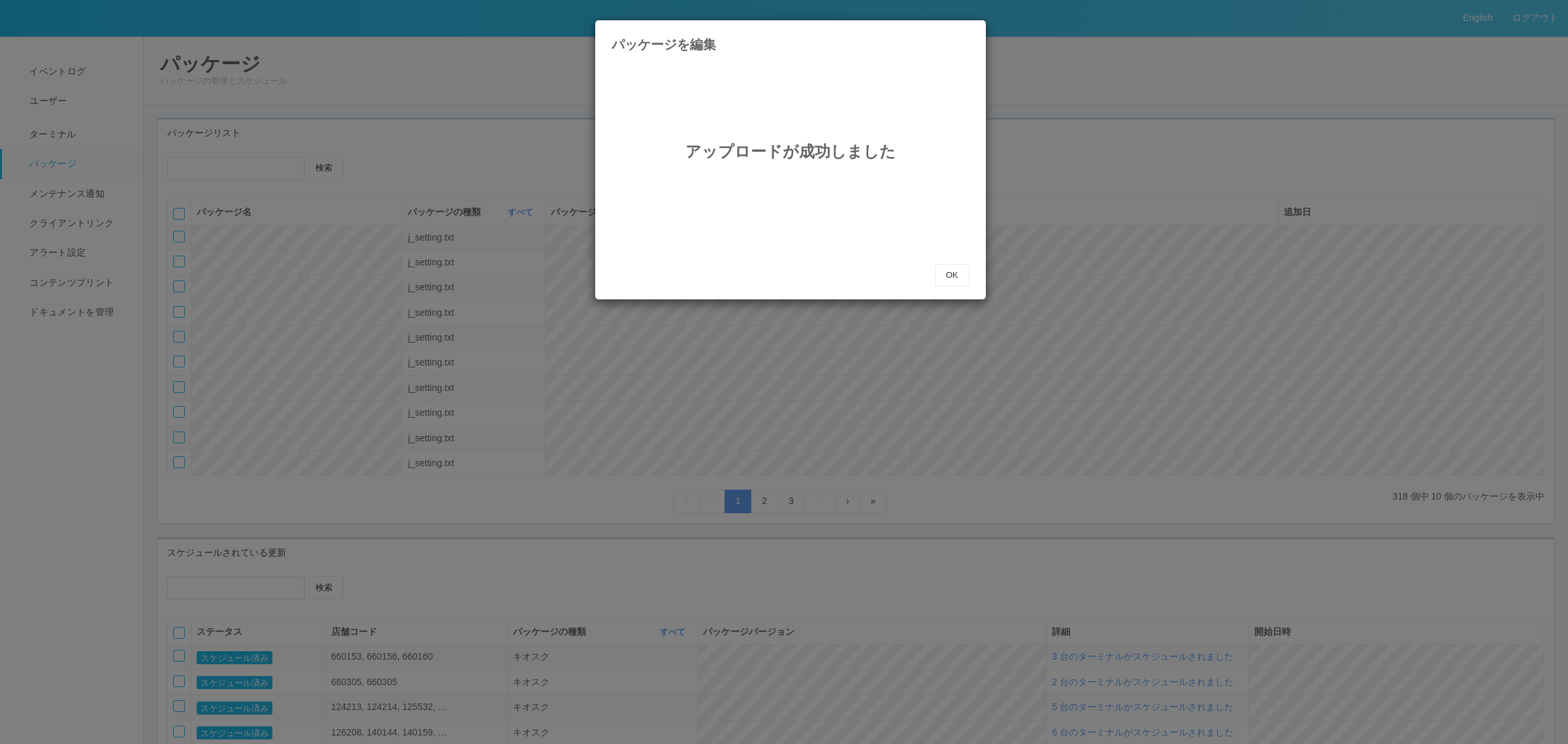
click at [952, 259] on div "アップロードが成功しました" at bounding box center [790, 166] width 358 height 196
click at [960, 265] on button "OK" at bounding box center [952, 274] width 34 height 22
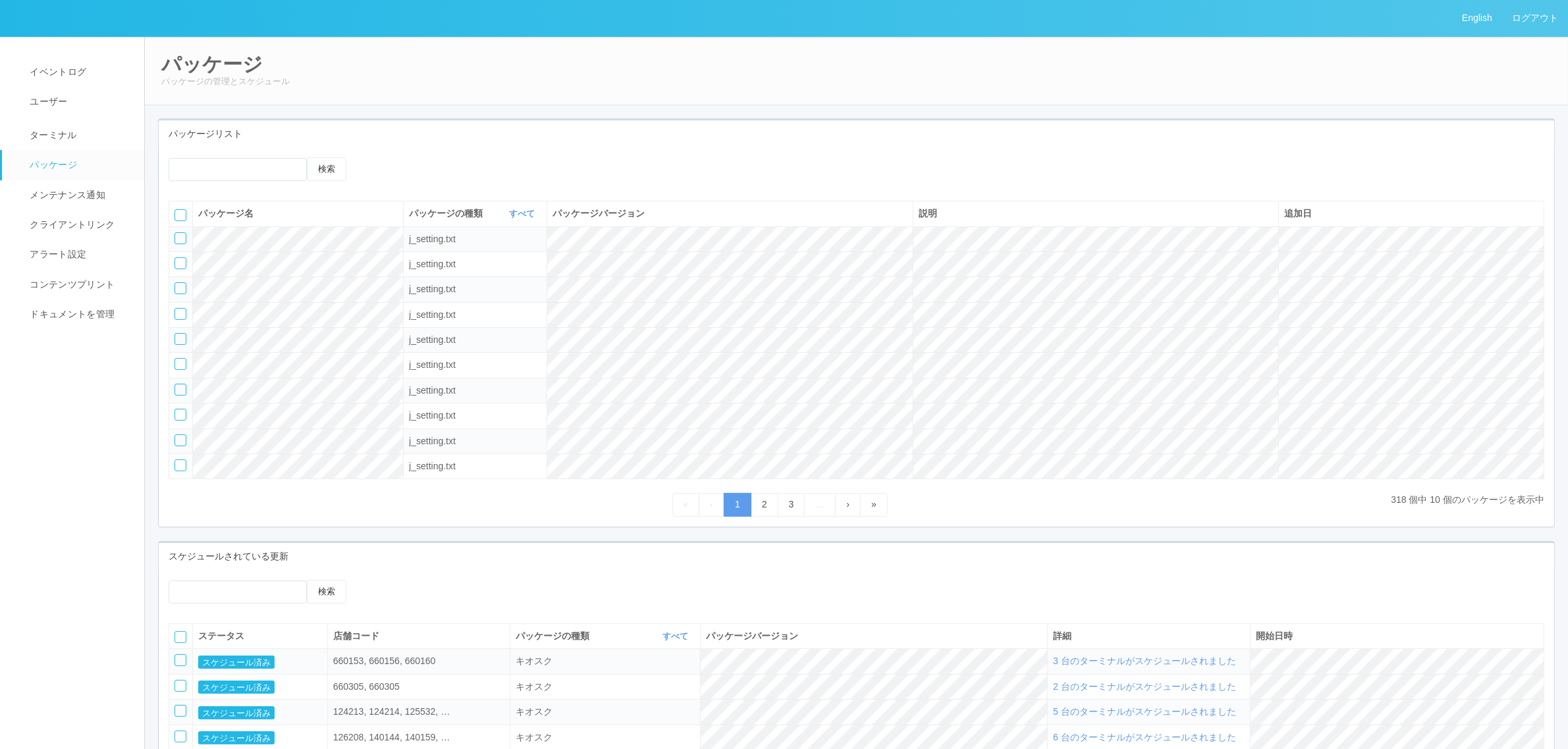
click at [376, 158] on icon at bounding box center [376, 158] width 0 height 0
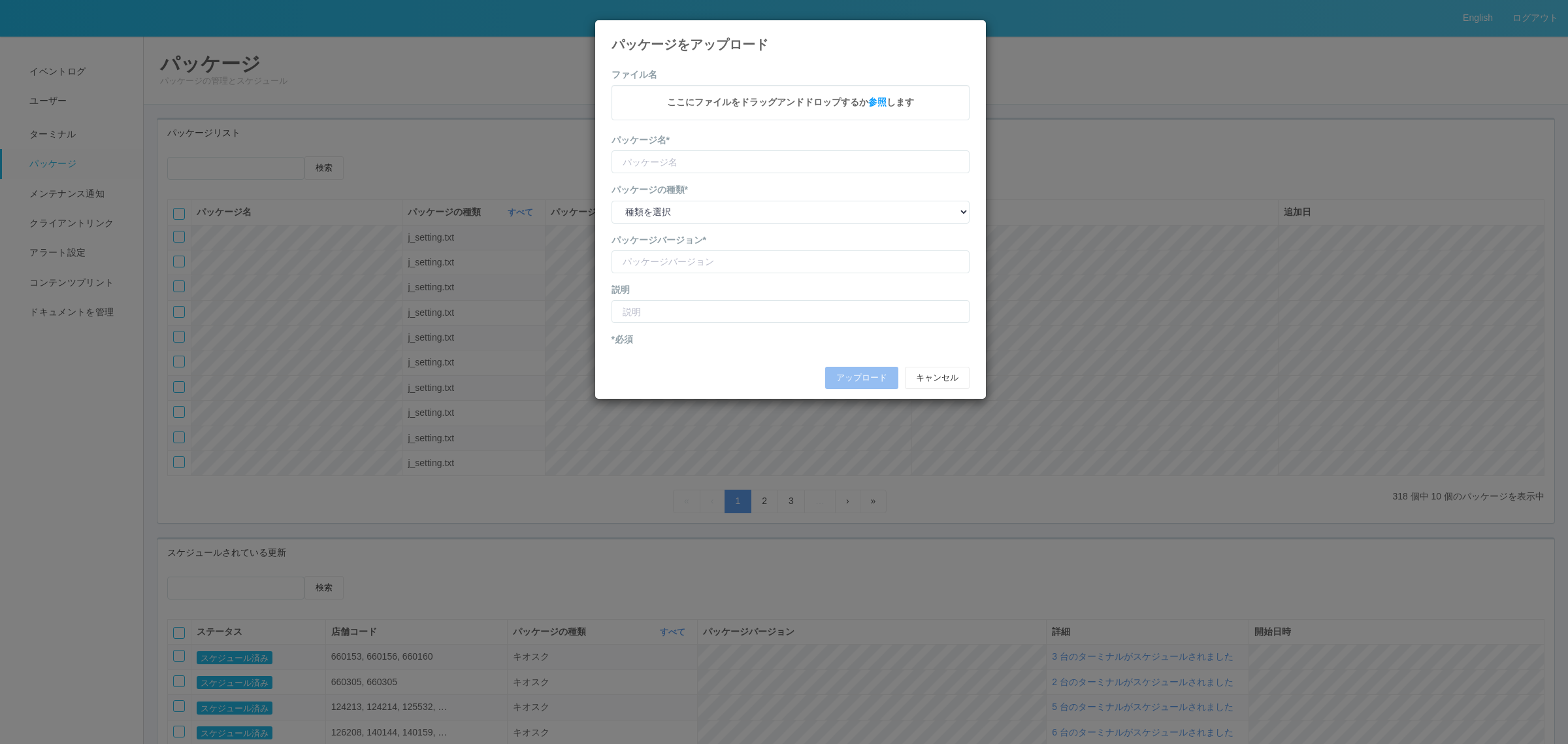
type input "KioskSettings"
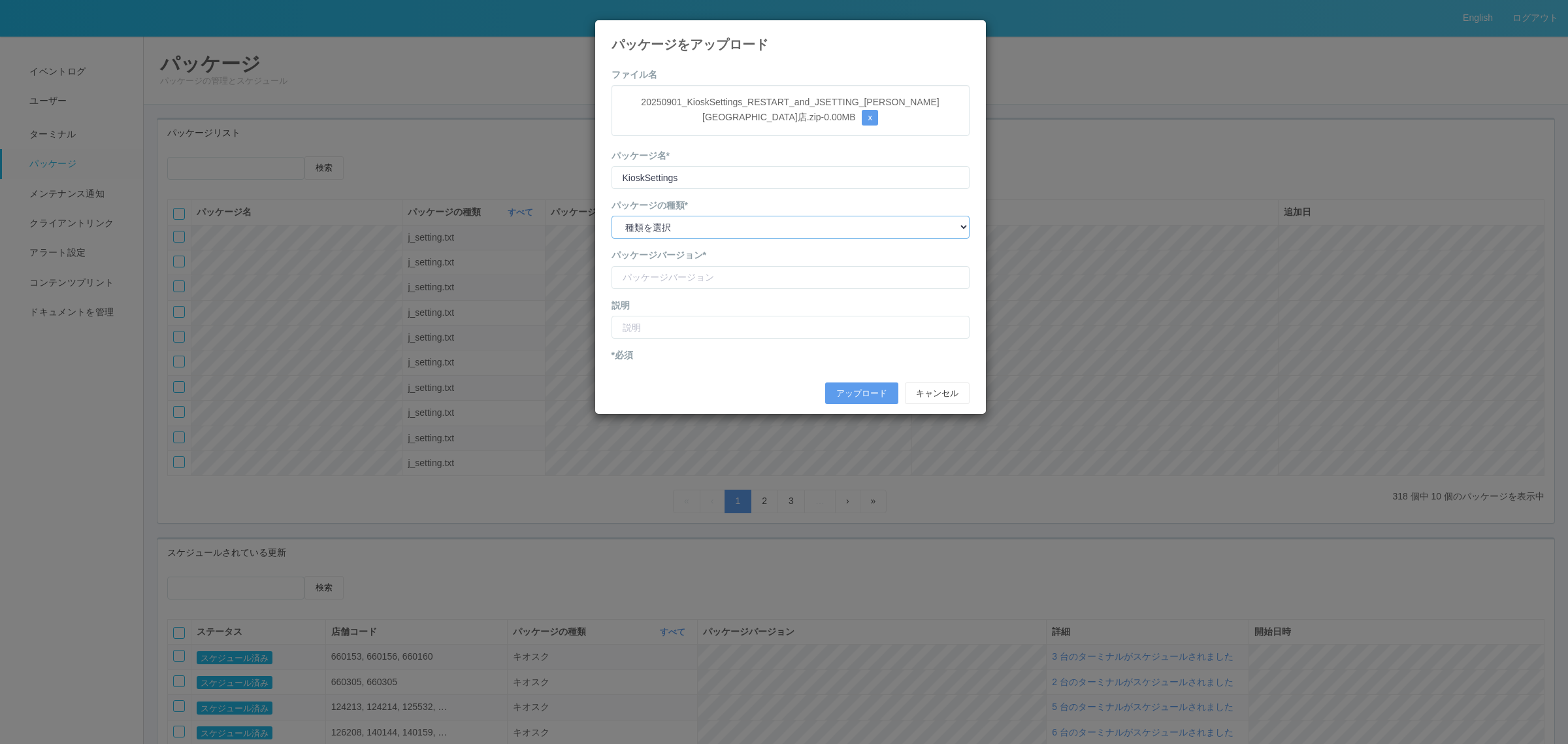
click at [703, 224] on select "種類を選択 キオスク KSD エージェント j_setting.txt" at bounding box center [790, 227] width 358 height 23
select select "j_setting.txt"
click at [611, 217] on select "種類を選択 キオスク KSD エージェント j_setting.txt" at bounding box center [790, 227] width 358 height 23
click at [687, 278] on input "version" at bounding box center [790, 277] width 358 height 23
drag, startPoint x: 664, startPoint y: 276, endPoint x: 684, endPoint y: 298, distance: 29.7
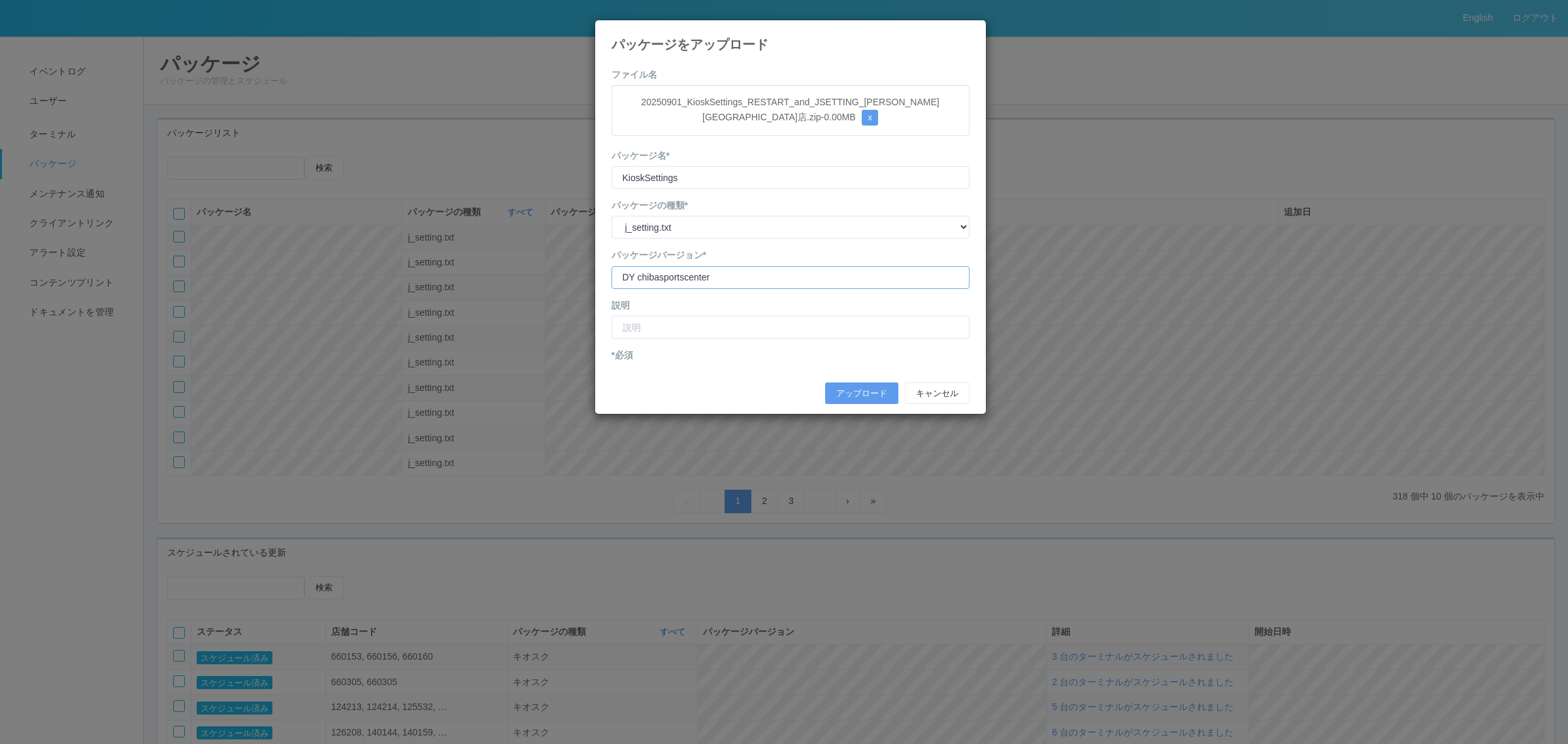
click at [664, 277] on input "version" at bounding box center [790, 277] width 358 height 23
click at [736, 279] on input "version" at bounding box center [790, 277] width 358 height 23
type input "DY ChibaSportsCenter shopcode"
click at [748, 325] on input "text" at bounding box center [790, 327] width 358 height 23
type input "DY千葉スポーツセンター店 店舗コード修正"
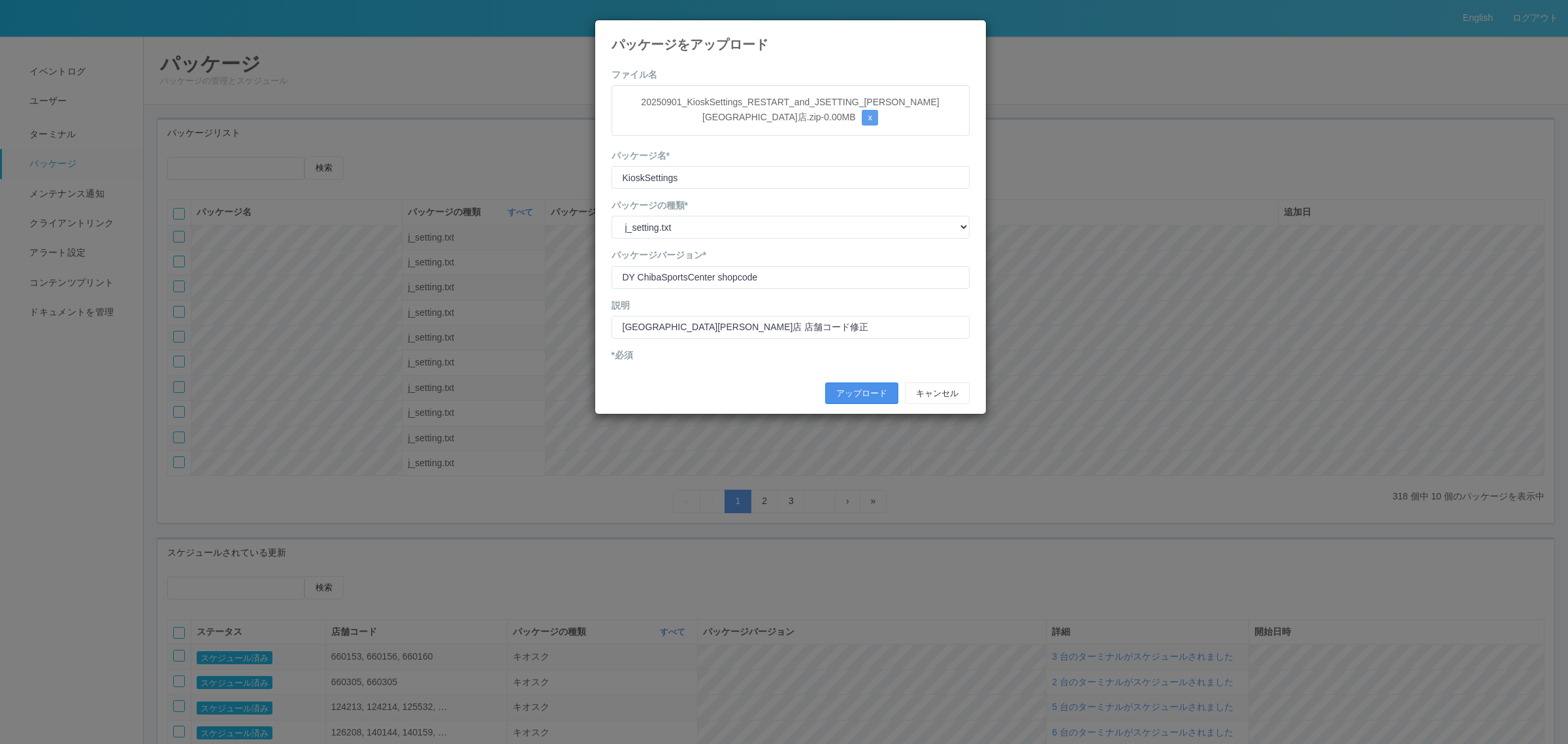
click at [849, 387] on button "アップロード" at bounding box center [862, 393] width 73 height 22
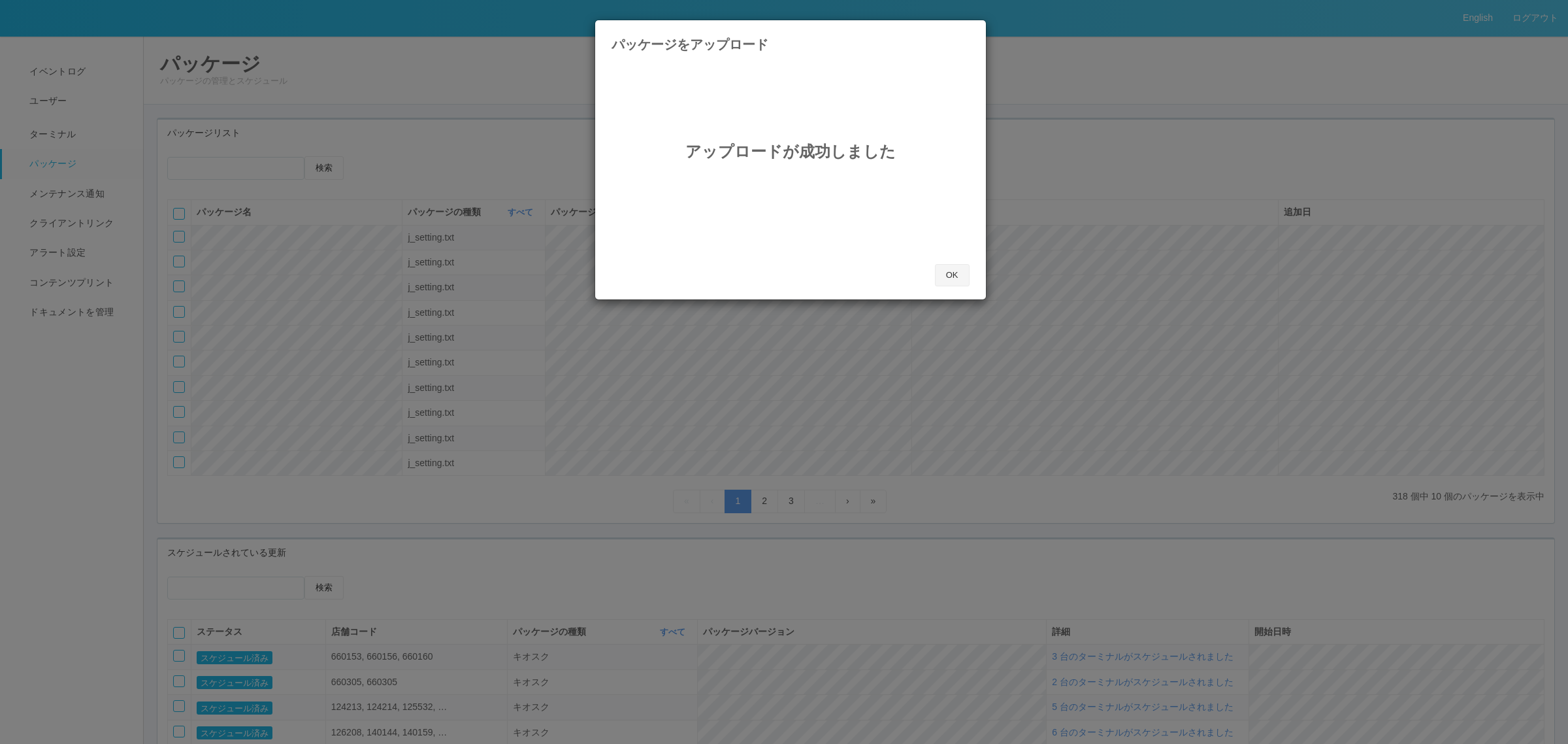
click at [938, 272] on button "OK" at bounding box center [952, 274] width 34 height 22
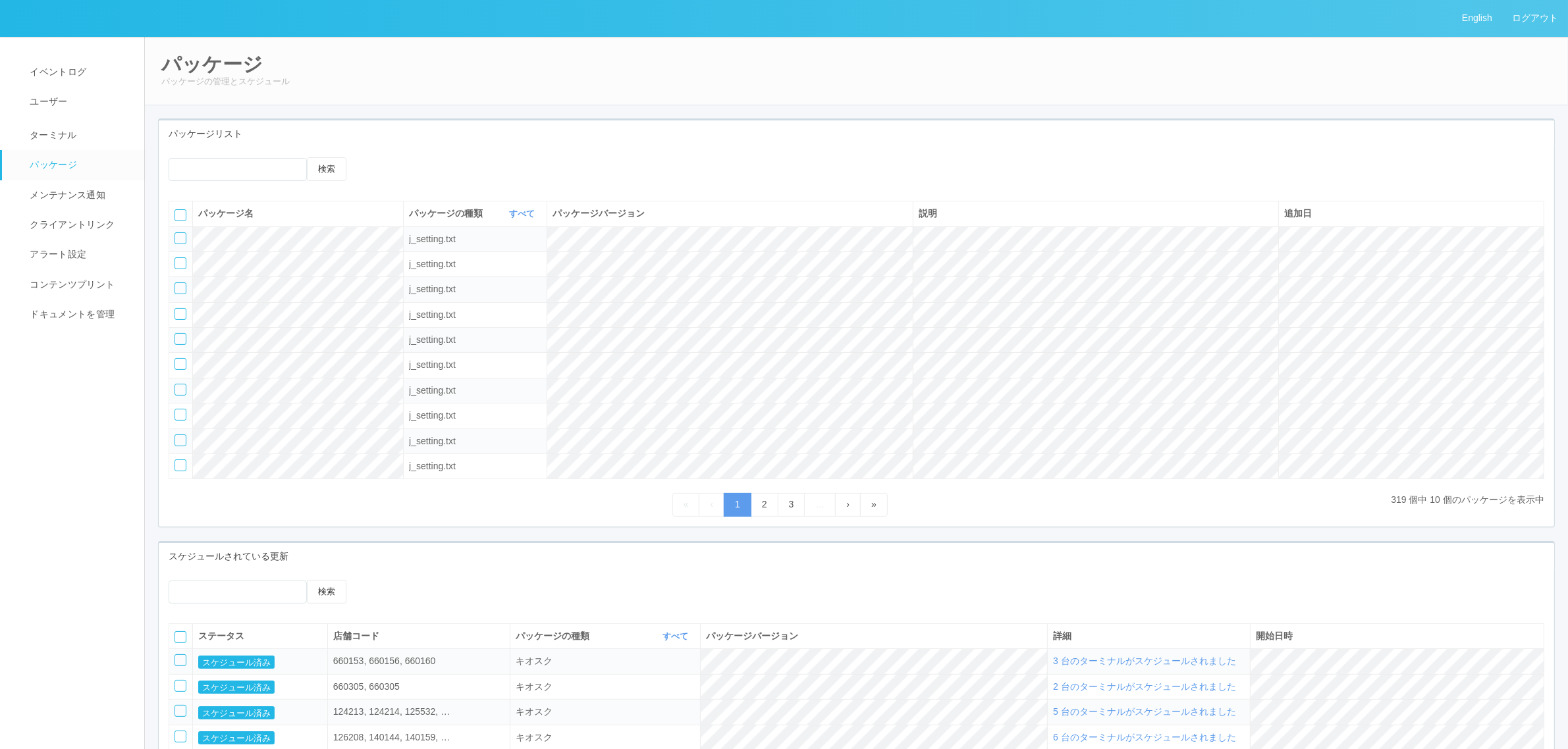
click at [376, 158] on icon at bounding box center [376, 158] width 0 height 0
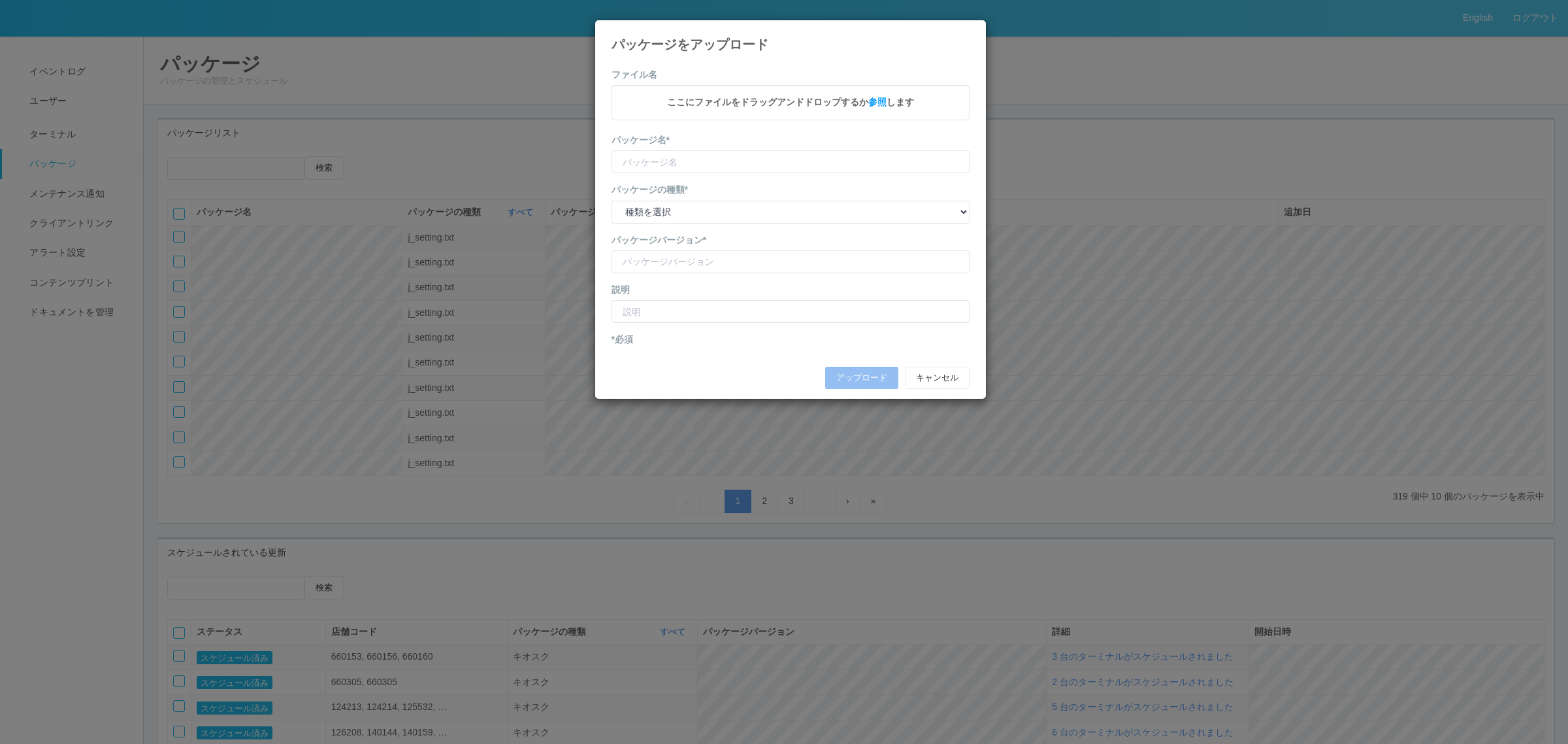
type input "KioskSettings"
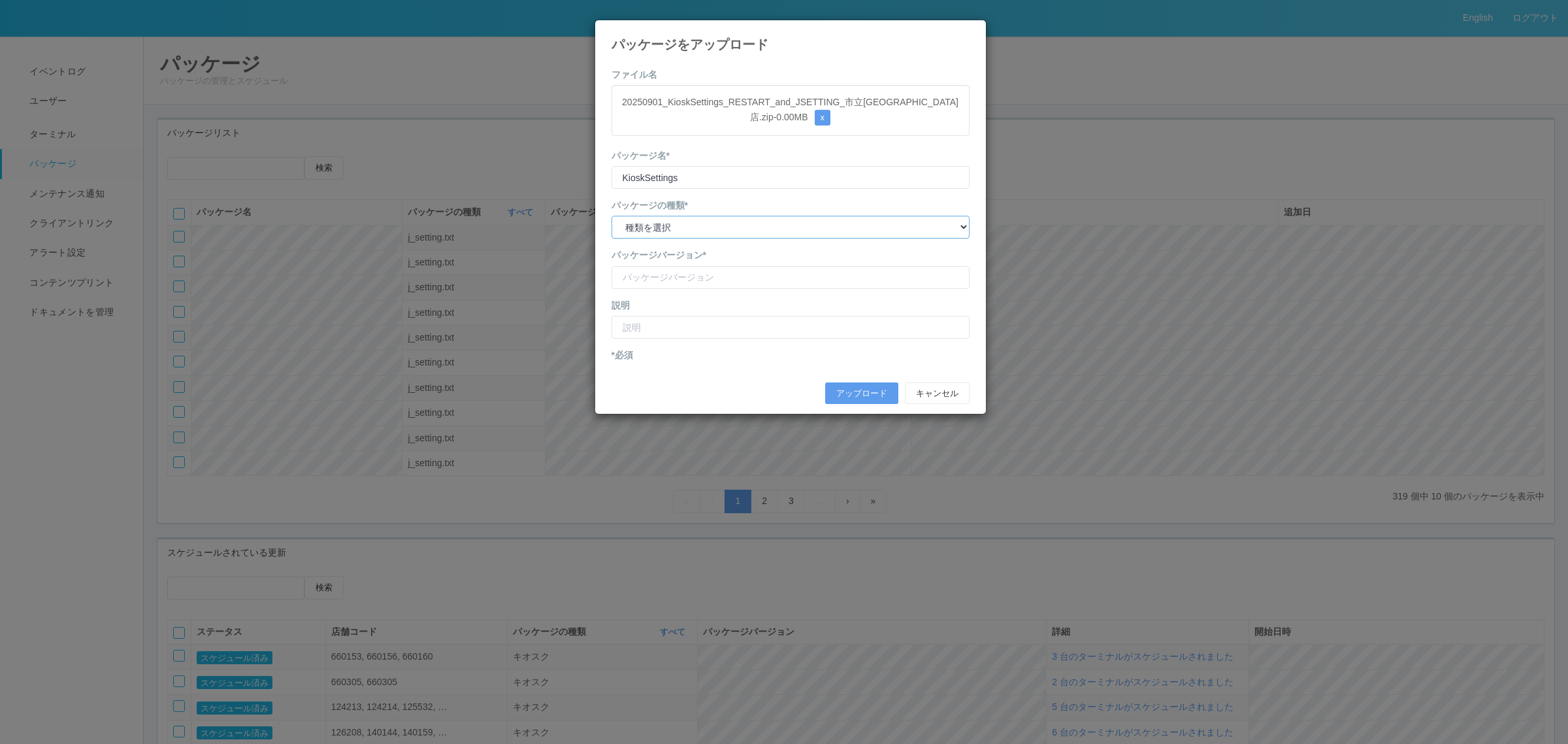
drag, startPoint x: 704, startPoint y: 226, endPoint x: 704, endPoint y: 239, distance: 13.0
click at [704, 227] on select "種類を選択 キオスク KSD エージェント j_setting.txt" at bounding box center [790, 227] width 358 height 23
select select "j_setting.txt"
click at [611, 217] on select "種類を選択 キオスク KSD エージェント j_setting.txt" at bounding box center [790, 227] width 358 height 23
click at [693, 282] on input "version" at bounding box center [790, 277] width 358 height 23
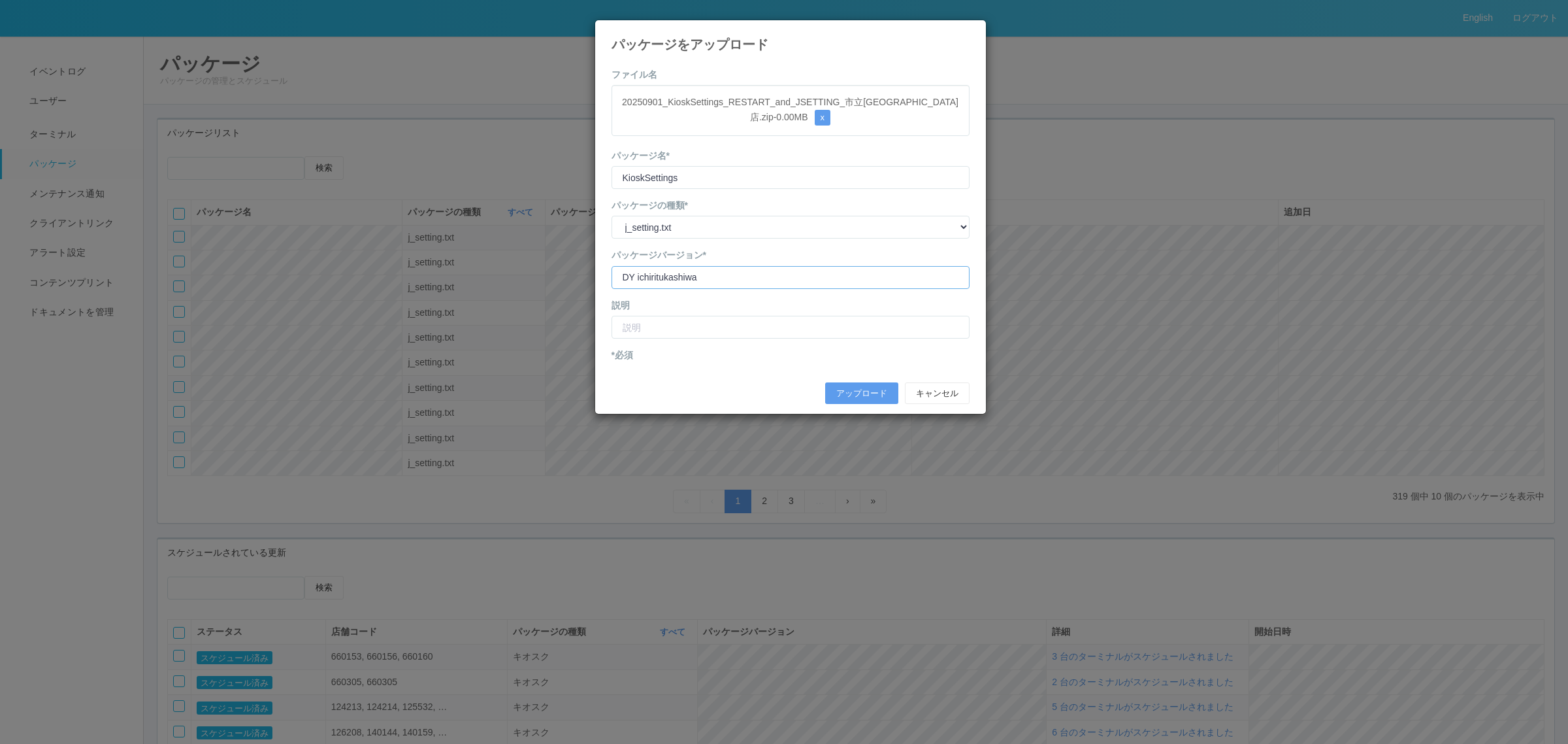
type input "DY ichiritukashiwa"
type input "DY市立柏病院前店 店舗コード修正"
click at [746, 272] on input "version" at bounding box center [790, 277] width 358 height 23
type input "DY ichiritukashiwa shopcode"
click at [840, 379] on div "アップロード キャンセル" at bounding box center [790, 393] width 378 height 35
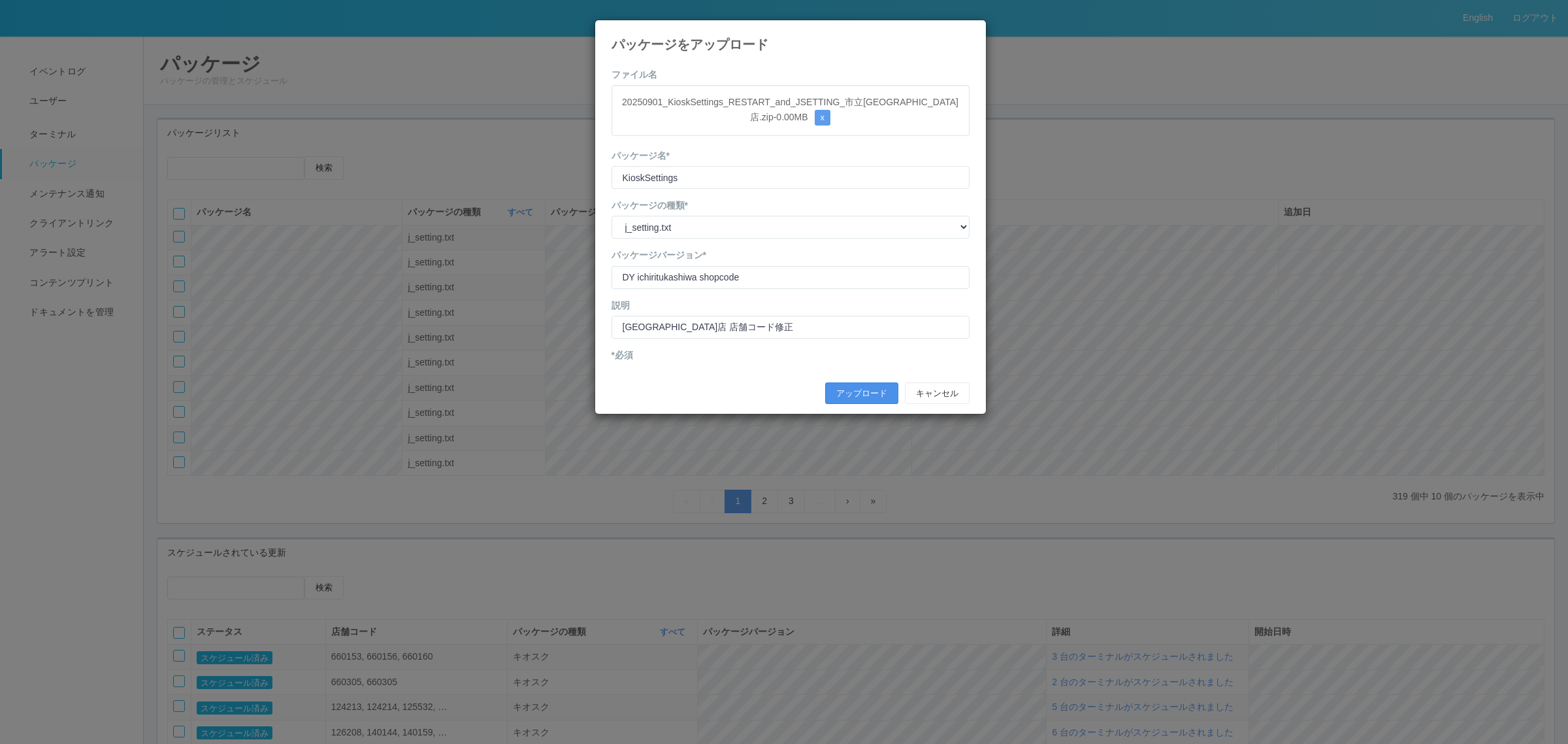
click at [846, 399] on button "アップロード" at bounding box center [862, 393] width 73 height 22
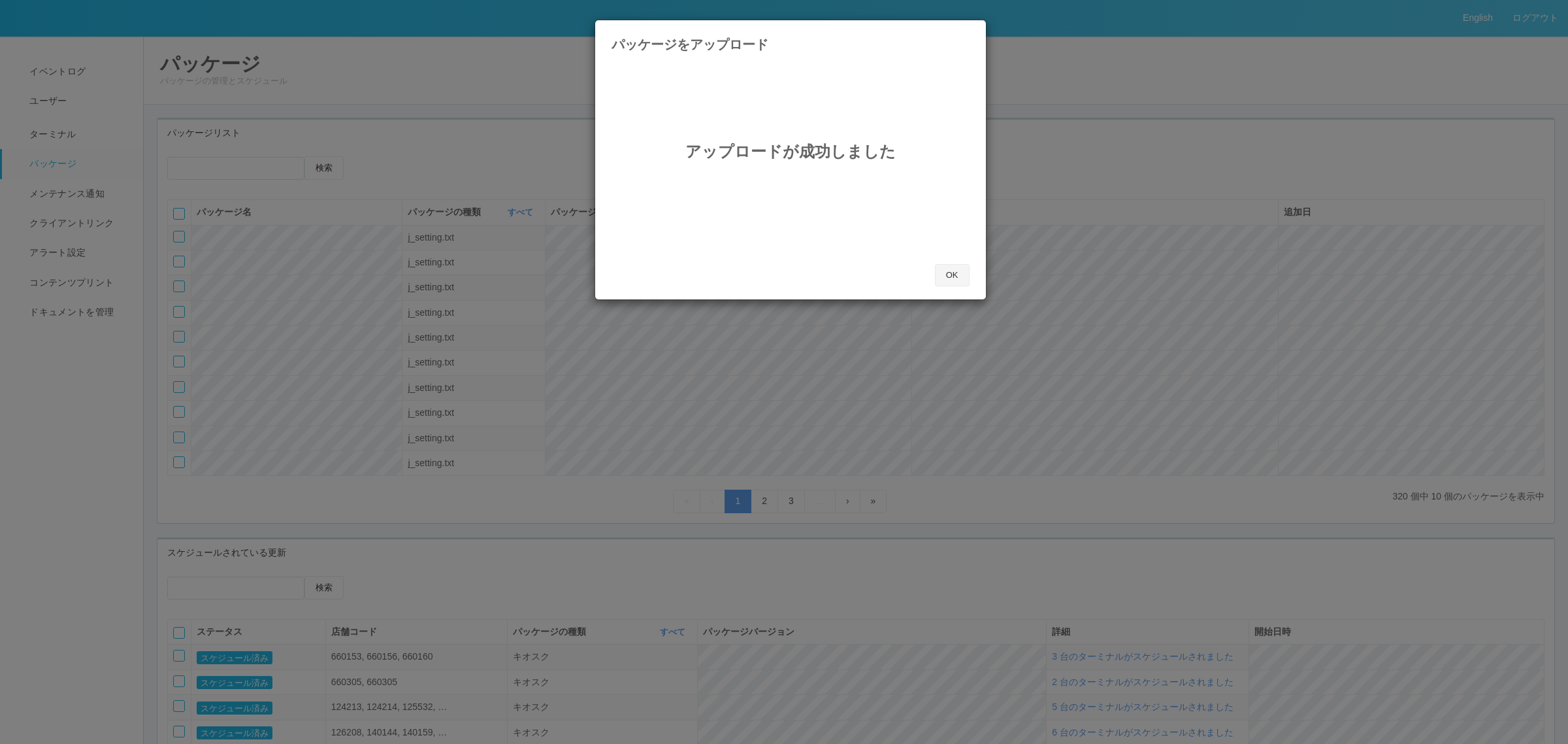
drag, startPoint x: 944, startPoint y: 275, endPoint x: 902, endPoint y: 257, distance: 45.7
click at [944, 274] on button "OK" at bounding box center [952, 274] width 34 height 22
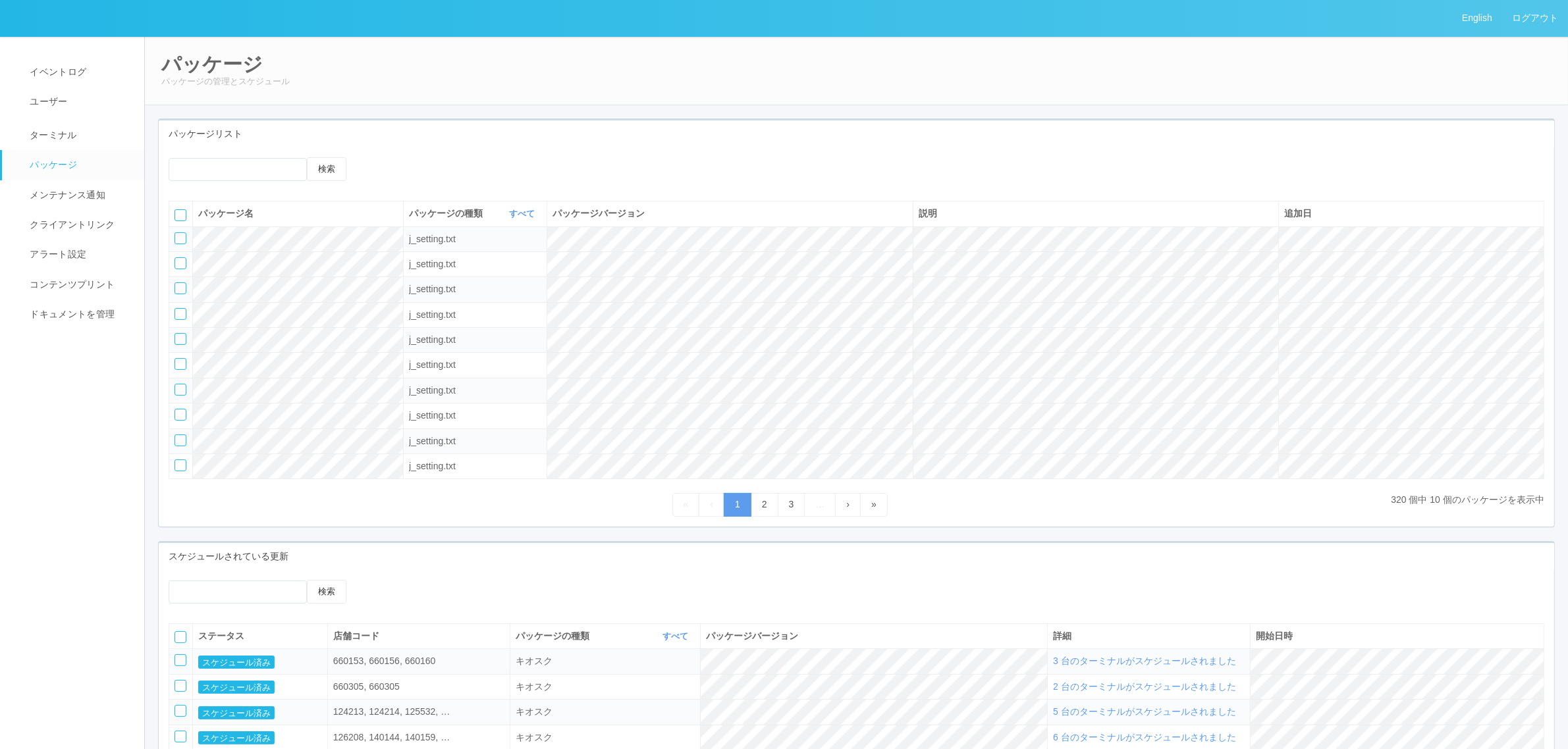
click at [376, 158] on icon at bounding box center [376, 158] width 0 height 0
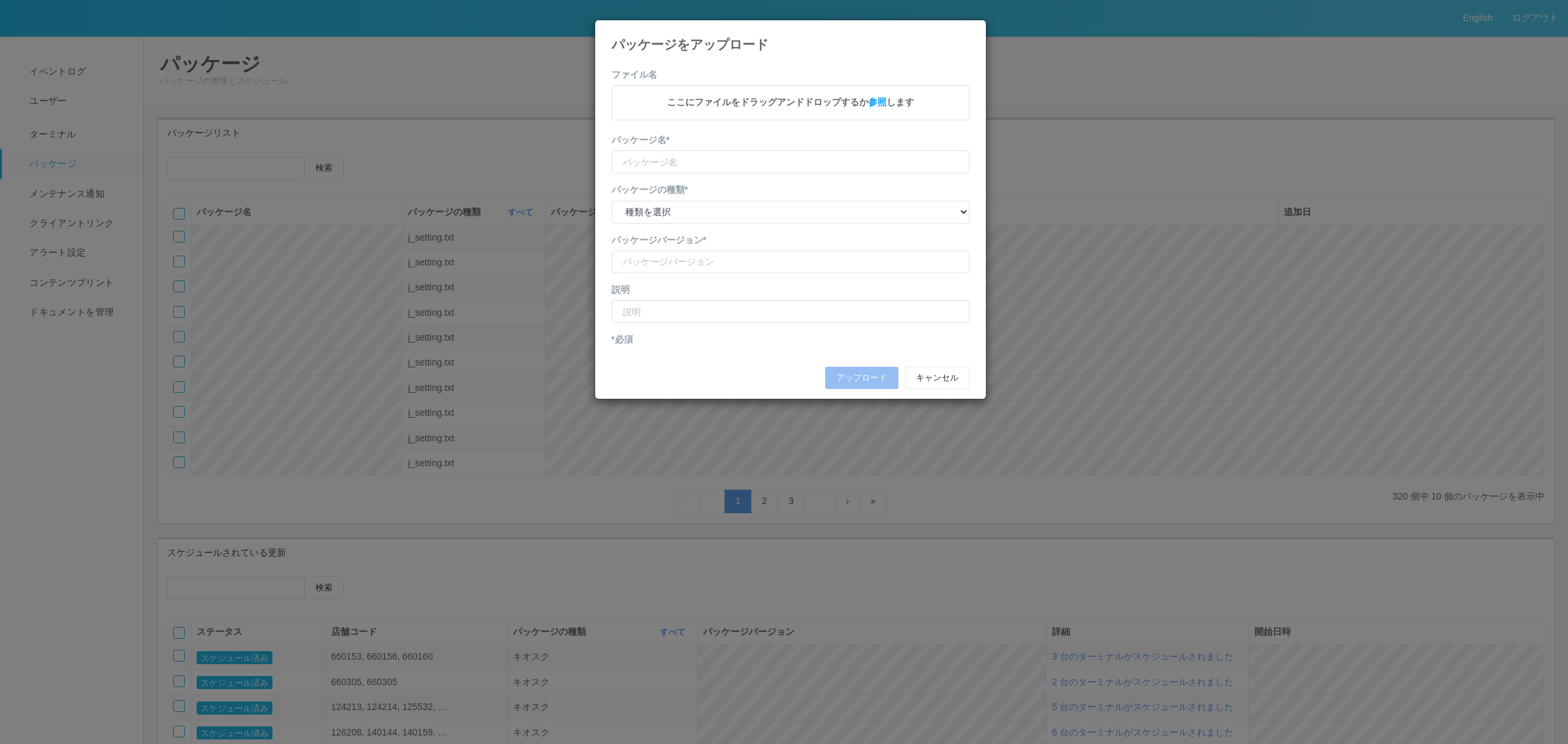
type input "KioskSettings"
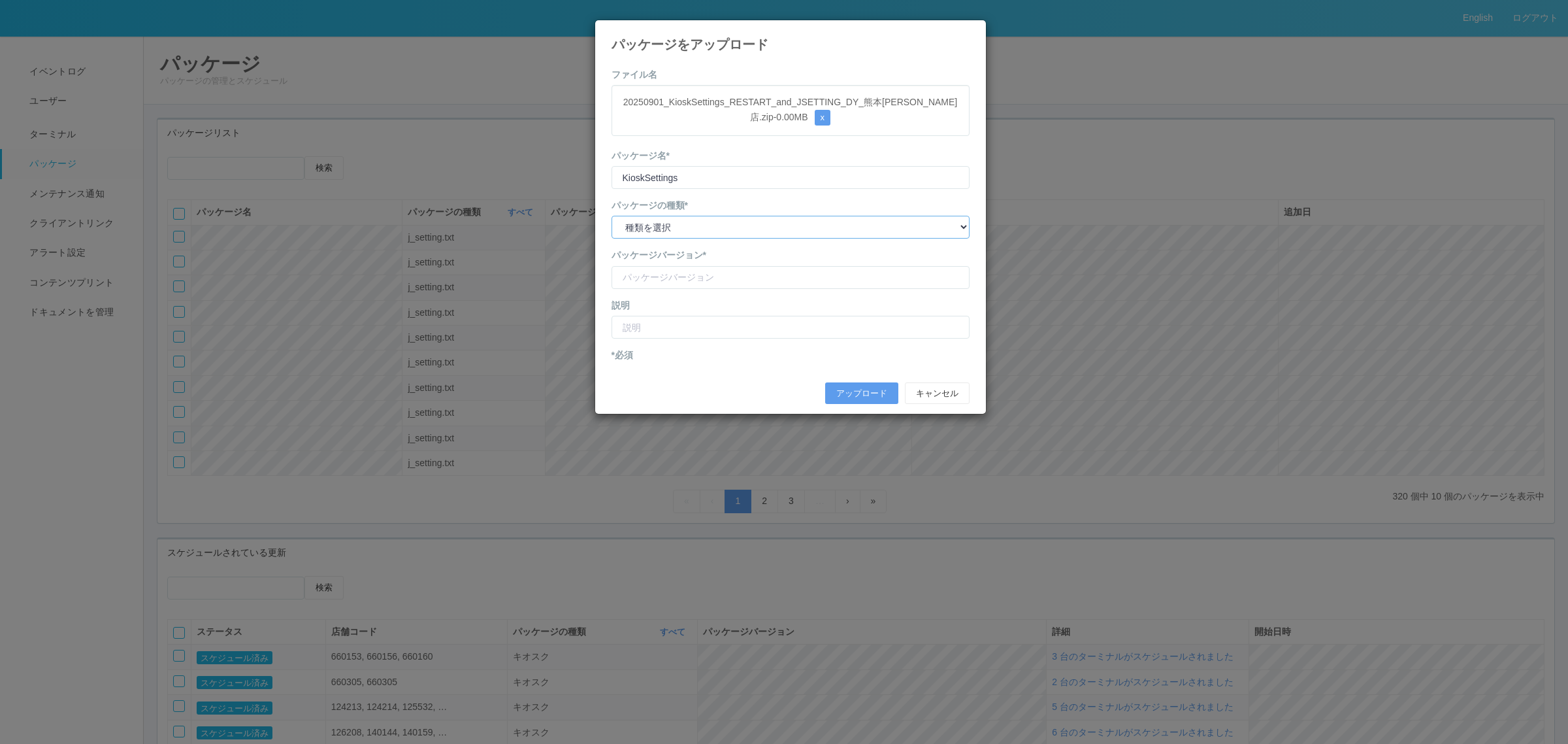
drag, startPoint x: 729, startPoint y: 230, endPoint x: 725, endPoint y: 239, distance: 9.8
click at [726, 230] on select "種類を選択 キオスク KSD エージェント j_setting.txt" at bounding box center [790, 227] width 358 height 23
select select "j_setting.txt"
click at [611, 217] on select "種類を選択 キオスク KSD エージェント j_setting.txt" at bounding box center [790, 227] width 358 height 23
click at [703, 279] on input "version" at bounding box center [790, 277] width 358 height 23
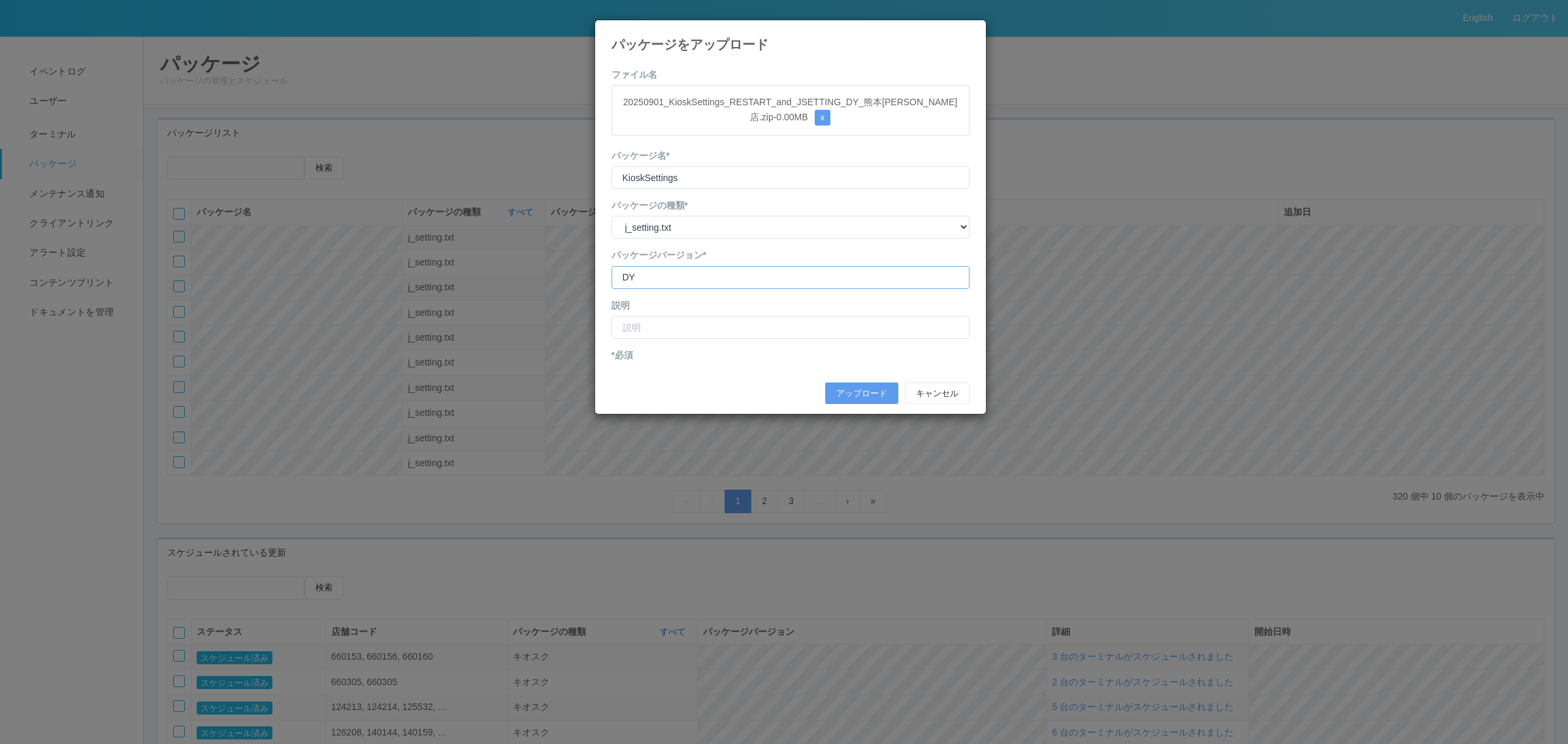
type input "DY"
click at [825, 382] on button "アップロード" at bounding box center [862, 393] width 73 height 22
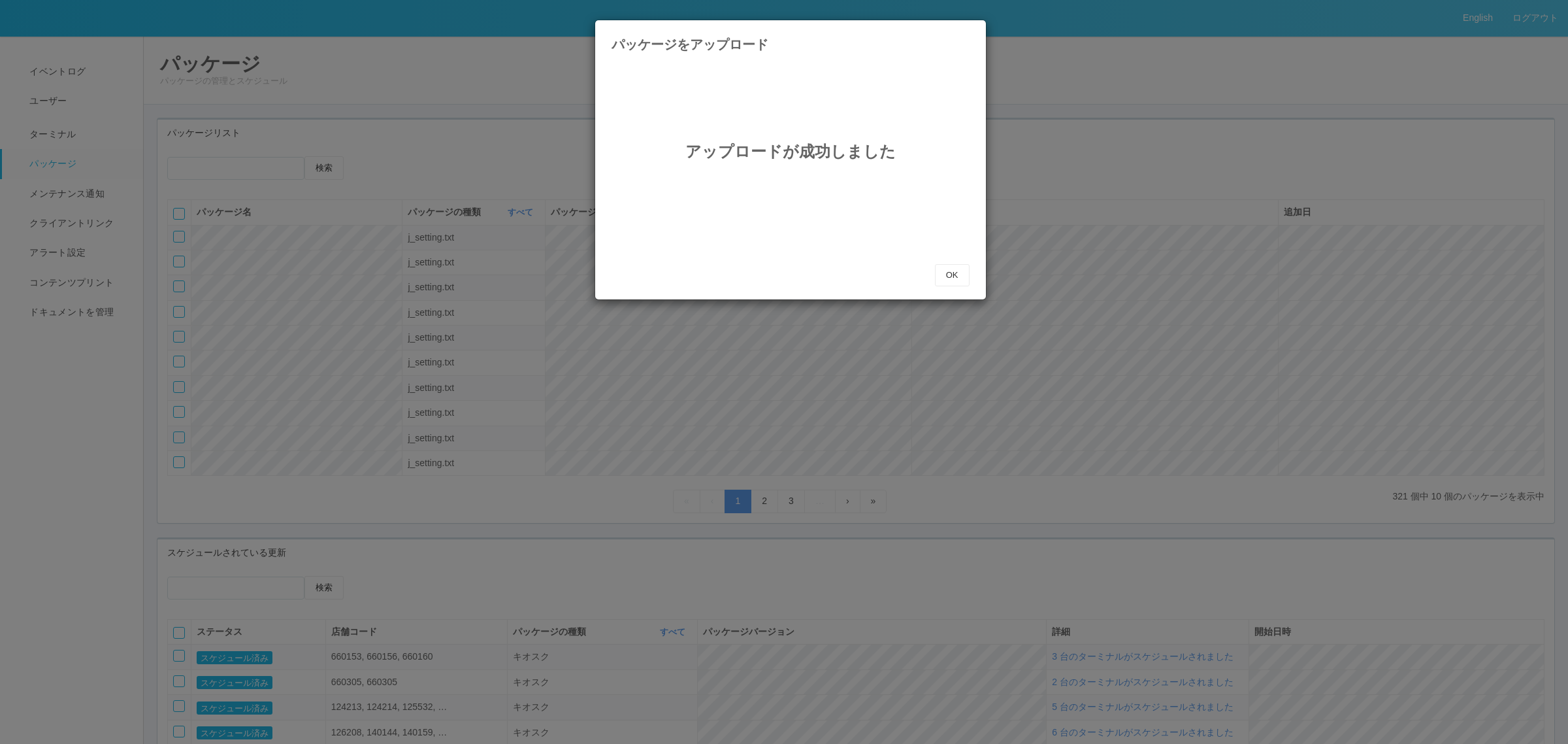
click at [977, 277] on div "アップロードが成功しました OK" at bounding box center [790, 177] width 378 height 218
click at [945, 282] on button "OK" at bounding box center [952, 274] width 34 height 22
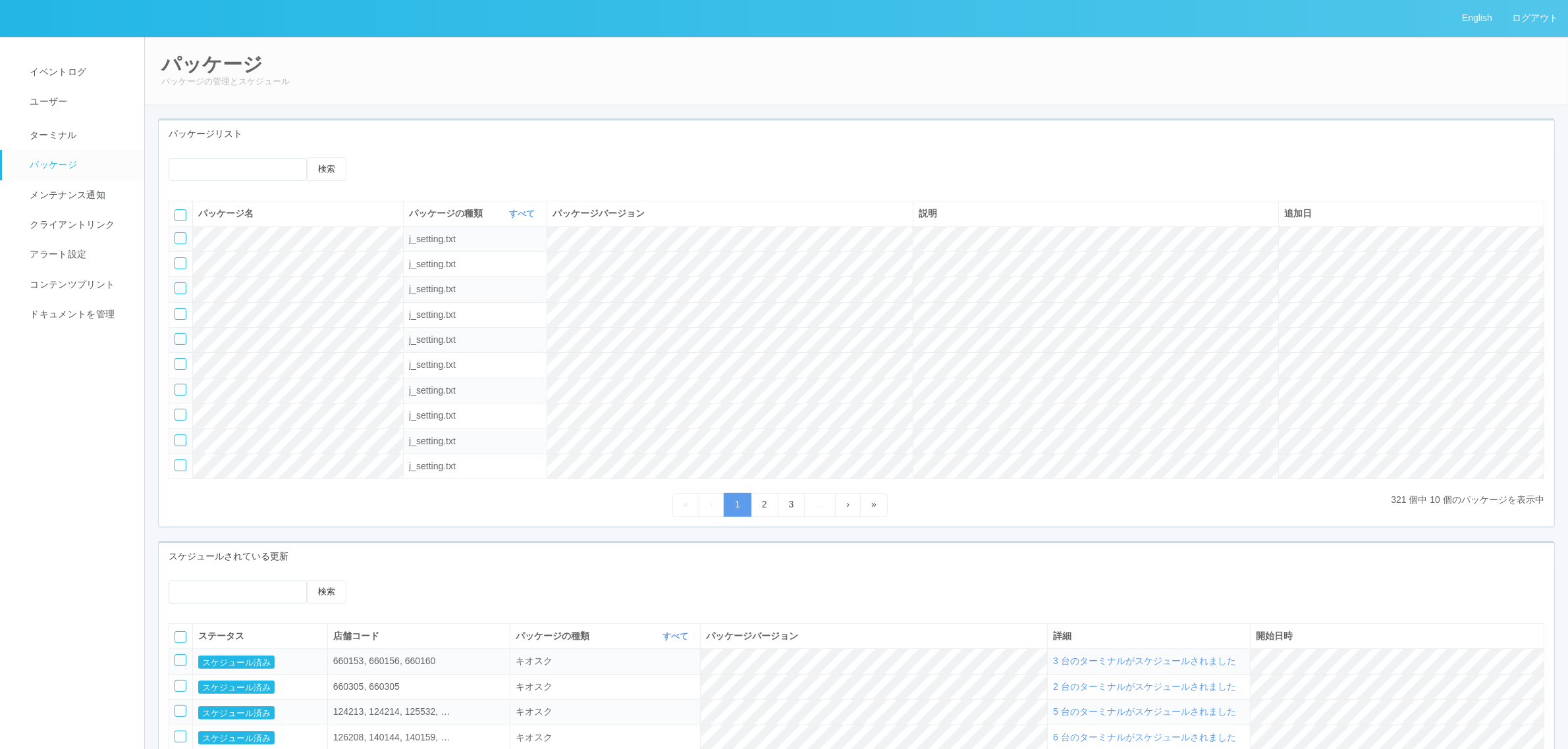
click at [174, 240] on div at bounding box center [180, 238] width 12 height 12
click at [386, 158] on icon at bounding box center [386, 158] width 0 height 0
select select "j_setting.txt"
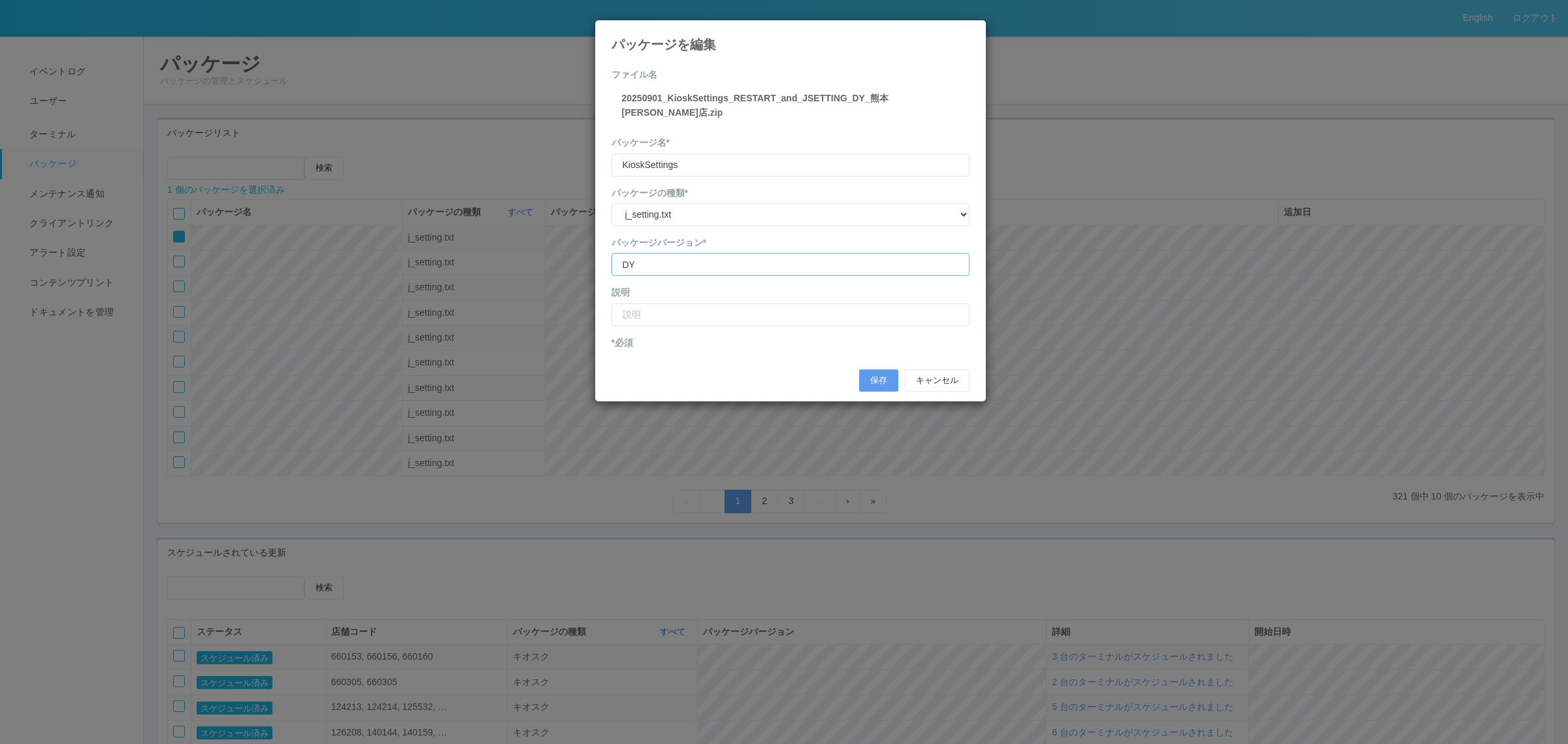
click at [692, 253] on input "version" at bounding box center [790, 264] width 358 height 23
type input "DY kumamotomotoyama shopcode"
click at [696, 303] on input "text" at bounding box center [790, 314] width 358 height 23
type input "DY熊本本山店 店舗コード修正"
click at [880, 369] on button "保存" at bounding box center [879, 380] width 39 height 22
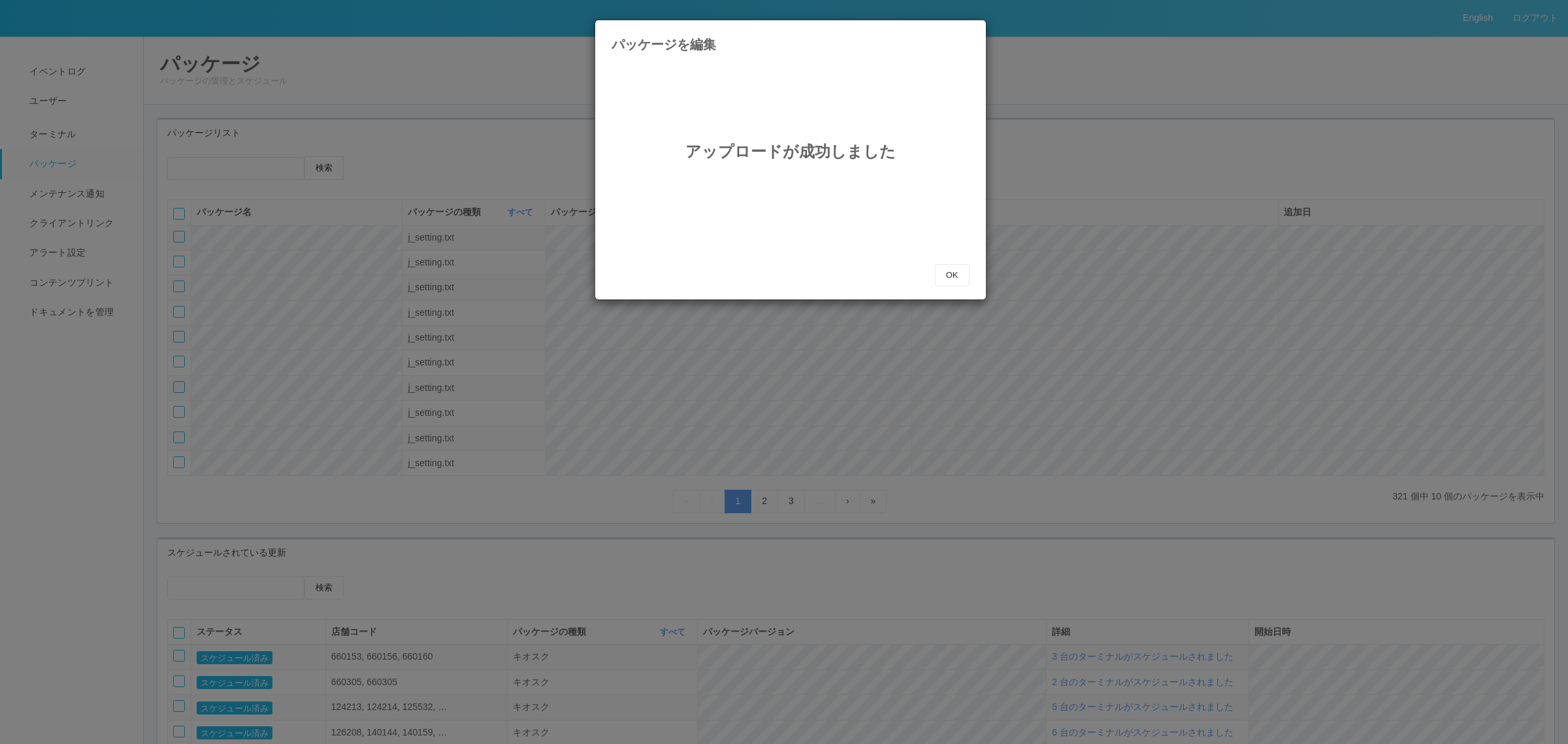
click at [962, 262] on div "アップロードが成功しました" at bounding box center [790, 166] width 358 height 196
click at [957, 278] on button "OK" at bounding box center [952, 274] width 34 height 22
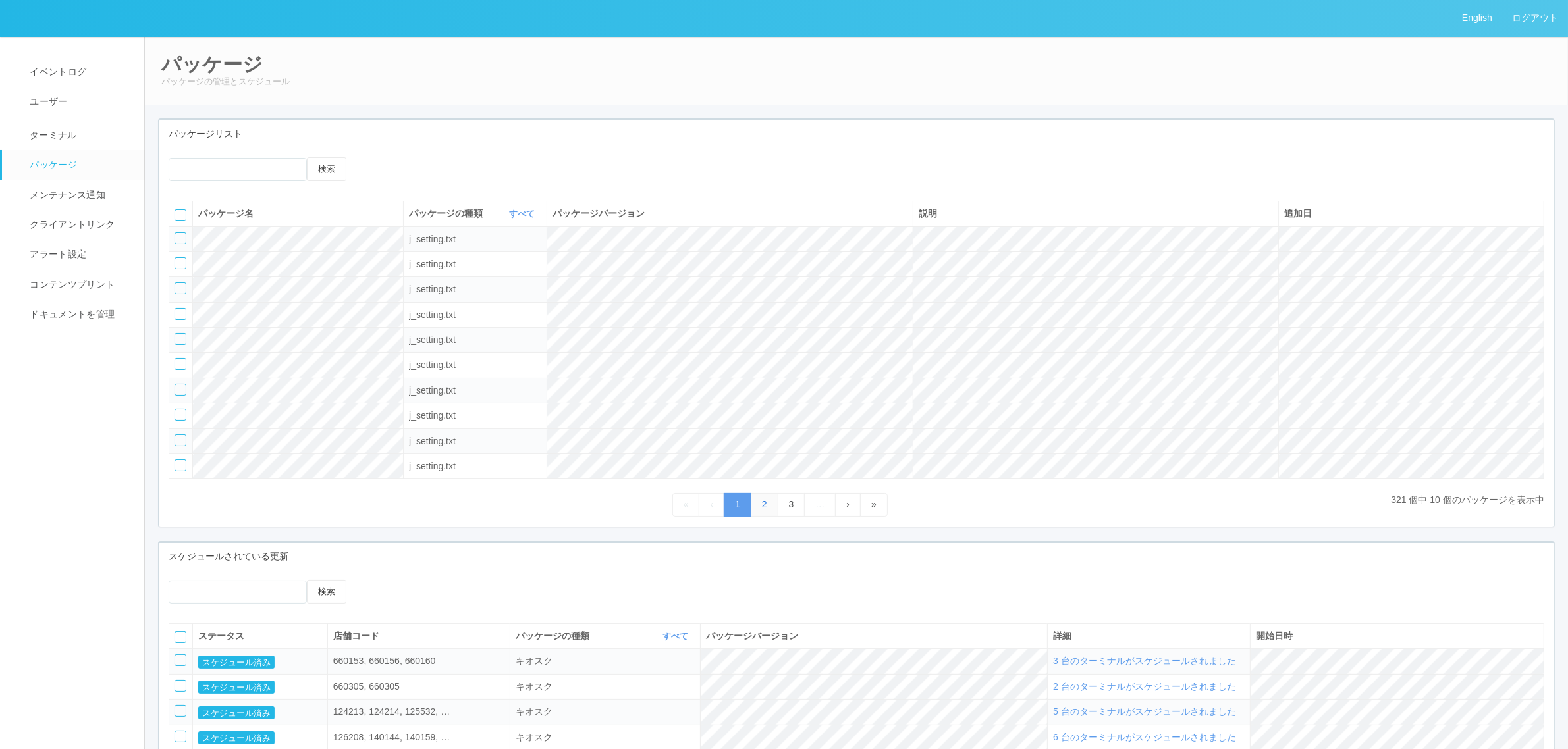
click at [754, 499] on link "2" at bounding box center [765, 504] width 27 height 23
click at [729, 502] on link "1" at bounding box center [737, 504] width 27 height 23
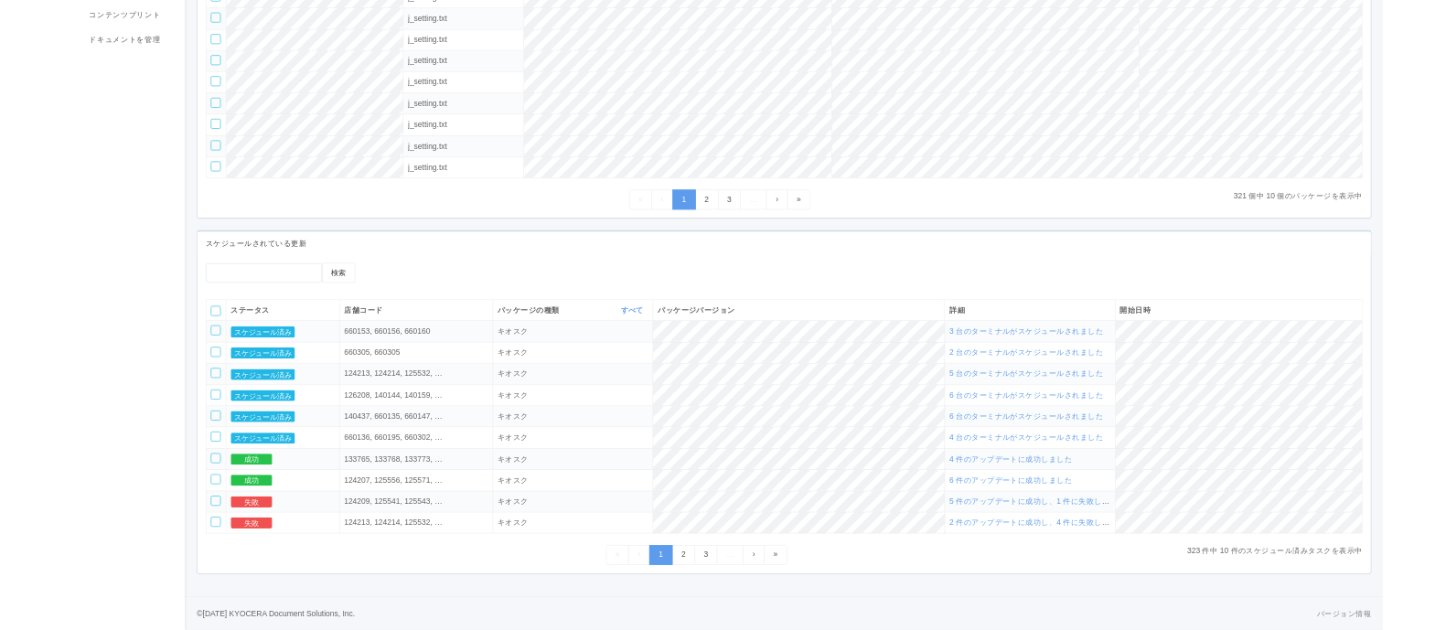
scroll to position [374, 0]
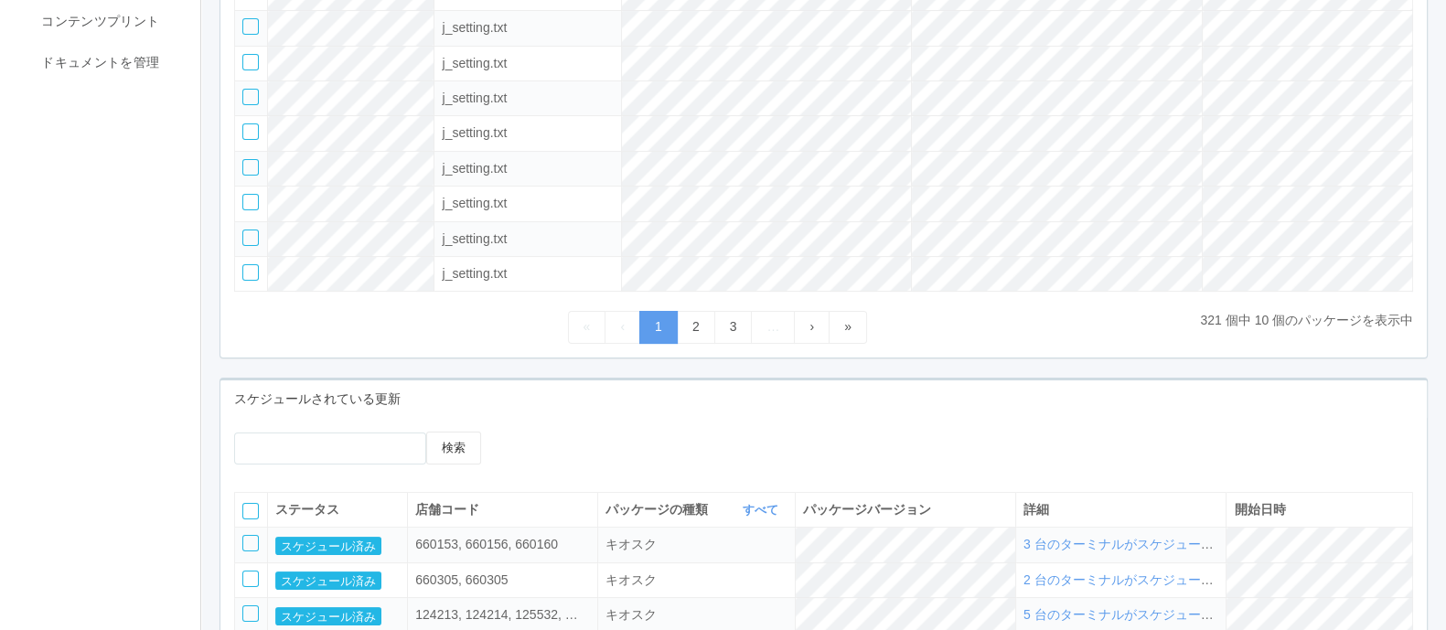
click at [991, 337] on div "« ‹ 1 2 3 … › »" at bounding box center [717, 327] width 966 height 32
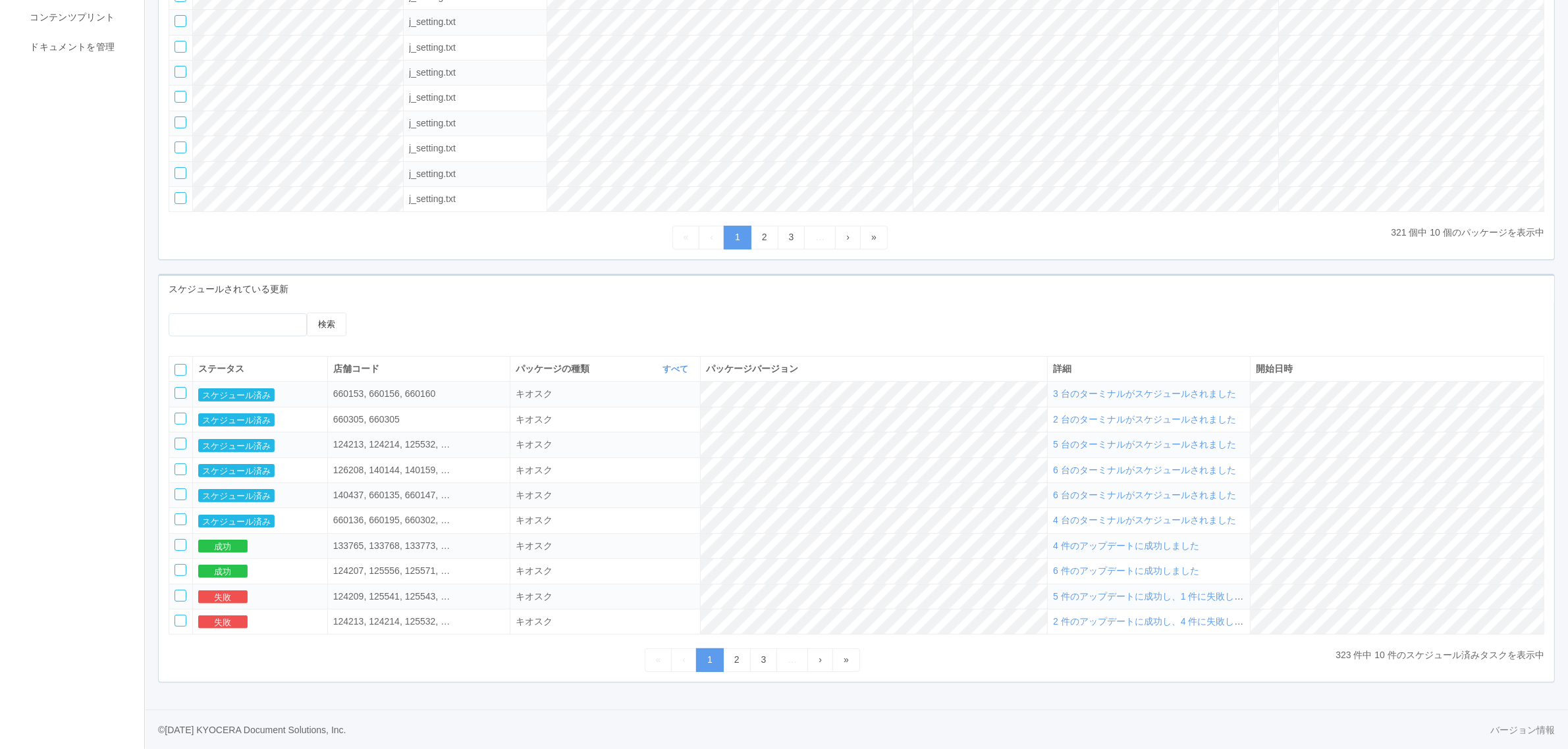
scroll to position [0, 0]
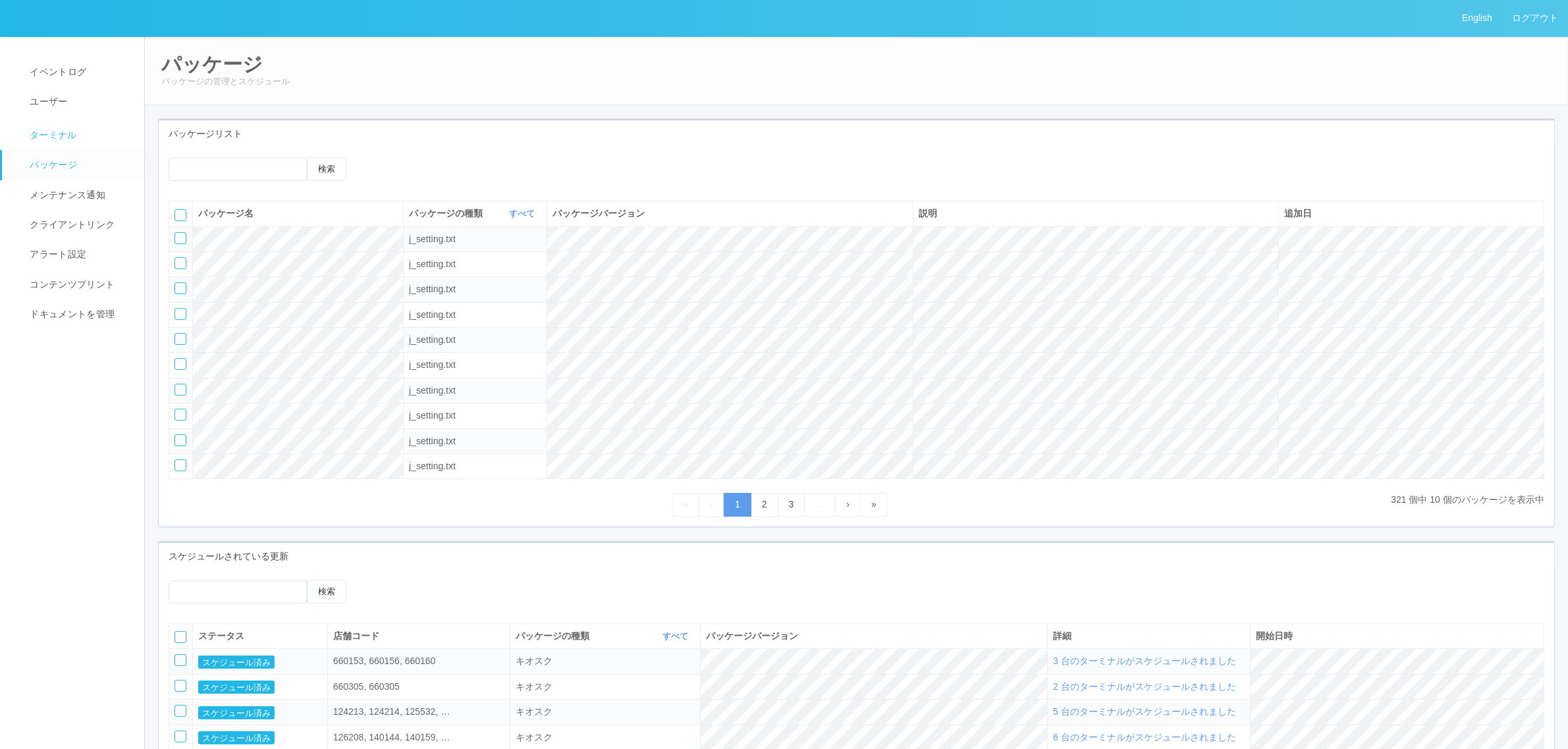
click at [65, 119] on link "ターミナル" at bounding box center [79, 134] width 154 height 33
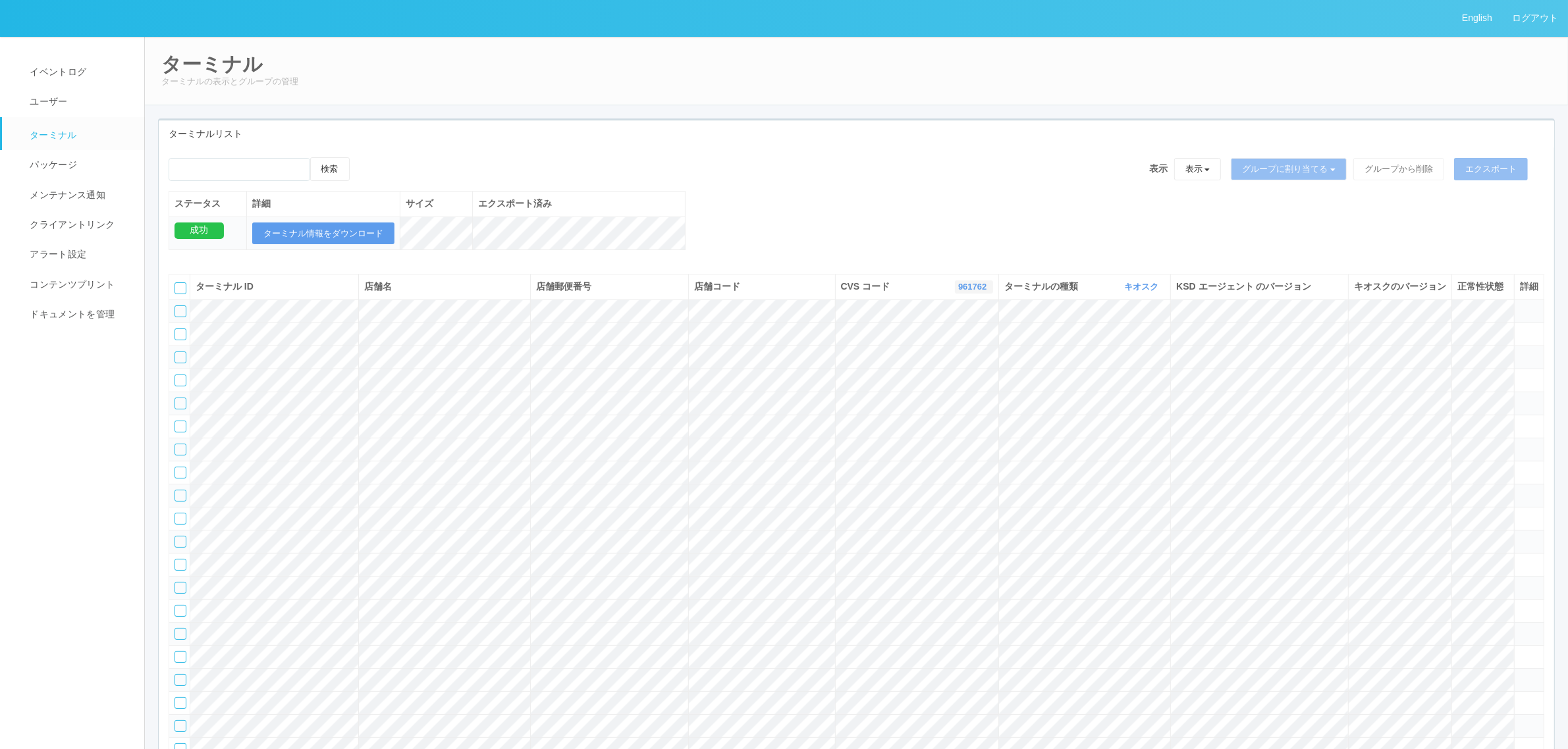
click at [970, 291] on link "961762" at bounding box center [974, 286] width 32 height 10
click at [953, 319] on link "300034" at bounding box center [940, 310] width 104 height 18
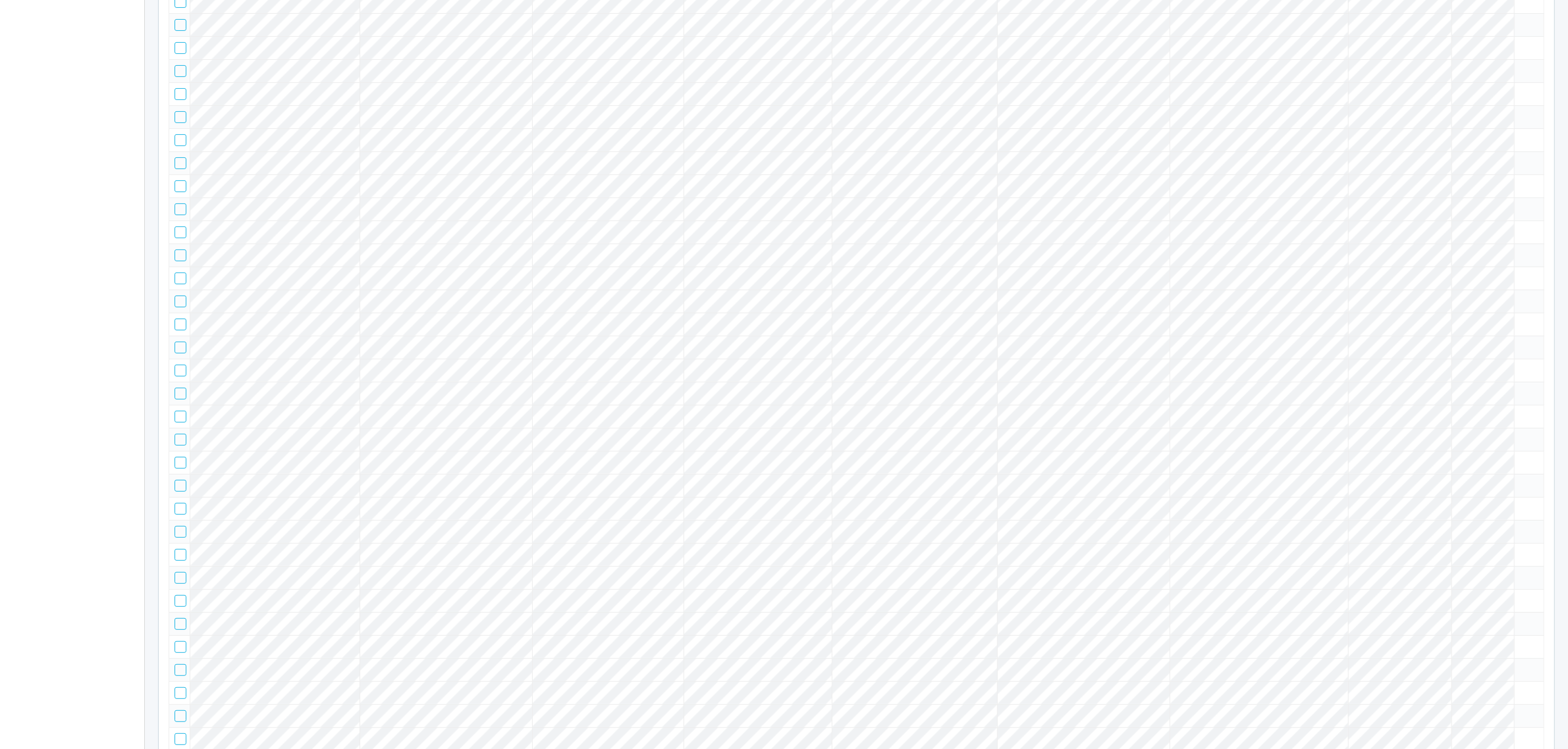
click at [1529, 266] on tr at bounding box center [857, 255] width 1375 height 23
click at [1520, 250] on icon at bounding box center [1520, 250] width 0 height 0
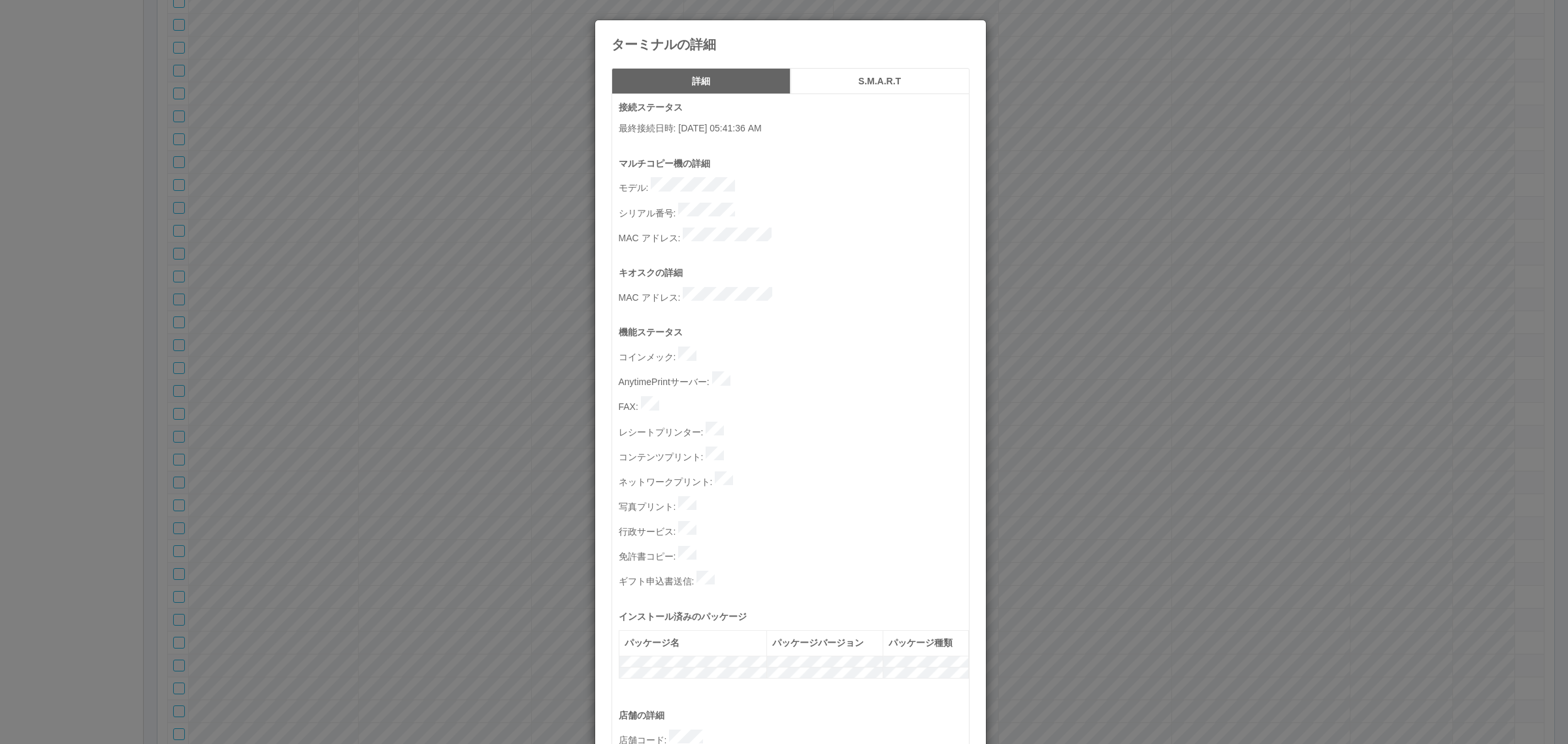
scroll to position [403, 0]
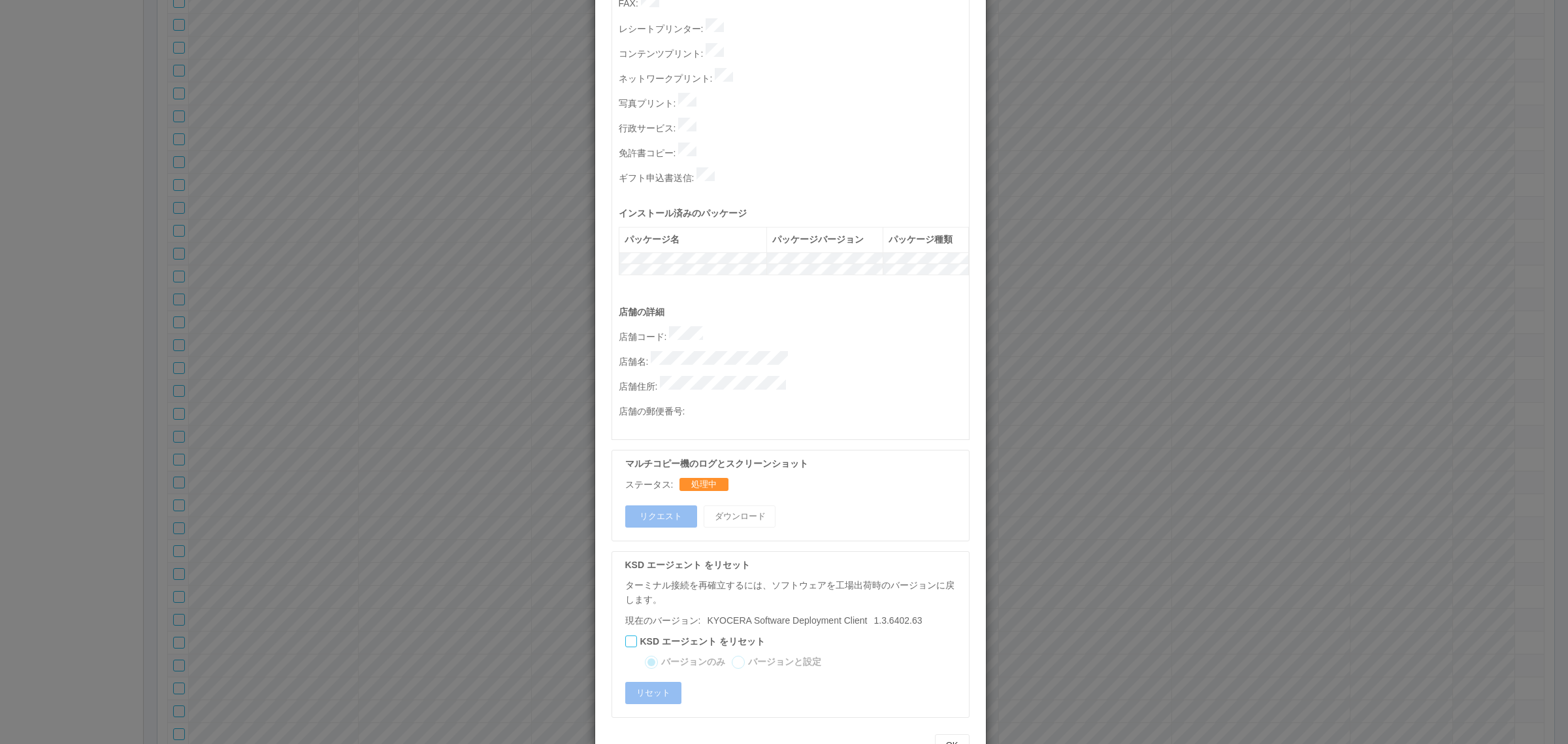
click at [1255, 348] on div "ターミナルの詳細 詳細 S.M.A.R.T 接続ステータス 最終接続日時 : 09/01/2025 05:41:36 AM マルチコピー機の詳細 モデル : …" at bounding box center [784, 372] width 1568 height 744
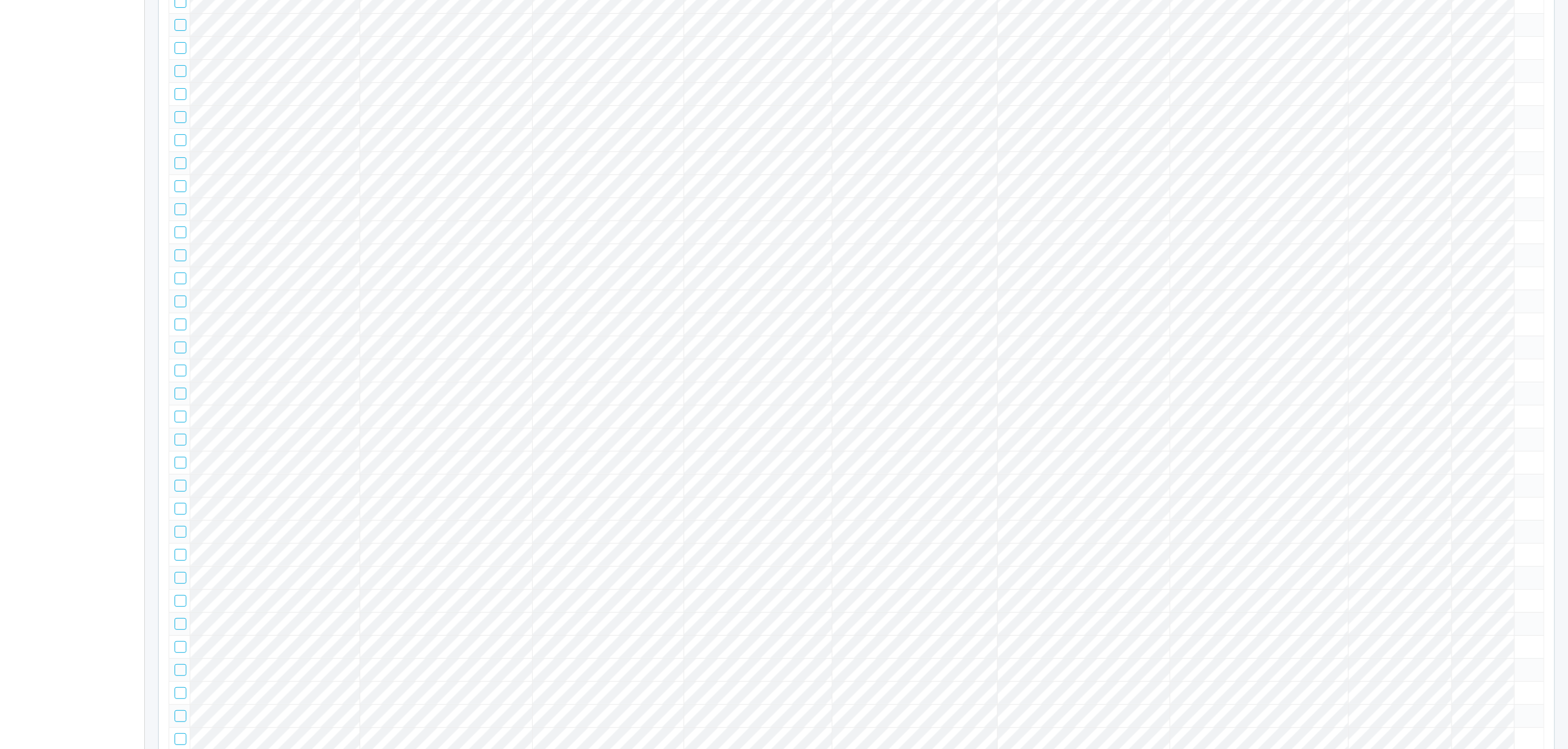
click at [1520, 250] on icon at bounding box center [1520, 250] width 0 height 0
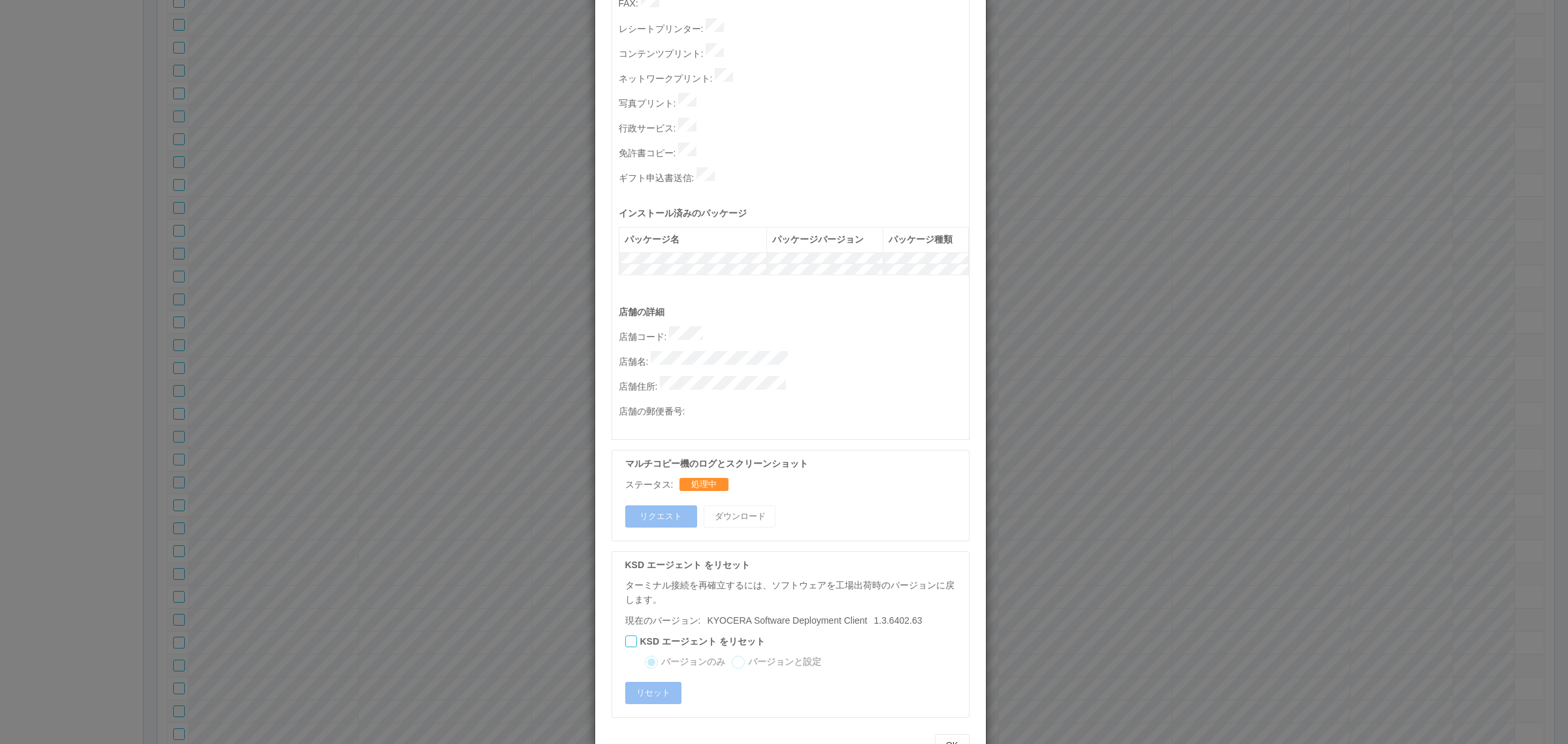
drag, startPoint x: 1220, startPoint y: 372, endPoint x: 1119, endPoint y: 355, distance: 102.4
click at [1219, 370] on div "ターミナルの詳細 詳細 S.M.A.R.T 接続ステータス 最終接続日時 : 09/01/2025 05:41:36 AM マルチコピー機の詳細 モデル : …" at bounding box center [784, 372] width 1568 height 744
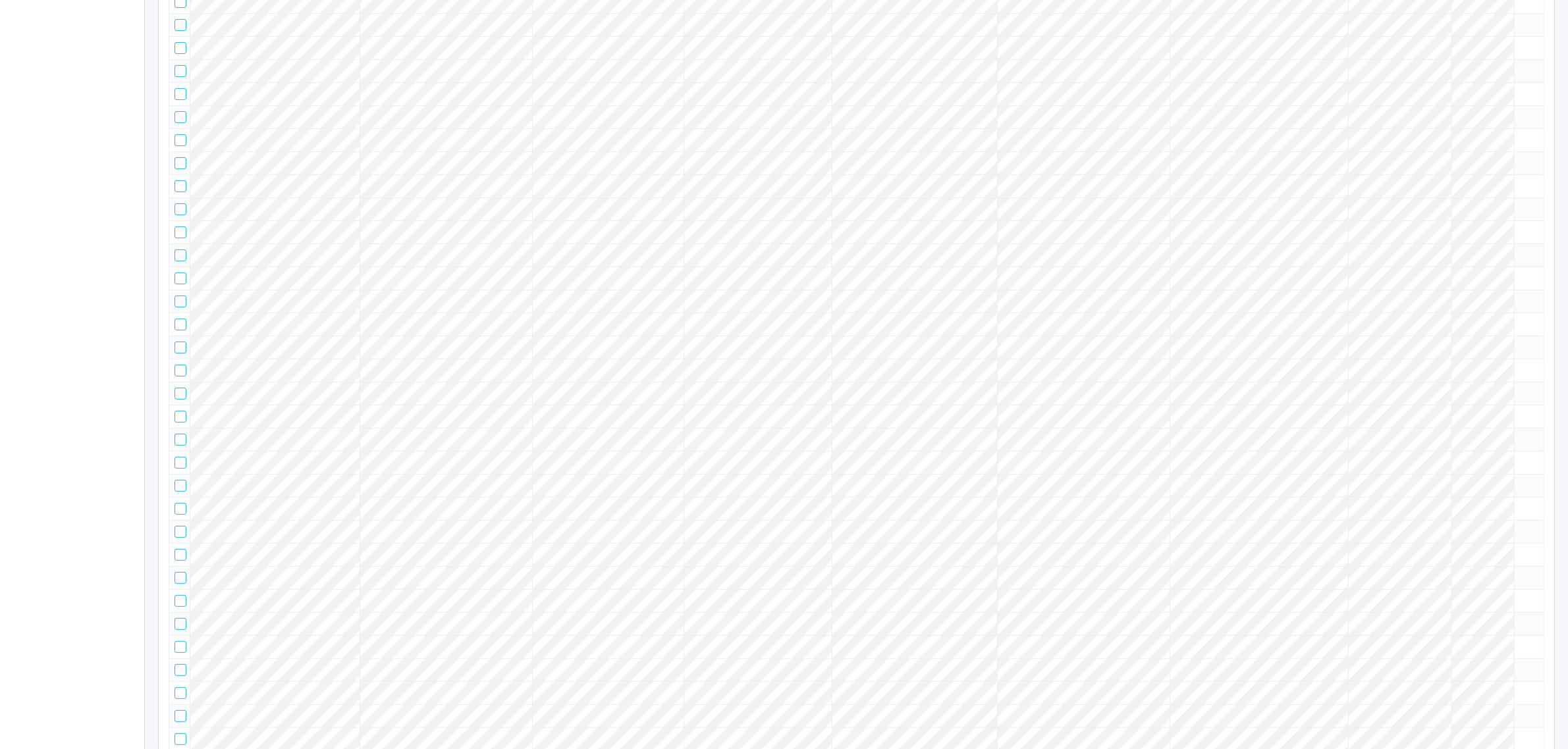
scroll to position [0, 0]
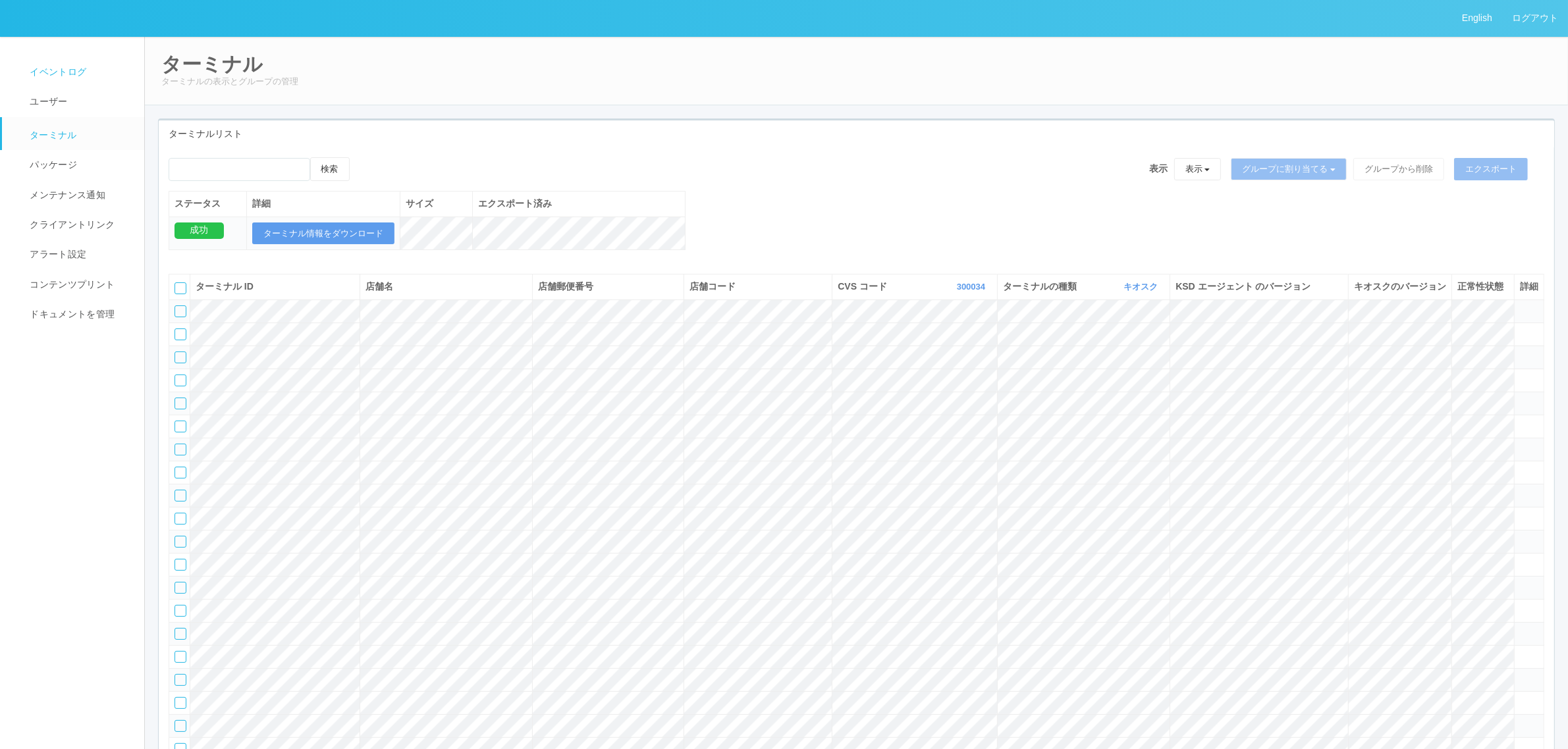
click at [82, 81] on link "イベントログ" at bounding box center [79, 72] width 154 height 29
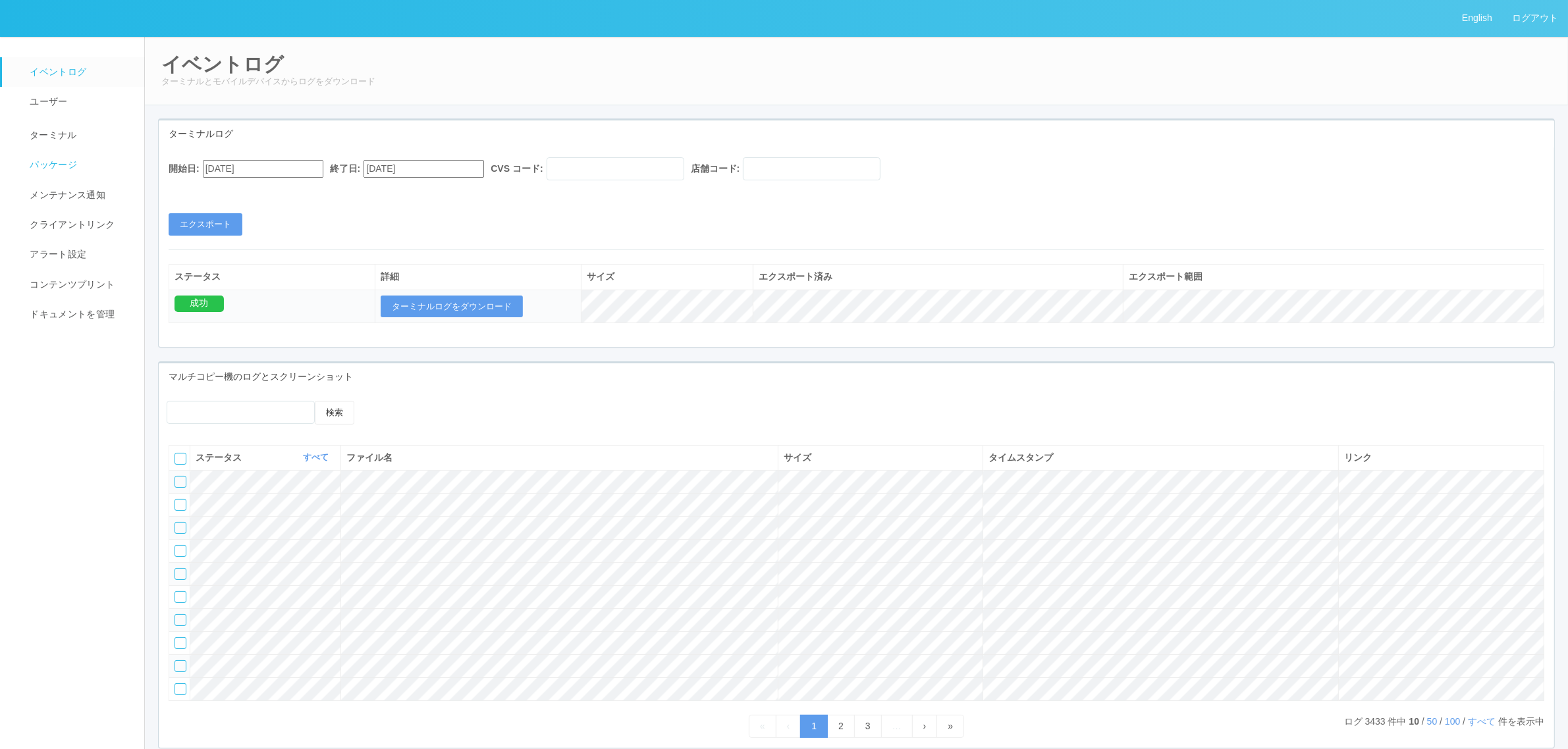
click at [99, 162] on link "パッケージ" at bounding box center [79, 165] width 154 height 29
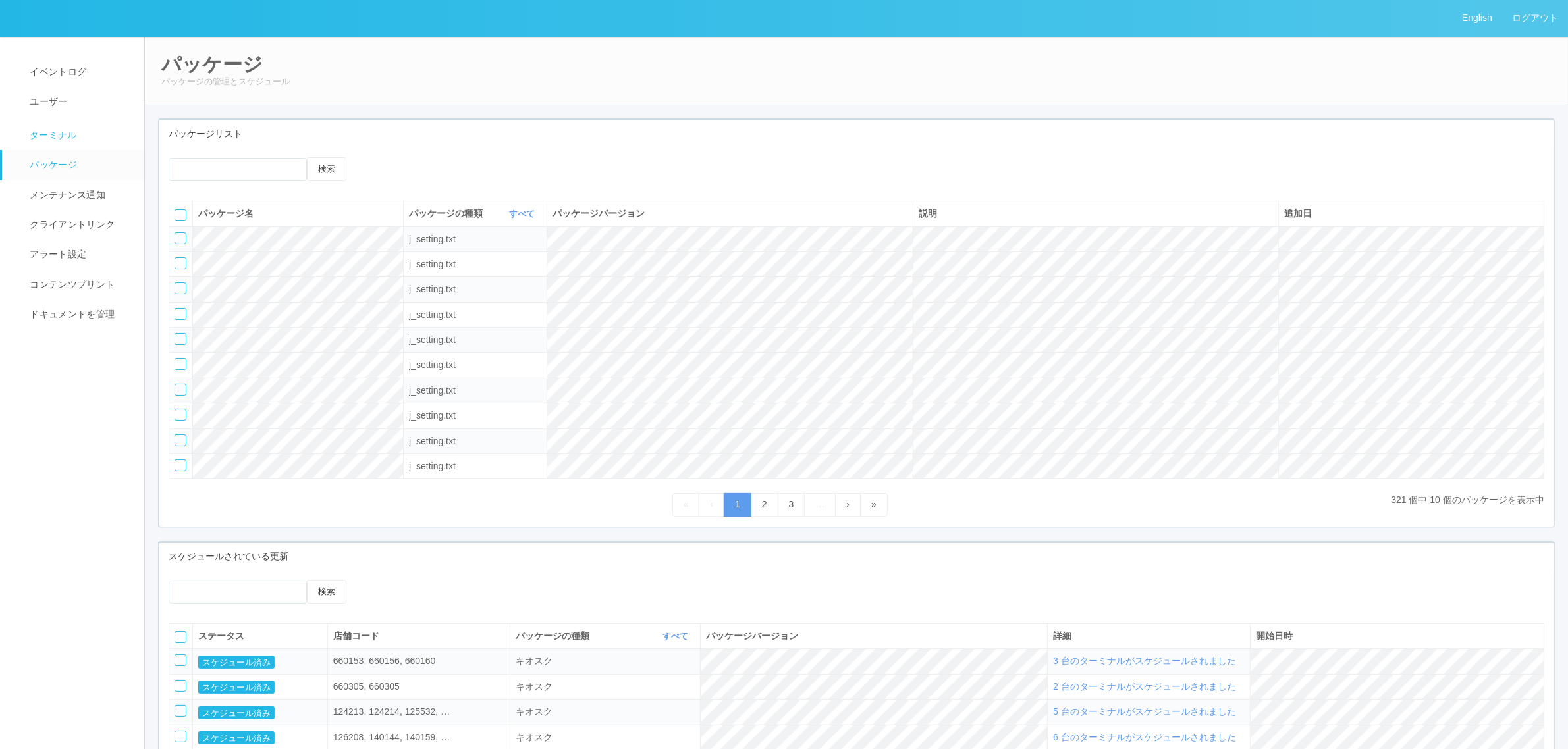
click at [84, 133] on link "ターミナル" at bounding box center [79, 134] width 154 height 33
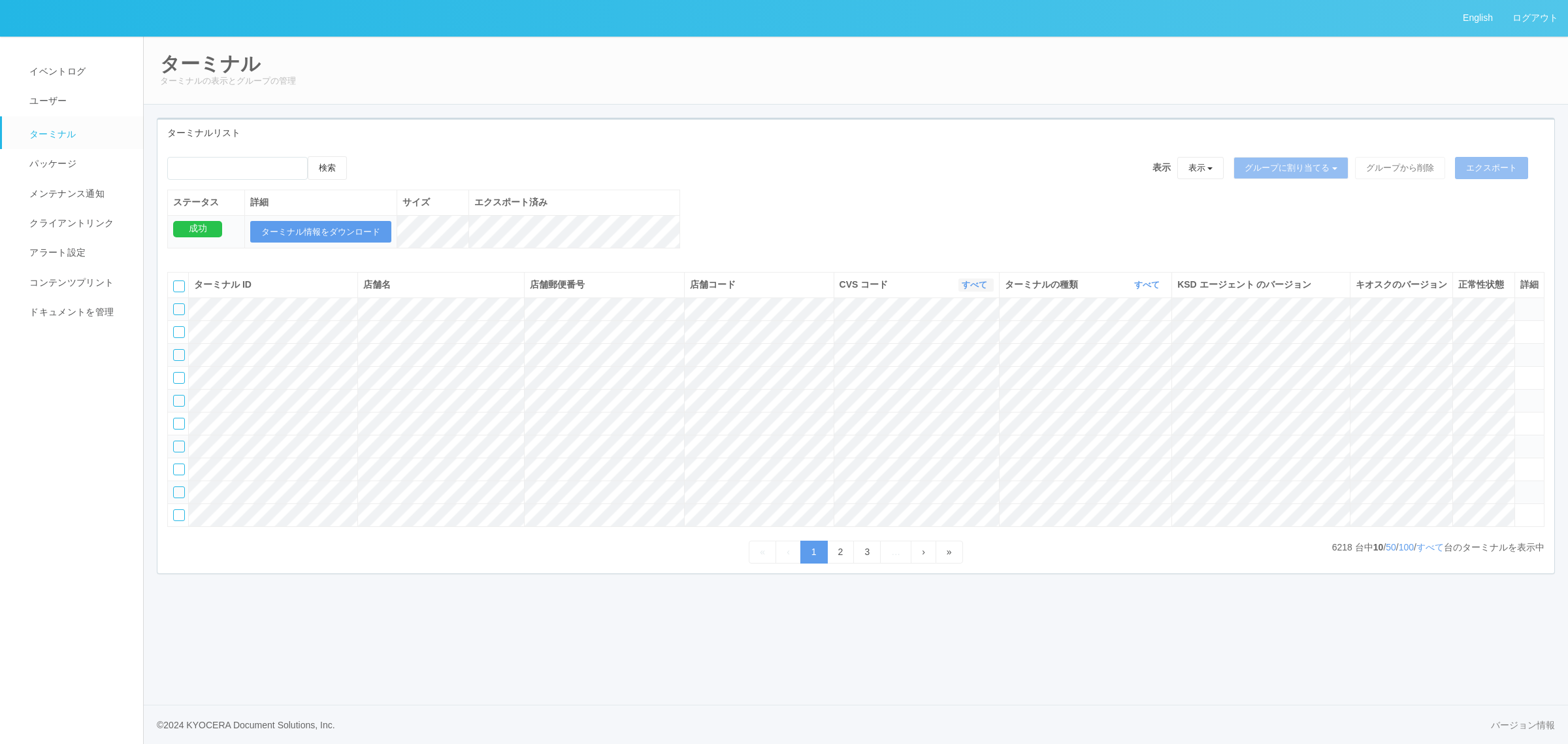
click at [987, 289] on icon "button" at bounding box center [989, 284] width 4 height 10
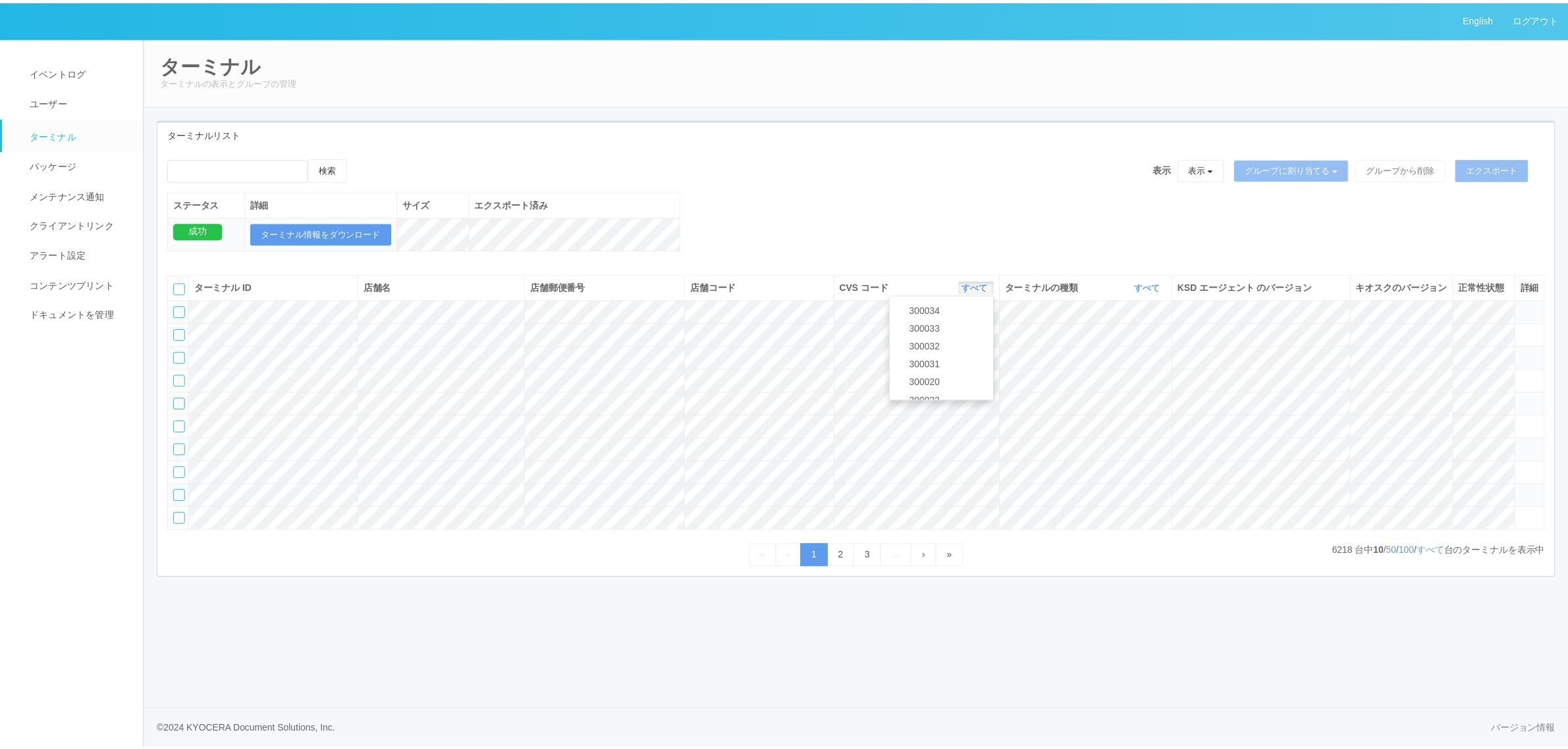
scroll to position [70, 0]
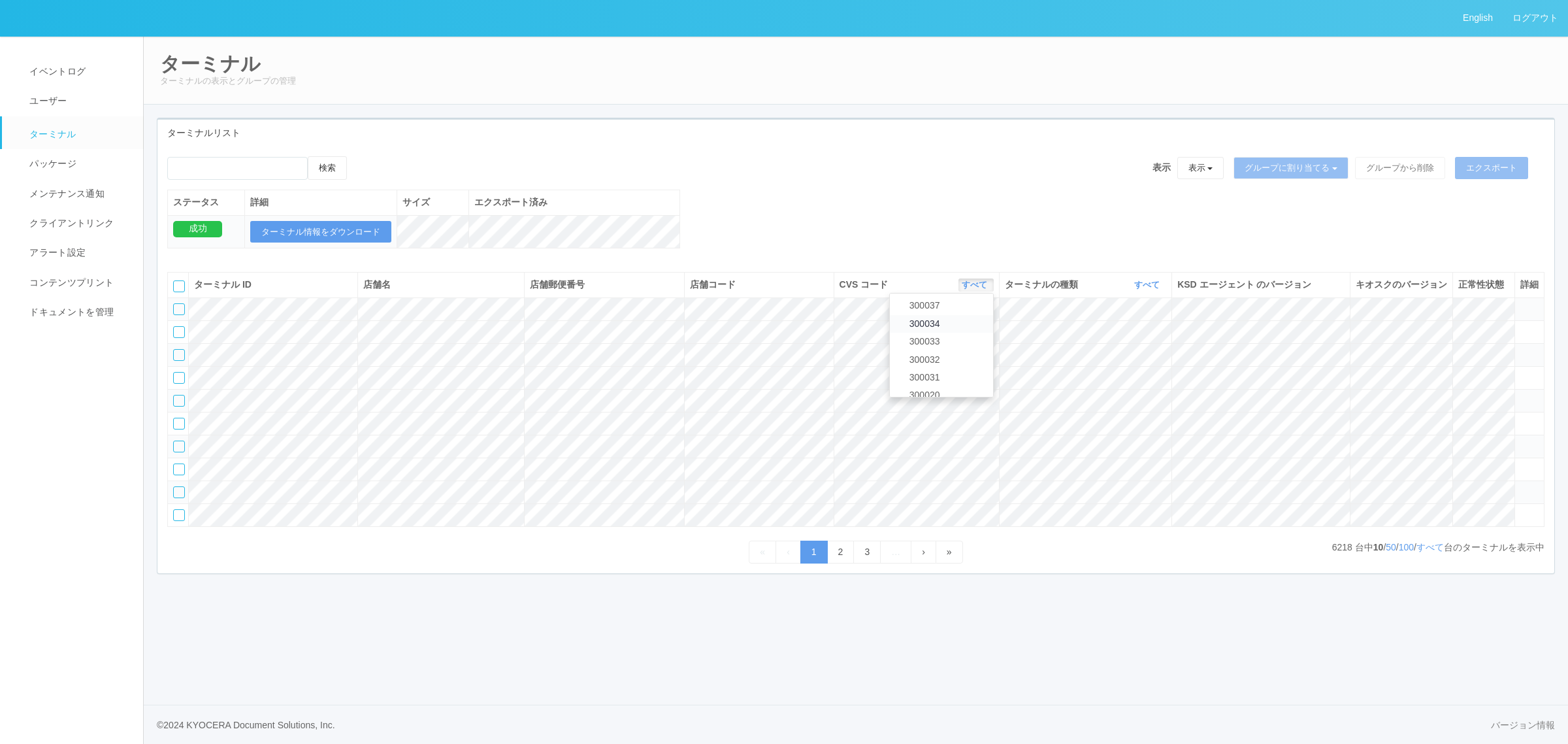
click at [962, 333] on link "300034" at bounding box center [942, 324] width 104 height 18
click at [1131, 292] on button "すべて" at bounding box center [1148, 285] width 35 height 13
click at [1124, 348] on link "キオスク" at bounding box center [1114, 339] width 104 height 18
click at [1419, 552] on link "すべて" at bounding box center [1430, 547] width 27 height 11
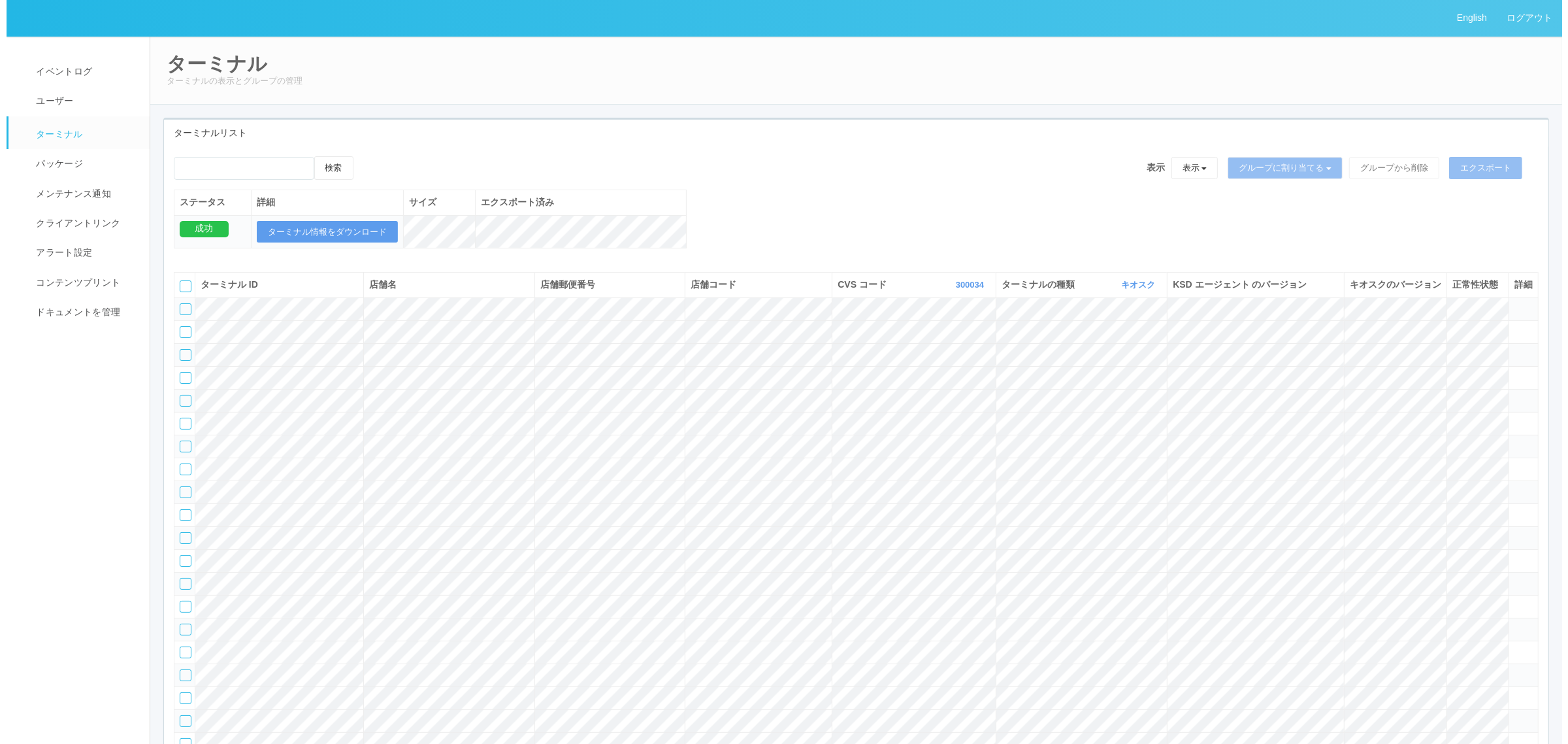
scroll to position [422, 0]
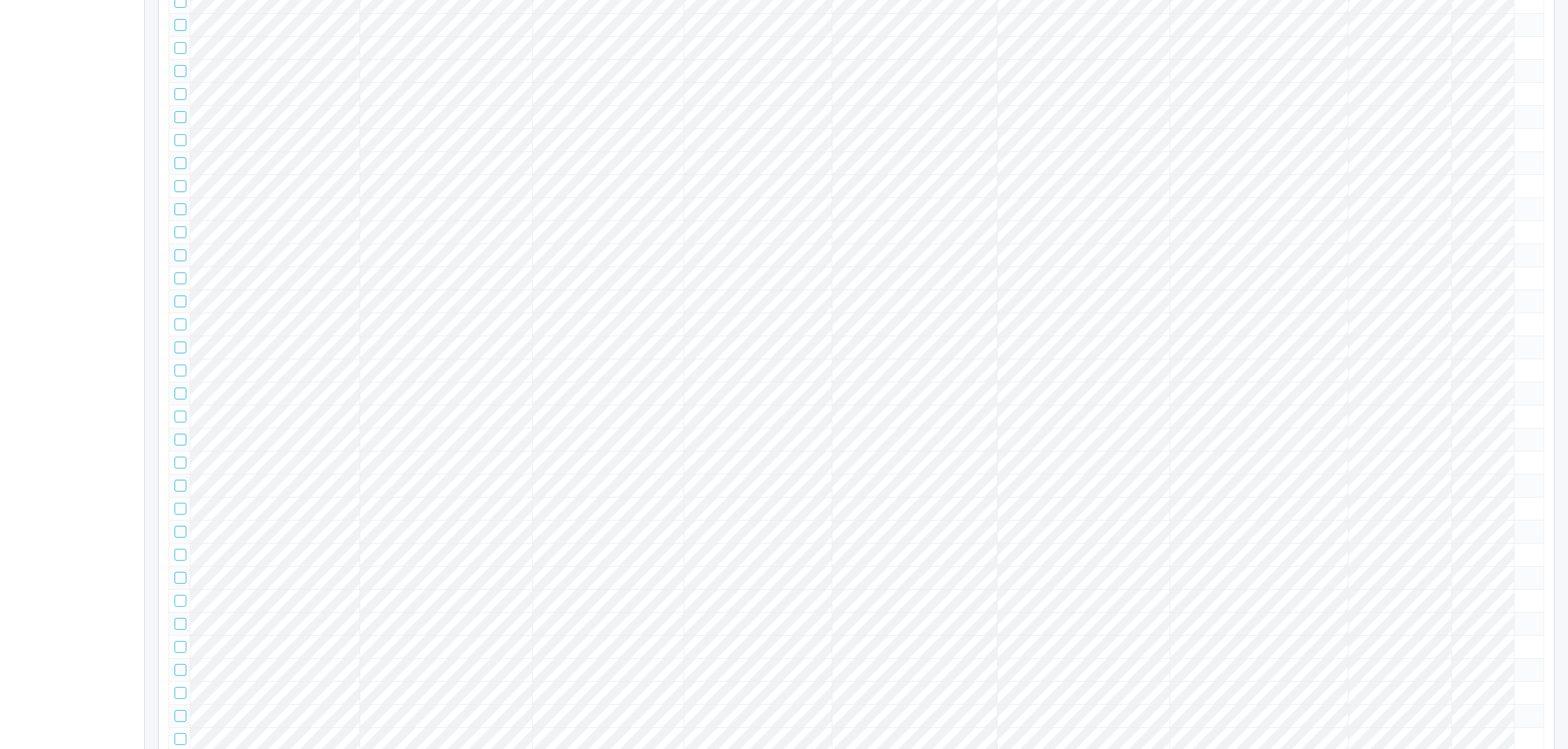
click at [1495, 266] on tr at bounding box center [857, 255] width 1375 height 23
click at [1520, 250] on icon at bounding box center [1520, 250] width 0 height 0
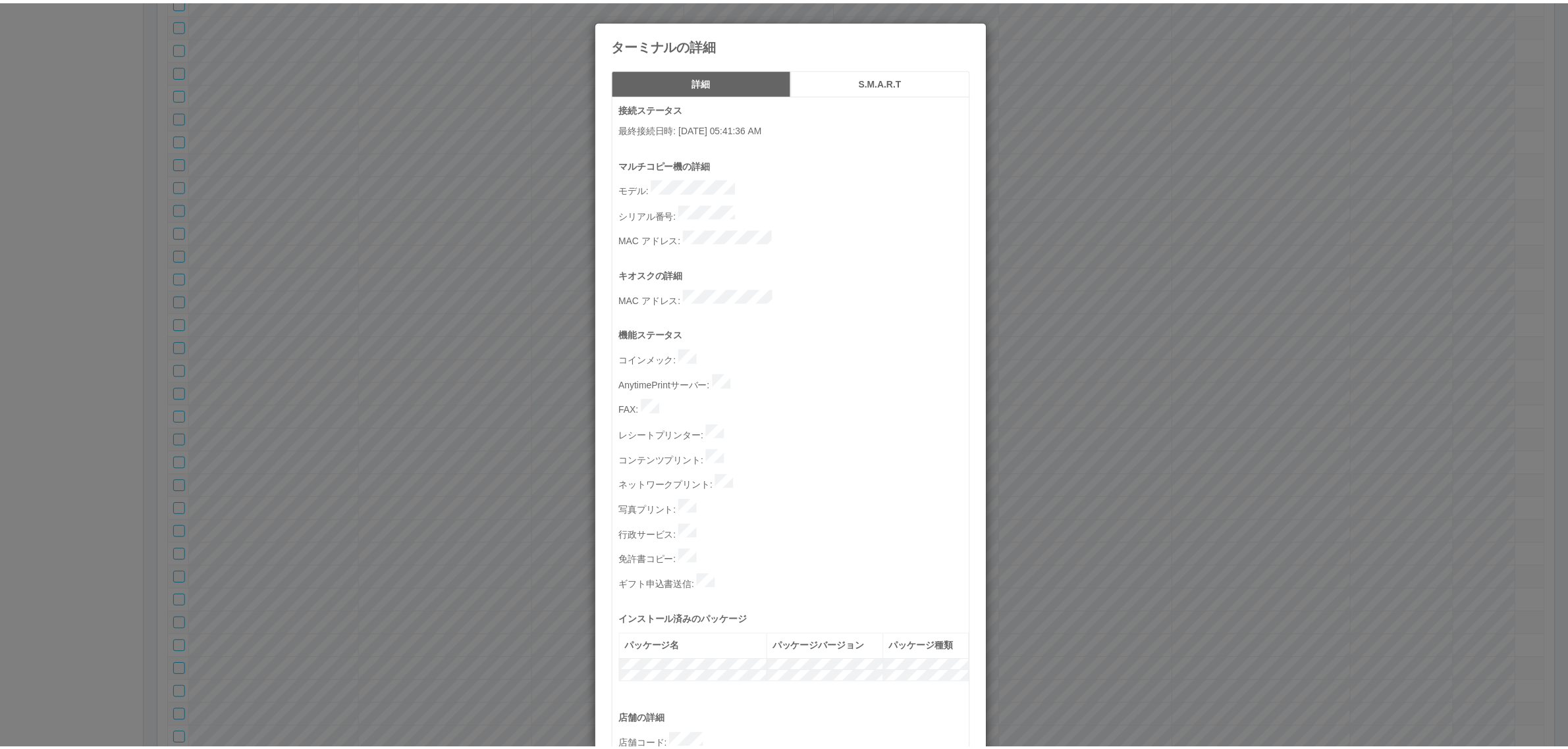
scroll to position [406, 0]
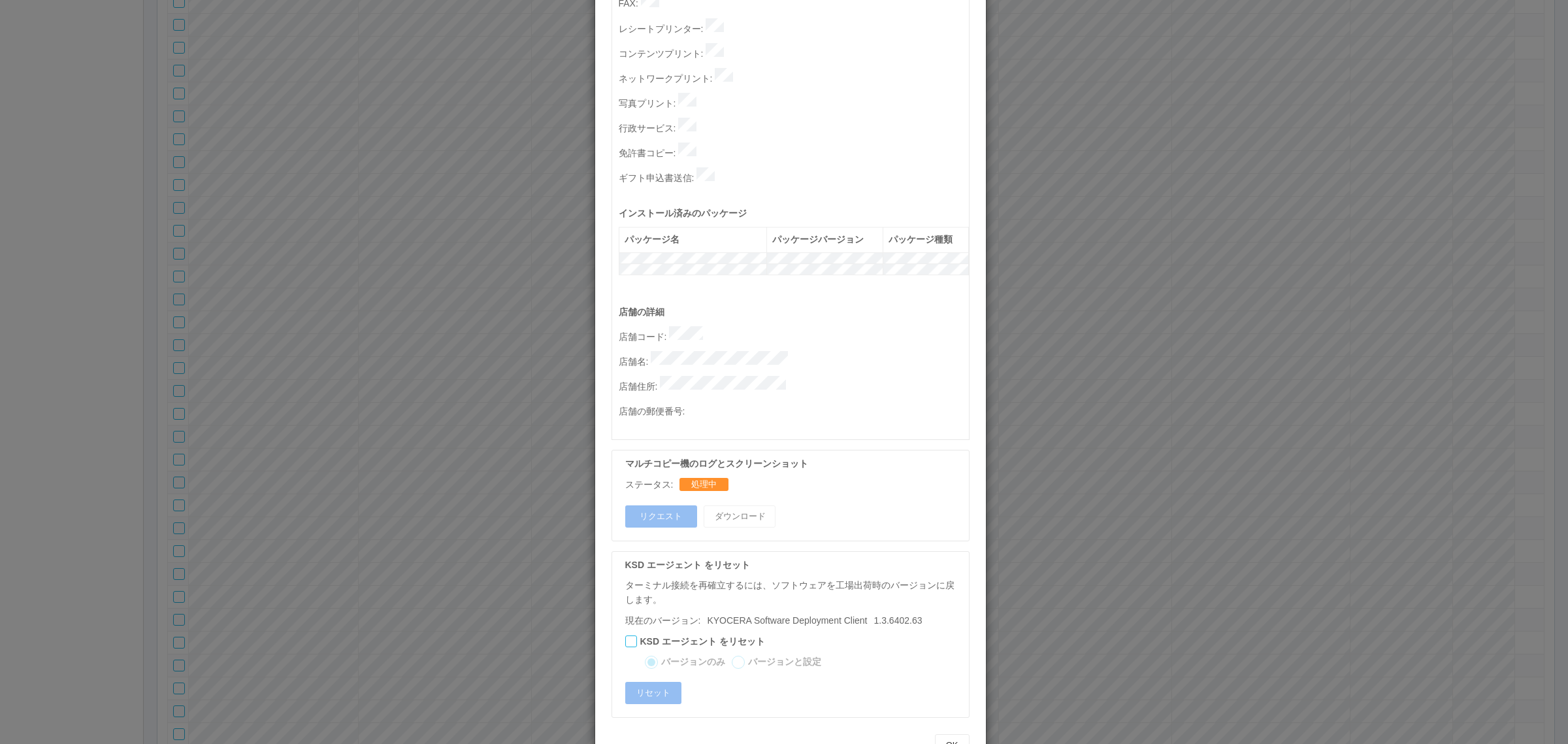
click at [1197, 501] on div "ターミナルの詳細 詳細 S.M.A.R.T 接続ステータス 最終接続日時 : 09/01/2025 05:41:36 AM マルチコピー機の詳細 モデル : …" at bounding box center [784, 372] width 1568 height 744
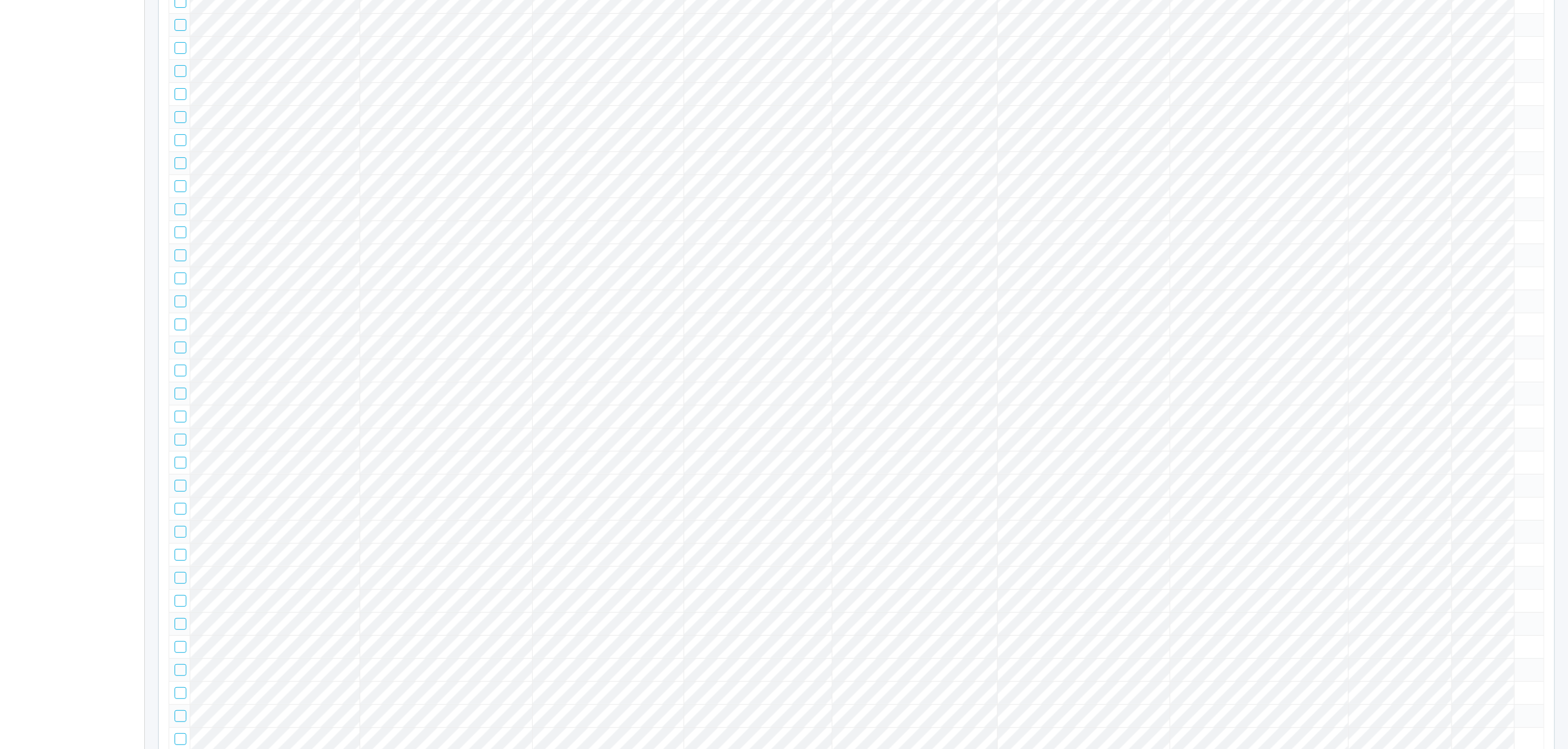
scroll to position [0, 0]
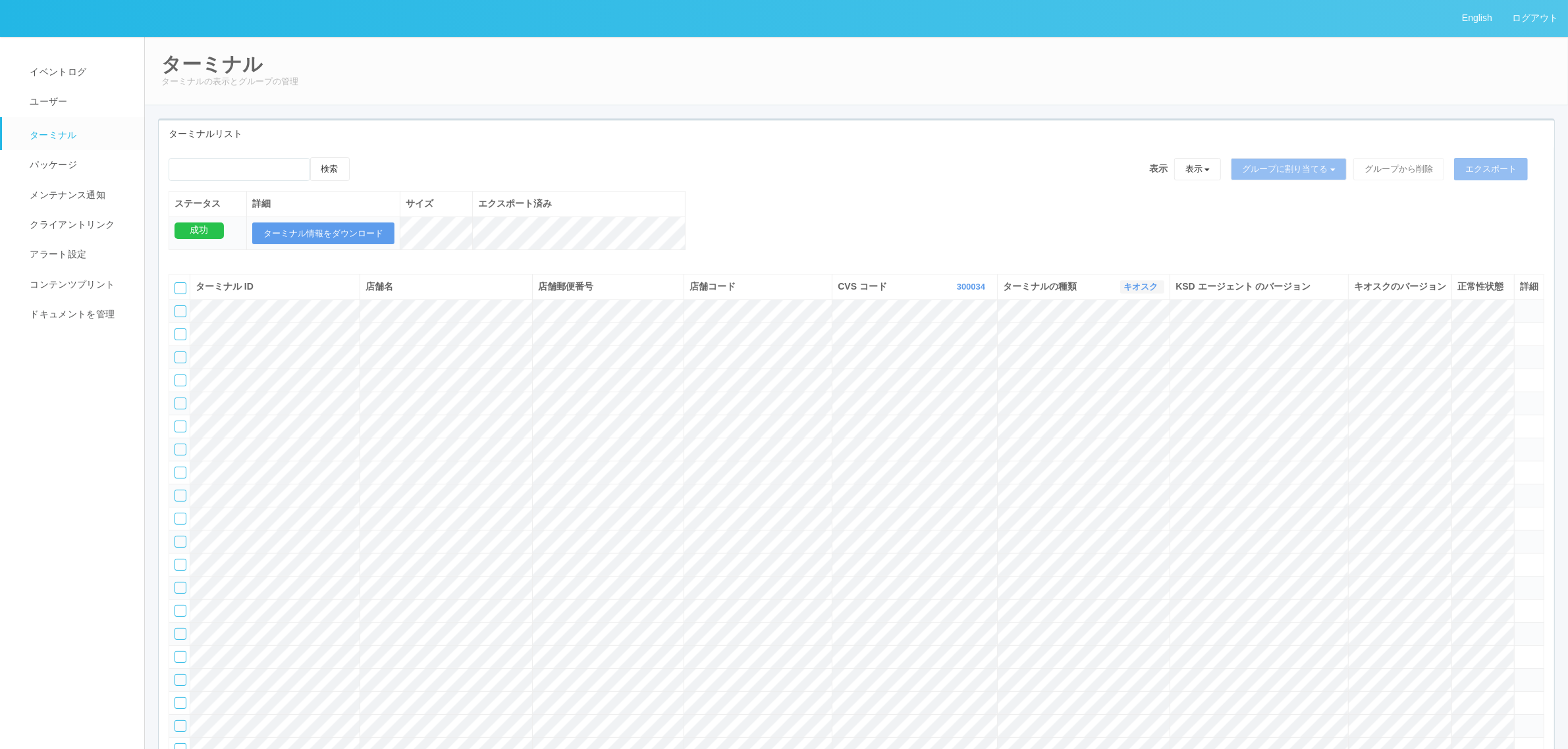
click at [1140, 291] on link "キオスク" at bounding box center [1142, 286] width 37 height 10
click at [1127, 332] on link "すべて" at bounding box center [1112, 323] width 104 height 18
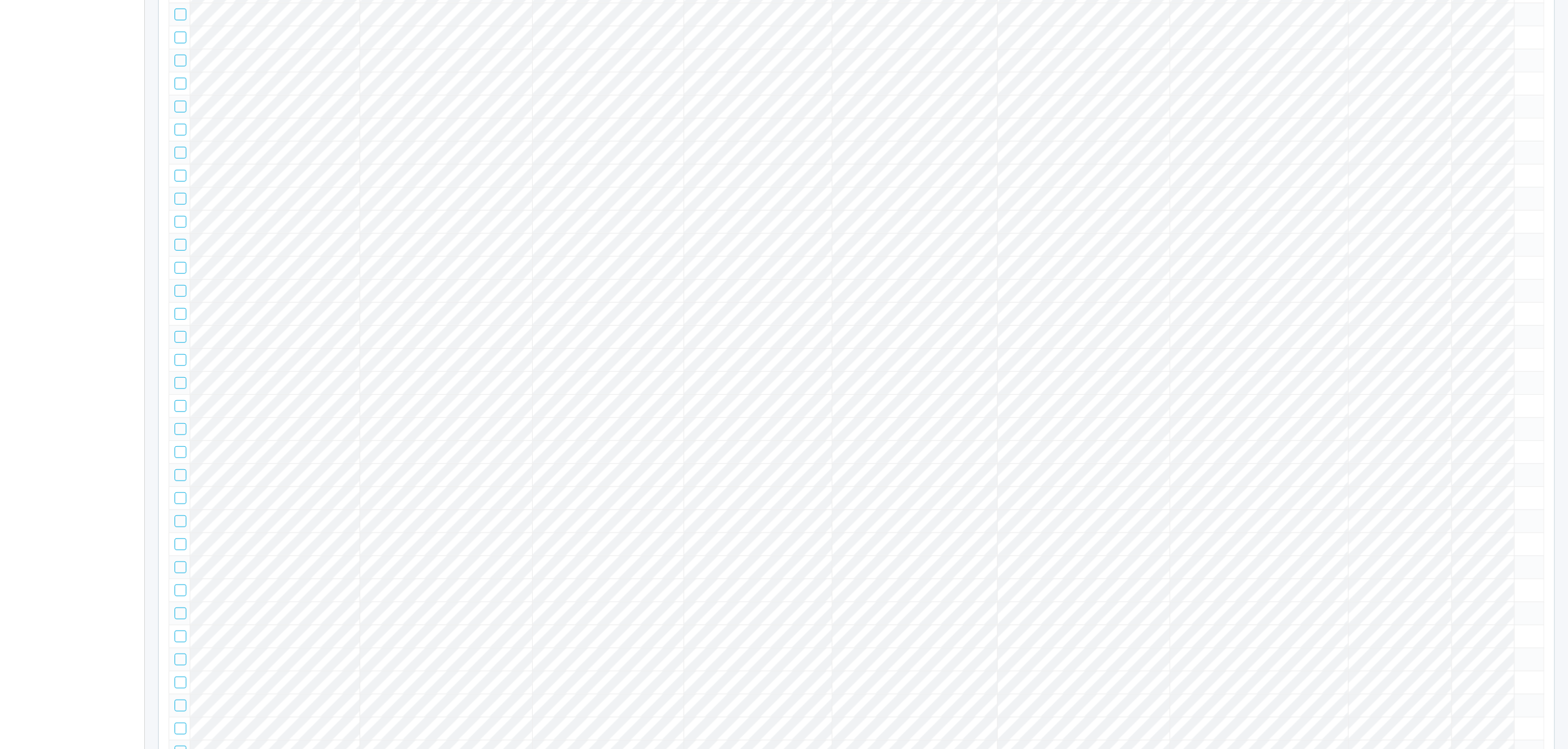
click at [1423, 187] on tr at bounding box center [857, 176] width 1375 height 23
click at [1520, 170] on icon at bounding box center [1520, 170] width 0 height 0
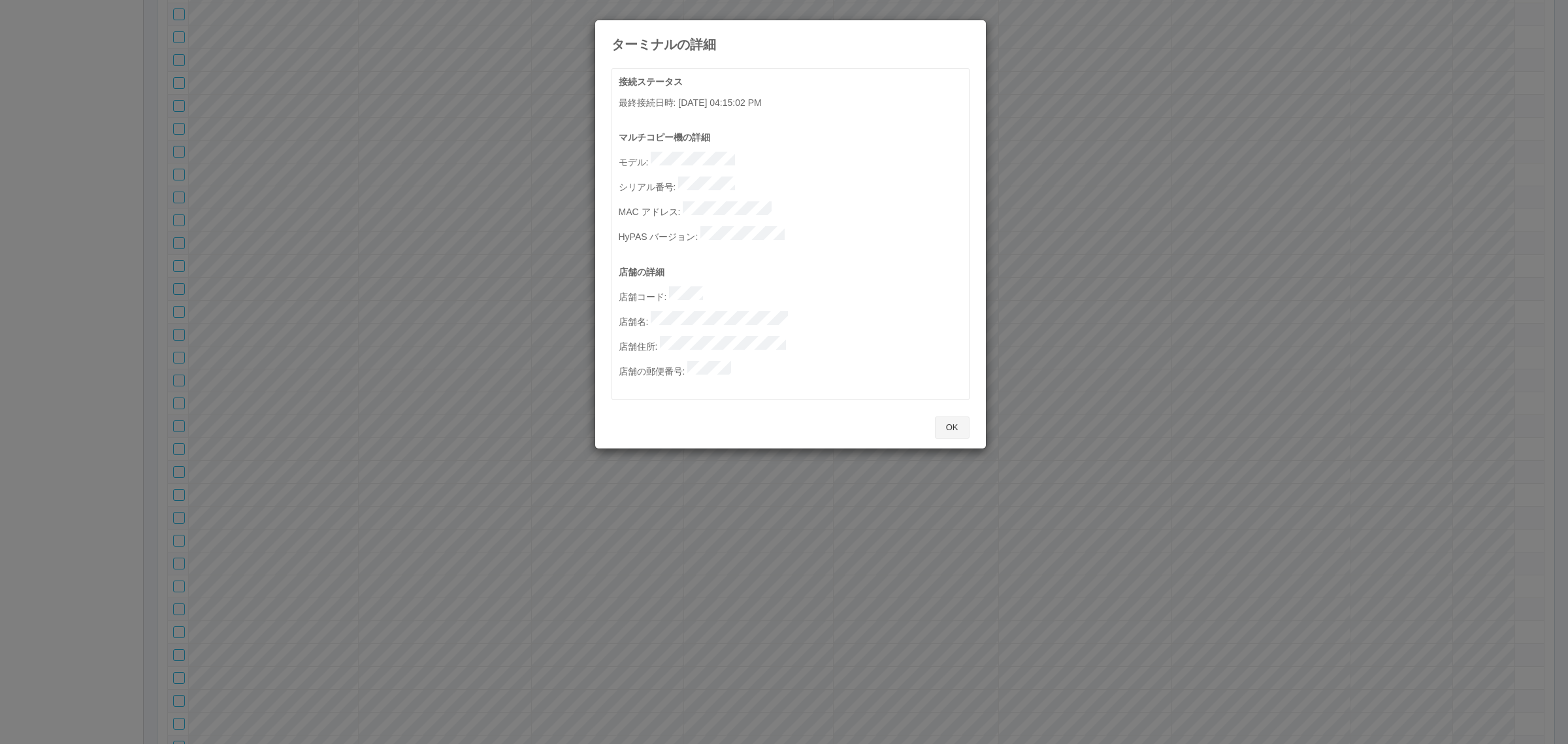
click at [945, 417] on button "OK" at bounding box center [952, 427] width 34 height 22
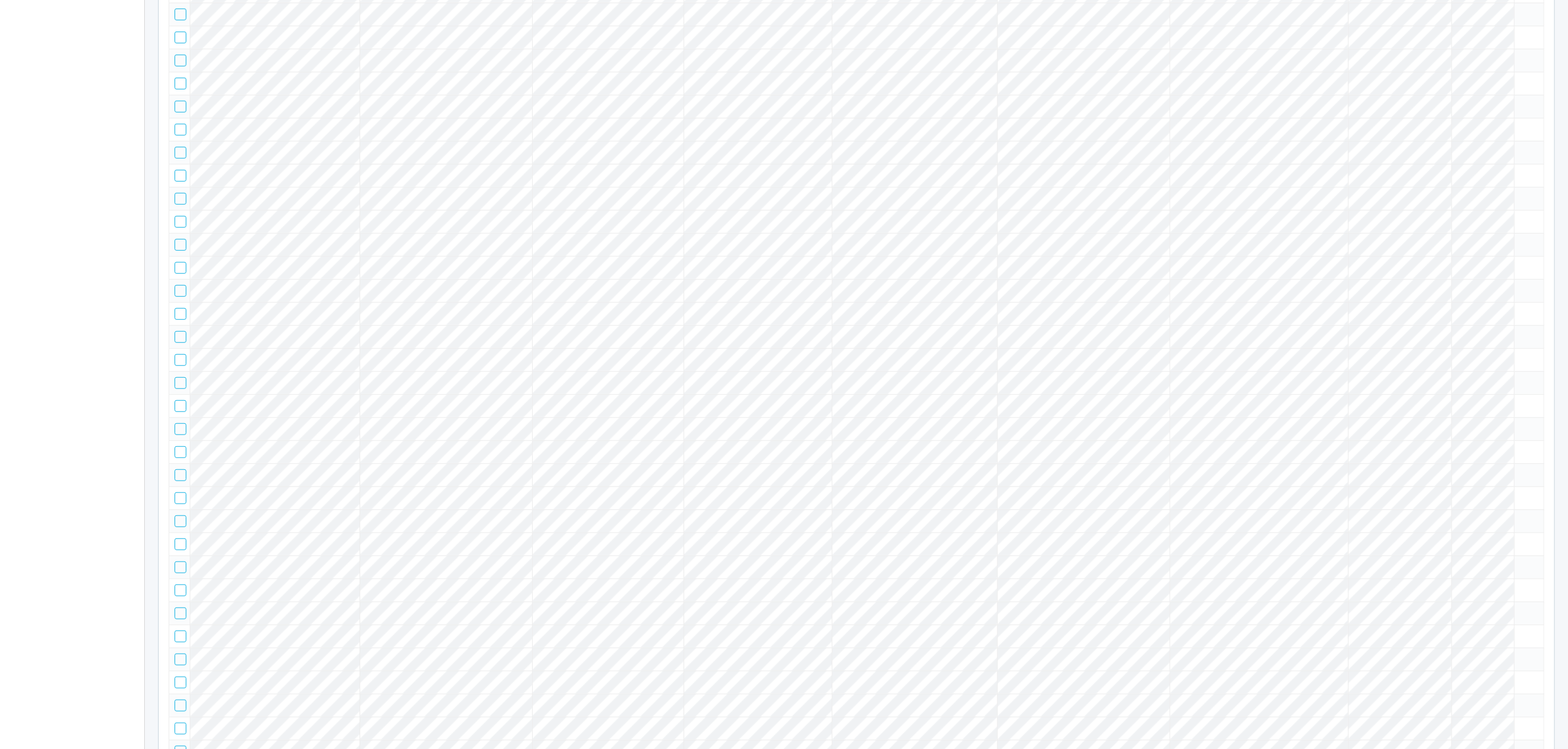
click at [1472, 164] on tr at bounding box center [857, 153] width 1375 height 23
click at [1520, 147] on icon at bounding box center [1520, 147] width 0 height 0
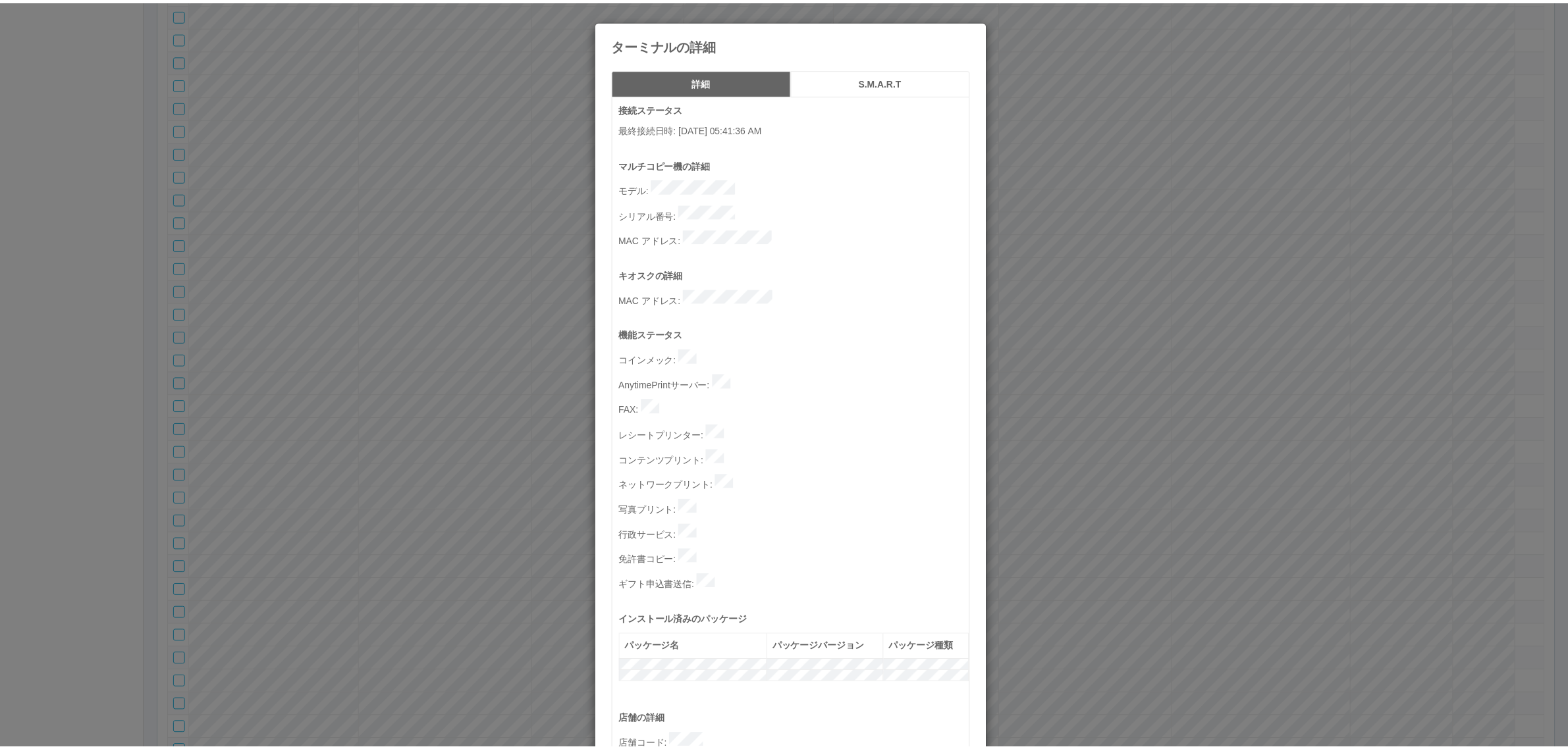
scroll to position [406, 0]
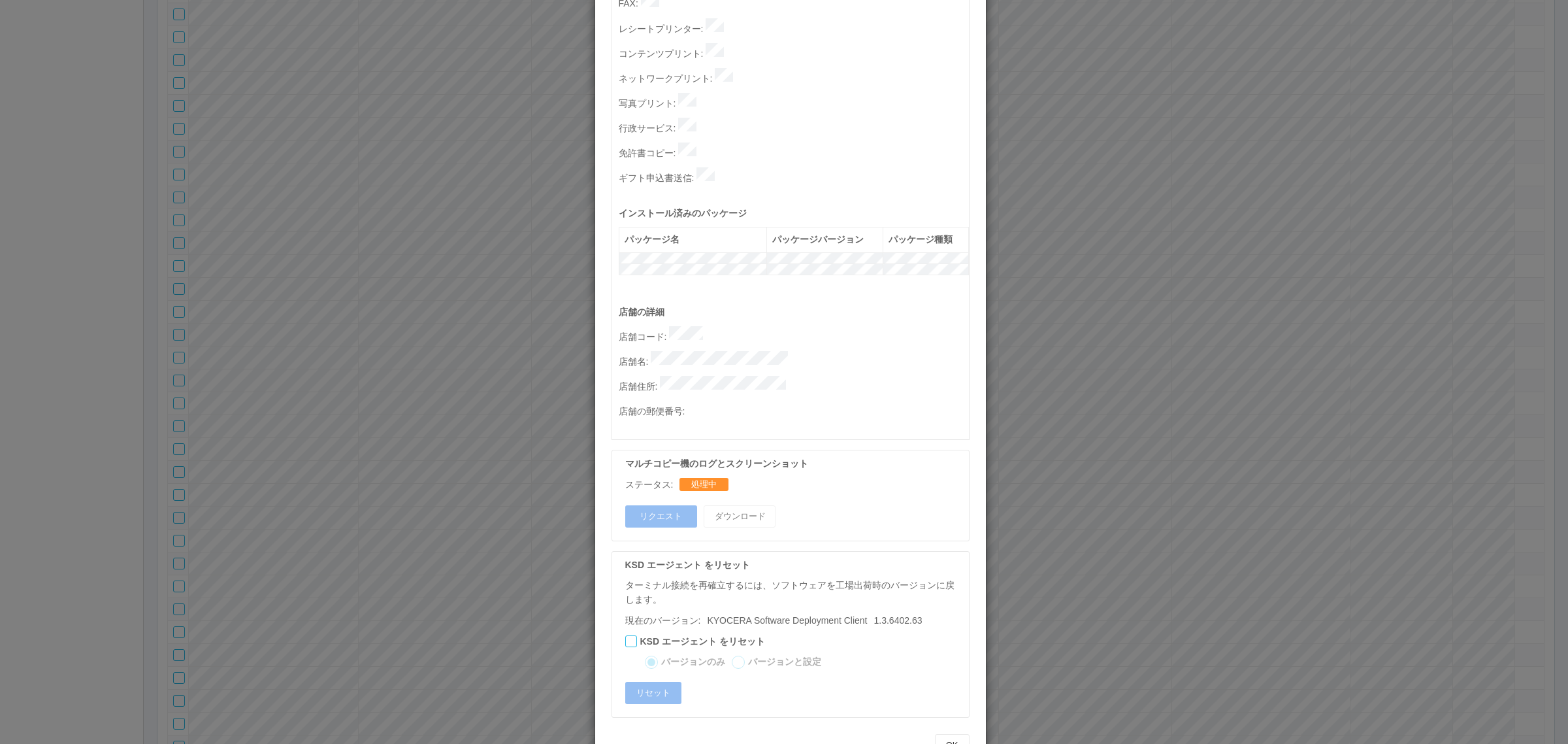
drag, startPoint x: 1196, startPoint y: 389, endPoint x: 1184, endPoint y: 387, distance: 12.2
click at [1194, 387] on div "ターミナルの詳細 詳細 S.M.A.R.T 接続ステータス 最終接続日時 : 09/01/2025 05:41:36 AM マルチコピー機の詳細 モデル : …" at bounding box center [784, 372] width 1568 height 744
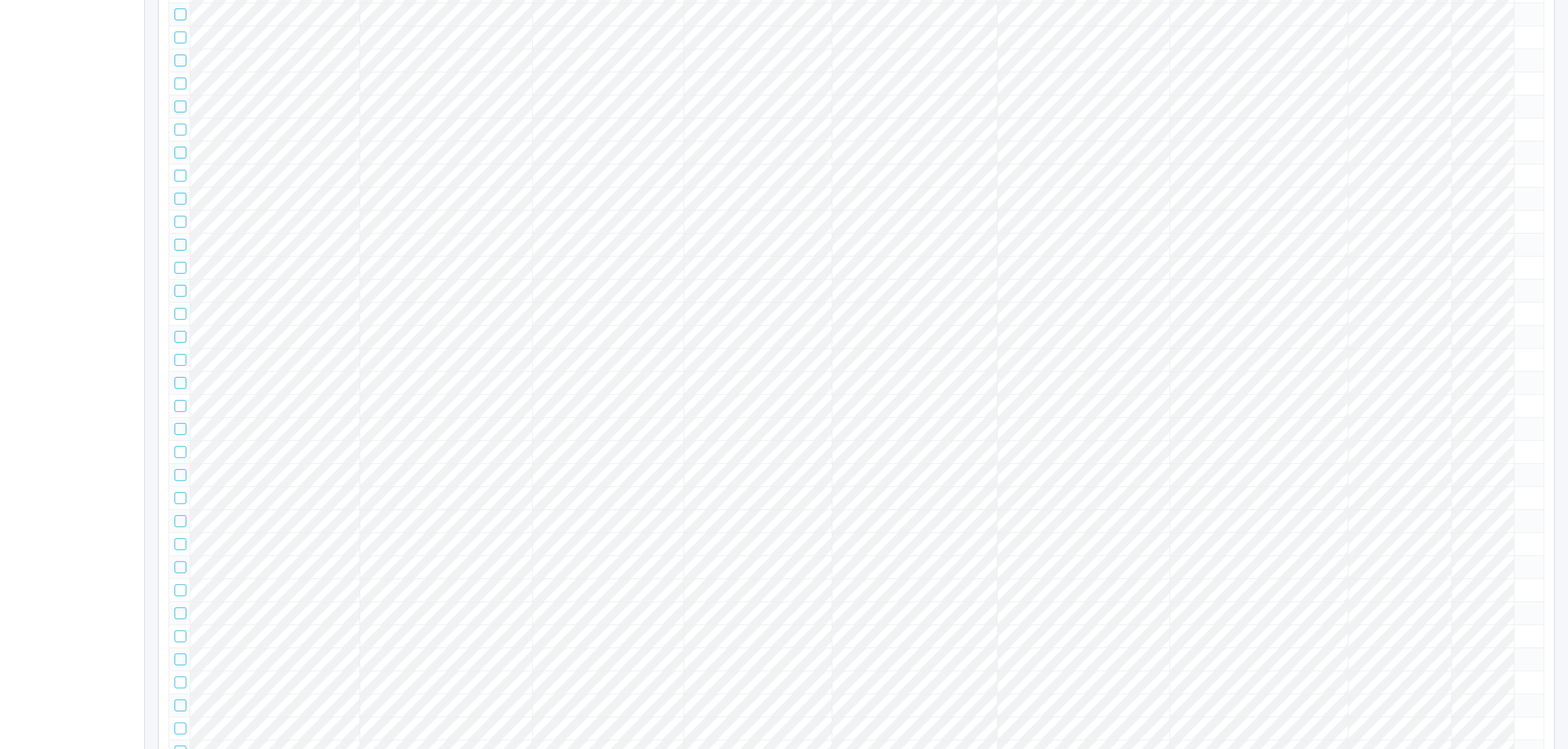
scroll to position [0, 0]
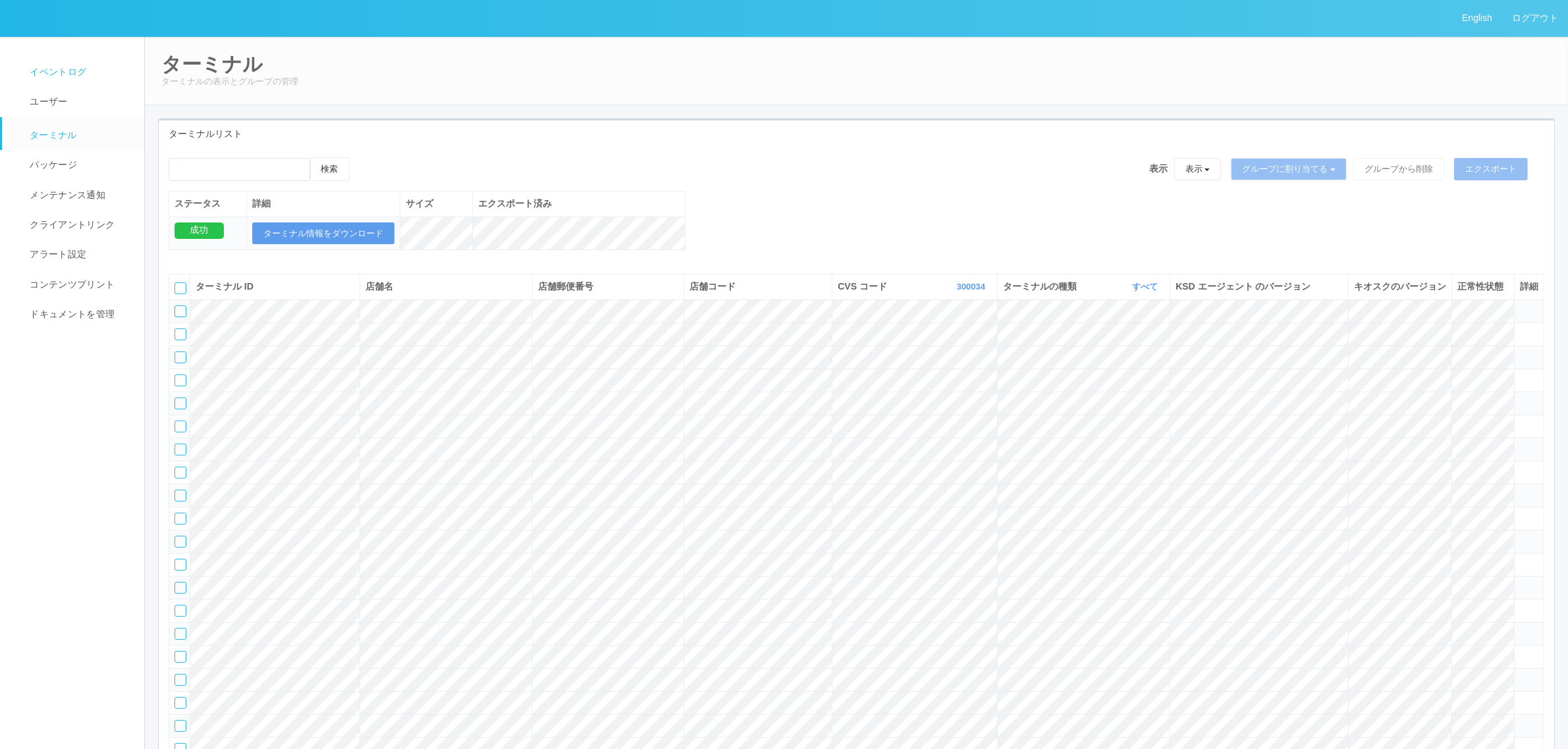
click at [76, 74] on span "イベントログ" at bounding box center [56, 71] width 60 height 11
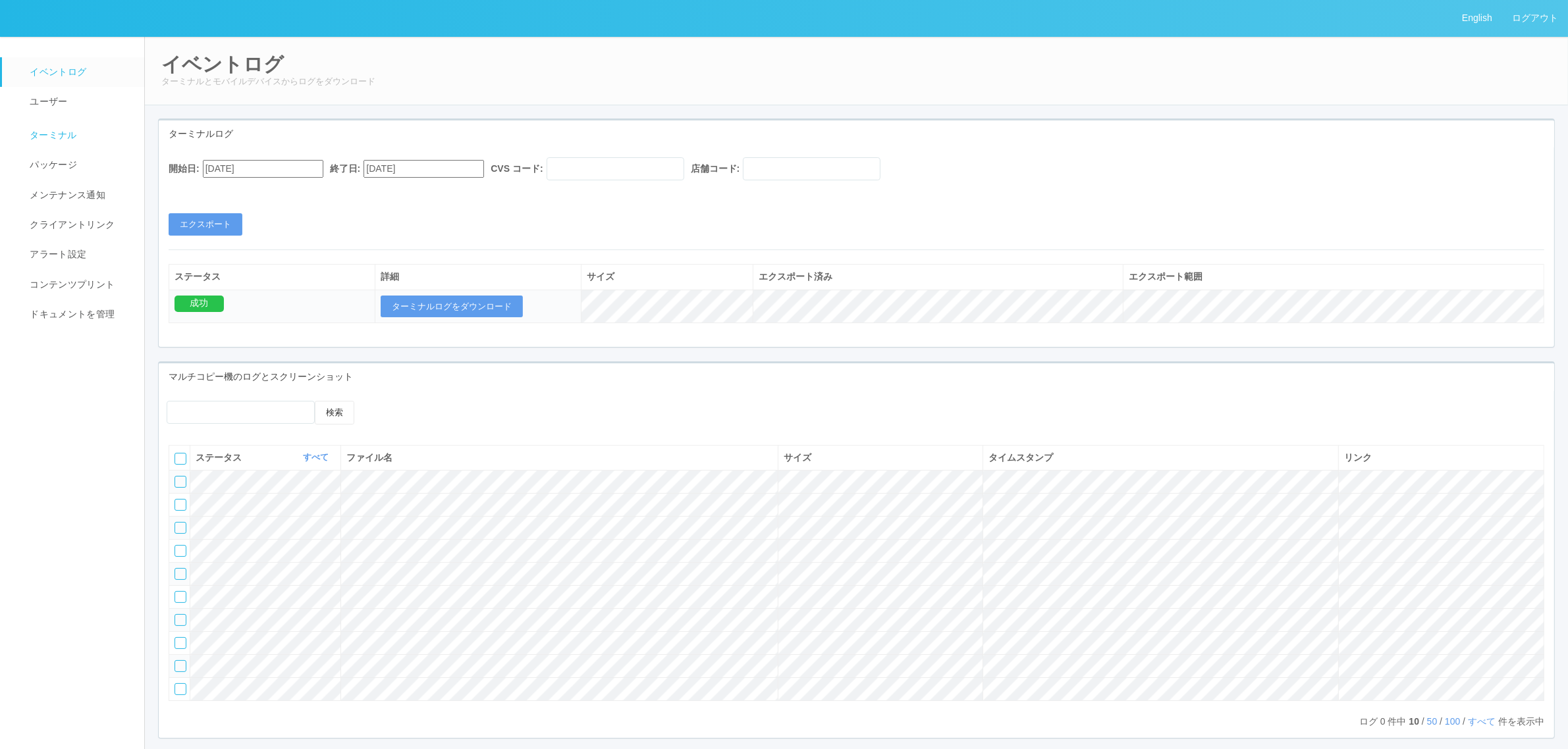
click at [71, 133] on span "ターミナル" at bounding box center [52, 135] width 50 height 11
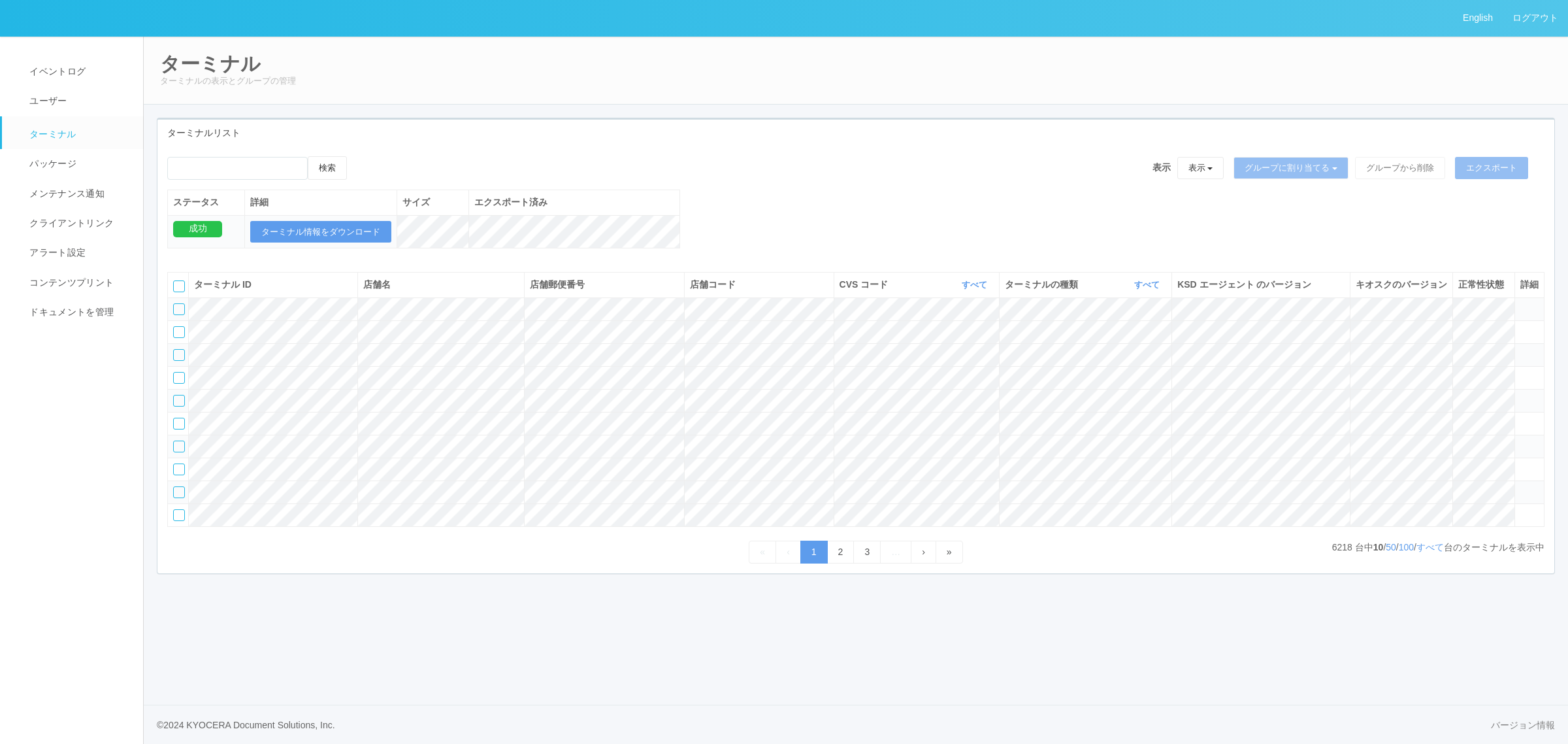
click at [982, 292] on th "CVS コード すべて 表示 すべて 300024 300036 300037 300034 300033 300032 300031 300020 3000…" at bounding box center [916, 284] width 165 height 25
click at [979, 289] on link "すべて" at bounding box center [976, 284] width 29 height 10
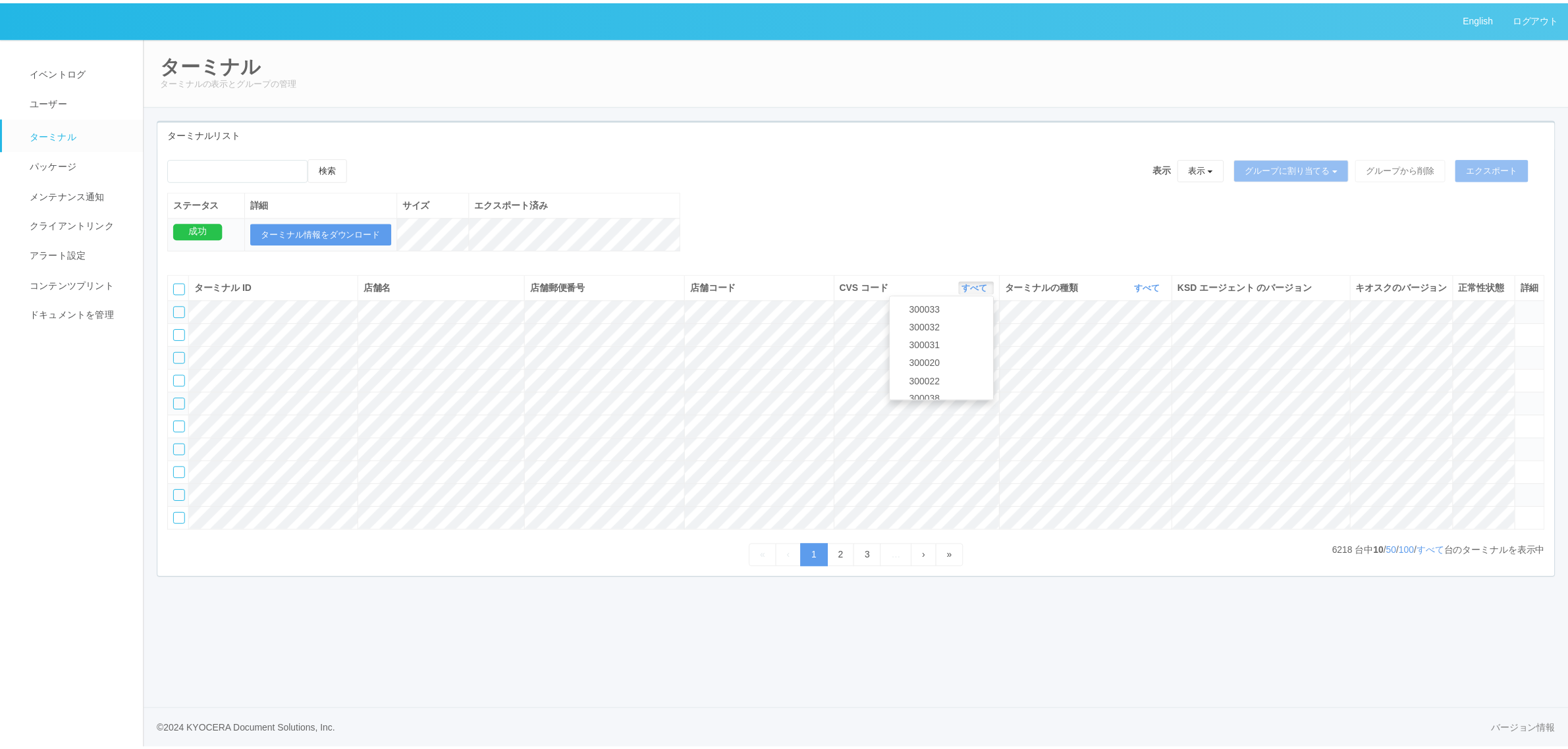
scroll to position [89, 0]
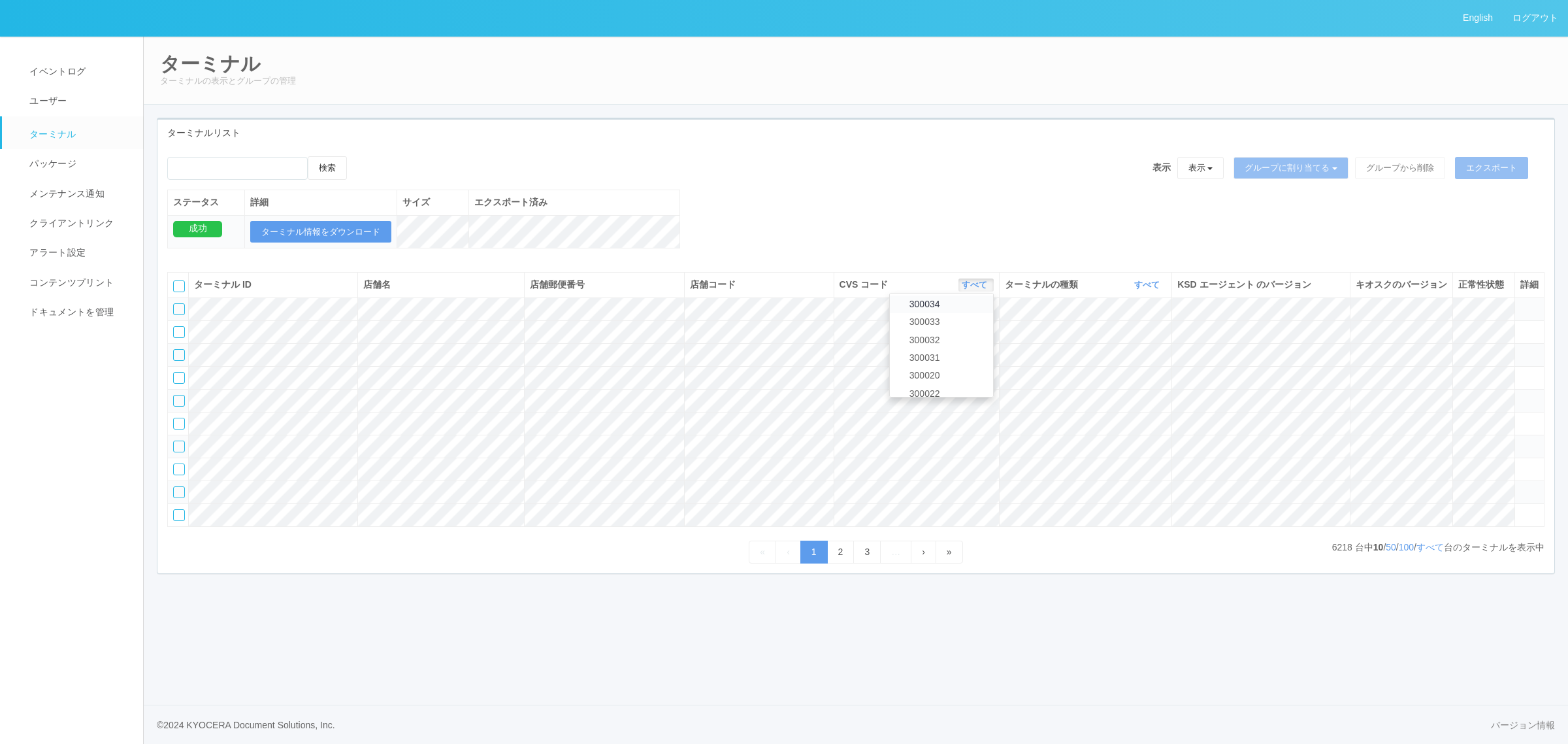
click at [961, 313] on link "300034" at bounding box center [942, 304] width 104 height 18
click at [1154, 295] on th "ターミナルの種類 すべて 表示 すべて キオスク マルチコピー機" at bounding box center [1085, 284] width 173 height 25
click at [1144, 289] on link "すべて" at bounding box center [1149, 284] width 29 height 10
click at [1135, 348] on link "キオスク" at bounding box center [1114, 339] width 104 height 18
click at [1421, 552] on link "すべて" at bounding box center [1430, 547] width 27 height 11
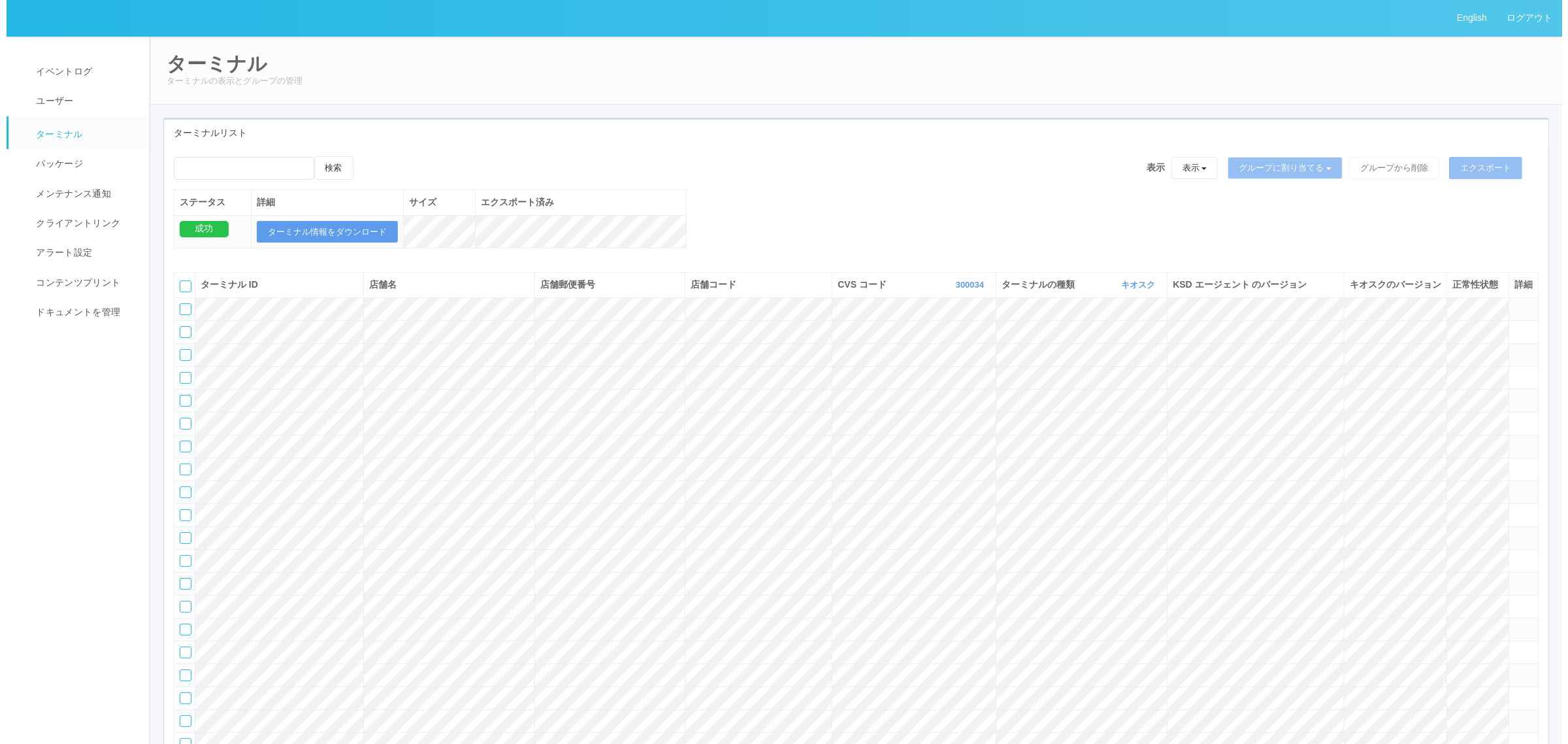
scroll to position [490, 0]
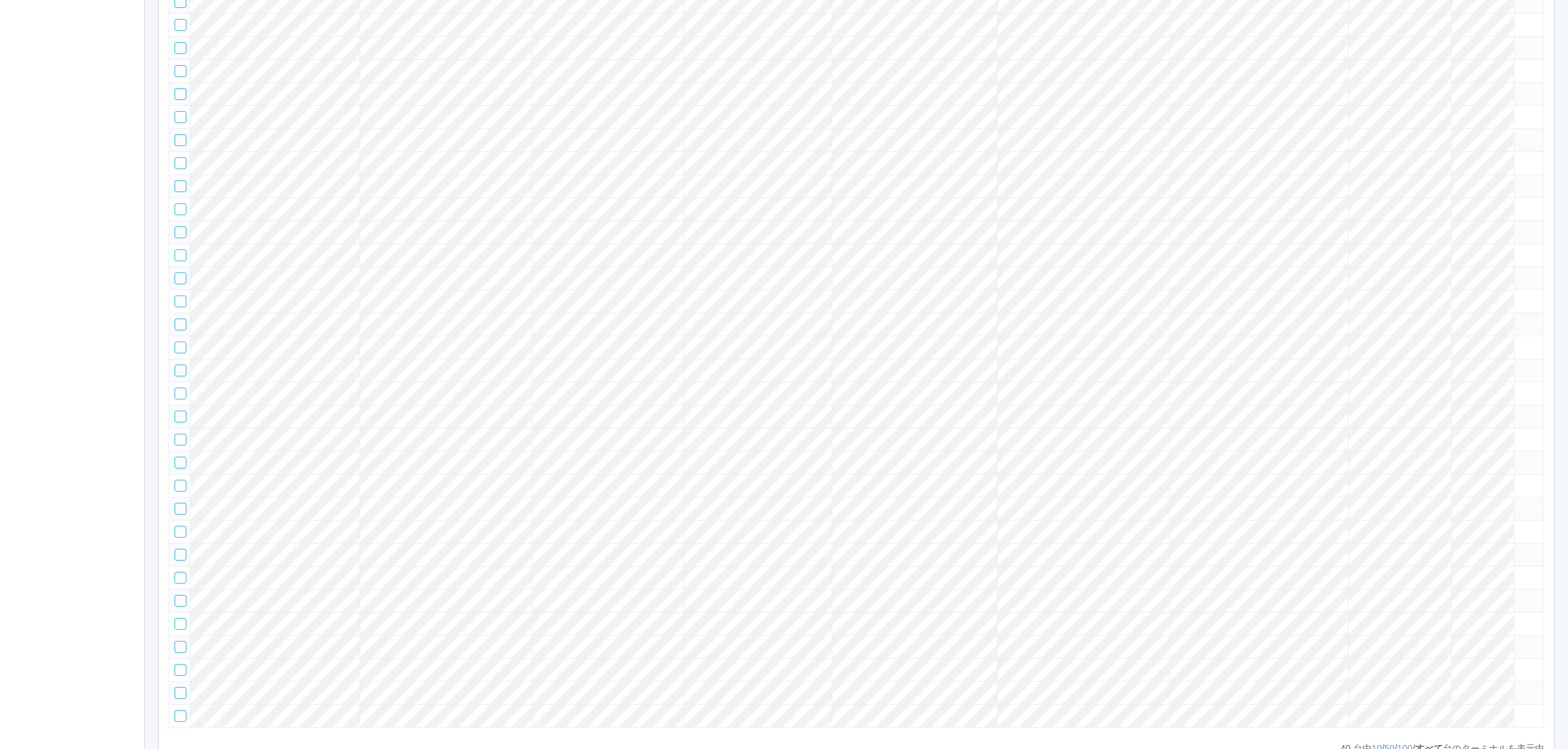
click at [1449, 197] on tr at bounding box center [857, 186] width 1375 height 23
click at [1520, 181] on icon at bounding box center [1520, 181] width 0 height 0
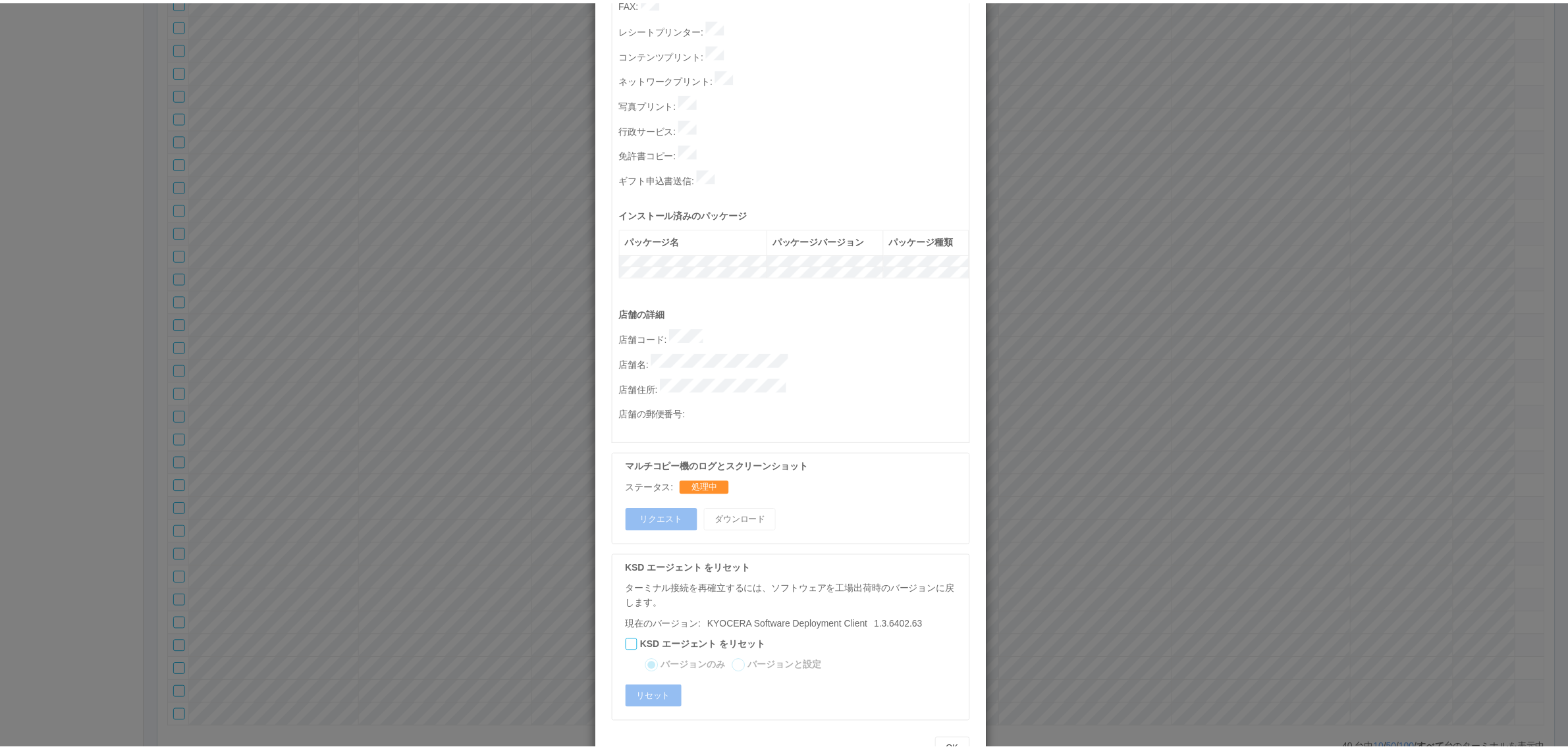
scroll to position [0, 0]
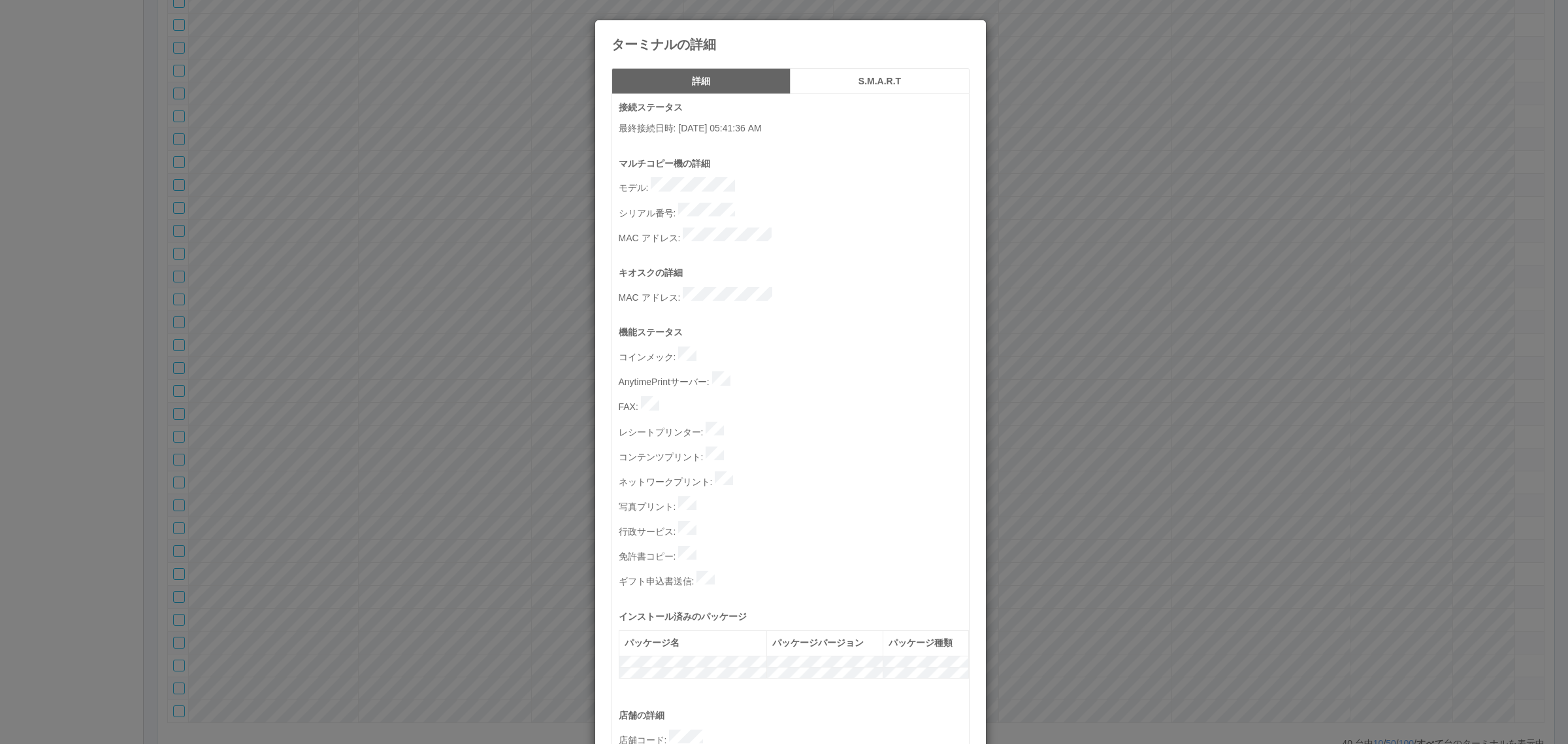
click at [1094, 305] on div "ターミナルの詳細 詳細 S.M.A.R.T 接続ステータス 最終接続日時 : [DATE] 05:41:36 AM マルチコピー機の詳細 モデル : シリアル…" at bounding box center [784, 372] width 1568 height 744
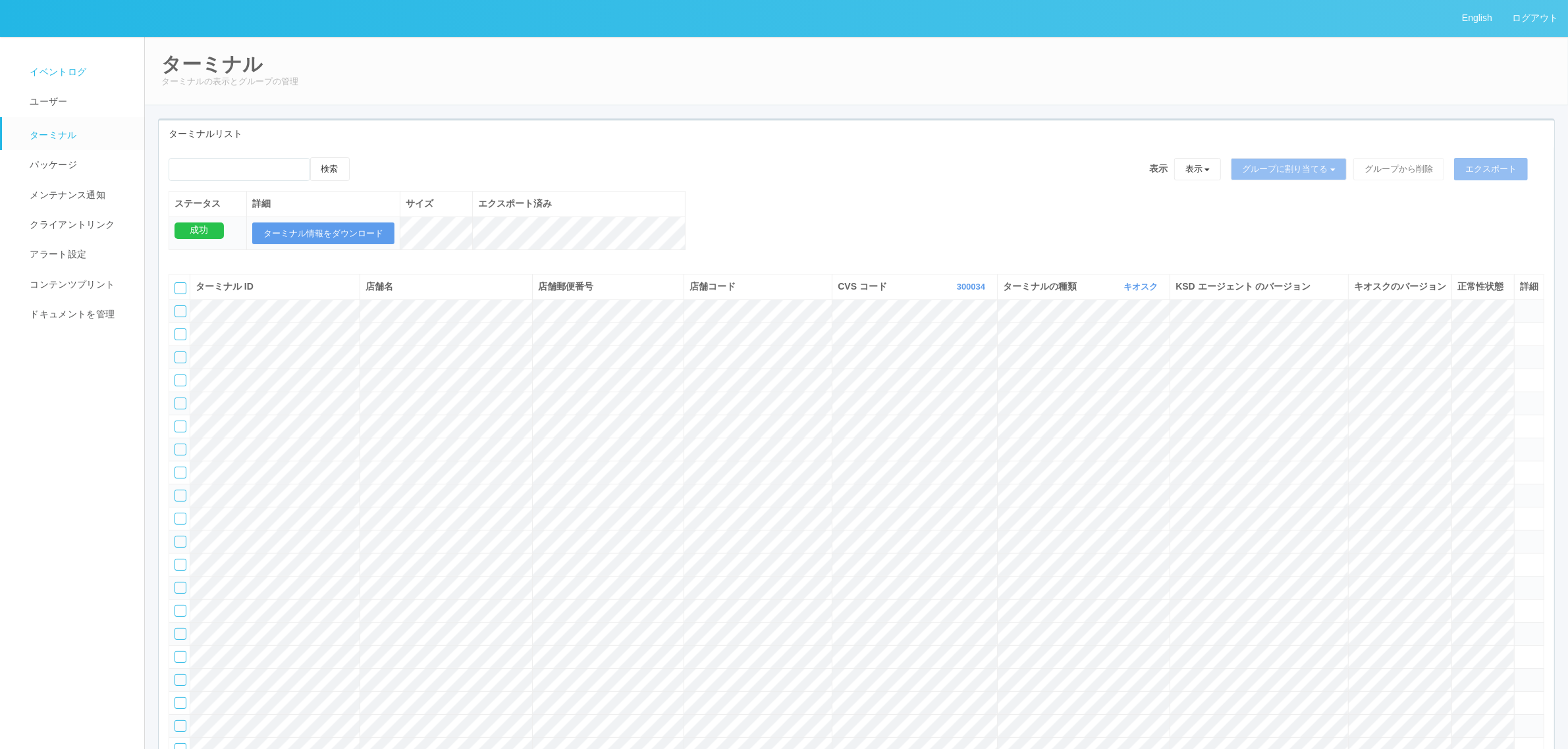
click at [76, 63] on link "イベントログ" at bounding box center [79, 72] width 154 height 29
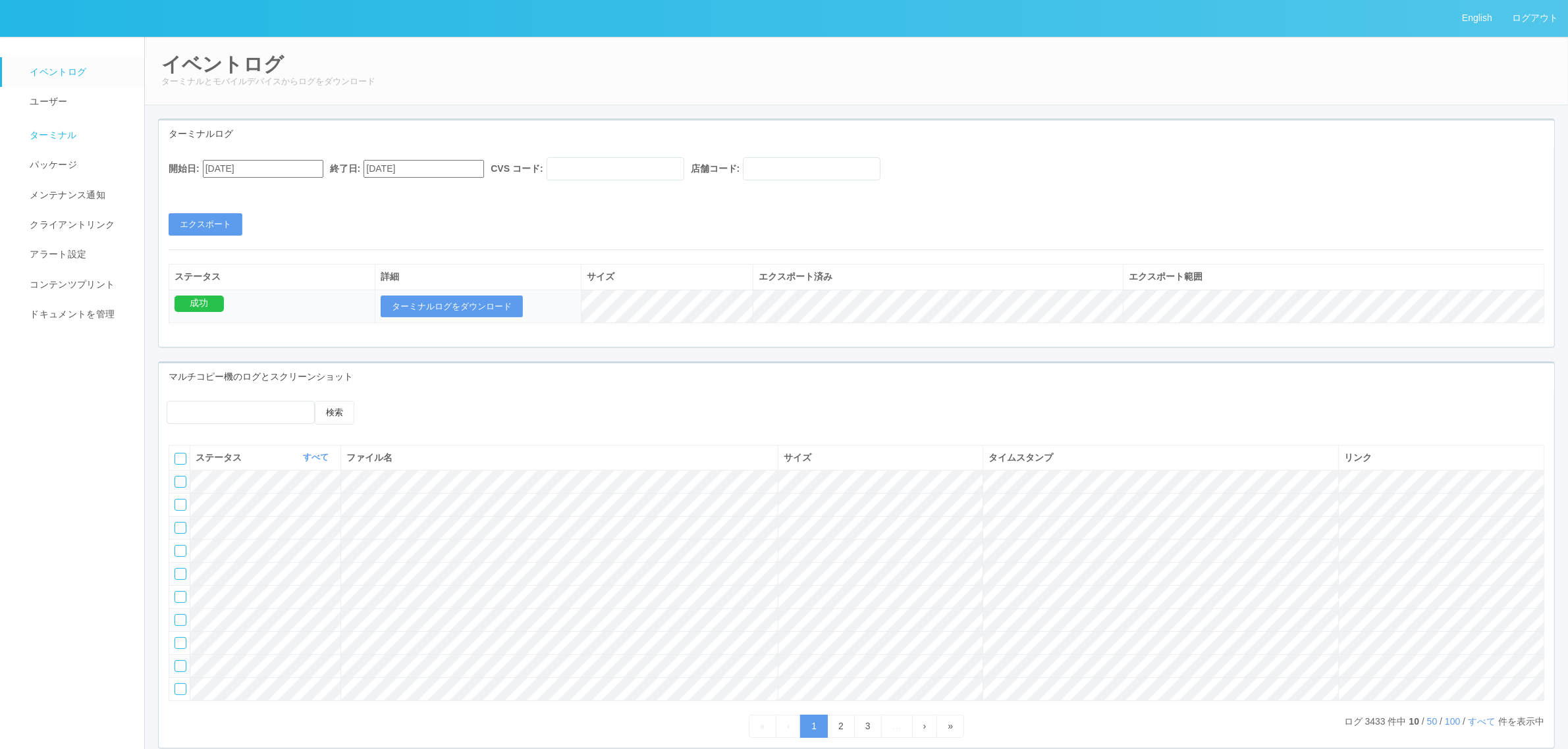
click at [77, 142] on link "ターミナル" at bounding box center [79, 134] width 154 height 33
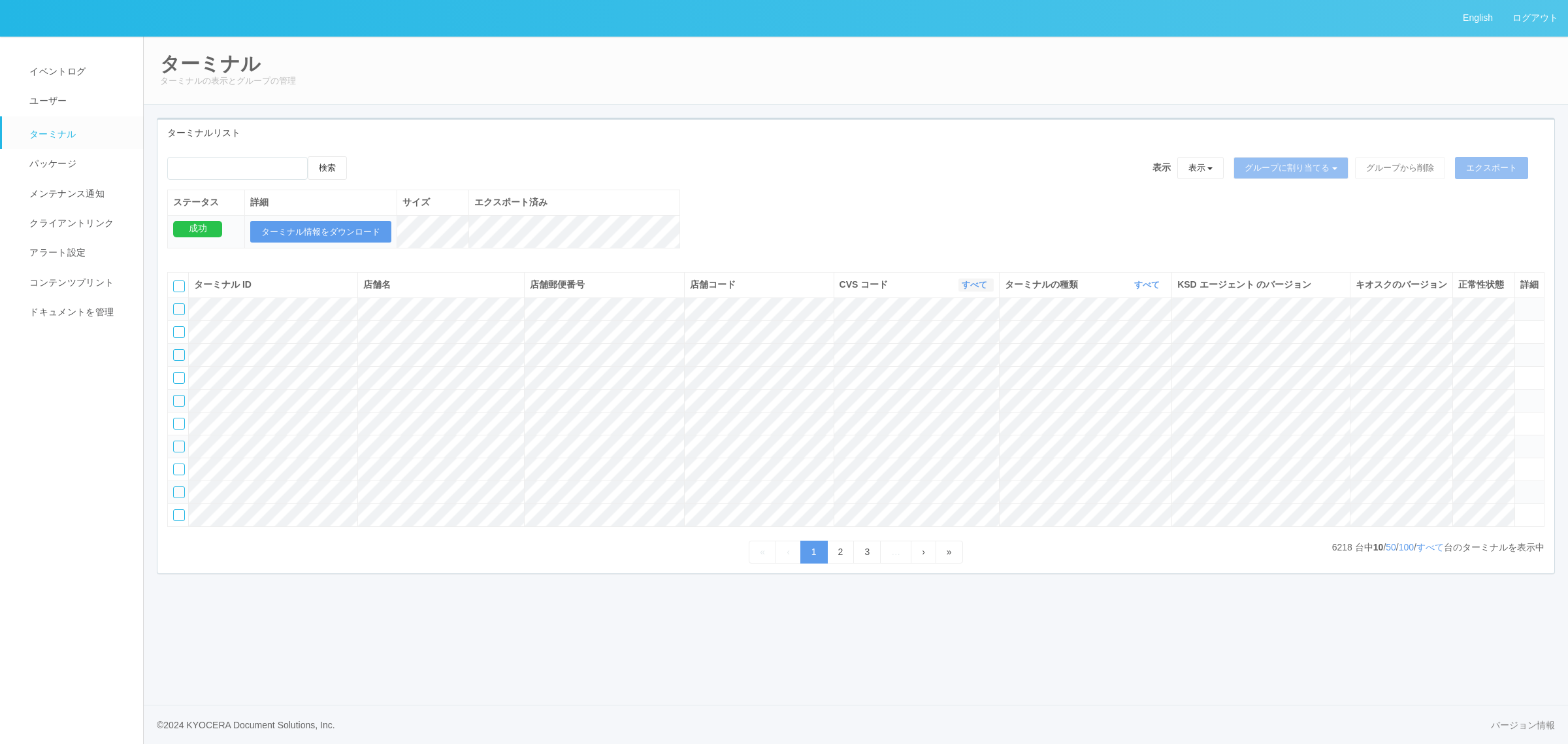
click at [967, 289] on link "すべて" at bounding box center [976, 284] width 29 height 10
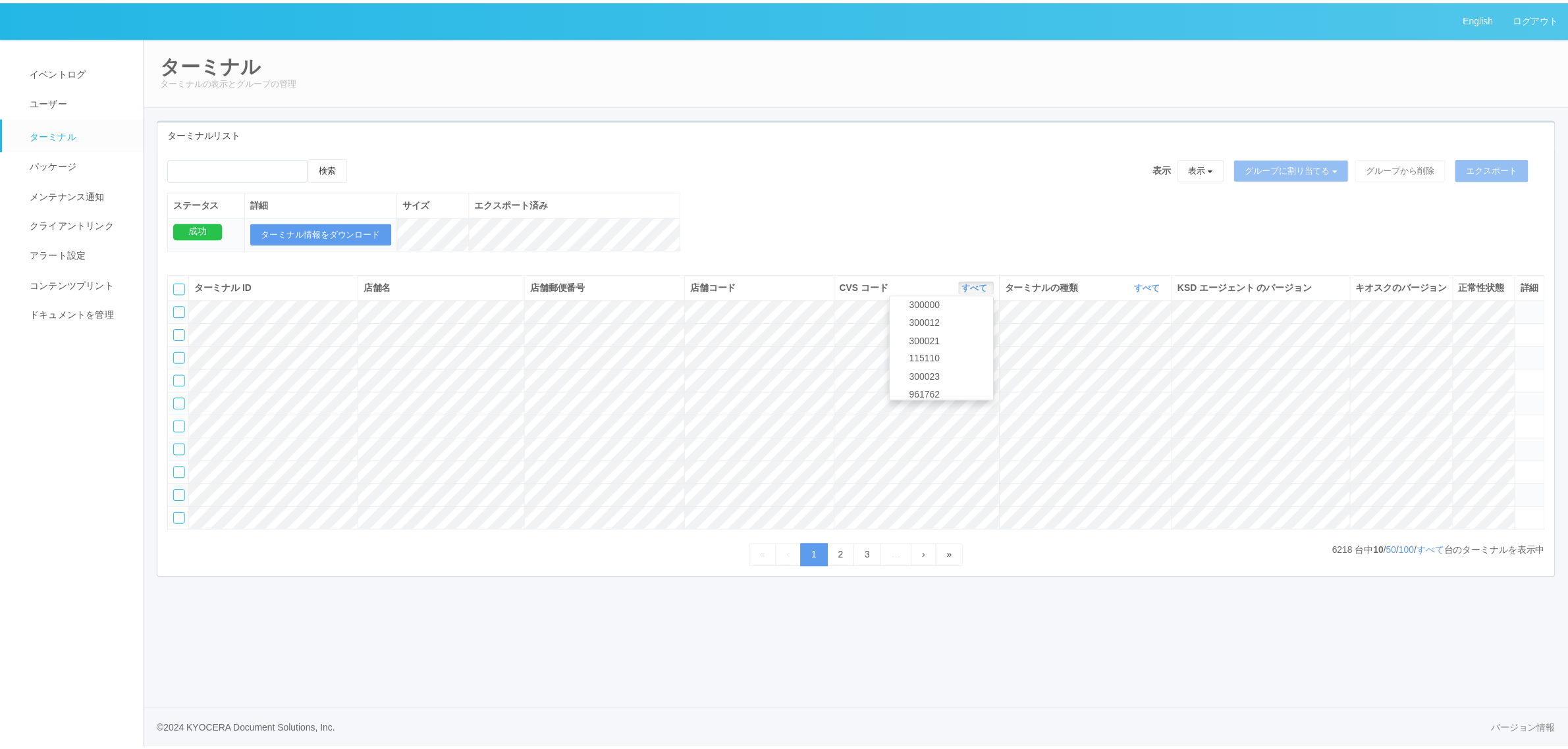
scroll to position [567, 0]
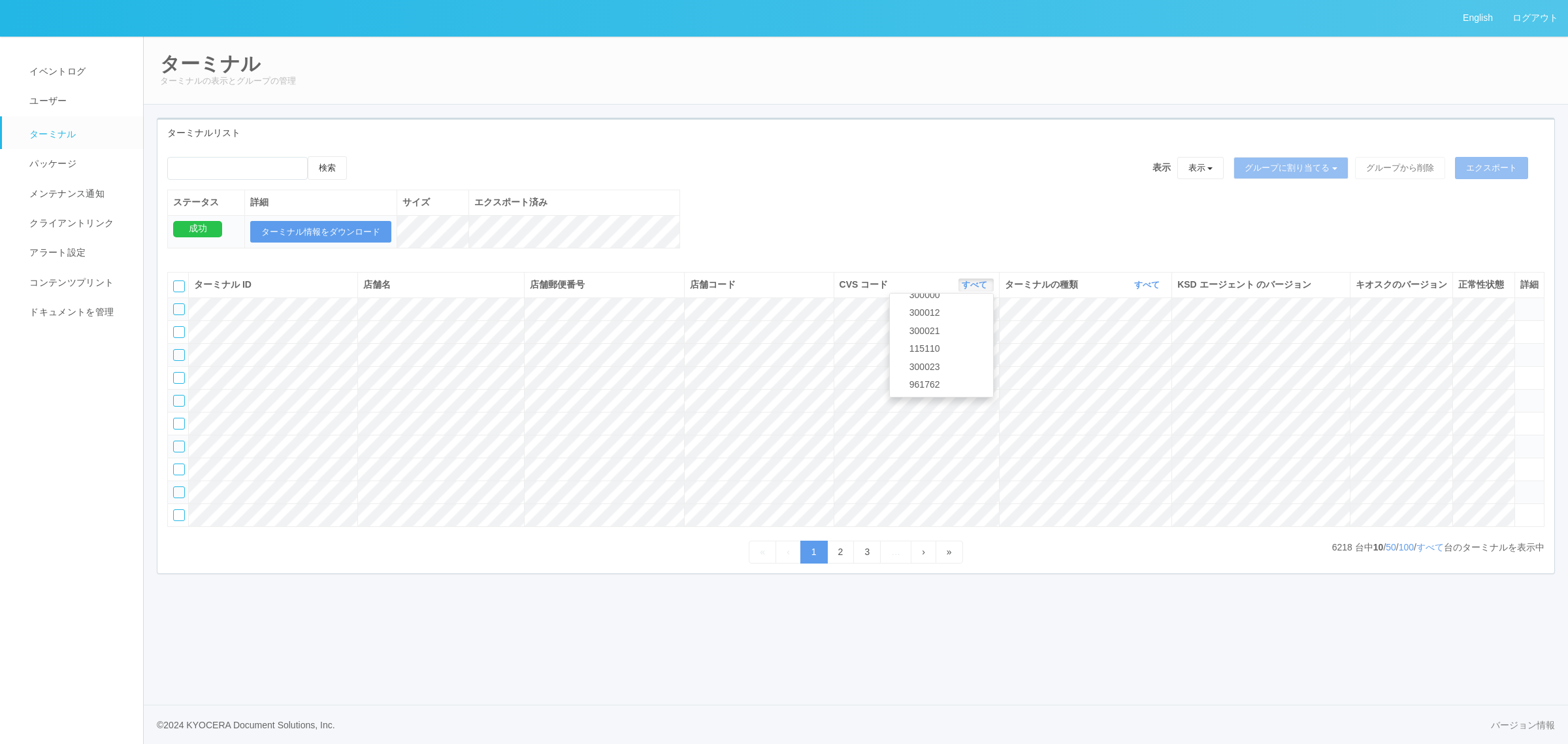
drag, startPoint x: 861, startPoint y: 264, endPoint x: 839, endPoint y: 275, distance: 24.6
click at [861, 264] on div "ターミナル ID 店舗名 店舗郵便番号 店舗コード CVS コード すべて 表示 すべて 300024 300036 300037 300034 300033…" at bounding box center [855, 413] width 1397 height 302
click at [972, 289] on link "すべて" at bounding box center [976, 284] width 29 height 10
click at [967, 357] on link "115110" at bounding box center [942, 349] width 104 height 18
click at [51, 66] on span "イベントログ" at bounding box center [56, 71] width 59 height 11
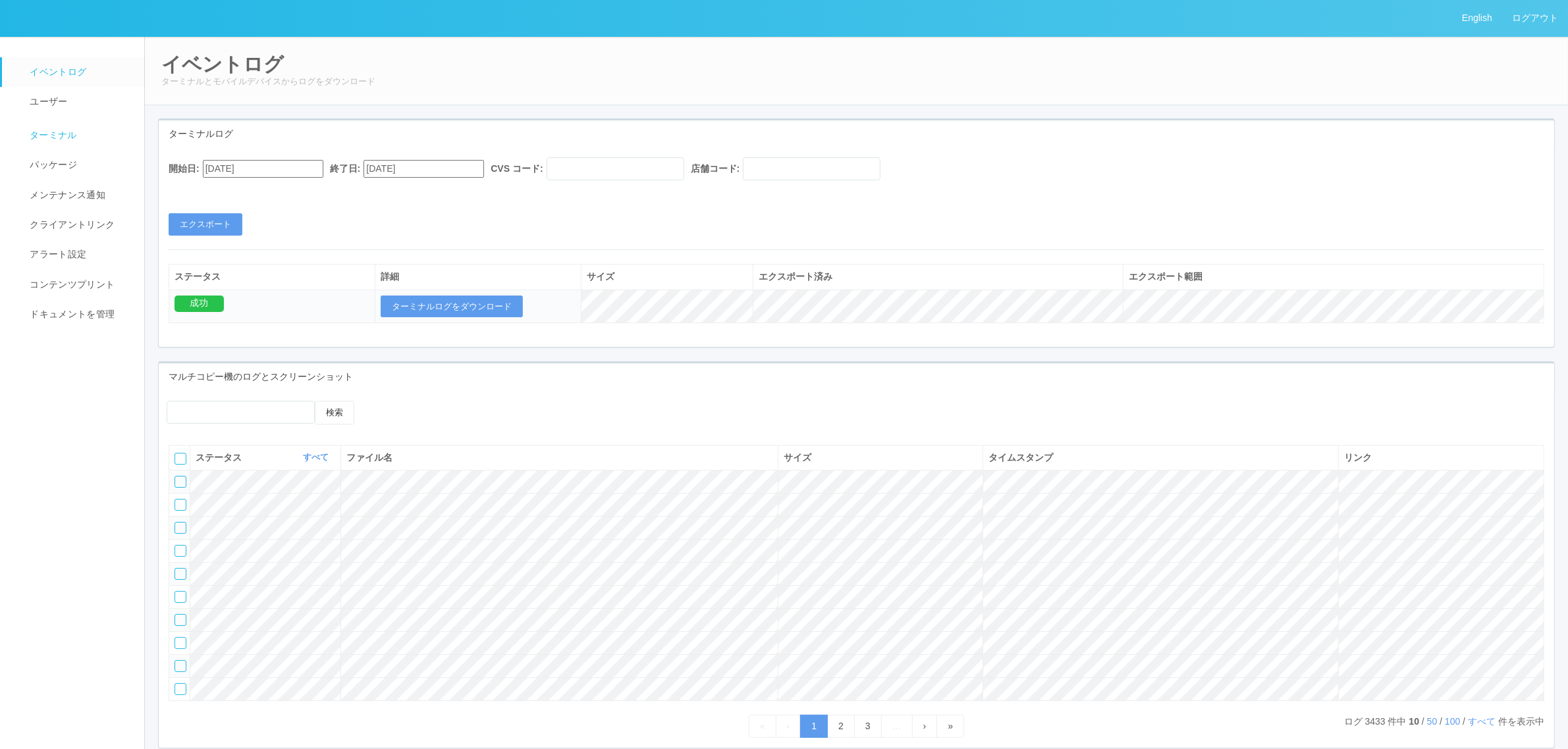
click at [66, 140] on span "ターミナル" at bounding box center [52, 135] width 50 height 11
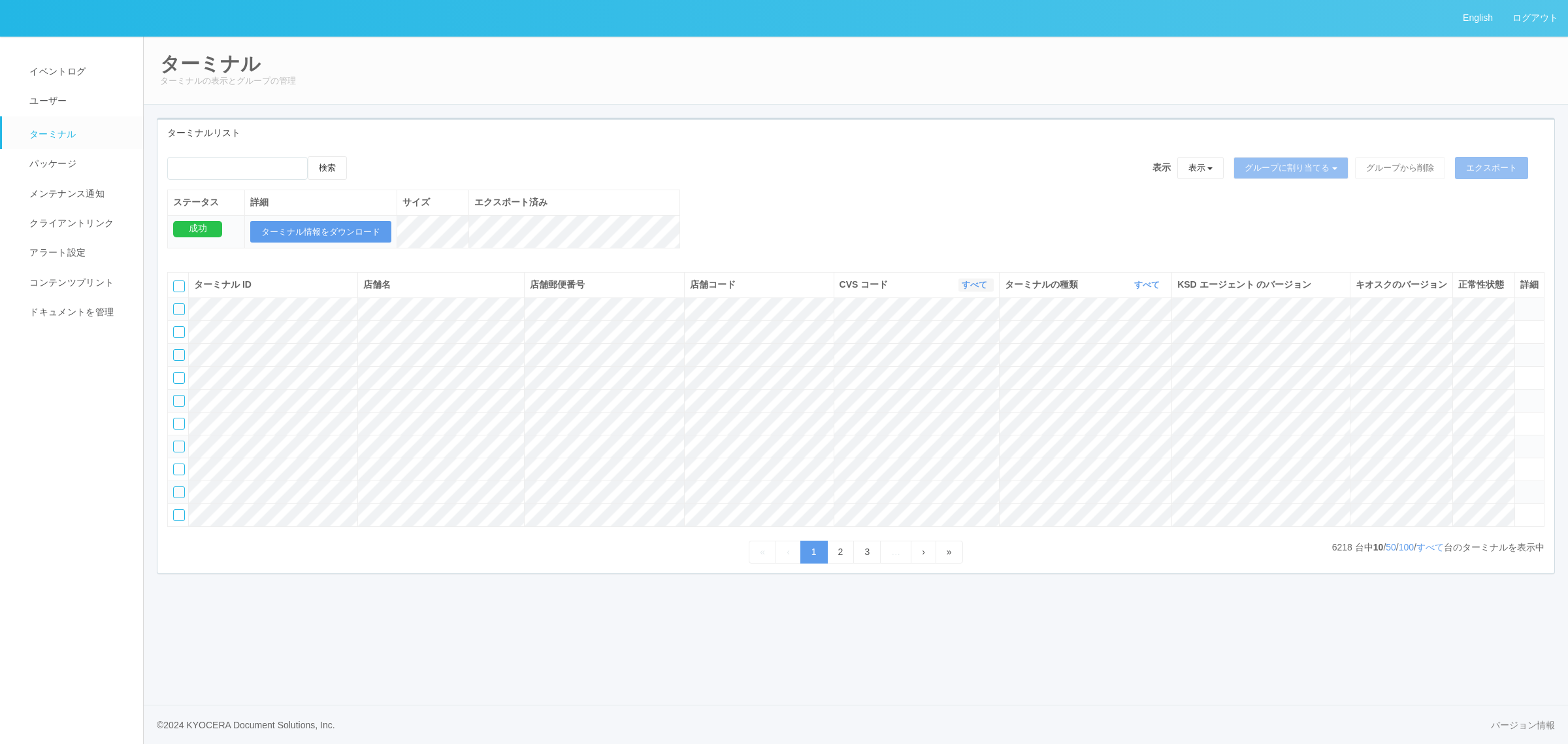
click at [974, 289] on link "すべて" at bounding box center [976, 284] width 29 height 10
drag, startPoint x: 1022, startPoint y: 206, endPoint x: 1039, endPoint y: 216, distance: 19.7
click at [1026, 206] on div "検索 表示 表示 すべてのターミナル 未割り当てのターミナル グループを追加 グループ名を編集 アーカイブ済みのターミナル グループに割り当てる グループを追…" at bounding box center [855, 209] width 1397 height 106
click at [1140, 292] on th "ターミナルの種類 すべて 表示 すべて キオスク マルチコピー機" at bounding box center [1084, 284] width 172 height 25
click at [1141, 289] on link "すべて" at bounding box center [1149, 284] width 29 height 10
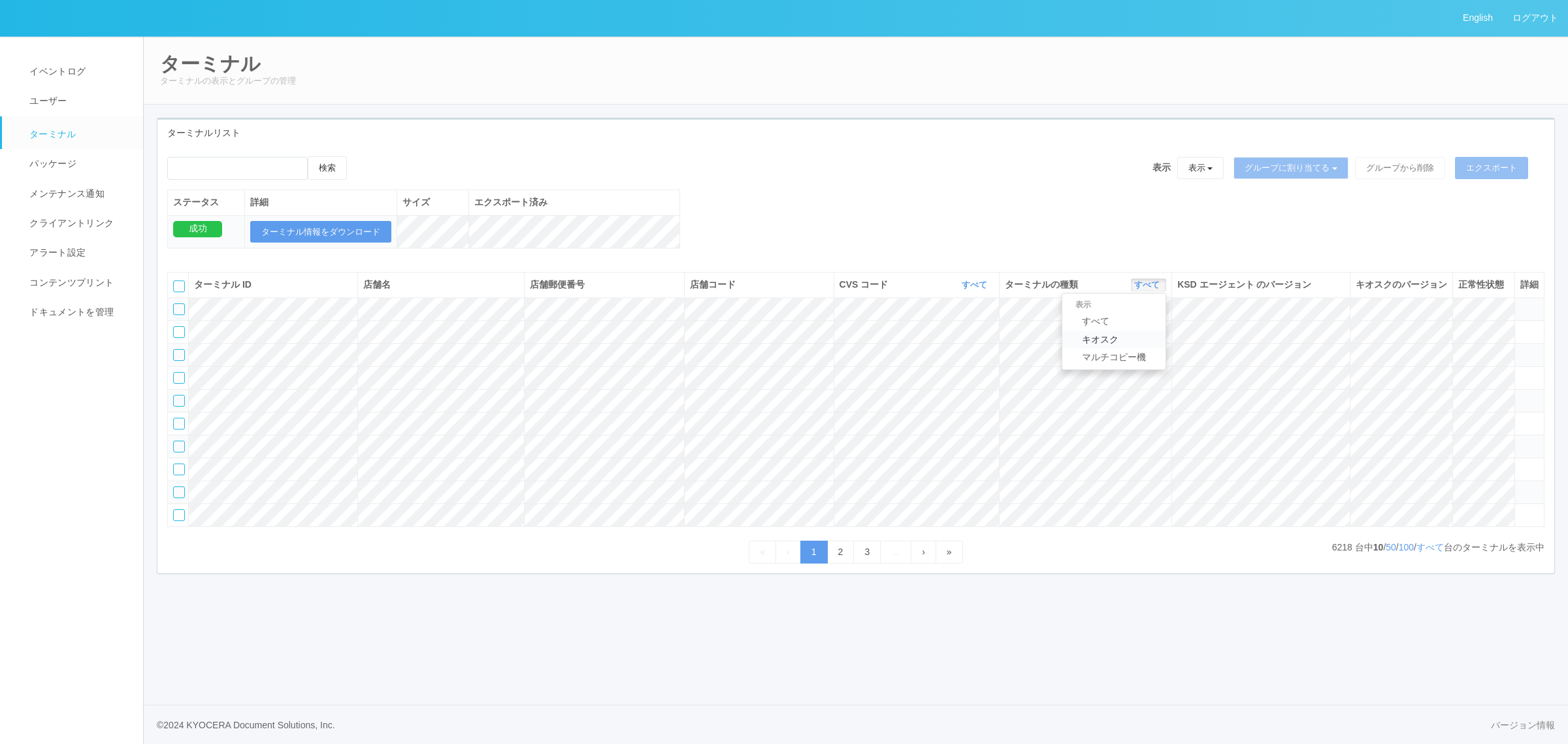
click at [1129, 348] on link "キオスク" at bounding box center [1114, 339] width 104 height 18
click at [1429, 552] on link "すべて" at bounding box center [1430, 547] width 27 height 11
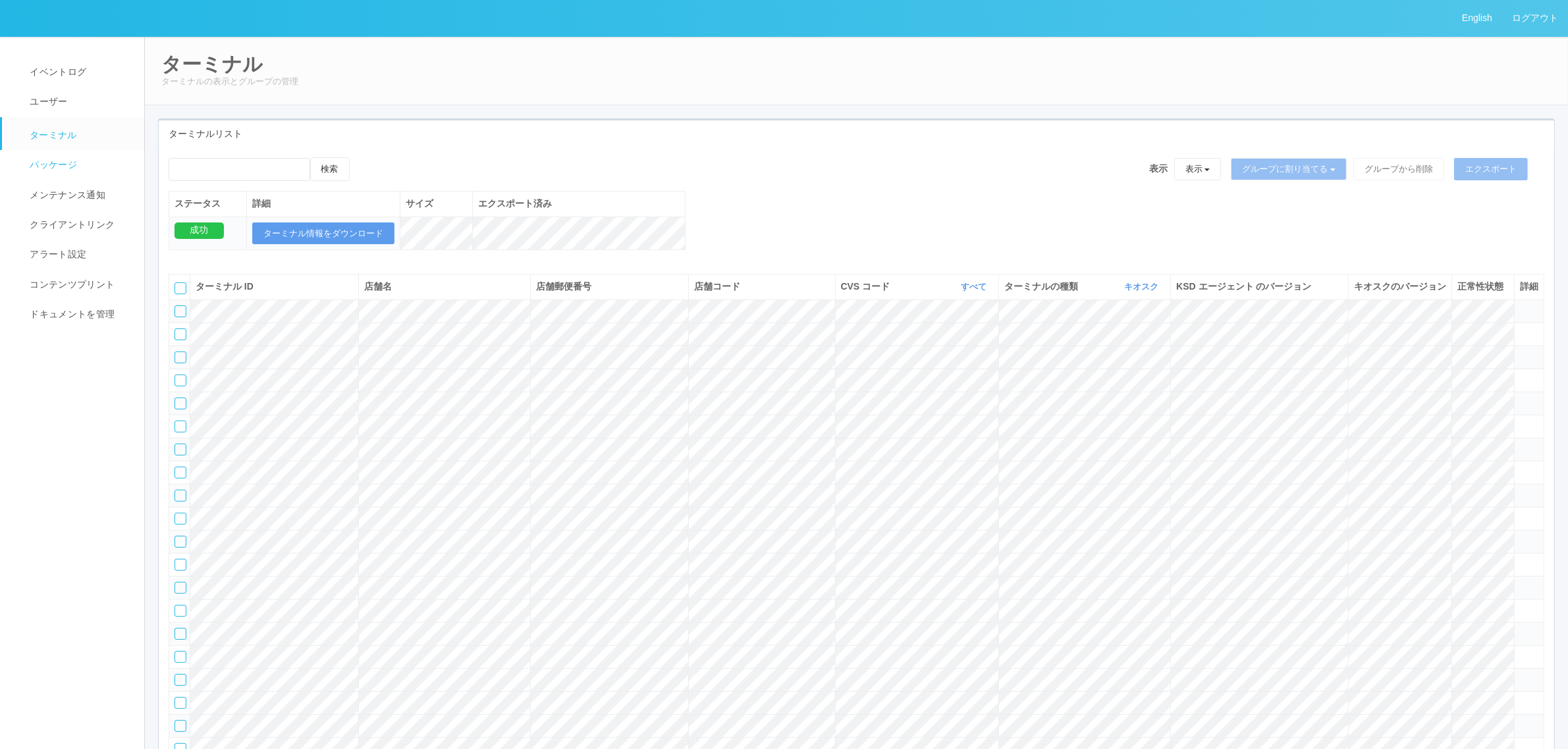
click at [35, 161] on span "パッケージ" at bounding box center [52, 164] width 50 height 11
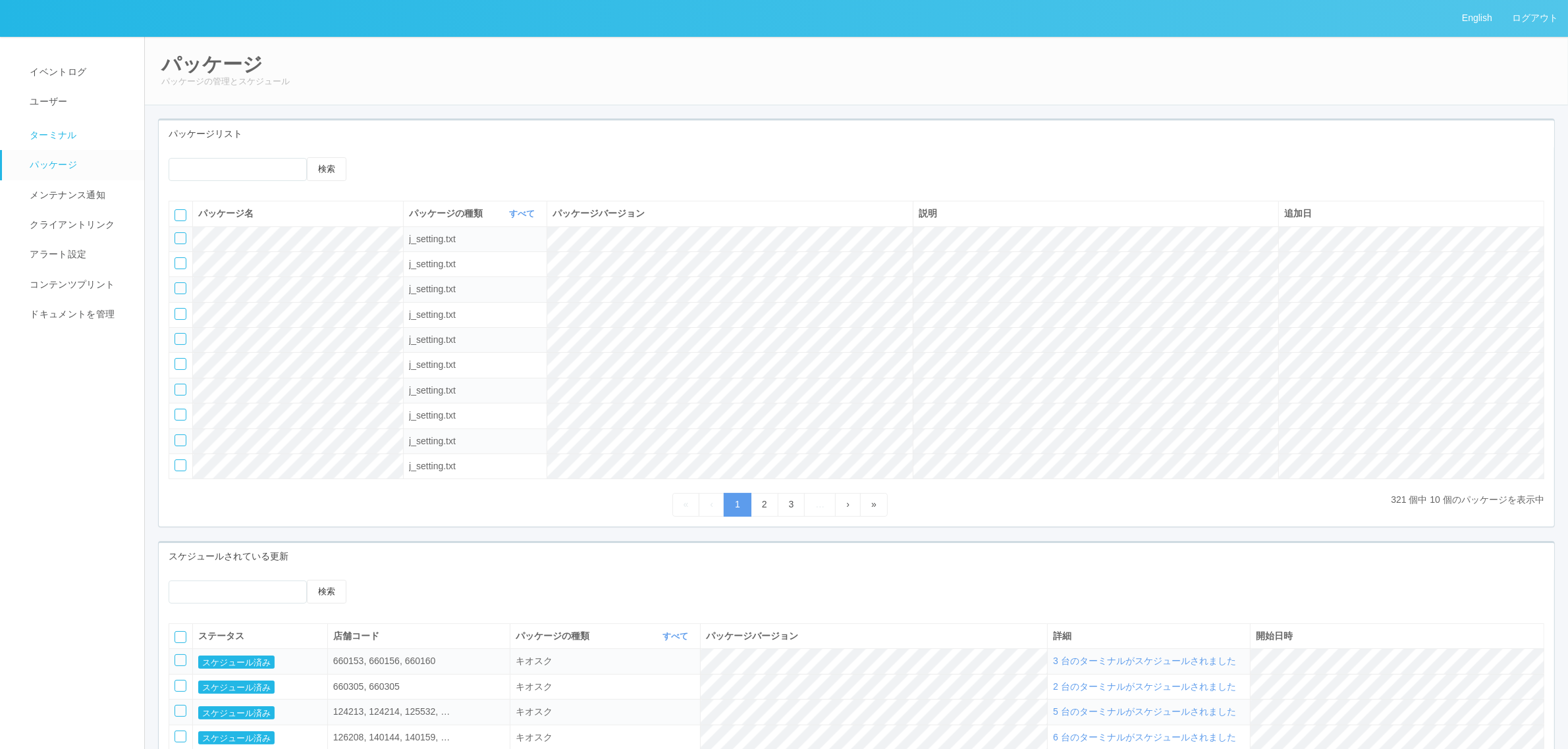
click at [60, 127] on link "ターミナル" at bounding box center [79, 134] width 154 height 33
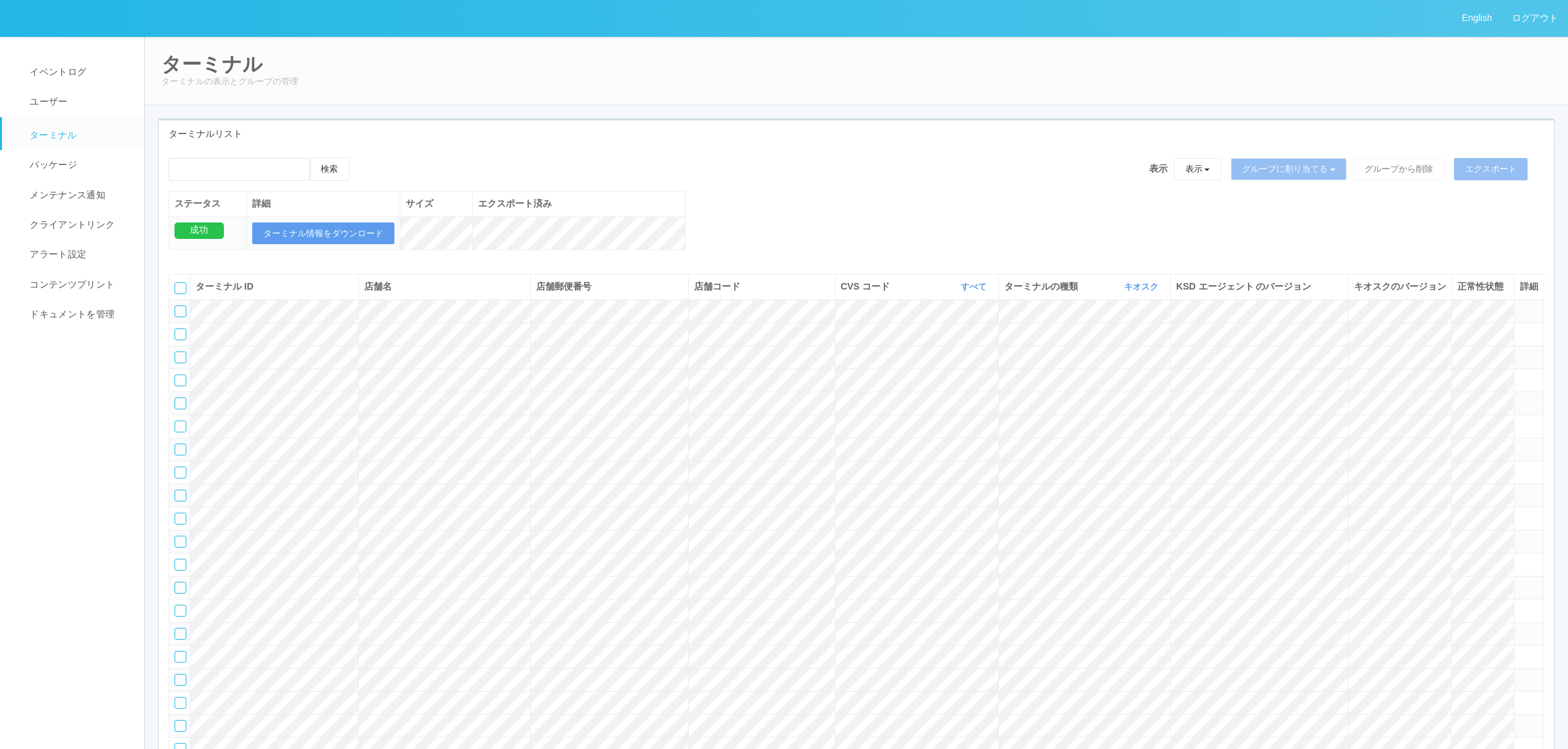
click at [183, 317] on div at bounding box center [180, 311] width 12 height 12
click at [176, 307] on icon at bounding box center [176, 307] width 0 height 0
click at [965, 291] on link "すべて" at bounding box center [975, 286] width 29 height 10
click at [946, 350] on link "300024" at bounding box center [940, 342] width 104 height 18
click at [176, 317] on div at bounding box center [180, 311] width 12 height 12
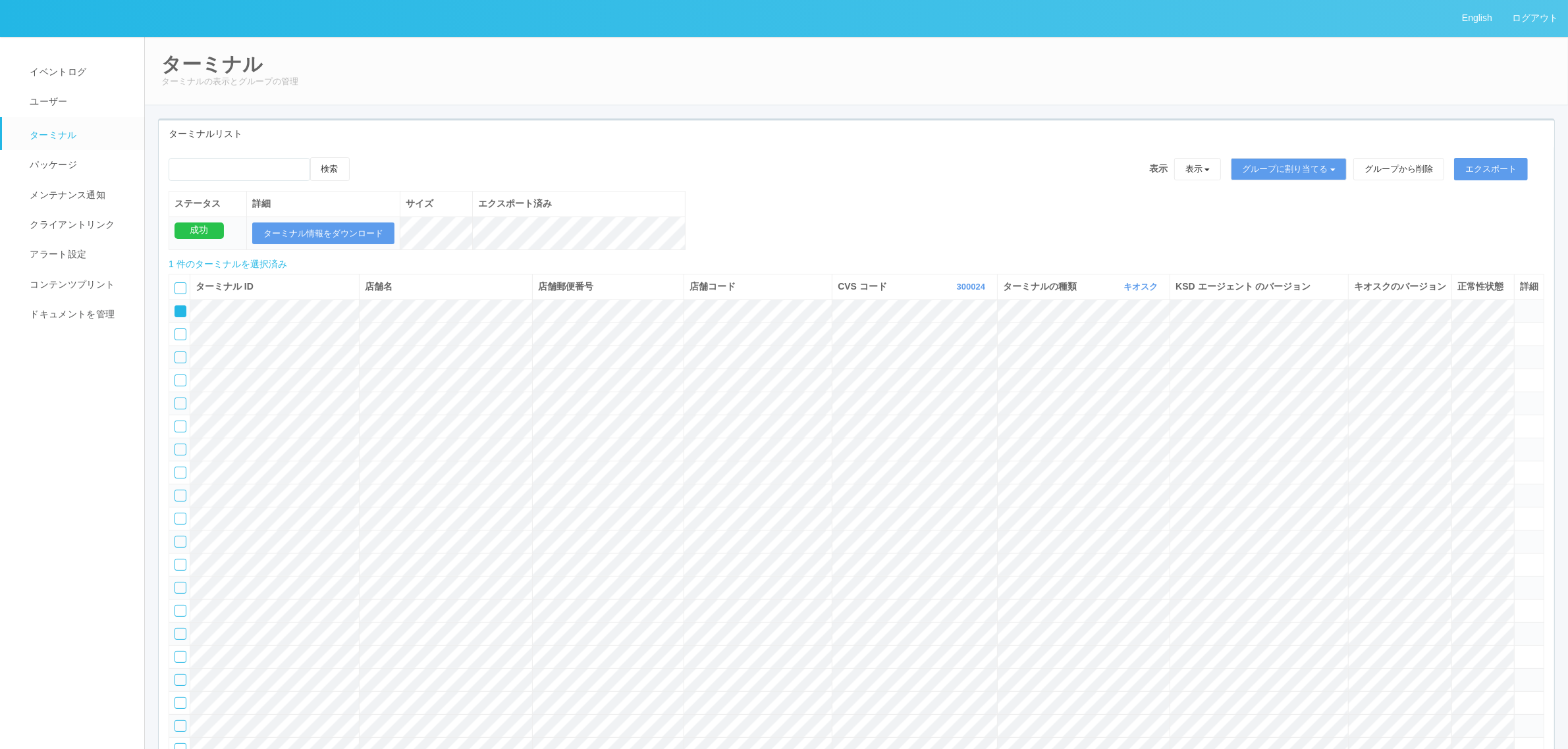
click at [179, 294] on div at bounding box center [180, 288] width 12 height 12
click at [1485, 170] on button "エクスポート" at bounding box center [1490, 169] width 73 height 22
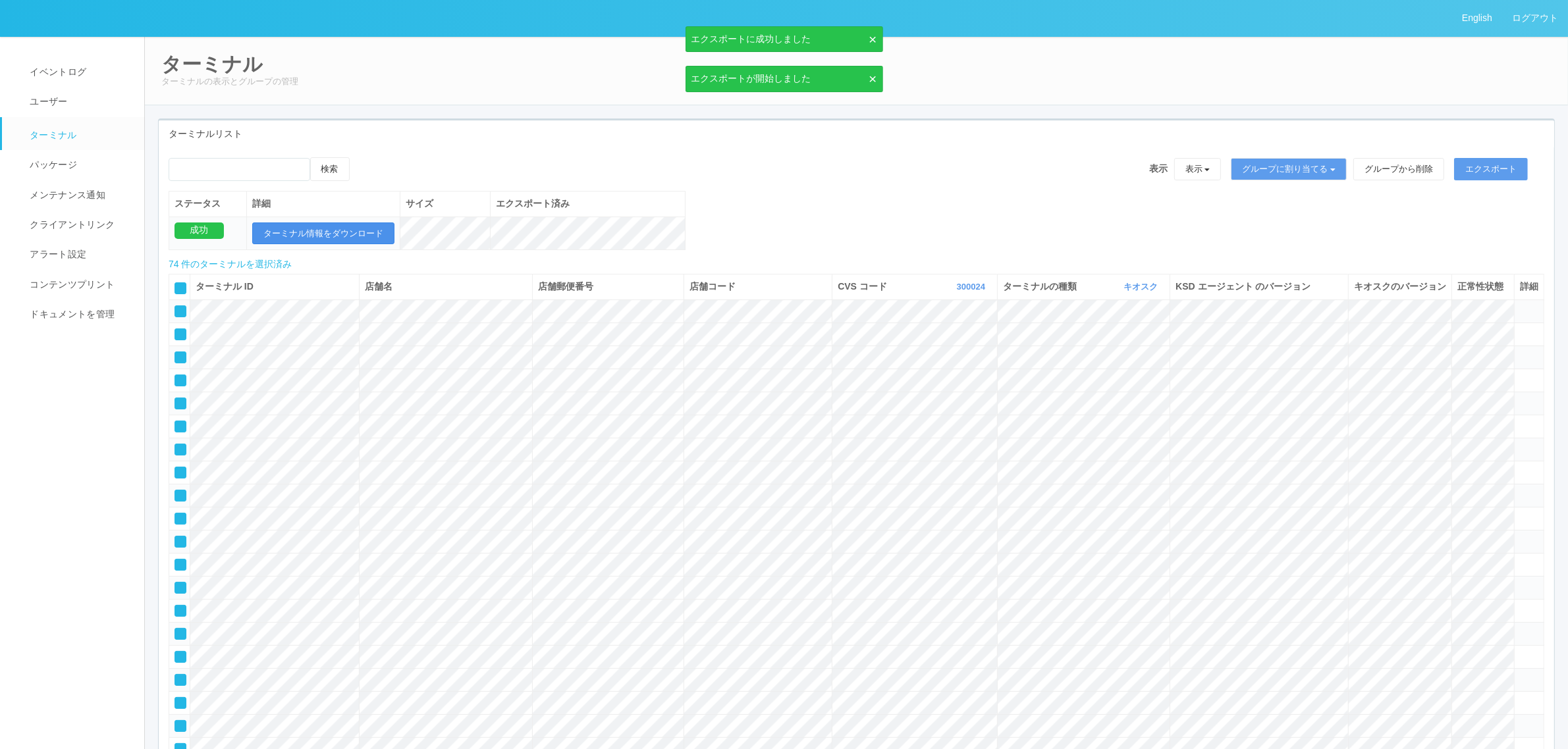
click at [339, 232] on button "ターミナル情報をダウンロード" at bounding box center [323, 233] width 143 height 22
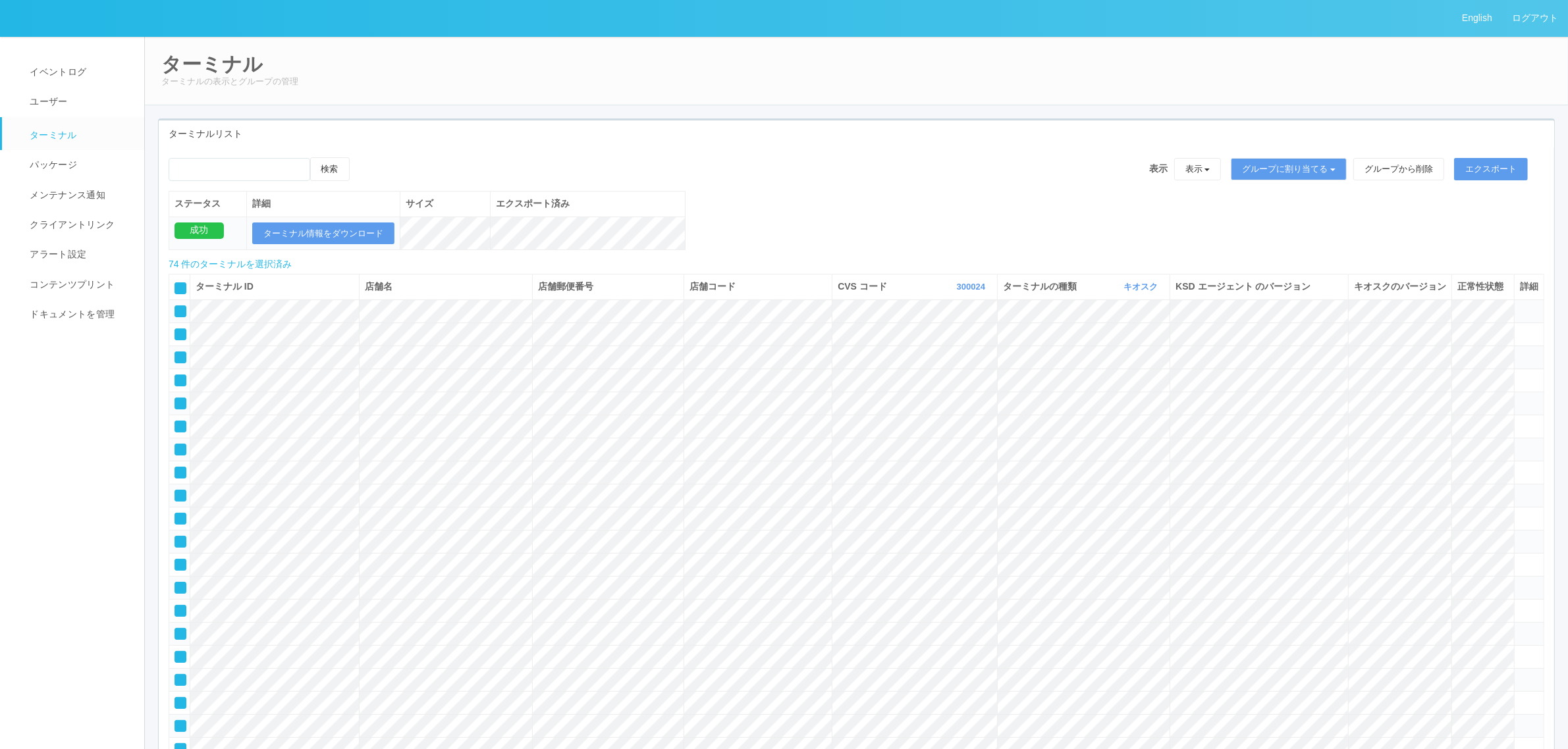
click at [174, 299] on th at bounding box center [179, 286] width 21 height 25
click at [176, 283] on icon at bounding box center [176, 283] width 0 height 0
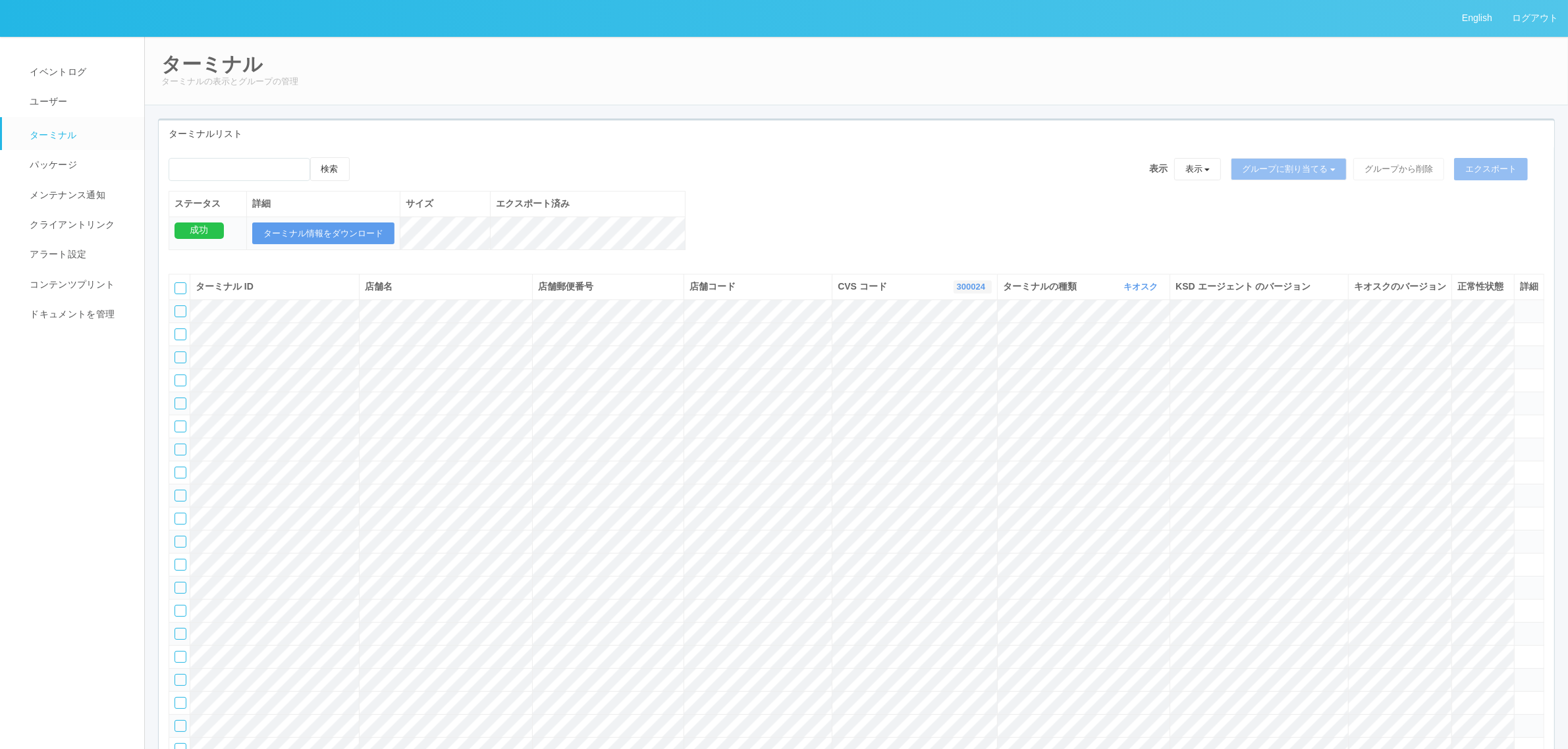
click at [965, 291] on link "300024" at bounding box center [973, 286] width 32 height 10
click at [960, 396] on link "961762" at bounding box center [939, 387] width 104 height 18
click at [726, 204] on div "検索 表示 表示 すべてのターミナル 未割り当てのターミナル グループを追加 グループ名を編集 アーカイブ済みのターミナル グループに割り当てる グループを追…" at bounding box center [856, 211] width 1395 height 106
click at [69, 159] on span "パッケージ" at bounding box center [52, 164] width 50 height 11
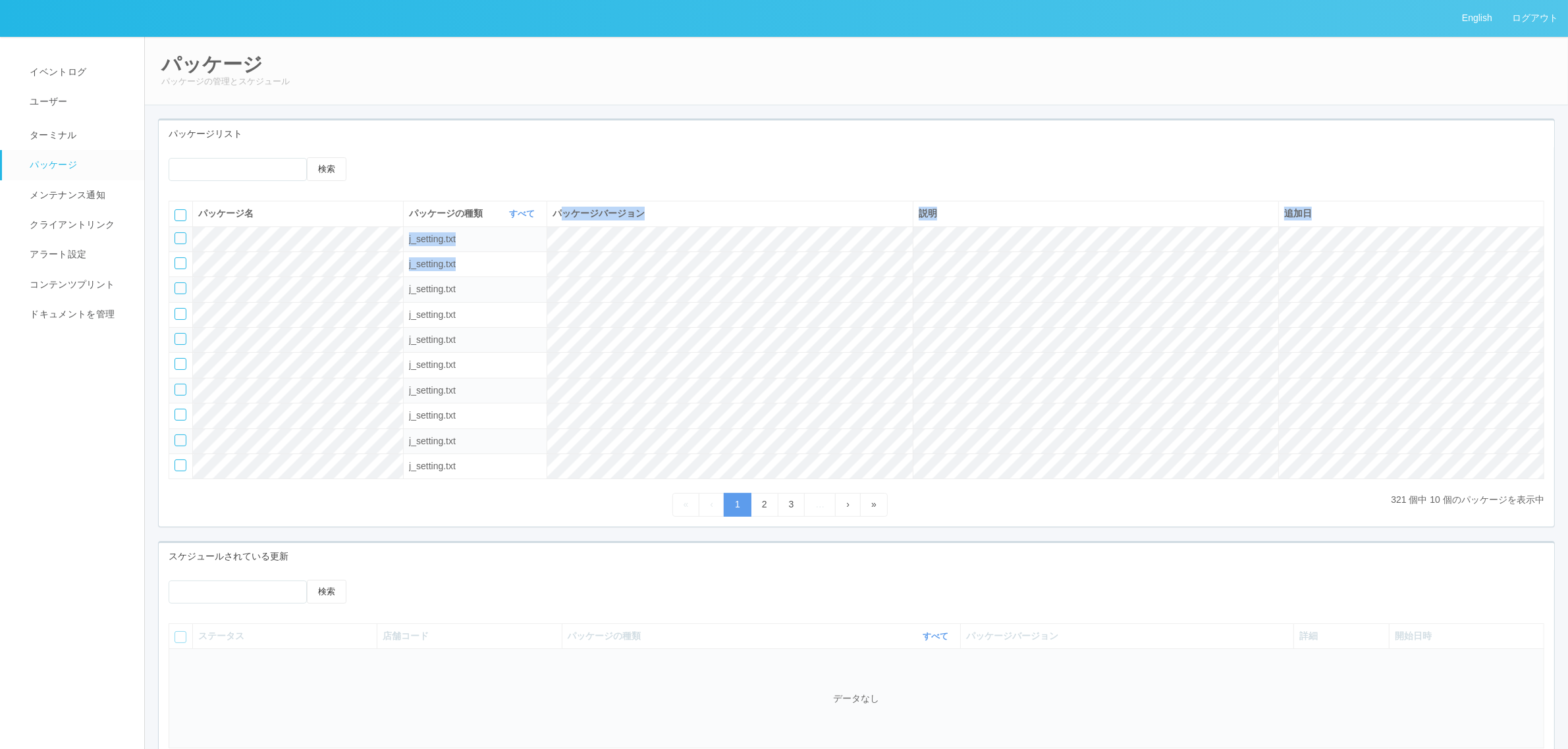
click at [1037, 278] on table "パッケージ名 パッケージの種類 すべて 表示 すべて キオスク KSD エージェント j_setting.txt パッケージバージョン 説明 追加日 j_se…" at bounding box center [856, 340] width 1376 height 278
